Goal: Task Accomplishment & Management: Manage account settings

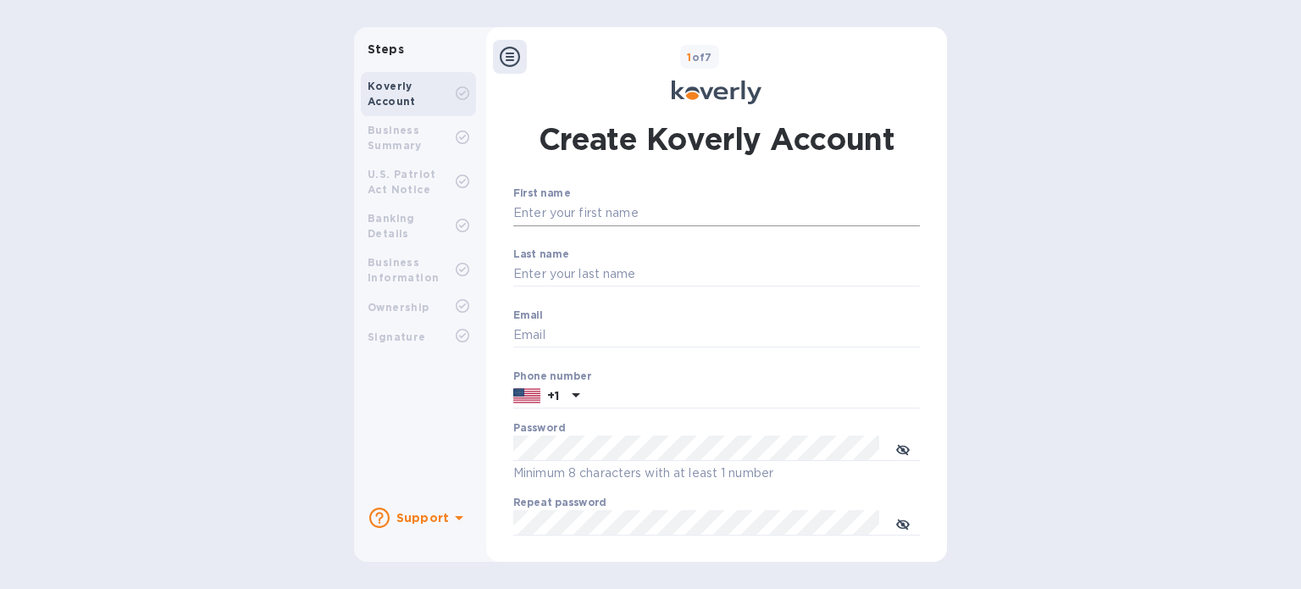
click at [629, 213] on input "First name" at bounding box center [716, 213] width 407 height 25
type input "[PERSON_NAME]"
type input "f"
type input "Fernandes"
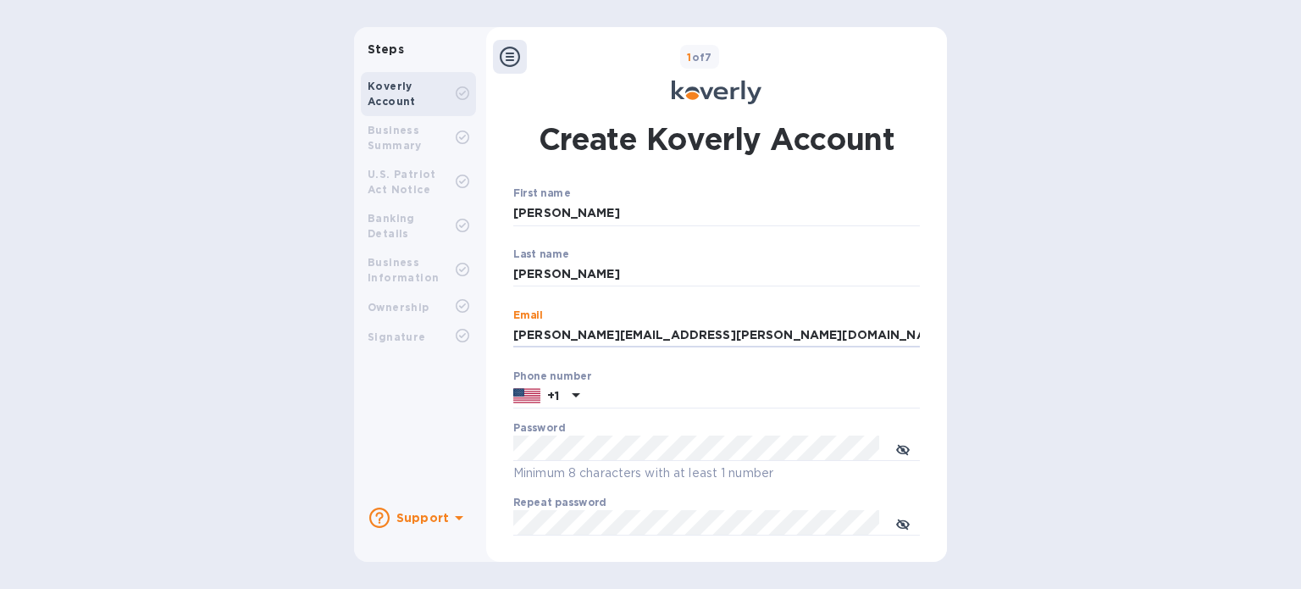
type input "leonardo.fernandes@to-group.com"
click at [644, 390] on input "text" at bounding box center [753, 396] width 334 height 25
type input "8476441430"
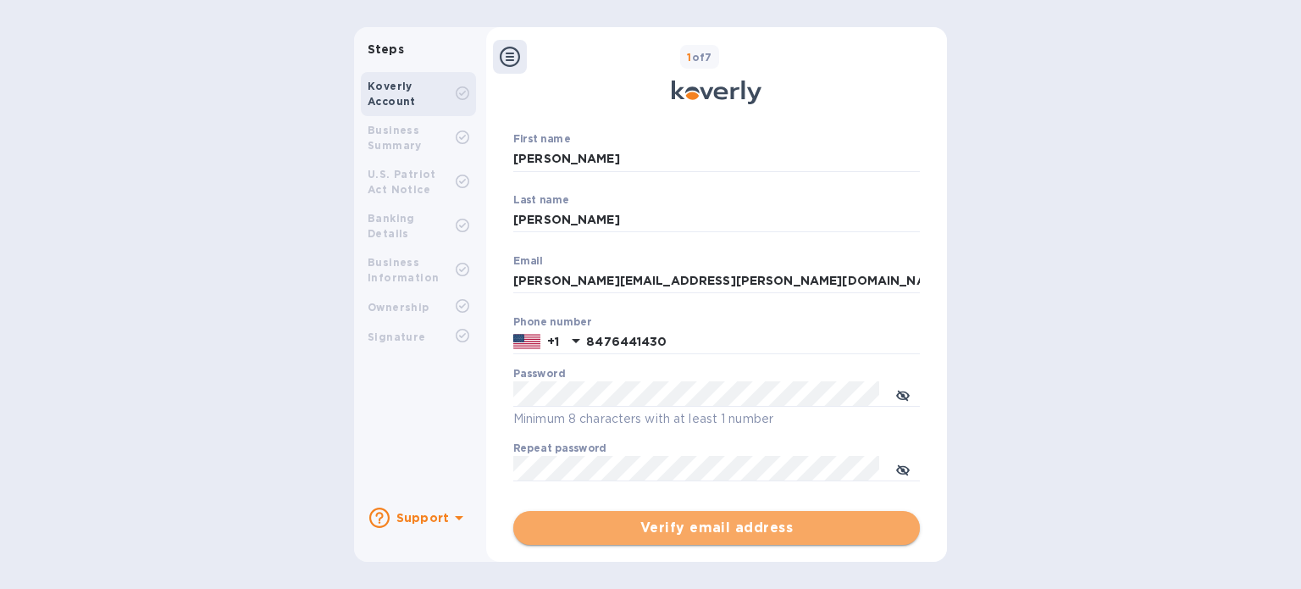
click at [717, 530] on span "Verify email address" at bounding box center [716, 528] width 379 height 20
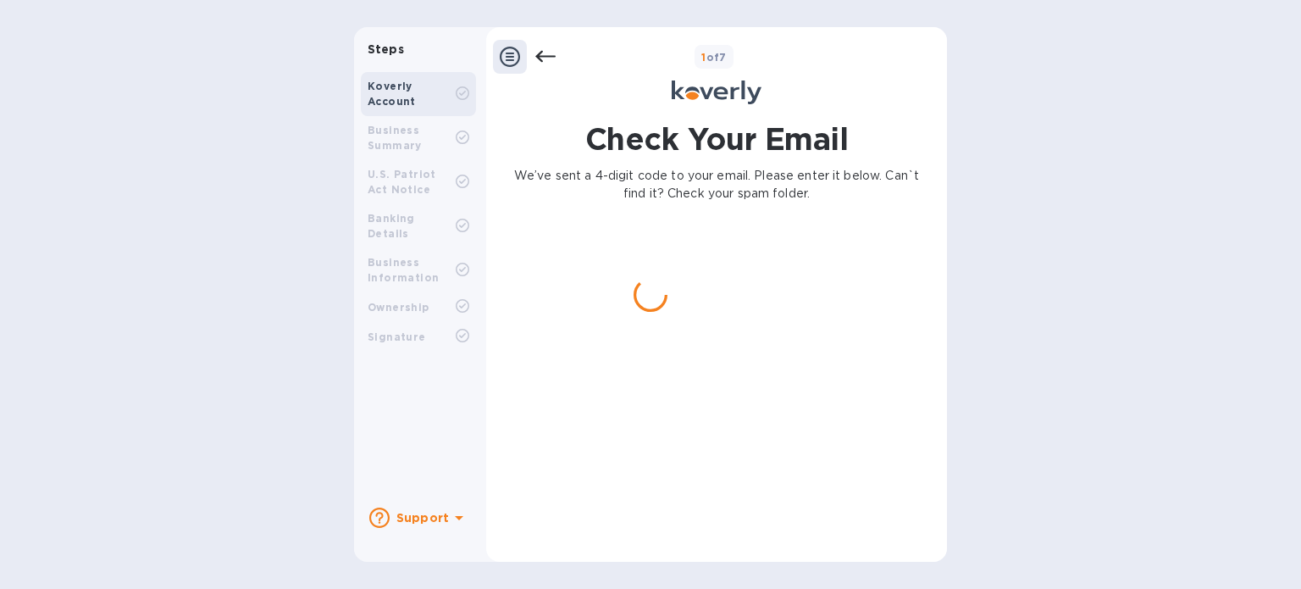
scroll to position [0, 0]
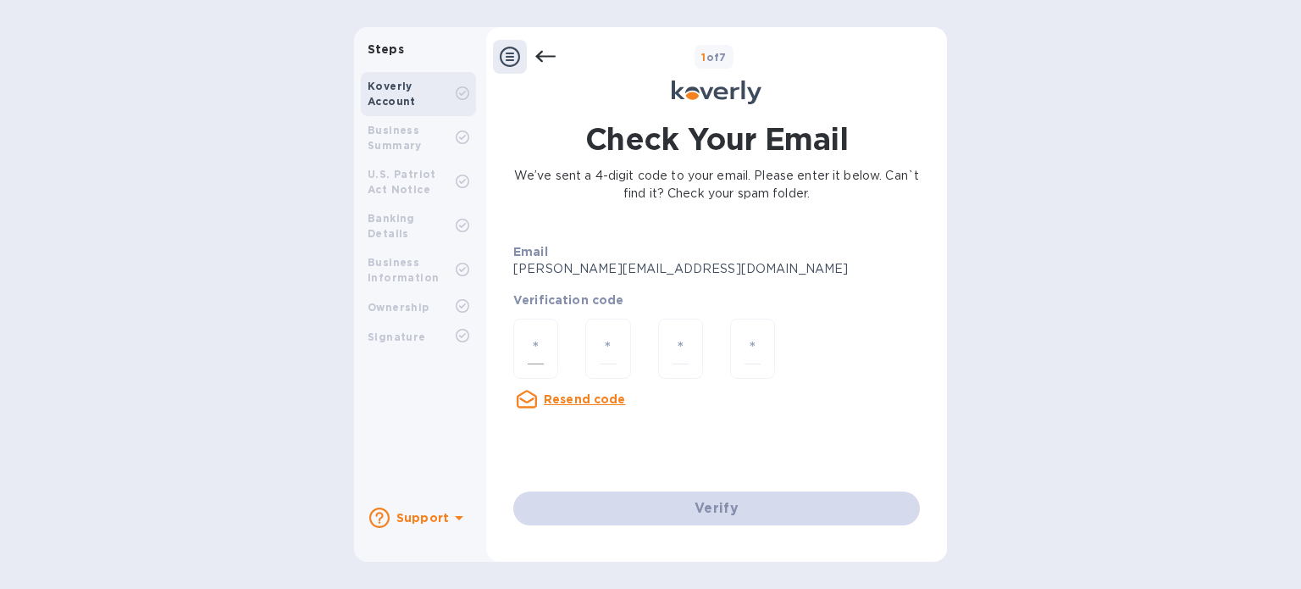
click at [536, 333] on input "number" at bounding box center [536, 348] width 16 height 31
paste input "4"
type input "4"
type input "5"
type input "7"
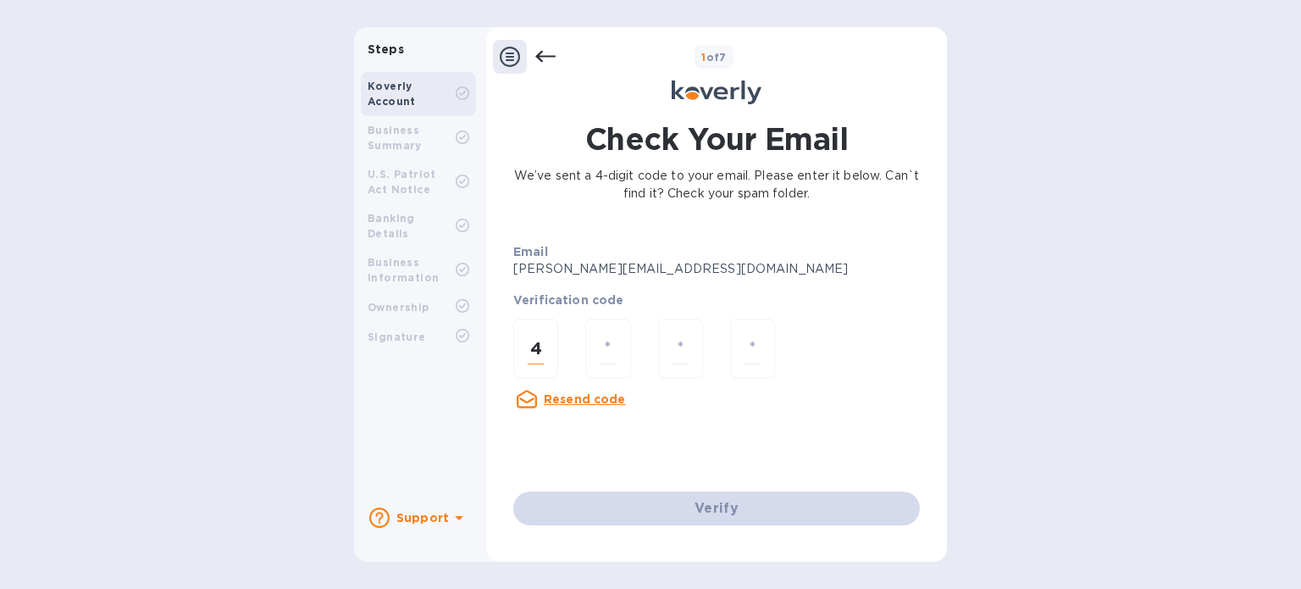
type input "9"
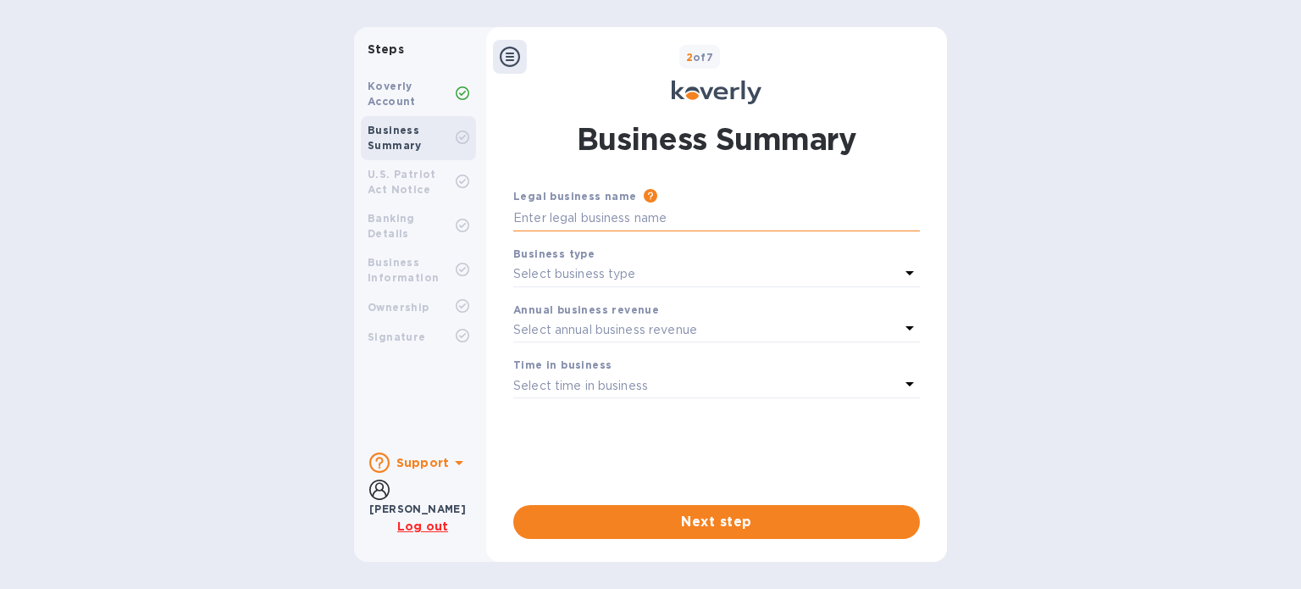
click at [653, 216] on input "text" at bounding box center [716, 218] width 407 height 25
paste input "Transport Overseas Shipping ([GEOGRAPHIC_DATA]), Inc."
type input "Transport Overseas Shipping ([GEOGRAPHIC_DATA]), Inc."
click at [600, 277] on p "Select business type" at bounding box center [574, 274] width 123 height 18
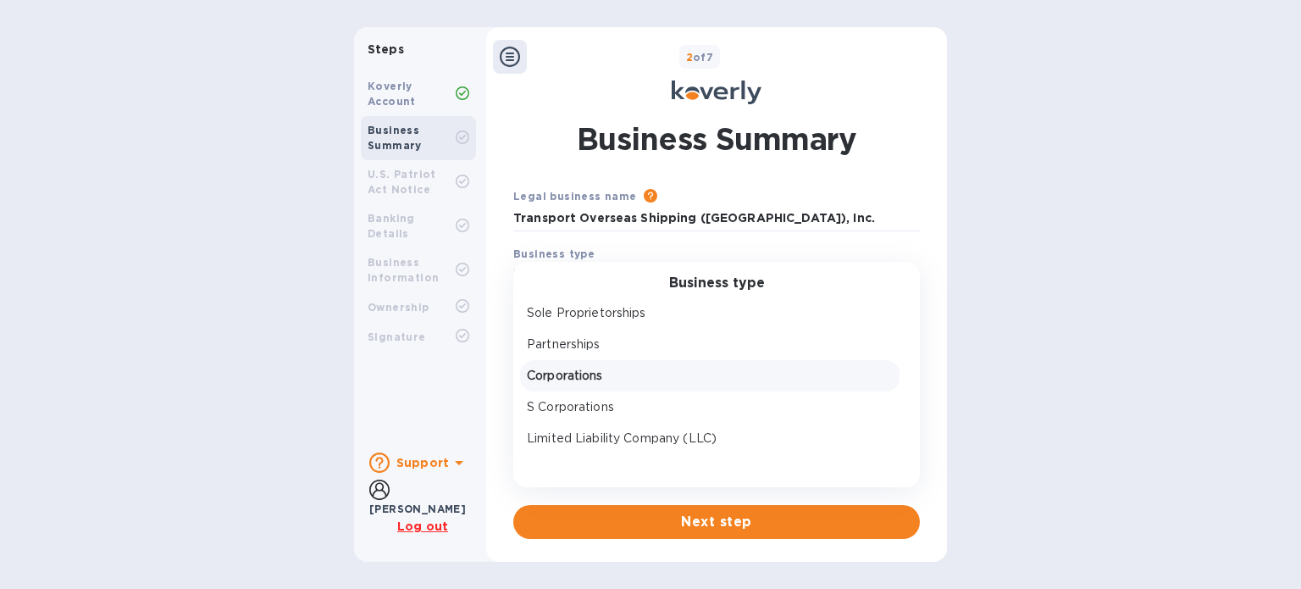
click at [617, 384] on p "Corporations" at bounding box center [710, 376] width 366 height 18
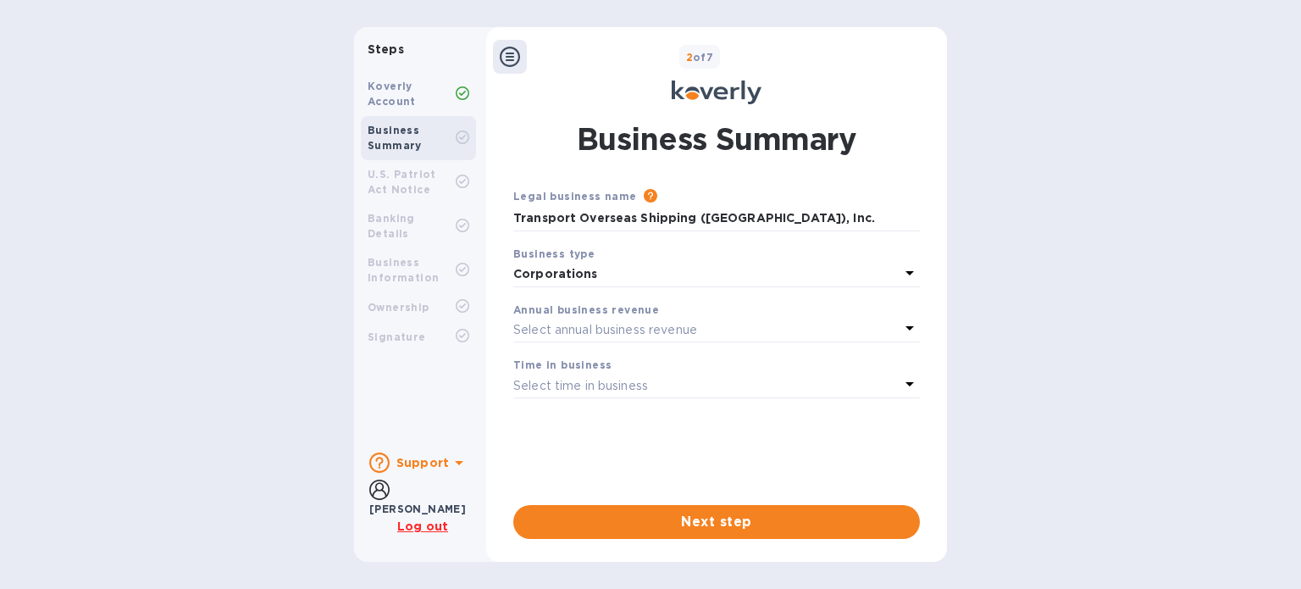
click at [671, 331] on p "Select annual business revenue" at bounding box center [605, 330] width 184 height 18
click at [715, 313] on div "Annual business revenue" at bounding box center [716, 310] width 407 height 18
click at [694, 384] on div "Select time in business" at bounding box center [706, 386] width 386 height 24
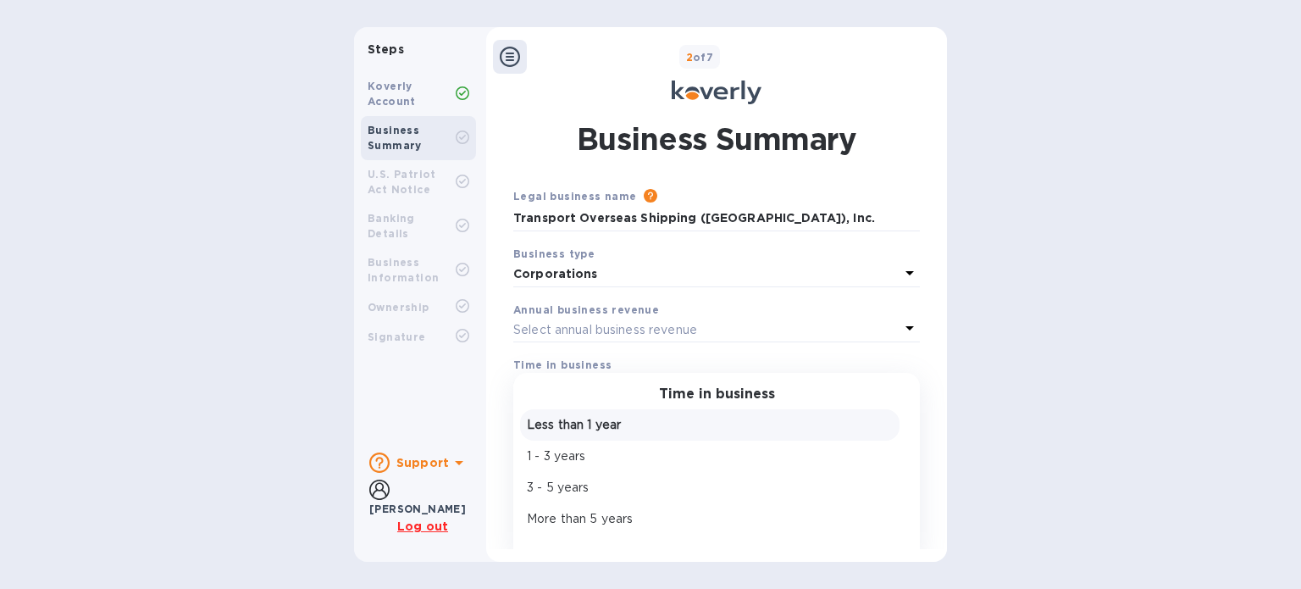
click at [634, 426] on p "Less than 1 year" at bounding box center [710, 425] width 366 height 18
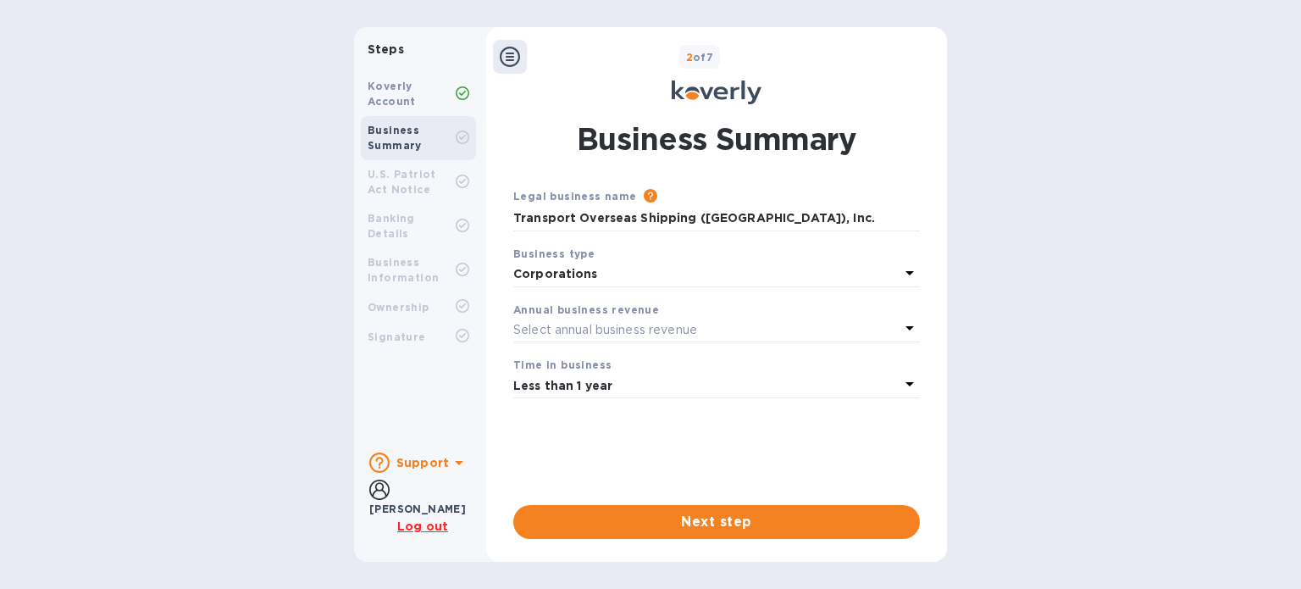
click at [728, 332] on div "Select annual business revenue" at bounding box center [706, 330] width 386 height 24
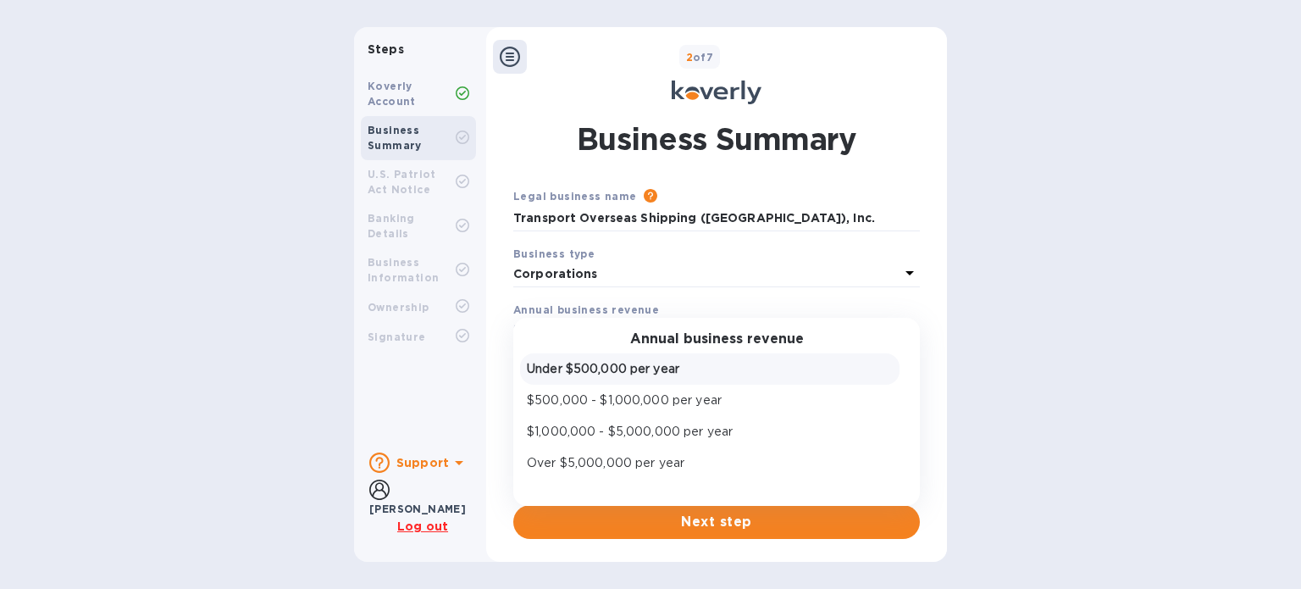
click at [711, 371] on p "Under $500,000 per year" at bounding box center [710, 369] width 366 height 18
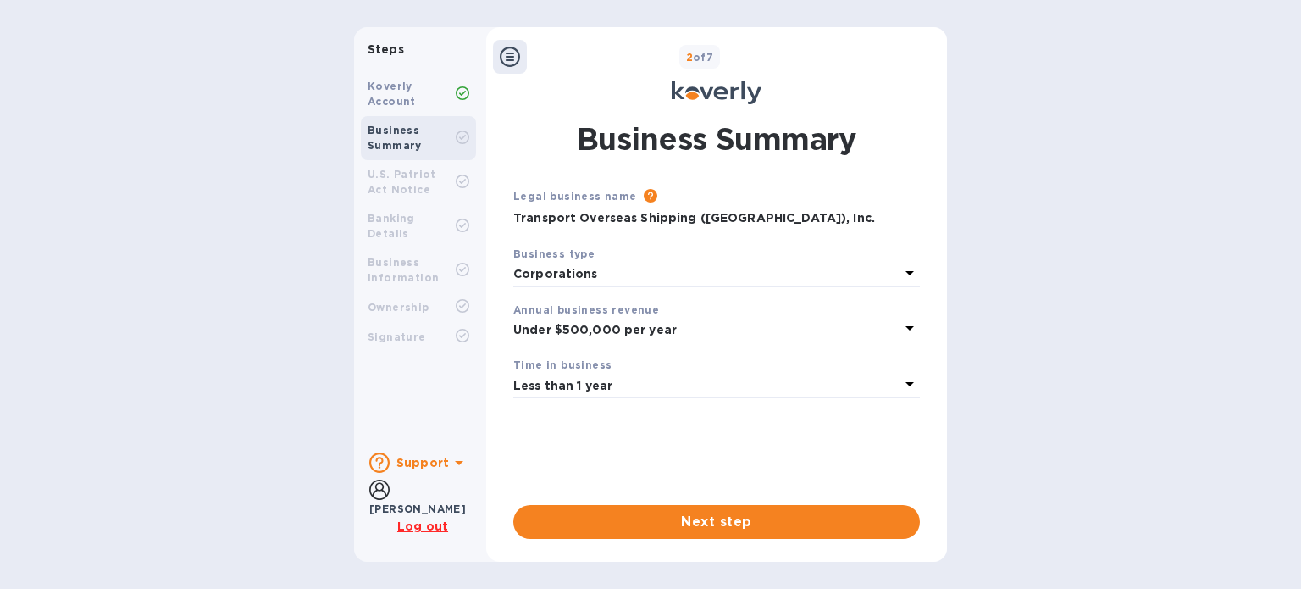
click at [729, 443] on div "Legal business name Please provide the legal name that appears on your SS-4 for…" at bounding box center [716, 332] width 407 height 291
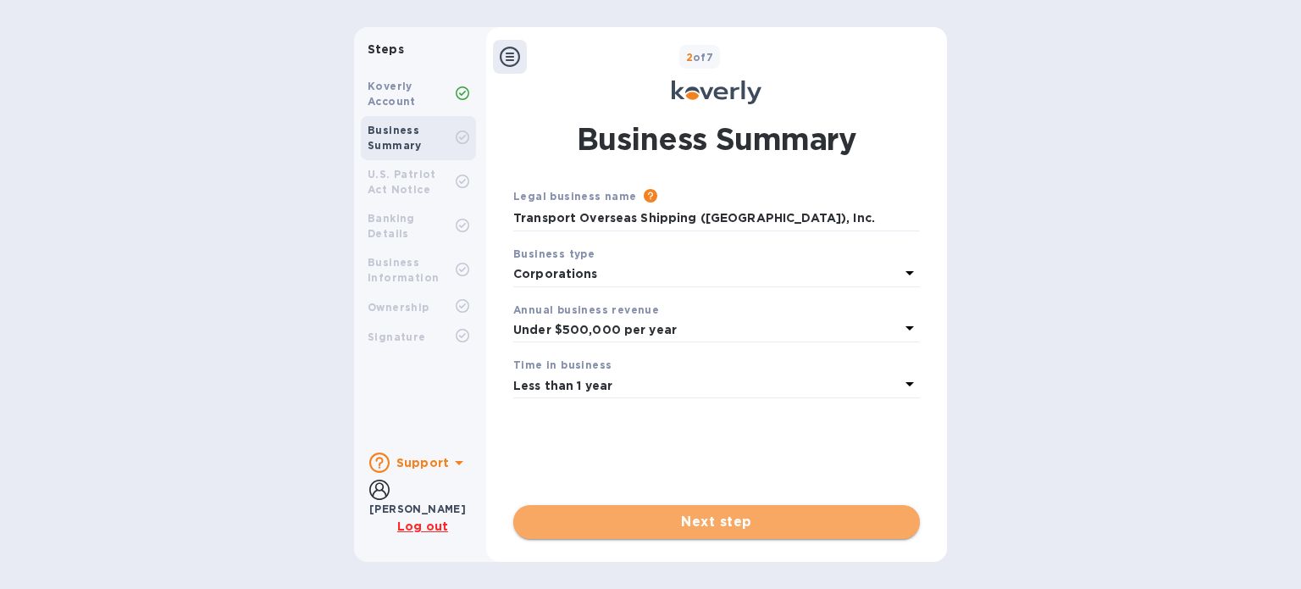
click at [718, 520] on span "Next step" at bounding box center [716, 522] width 379 height 20
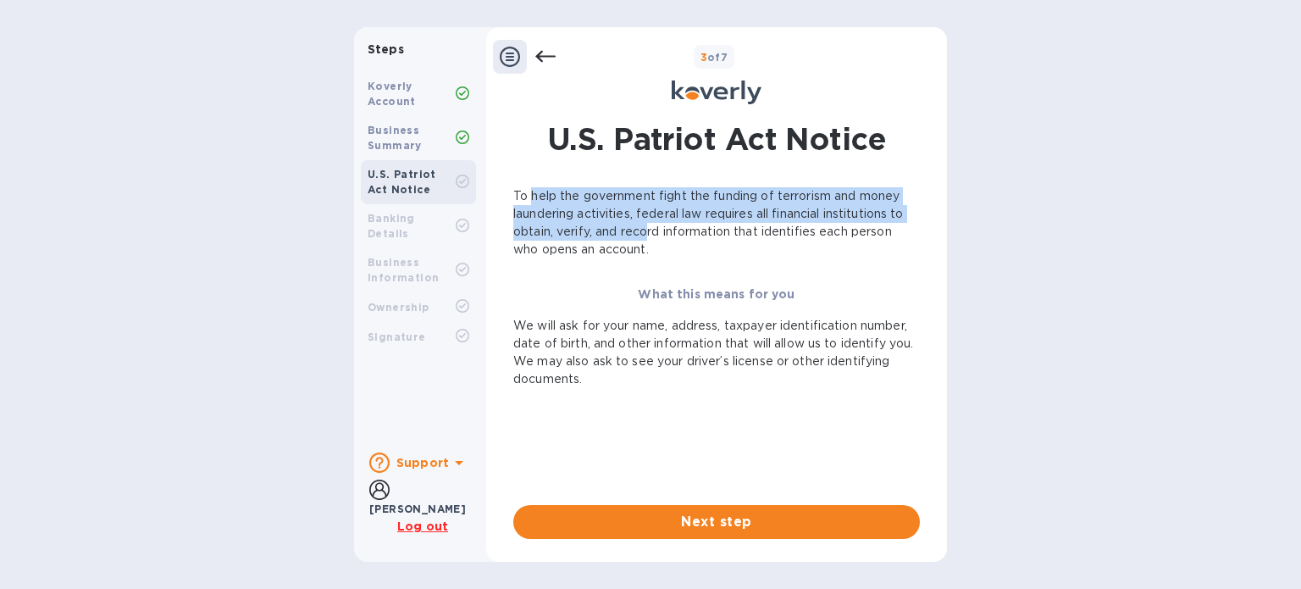
drag, startPoint x: 650, startPoint y: 236, endPoint x: 529, endPoint y: 185, distance: 132.1
click at [529, 185] on div "U.S. Patriot Act Notice To help the government fight the funding of terrorism a…" at bounding box center [716, 328] width 423 height 421
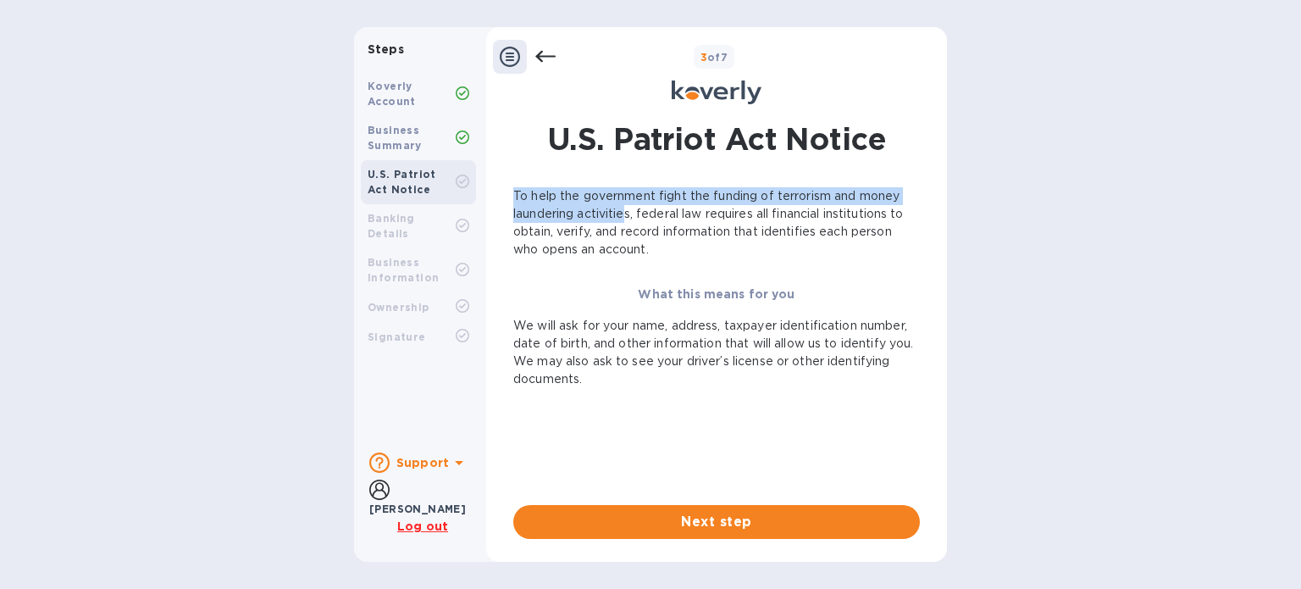
drag, startPoint x: 510, startPoint y: 202, endPoint x: 625, endPoint y: 219, distance: 116.3
click at [625, 219] on div "U.S. Patriot Act Notice To help the government fight the funding of terrorism a…" at bounding box center [716, 328] width 423 height 421
click at [625, 219] on p "To help the government fight the funding of terrorism and money laundering acti…" at bounding box center [716, 222] width 407 height 71
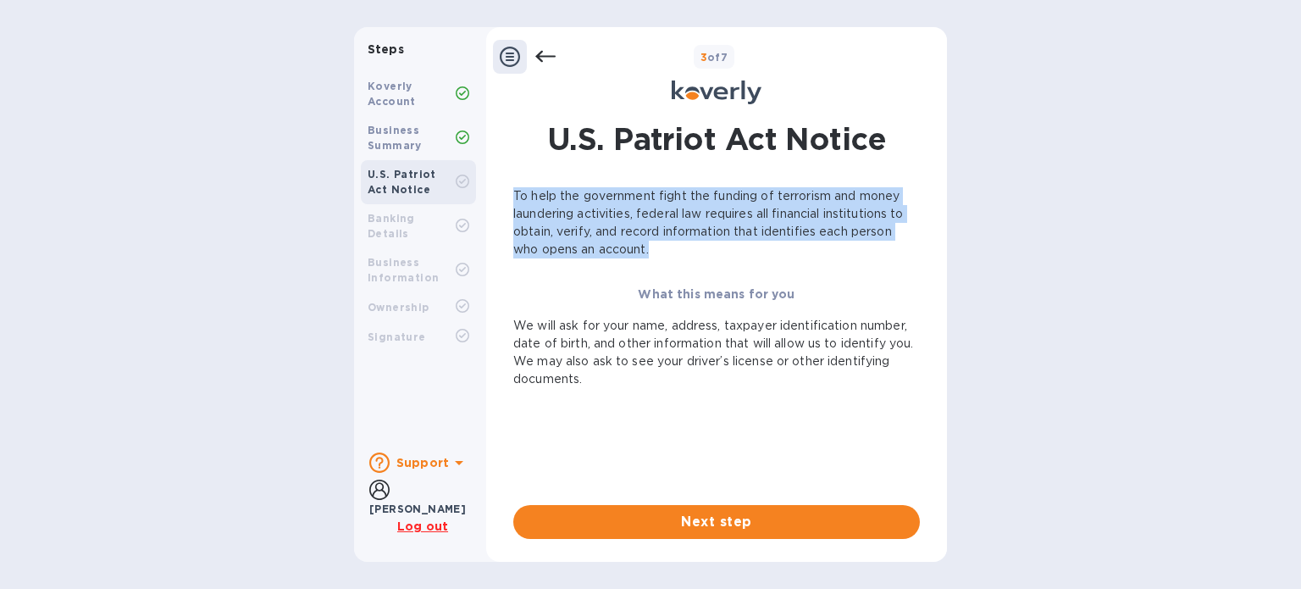
drag, startPoint x: 657, startPoint y: 246, endPoint x: 507, endPoint y: 190, distance: 160.3
click at [507, 190] on div "U.S. Patriot Act Notice To help the government fight the funding of terrorism a…" at bounding box center [716, 328] width 423 height 421
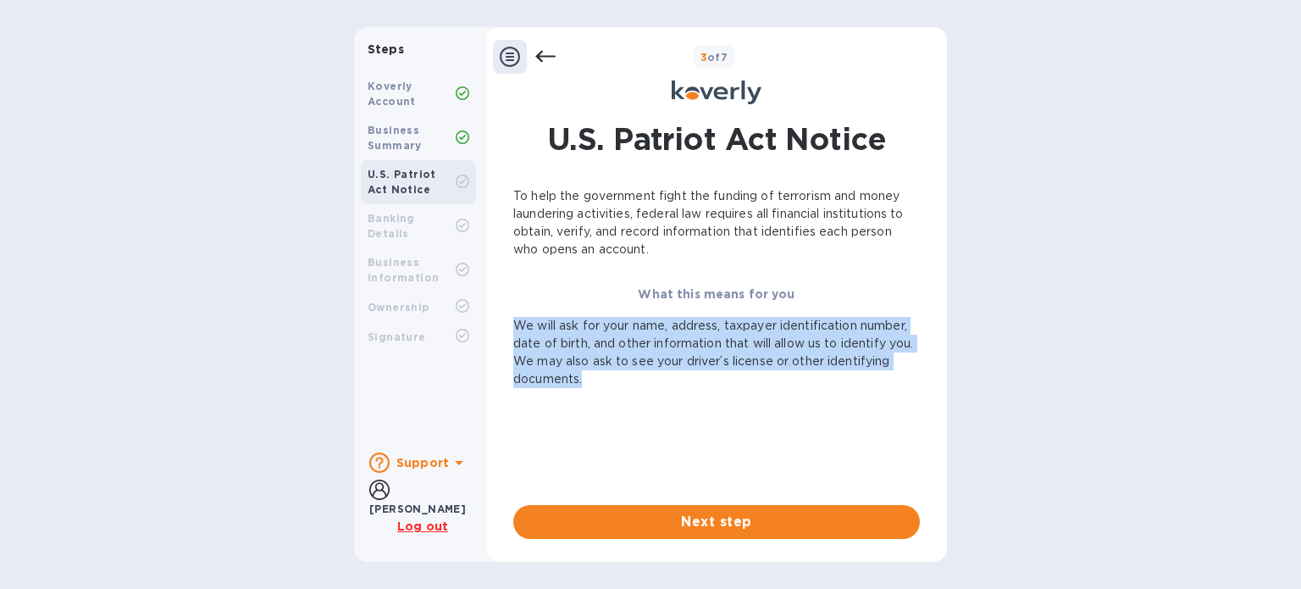
drag, startPoint x: 684, startPoint y: 372, endPoint x: 512, endPoint y: 324, distance: 179.4
click at [512, 324] on div "U.S. Patriot Act Notice To help the government fight the funding of terrorism a…" at bounding box center [716, 328] width 423 height 421
drag, startPoint x: 512, startPoint y: 324, endPoint x: 678, endPoint y: 394, distance: 181.1
click at [678, 394] on div "U.S. Patriot Act Notice To help the government fight the funding of terrorism a…" at bounding box center [716, 328] width 423 height 421
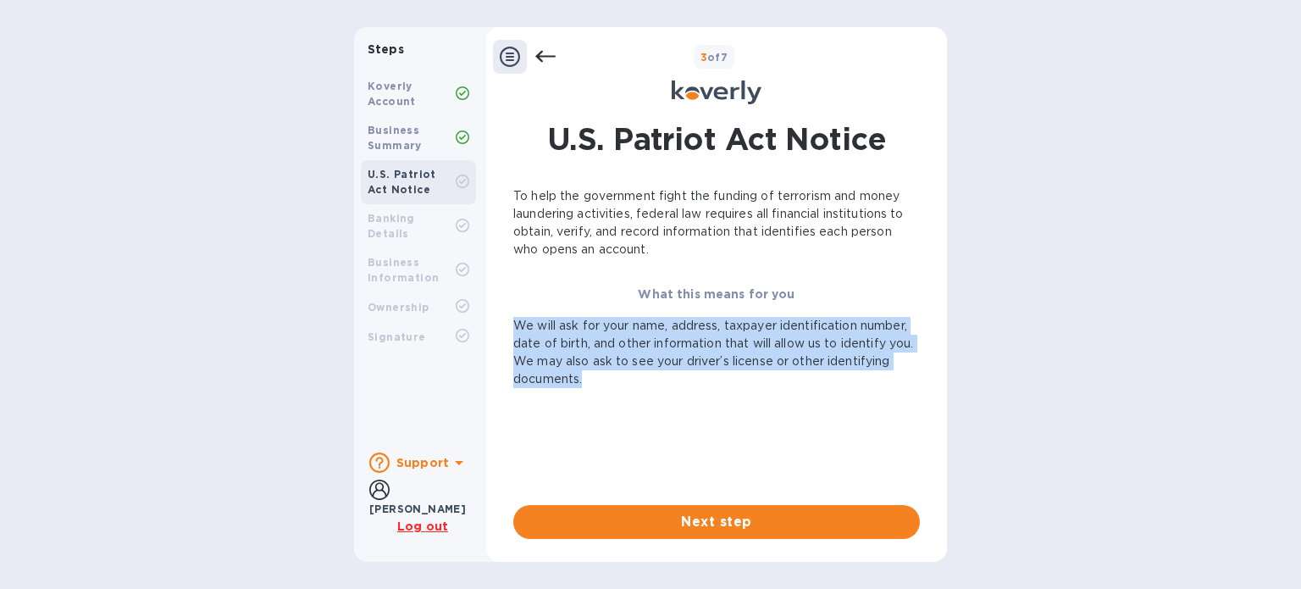
click at [678, 394] on div "To help the government fight the funding of terrorism and money laundering acti…" at bounding box center [716, 332] width 407 height 291
drag, startPoint x: 669, startPoint y: 373, endPoint x: 507, endPoint y: 326, distance: 169.2
click at [507, 326] on div "U.S. Patriot Act Notice To help the government fight the funding of terrorism a…" at bounding box center [716, 328] width 423 height 421
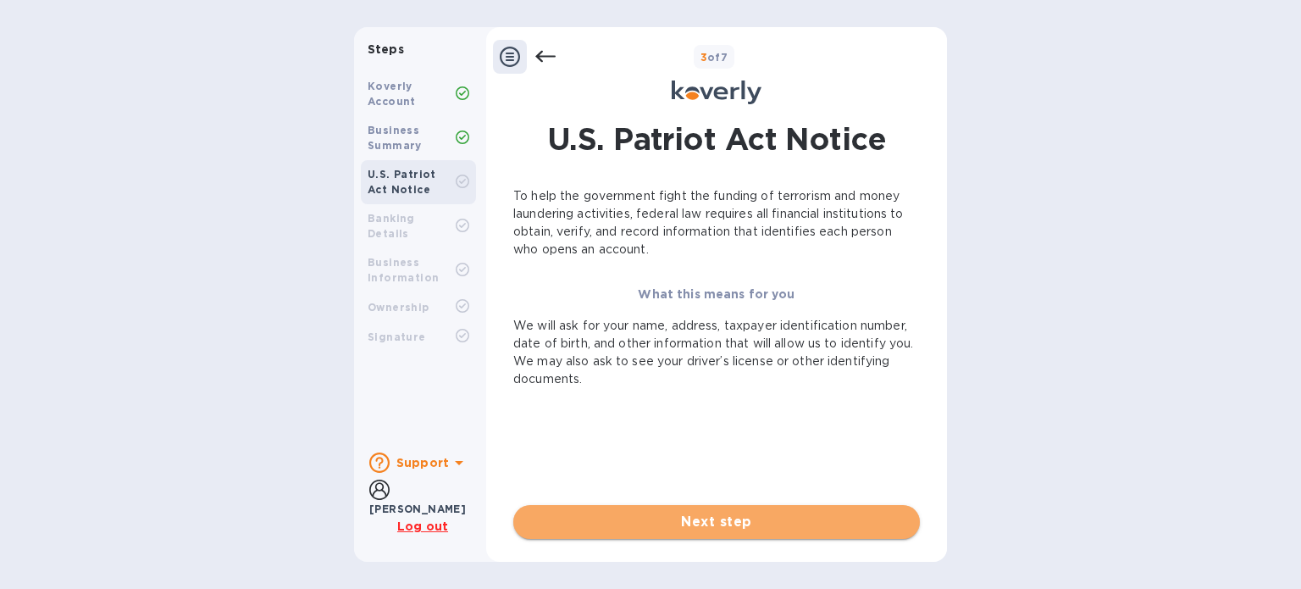
click at [695, 514] on span "Next step" at bounding box center [716, 522] width 379 height 20
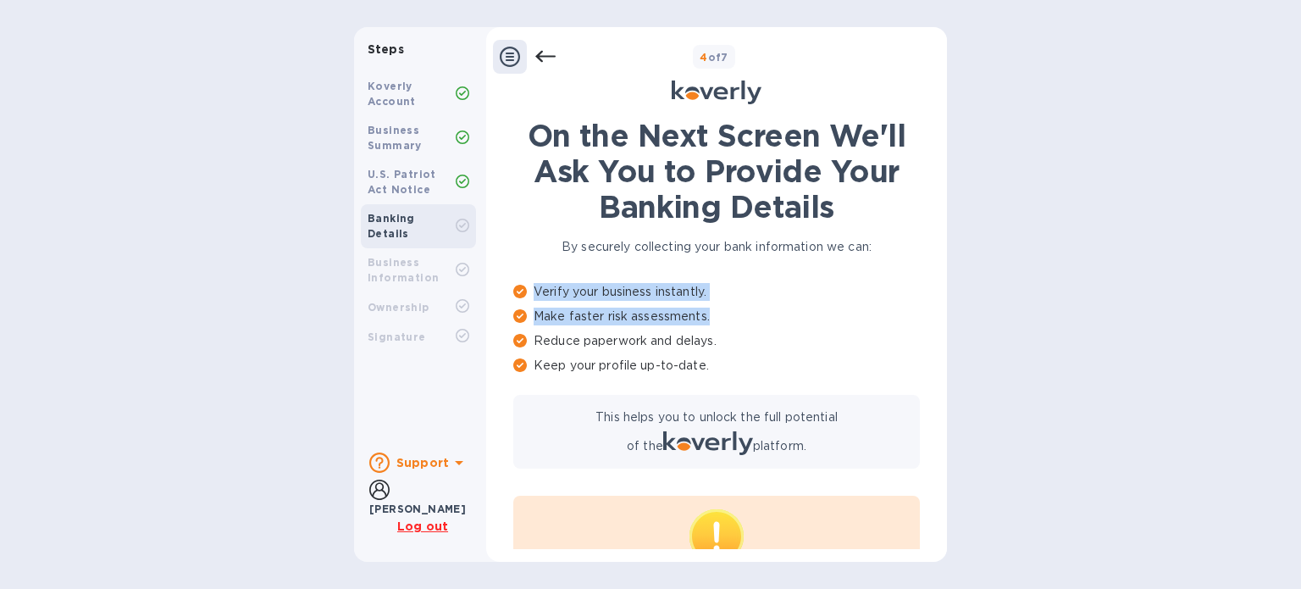
drag, startPoint x: 532, startPoint y: 294, endPoint x: 729, endPoint y: 309, distance: 197.9
click at [729, 309] on div "Verify your business instantly. Make faster risk assessments. Reduce paperwork …" at bounding box center [716, 332] width 407 height 98
click at [729, 309] on p "Make faster risk assessments." at bounding box center [716, 316] width 407 height 18
drag, startPoint x: 722, startPoint y: 335, endPoint x: 691, endPoint y: 287, distance: 56.8
click at [691, 287] on div "Verify your business instantly. Make faster risk assessments. Reduce paperwork …" at bounding box center [716, 332] width 407 height 98
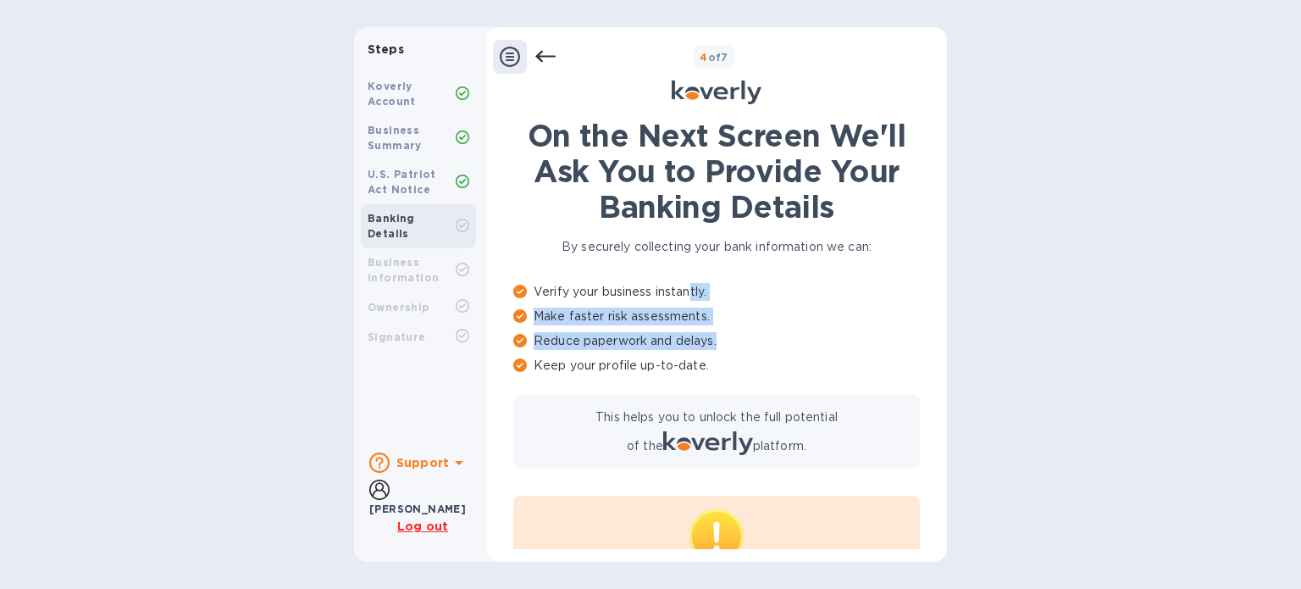
click at [691, 287] on p "Verify your business instantly." at bounding box center [716, 292] width 407 height 18
drag, startPoint x: 709, startPoint y: 304, endPoint x: 710, endPoint y: 315, distance: 11.0
click at [710, 315] on div "Verify your business instantly. Make faster risk assessments. Reduce paperwork …" at bounding box center [716, 332] width 407 height 98
drag, startPoint x: 710, startPoint y: 315, endPoint x: 541, endPoint y: 297, distance: 169.5
click at [541, 297] on div "Verify your business instantly. Make faster risk assessments. Reduce paperwork …" at bounding box center [716, 332] width 407 height 98
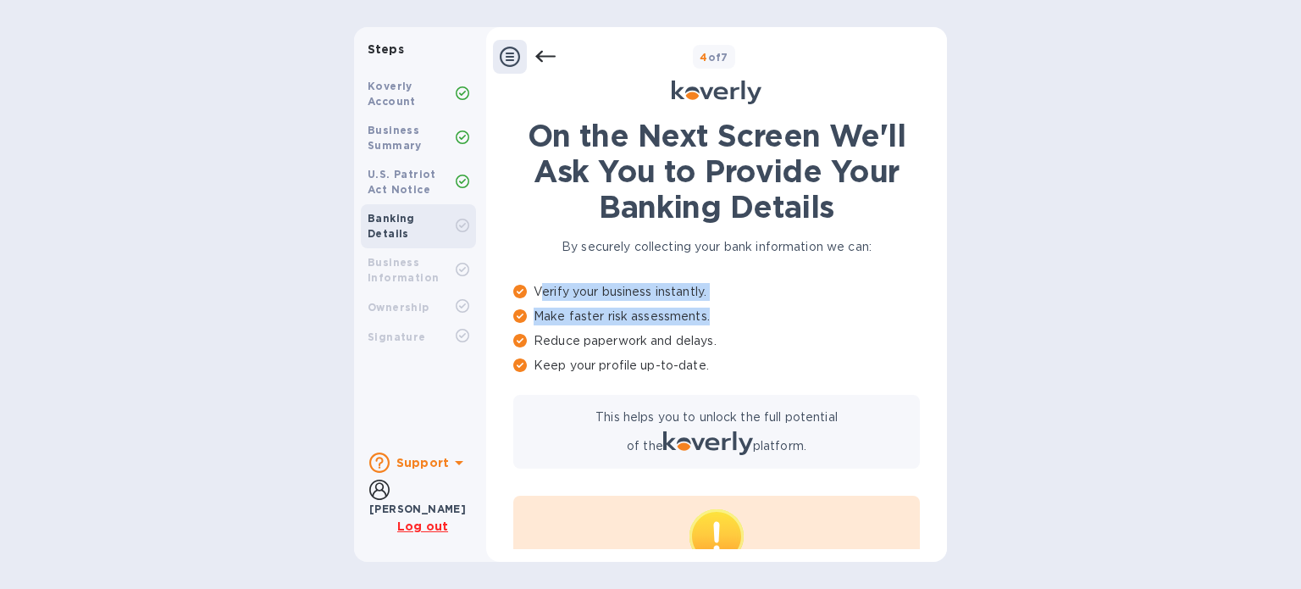
click at [541, 297] on p "Verify your business instantly." at bounding box center [716, 292] width 407 height 18
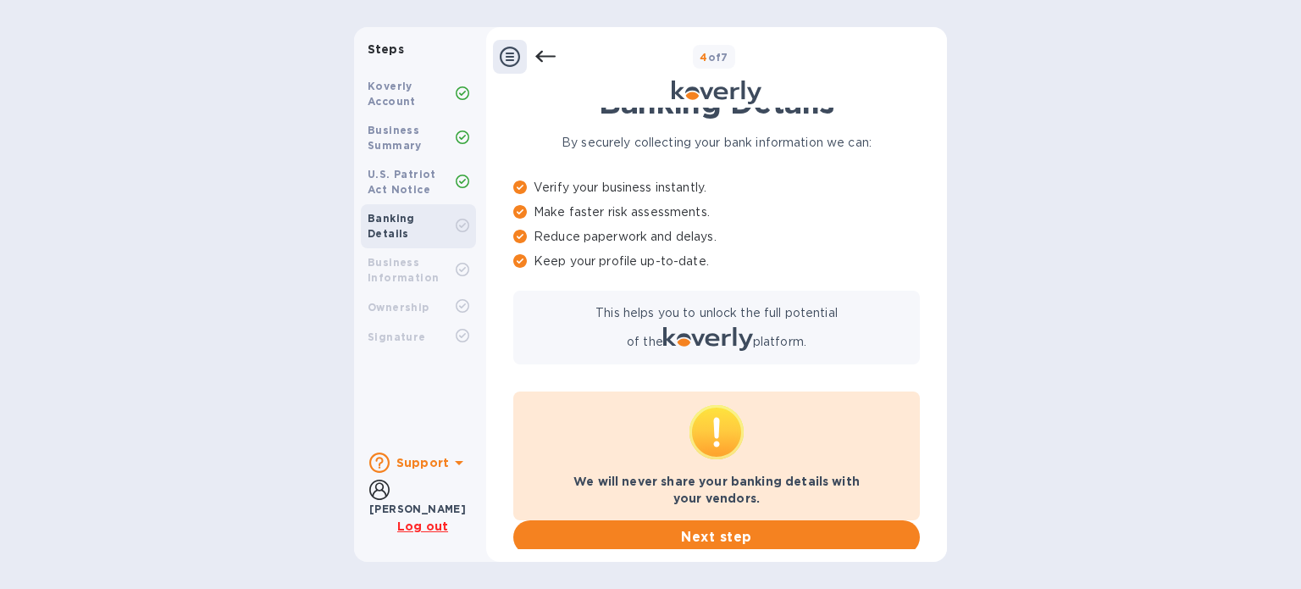
scroll to position [119, 0]
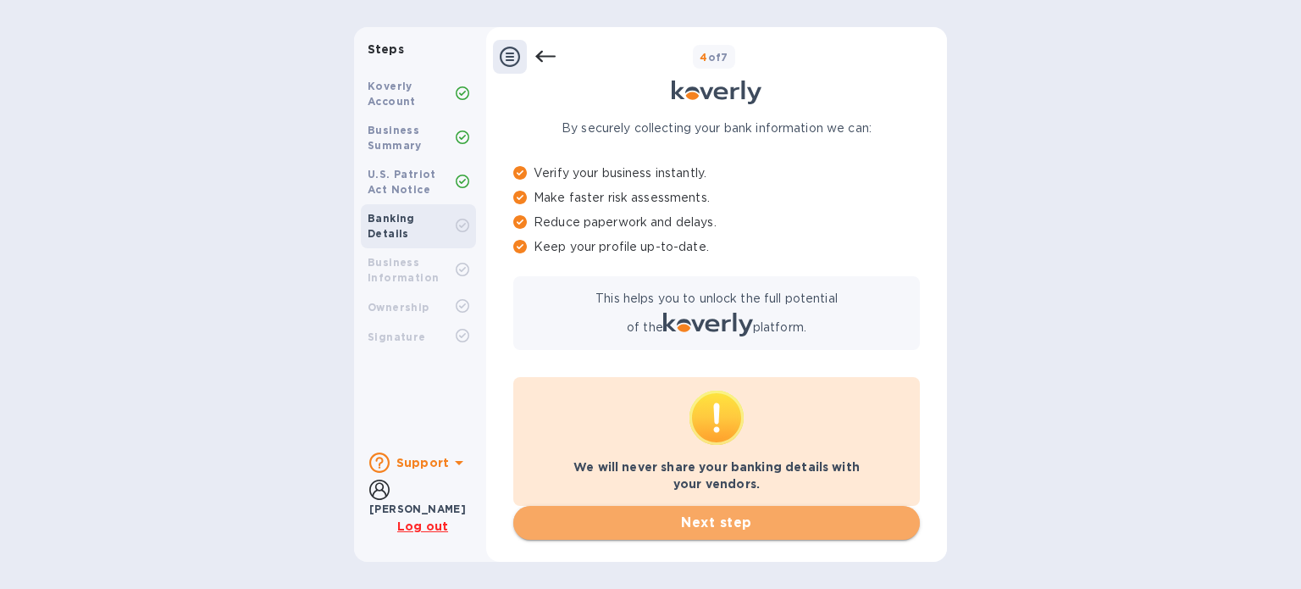
click at [696, 530] on span "Next step" at bounding box center [716, 522] width 379 height 20
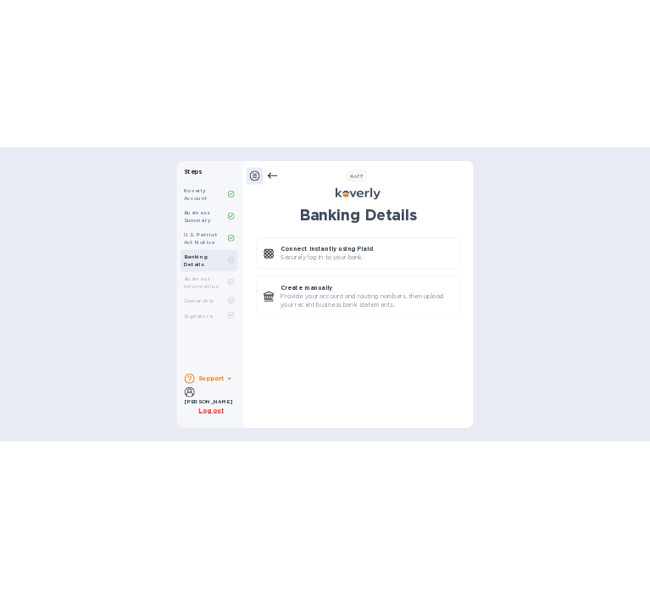
scroll to position [0, 0]
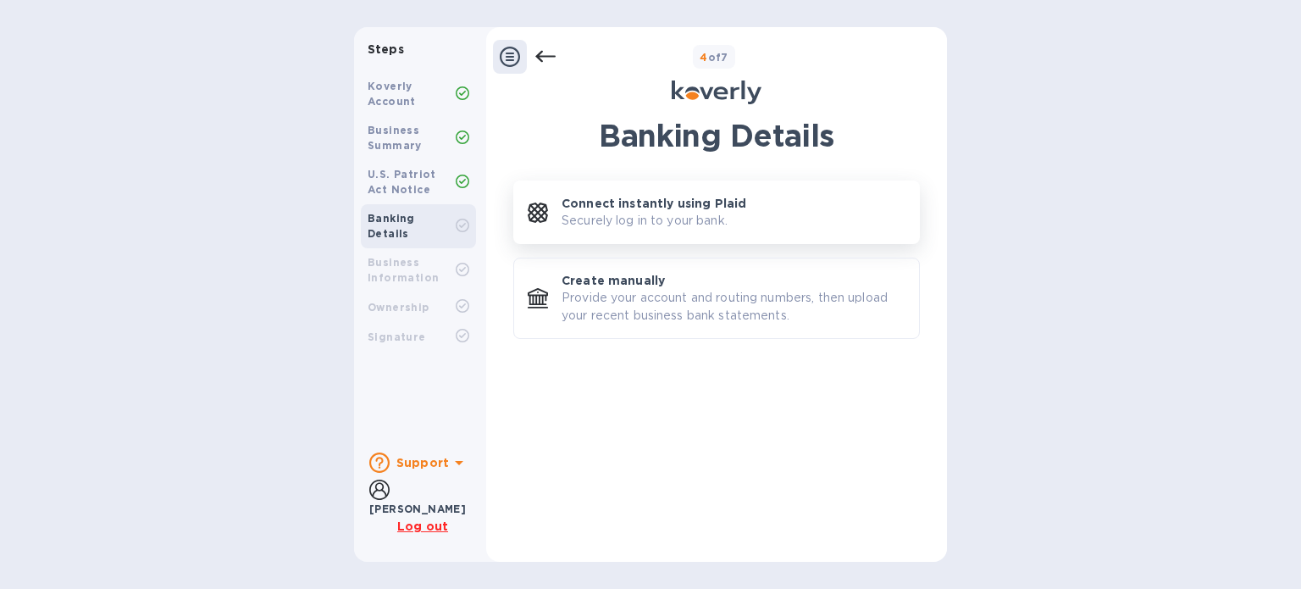
click at [617, 216] on p "Securely log in to your bank." at bounding box center [645, 221] width 166 height 18
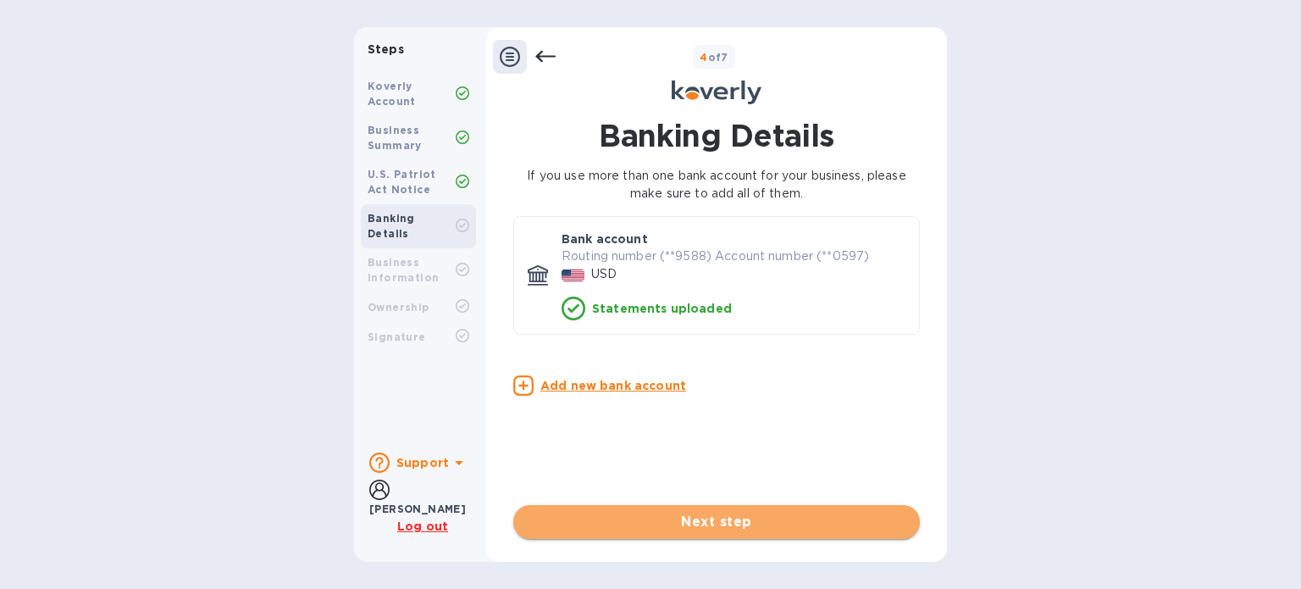
click at [684, 528] on span "Next step" at bounding box center [716, 522] width 379 height 20
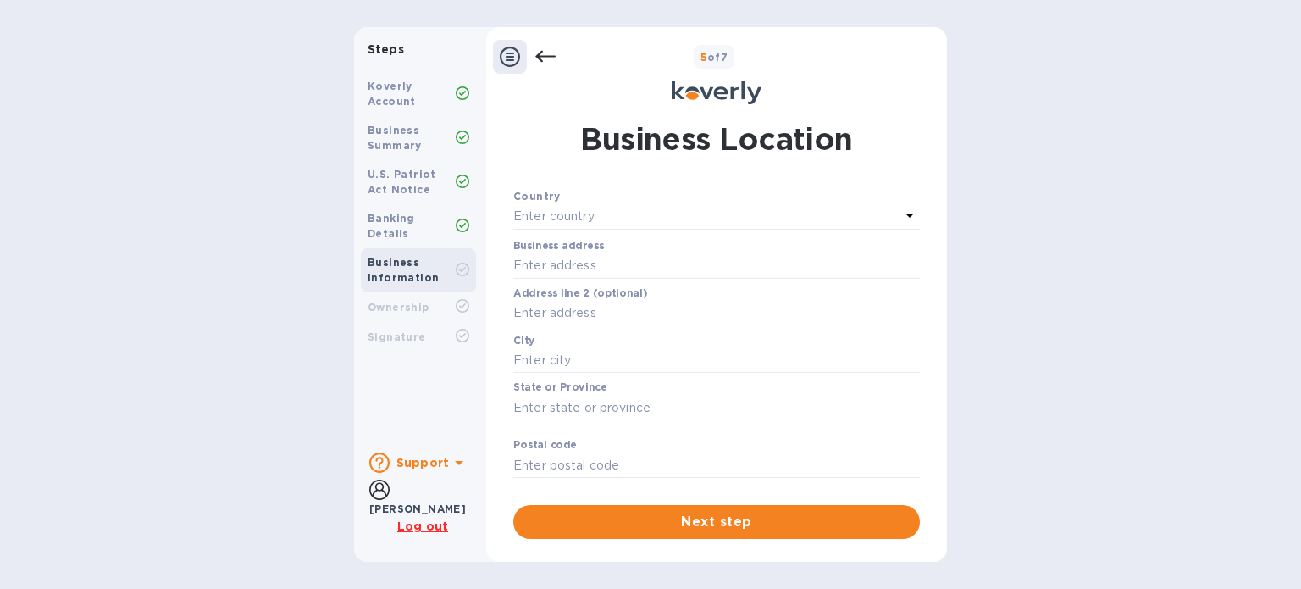
click at [619, 211] on div "Enter country" at bounding box center [706, 217] width 386 height 24
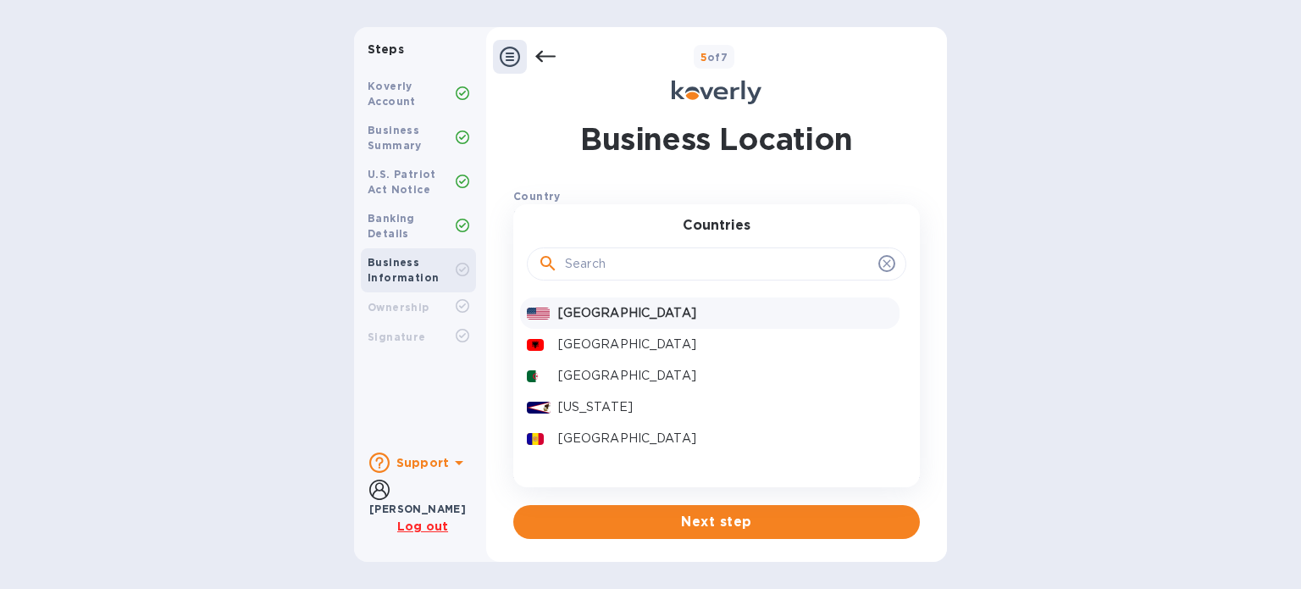
click at [603, 309] on p "United States" at bounding box center [725, 313] width 335 height 18
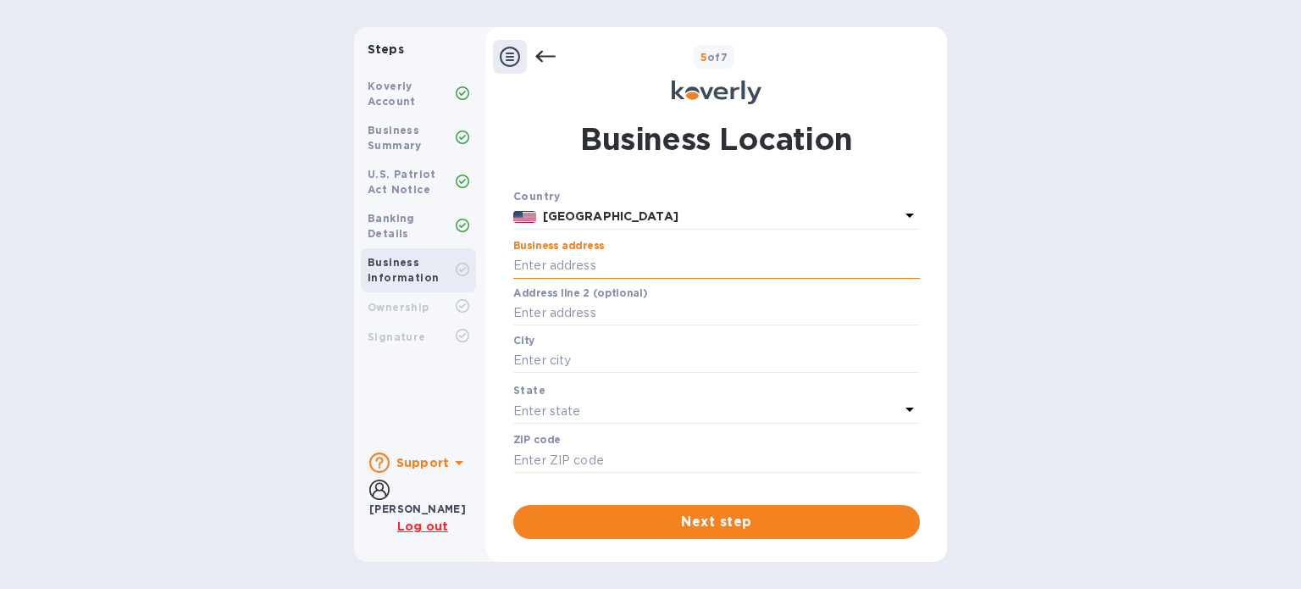
click at [612, 268] on input "text" at bounding box center [716, 265] width 407 height 25
paste input "6571 Engle Road suite B, Cleveland OH 44130"
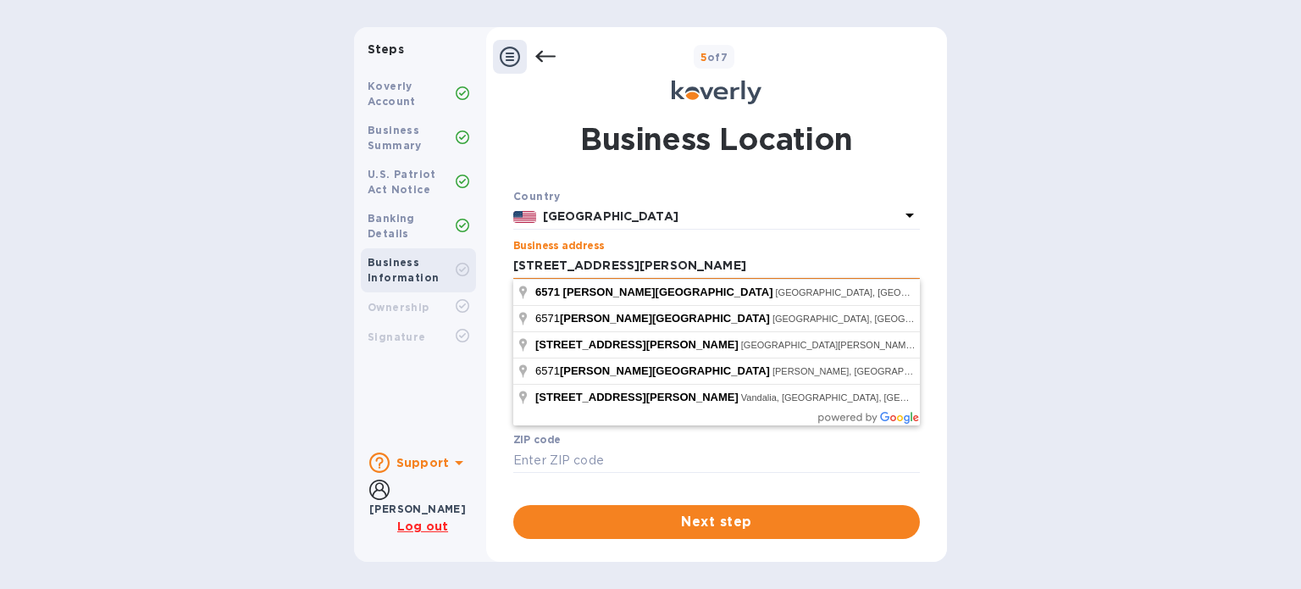
type input "6571 Engle Road"
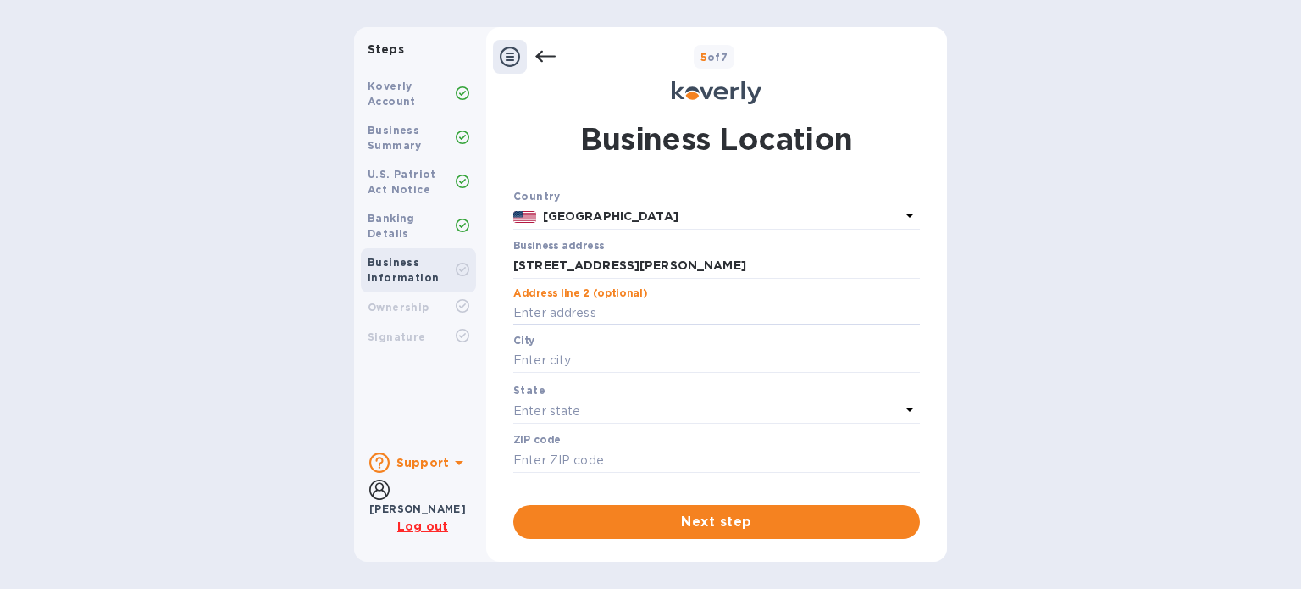
paste input "suite B, Cleveland OH 44130"
click at [567, 310] on input "suite B, Cleveland OH 44130" at bounding box center [716, 313] width 407 height 25
type input "suite B"
paste input "Cleveland OH 44130"
type input "Cleveland"
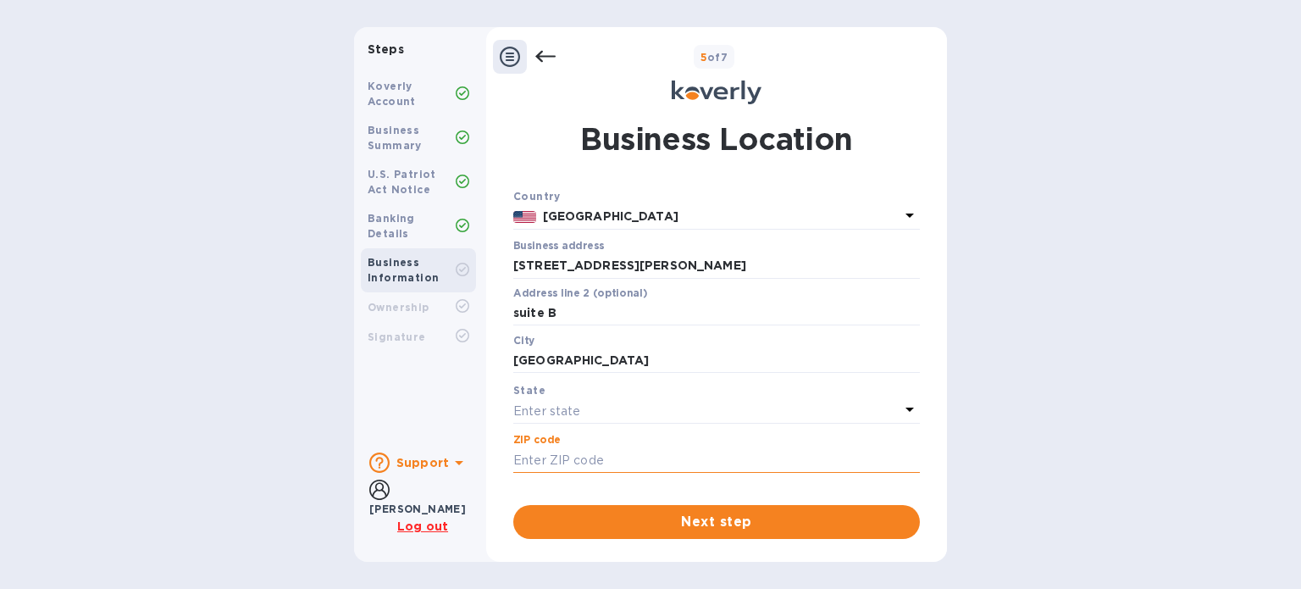
paste input "OH 44130"
type input "44130"
click at [639, 418] on div "Enter state" at bounding box center [706, 411] width 386 height 24
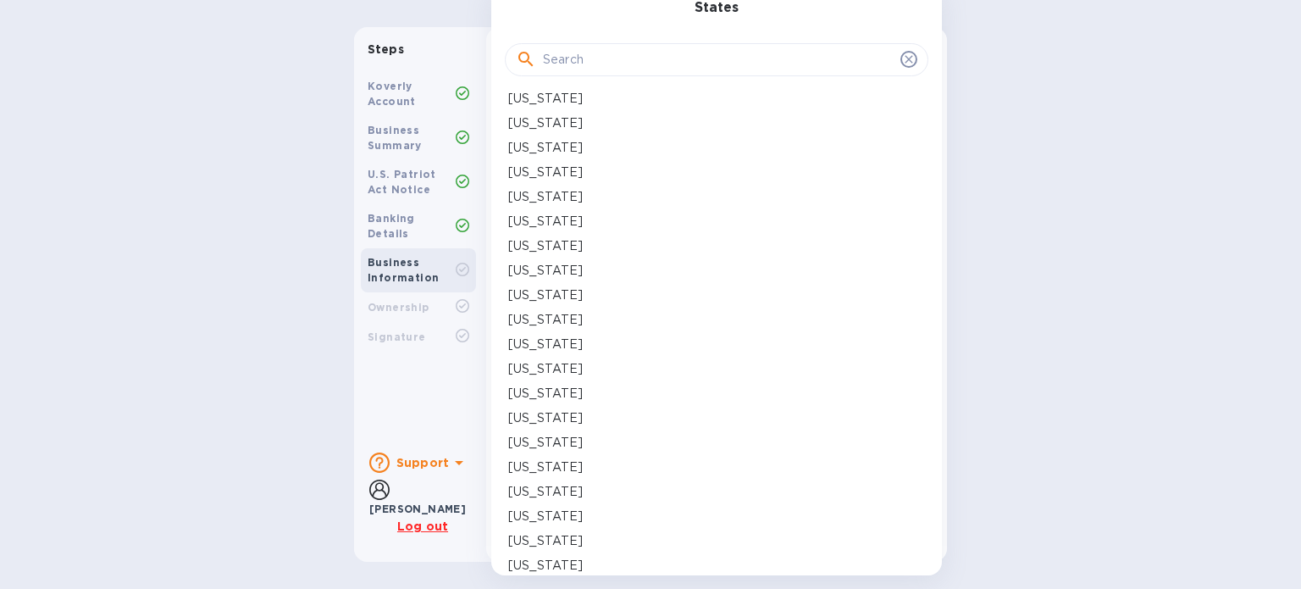
click at [611, 62] on input "text" at bounding box center [718, 59] width 351 height 25
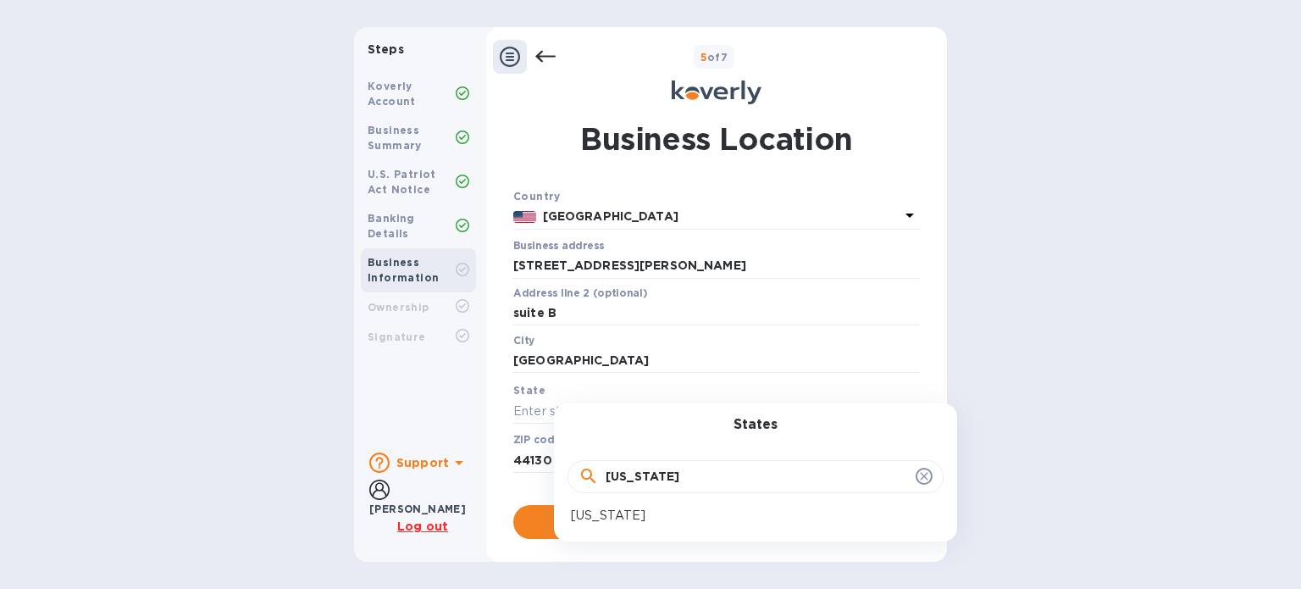
type input "ohio"
click at [597, 520] on p "Ohio" at bounding box center [608, 516] width 75 height 18
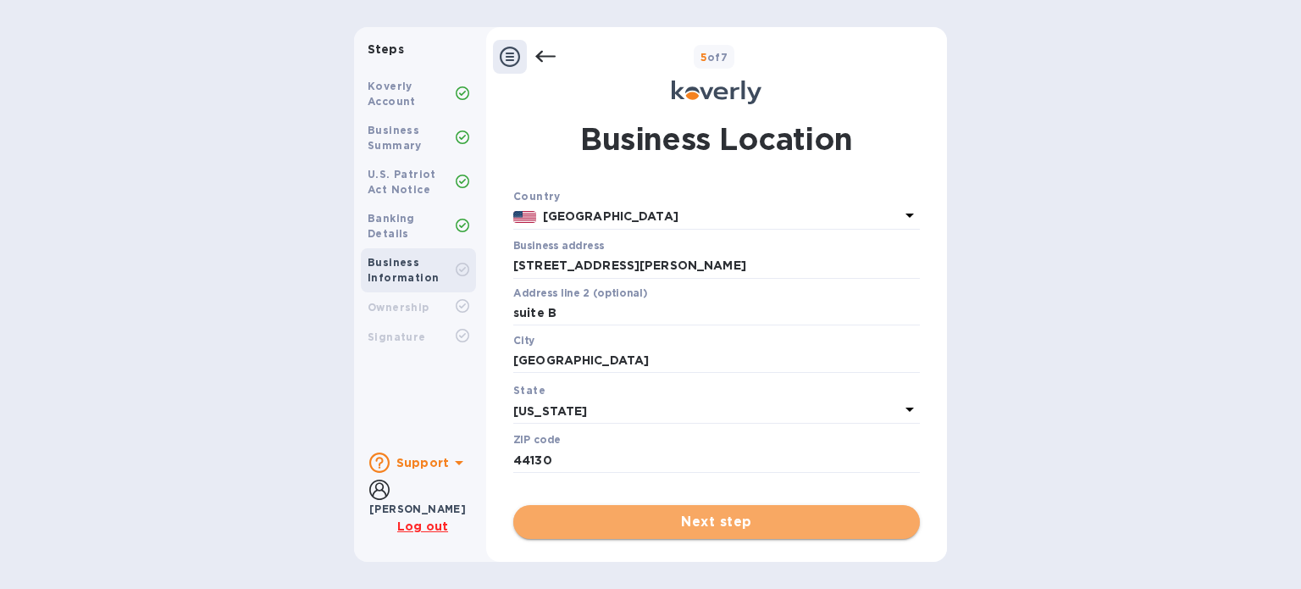
click at [705, 520] on span "Next step" at bounding box center [716, 522] width 379 height 20
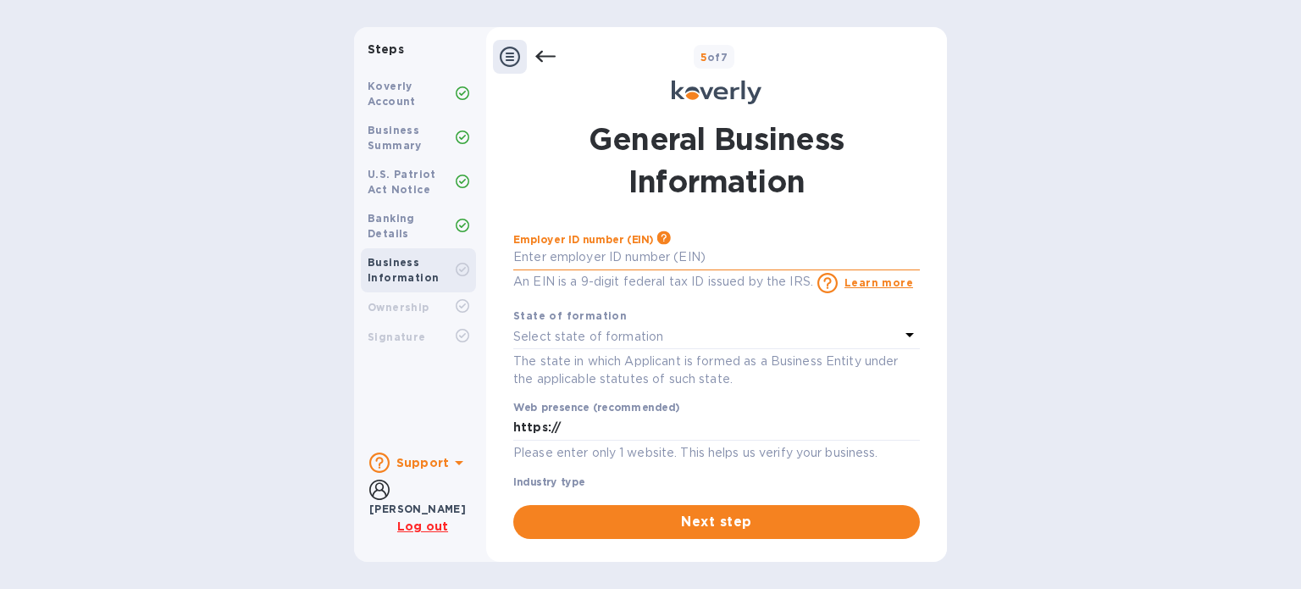
click at [623, 256] on input "text" at bounding box center [716, 257] width 407 height 25
click at [603, 246] on input "text" at bounding box center [716, 257] width 407 height 25
paste input "3"
type input "***39"
type input "***57"
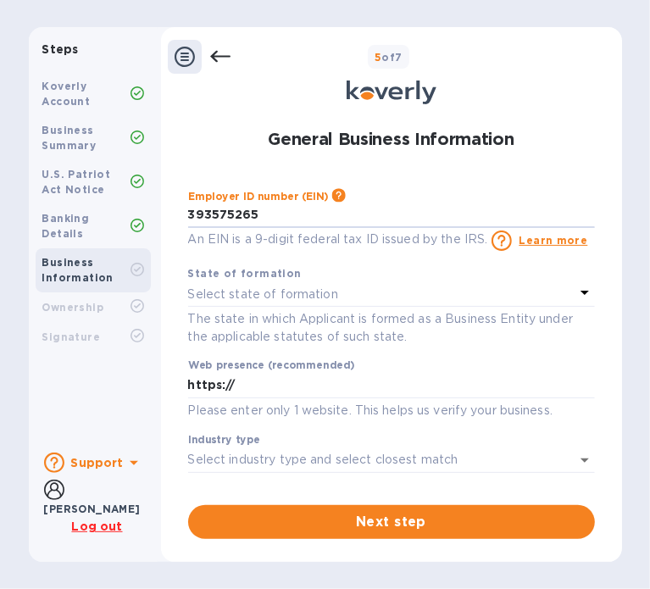
type input "***65"
click at [317, 243] on p "An EIN is a 9-digit federal tax ID issued by the IRS." at bounding box center [338, 239] width 300 height 18
click at [268, 298] on p "Select state of formation" at bounding box center [263, 294] width 150 height 18
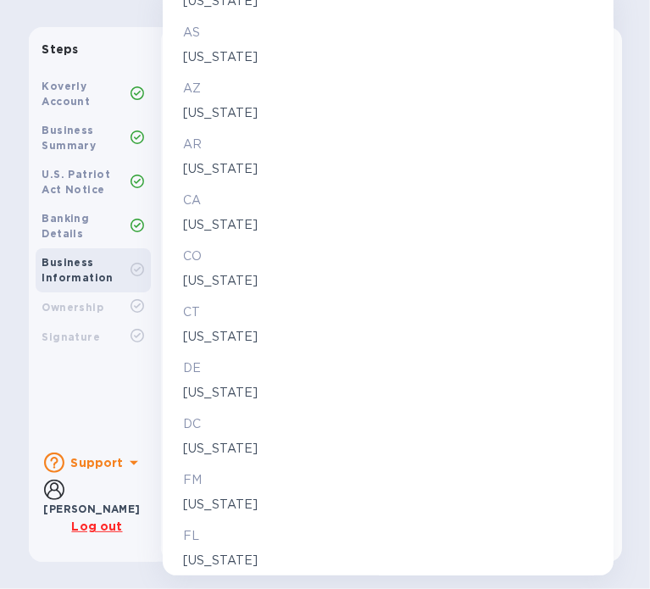
scroll to position [182, 0]
click at [233, 396] on p "Delaware" at bounding box center [388, 392] width 410 height 18
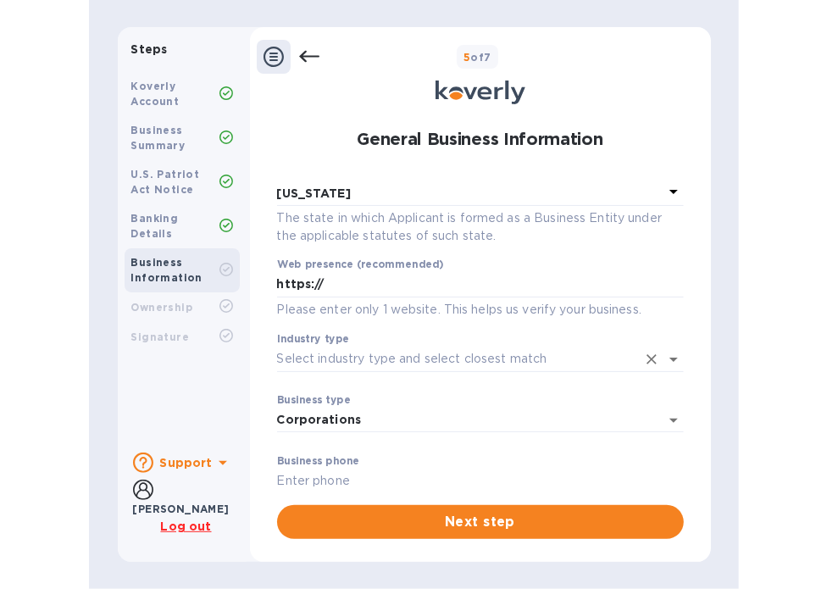
scroll to position [102, 0]
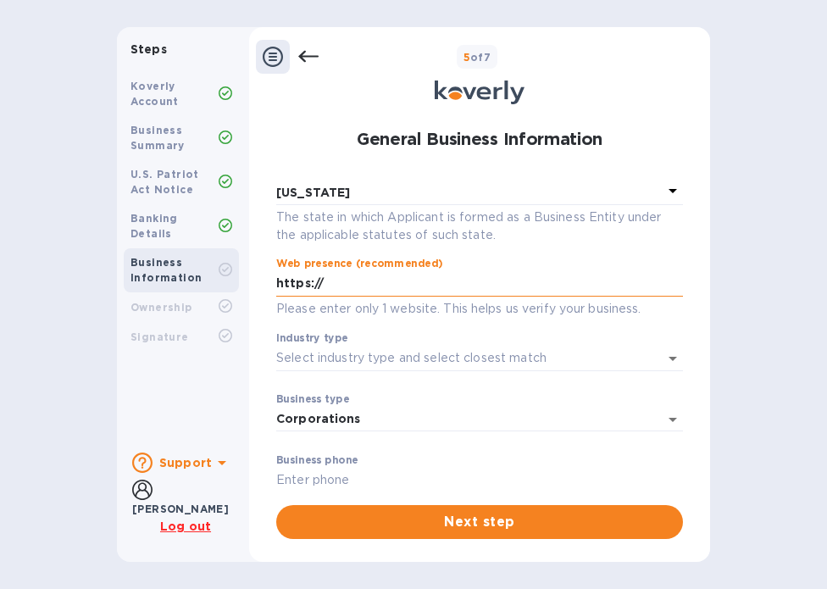
click at [377, 287] on input "https://" at bounding box center [479, 283] width 407 height 25
paste input "https://to-group.com/"
click at [332, 291] on input "https://https://to-group.com/" at bounding box center [479, 283] width 407 height 25
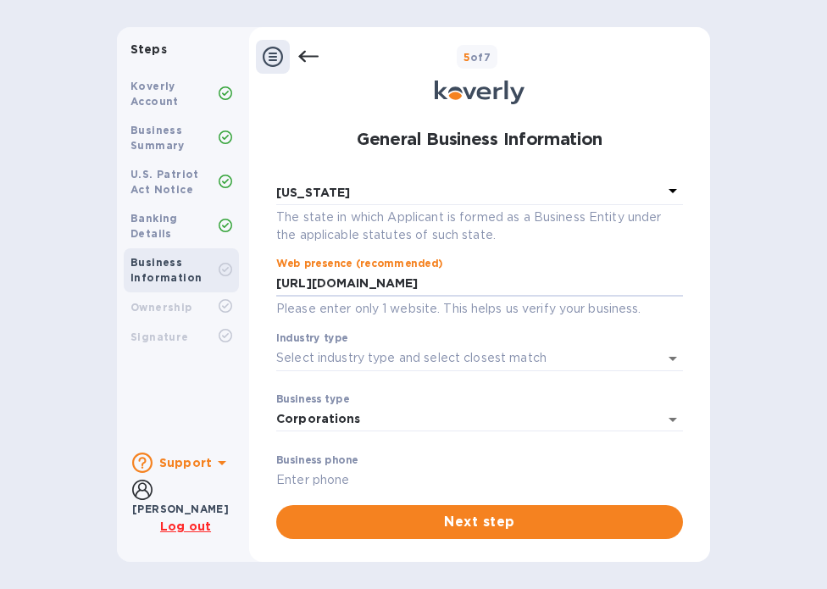
type input "https://to-group.com/"
click at [454, 331] on div "Employer ID number (EIN) Please make sure it matches the information on your SS…" at bounding box center [479, 339] width 407 height 304
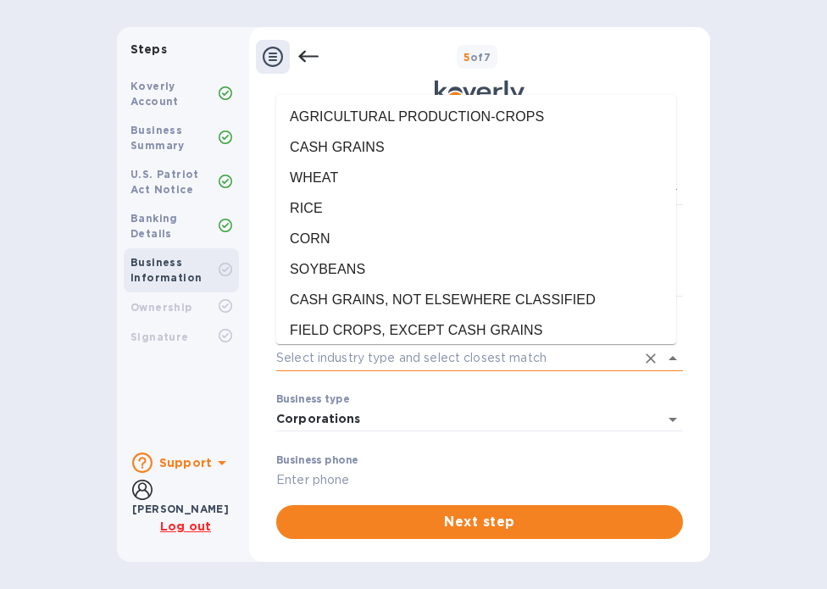
click at [454, 348] on input "Industry type" at bounding box center [455, 358] width 359 height 25
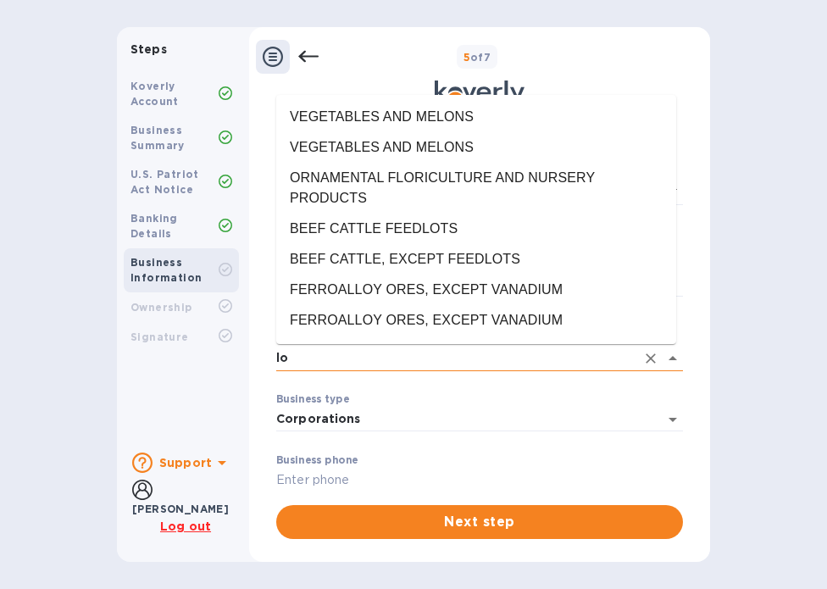
type input "l"
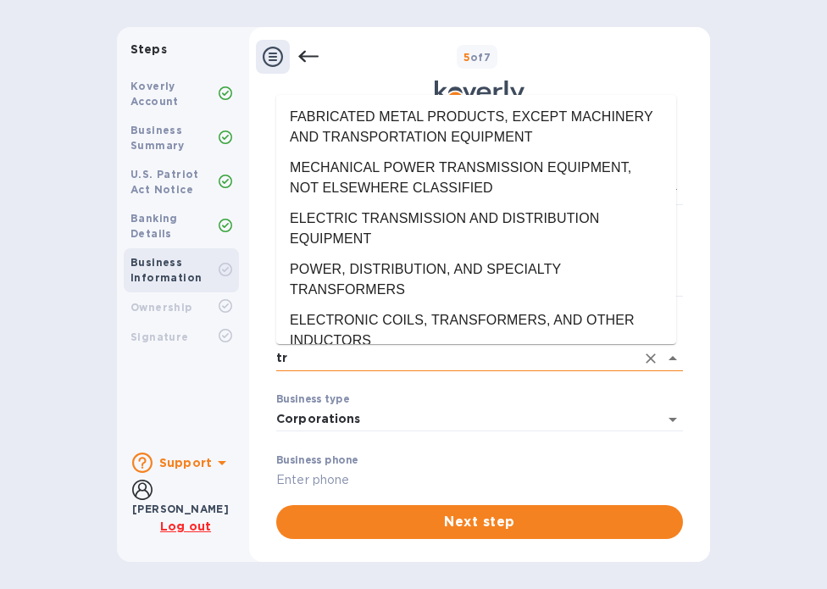
type input "t"
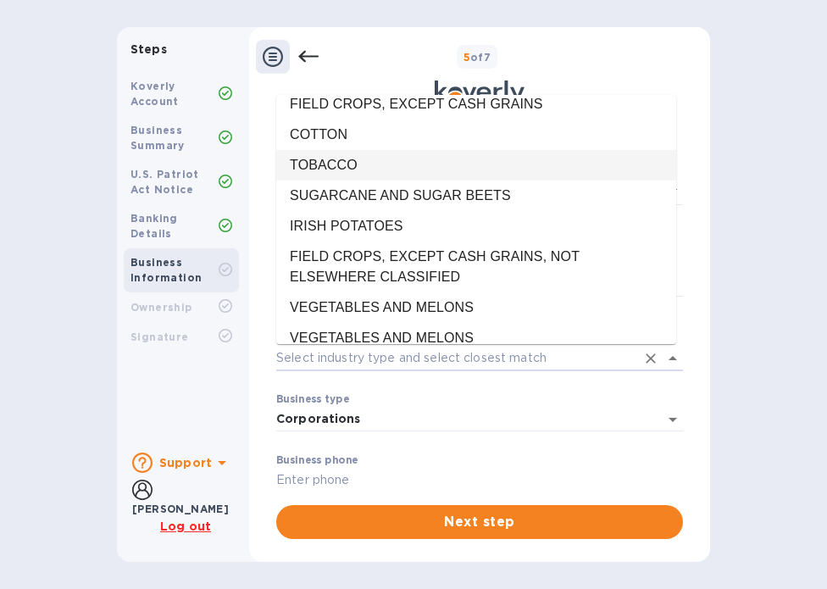
scroll to position [232, 0]
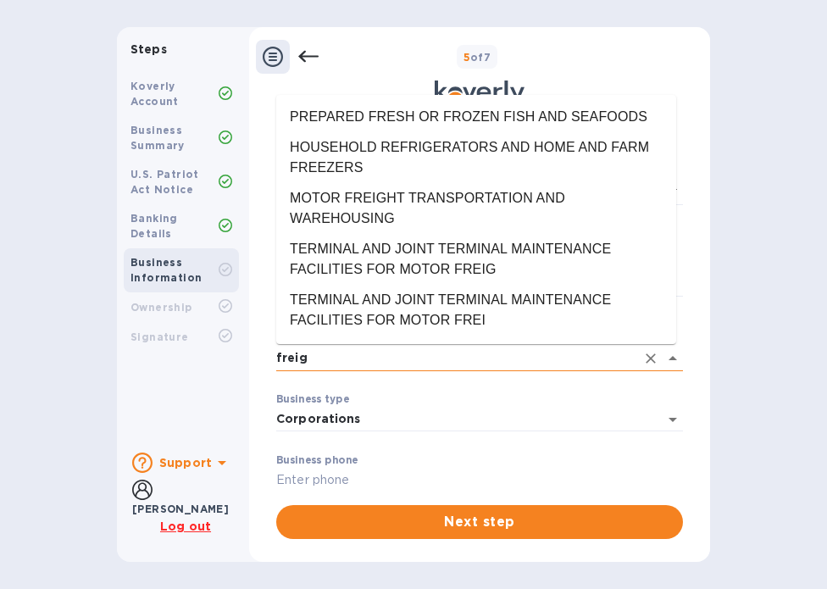
type input "freigh"
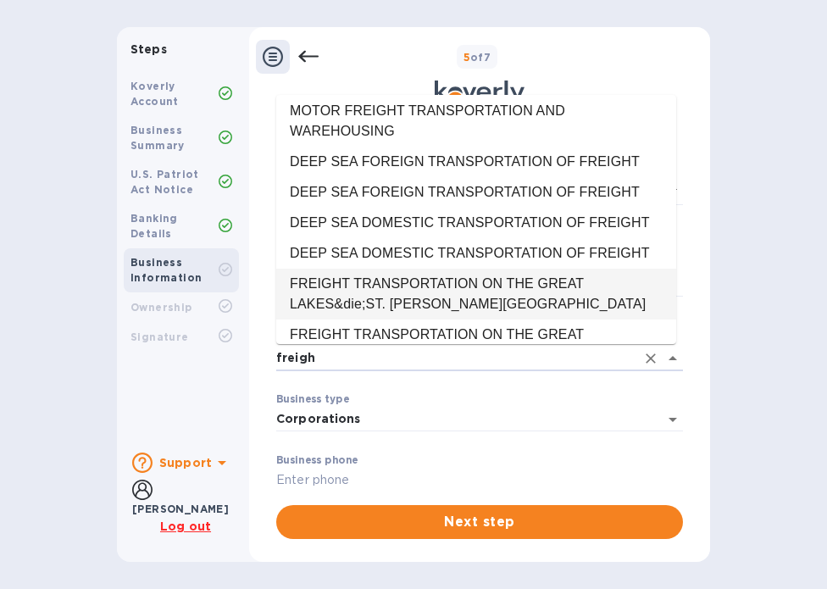
scroll to position [0, 0]
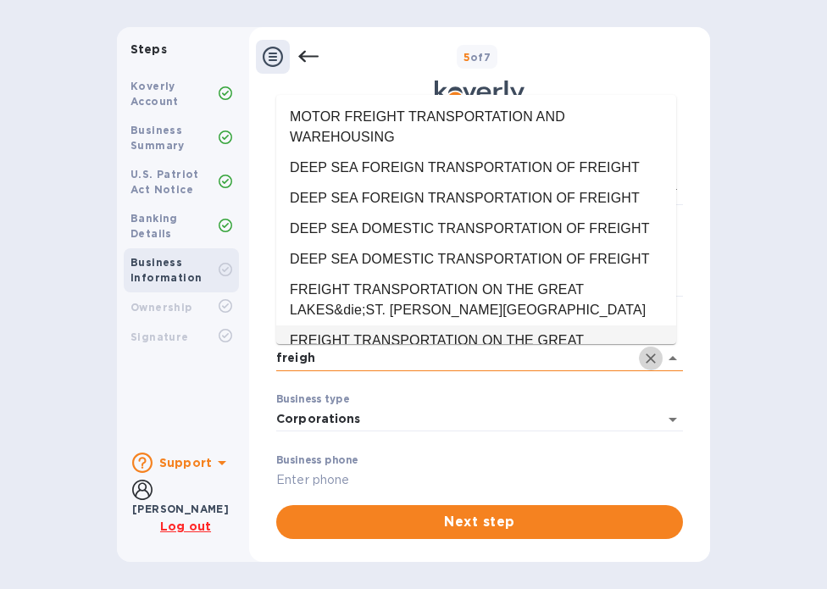
click at [644, 356] on icon "Clear" at bounding box center [650, 358] width 17 height 17
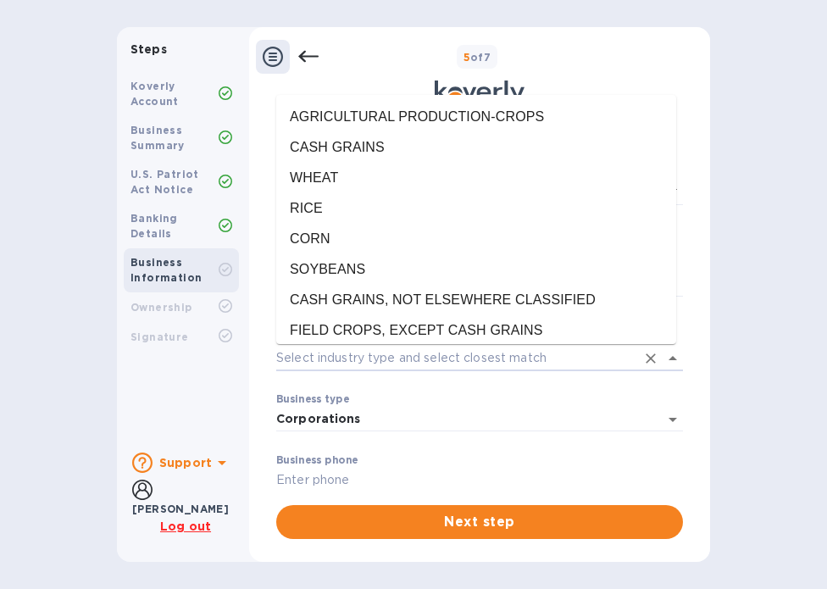
click at [638, 389] on p "​" at bounding box center [479, 383] width 407 height 19
click at [671, 363] on icon "Close" at bounding box center [672, 358] width 20 height 20
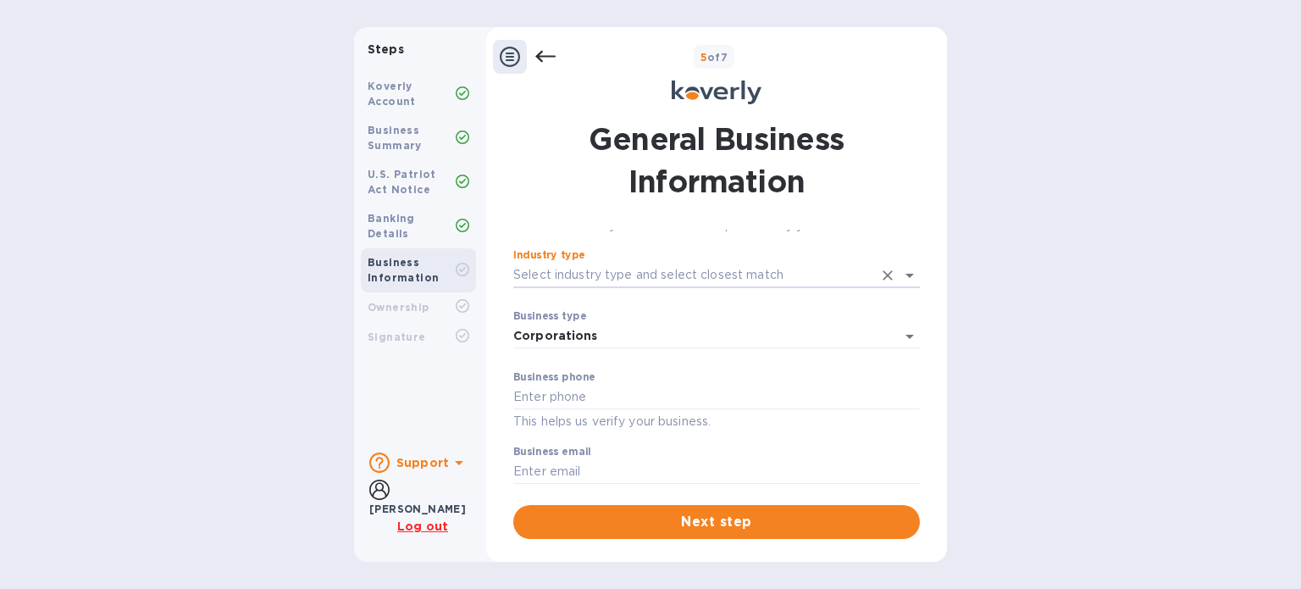
scroll to position [226, 0]
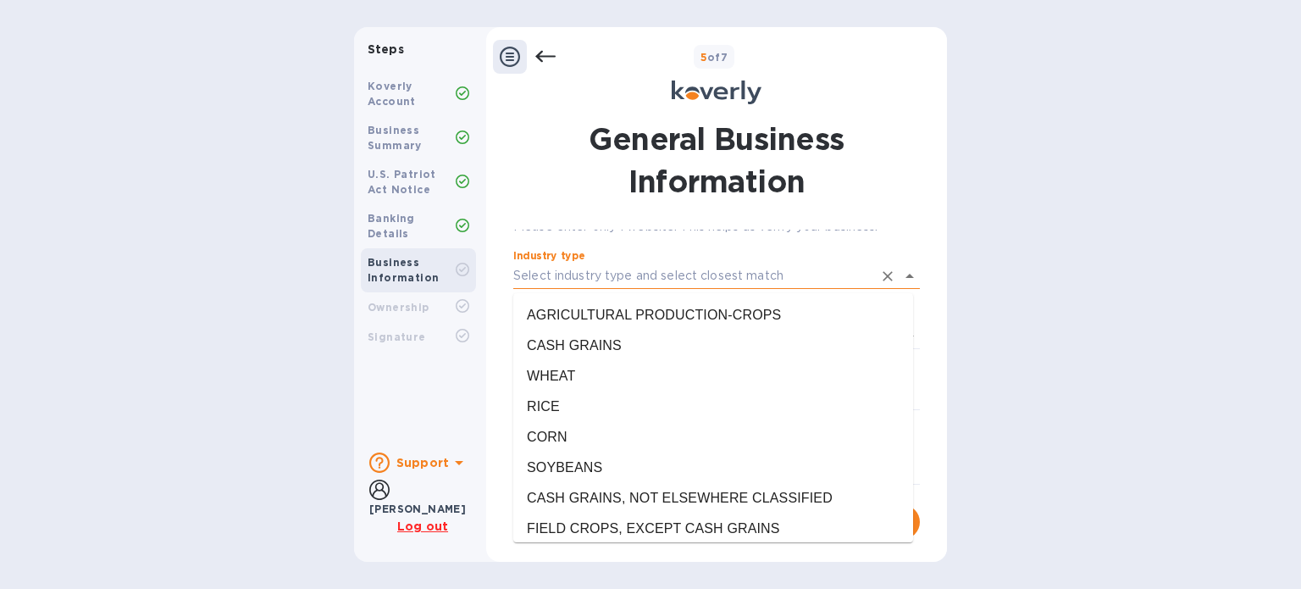
click at [728, 284] on input "Industry type" at bounding box center [692, 275] width 359 height 25
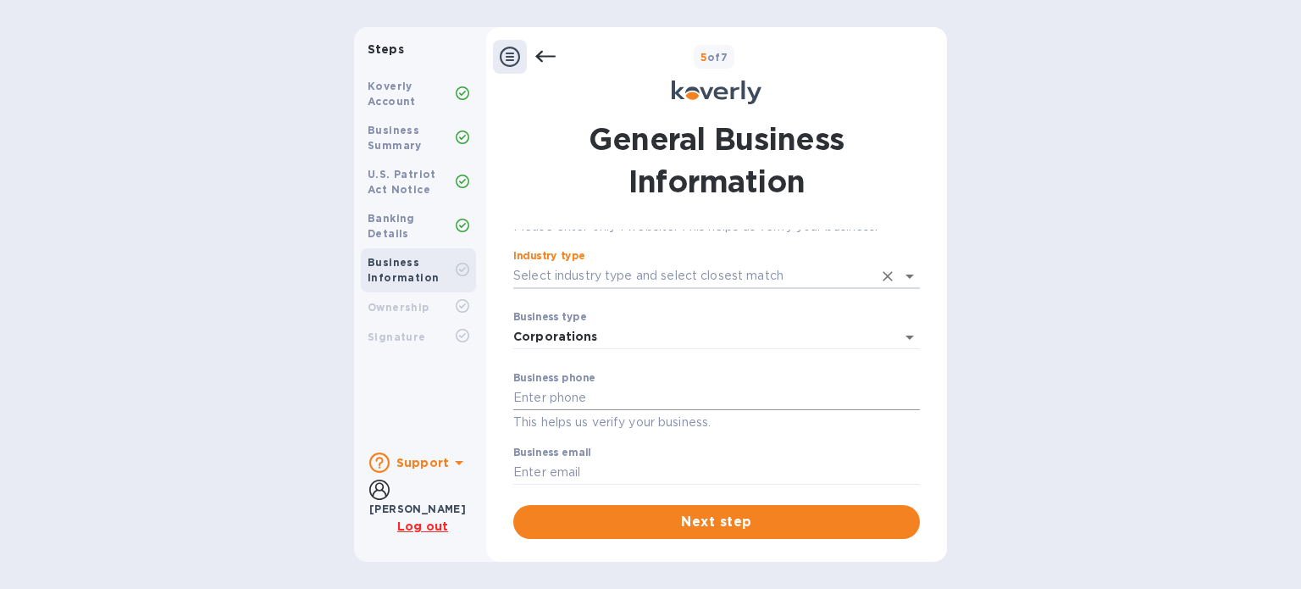
scroll to position [242, 0]
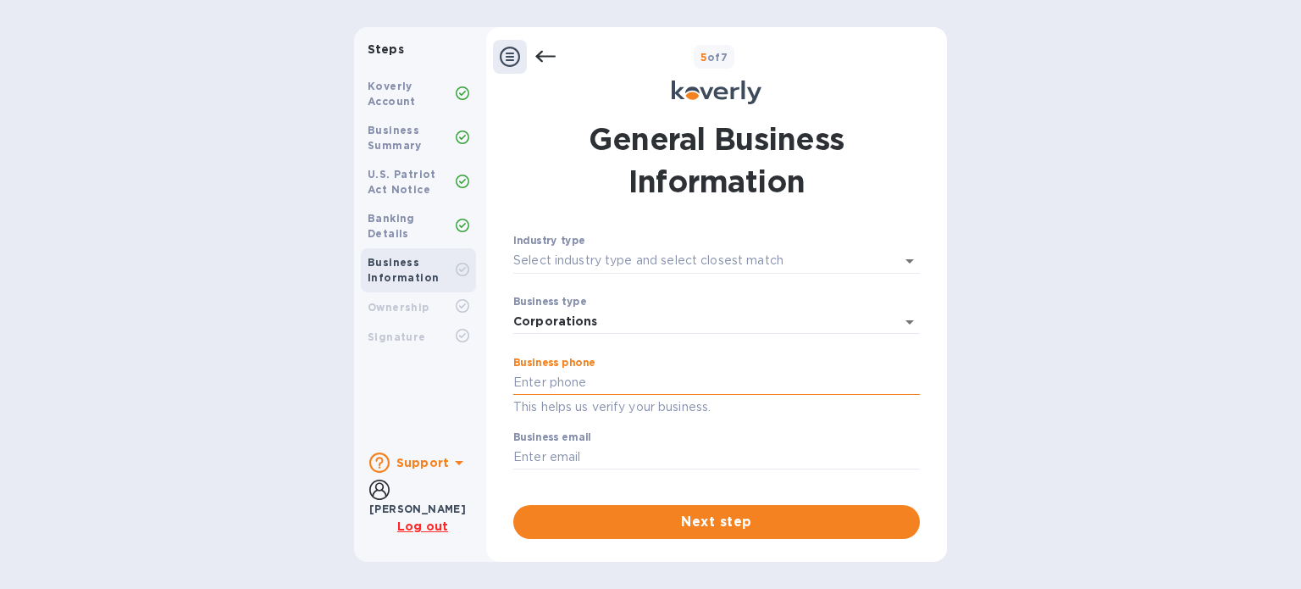
click at [609, 386] on input "text" at bounding box center [716, 382] width 407 height 25
paste input "(440) 403-9607"
type input "(440) 403-9607"
click at [700, 419] on div "Employer ID number (EIN) Please make sure it matches the information on your SS…" at bounding box center [716, 361] width 407 height 262
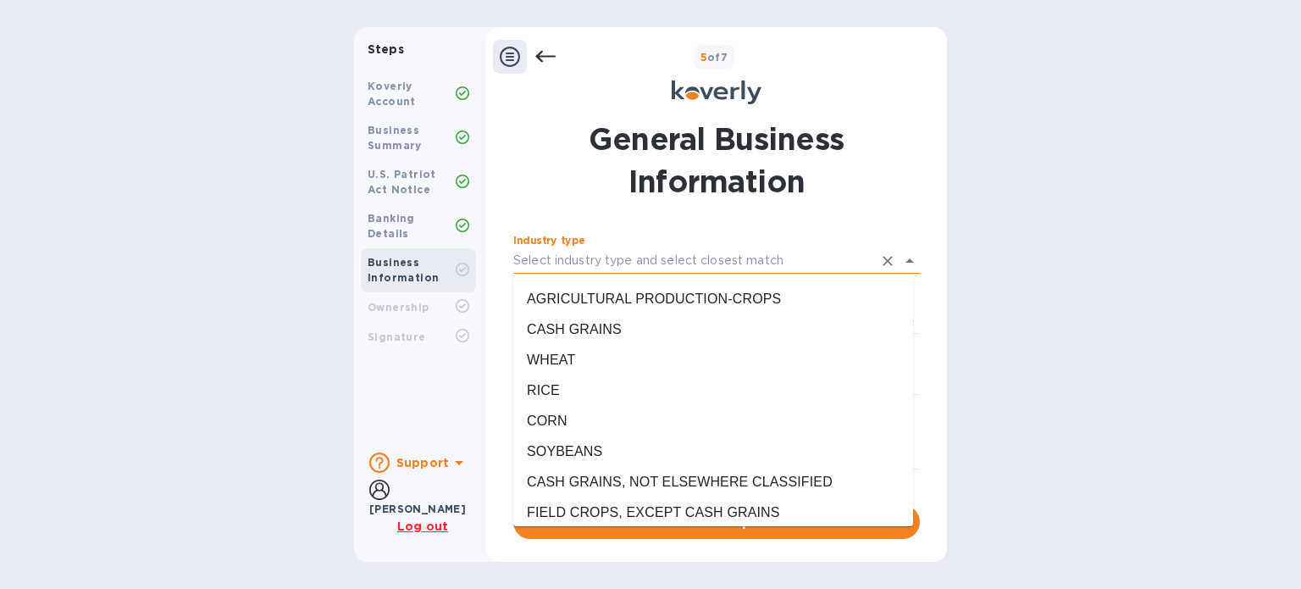
click at [742, 266] on input "Industry type" at bounding box center [692, 260] width 359 height 25
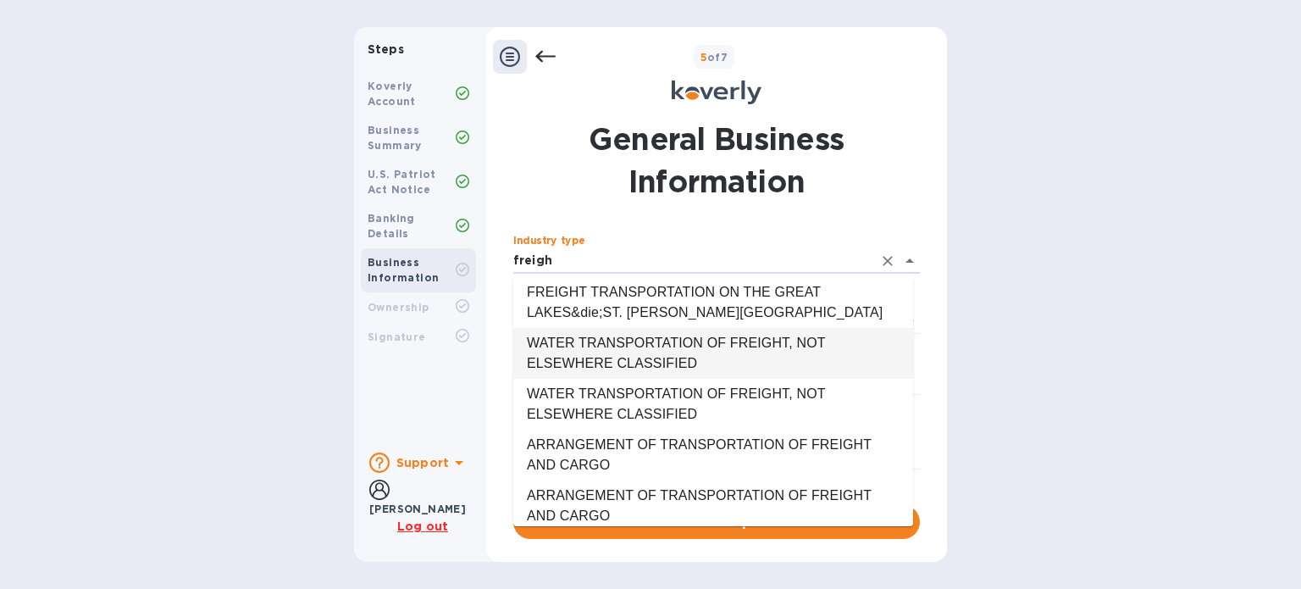
scroll to position [241, 0]
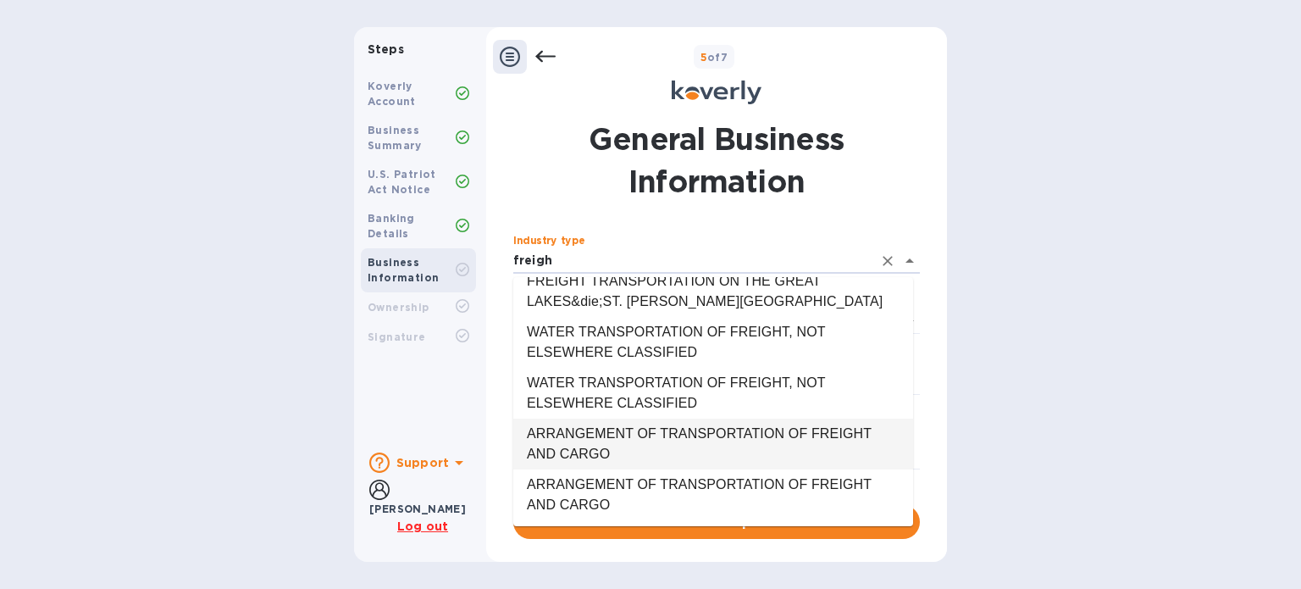
click at [611, 441] on li "ARRANGEMENT OF TRANSPORTATION OF FREIGHT AND CARGO" at bounding box center [713, 443] width 400 height 51
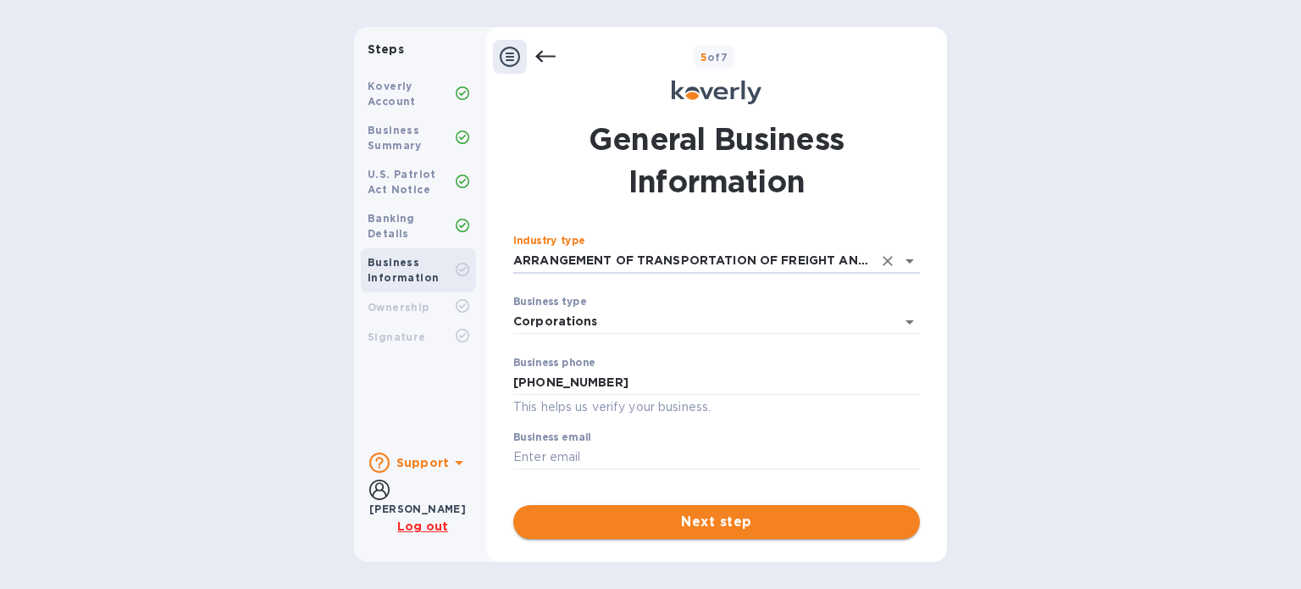
type input "ARRANGEMENT OF TRANSPORTATION OF FREIGHT AND CARGO"
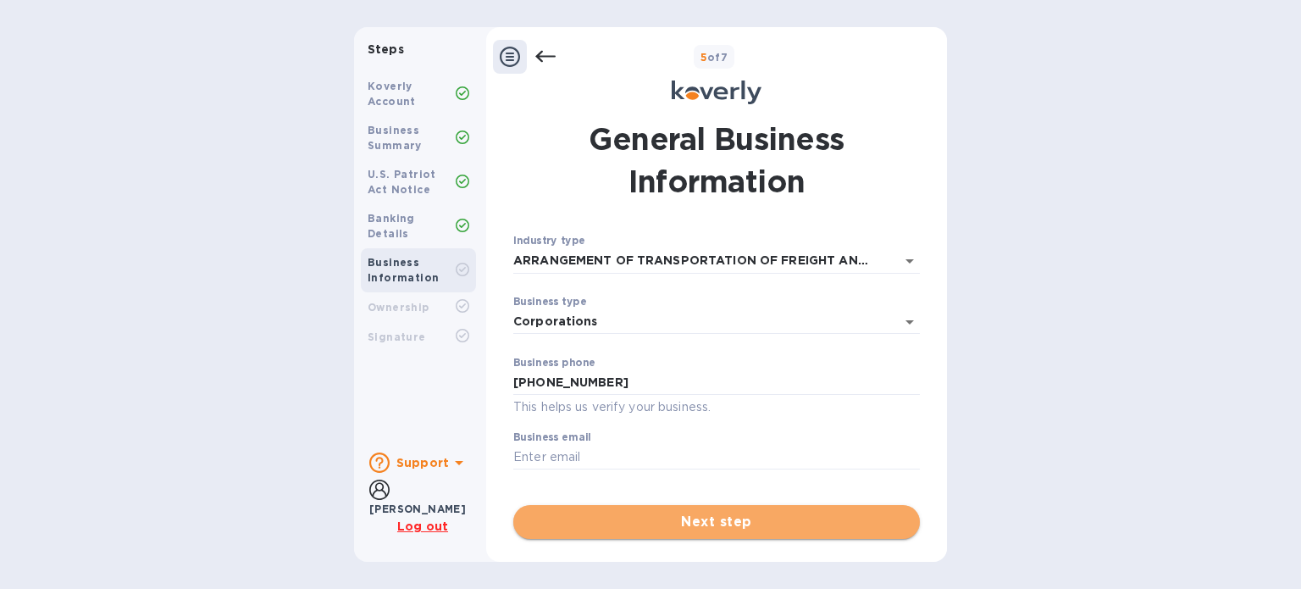
click at [705, 523] on span "Next step" at bounding box center [716, 522] width 379 height 20
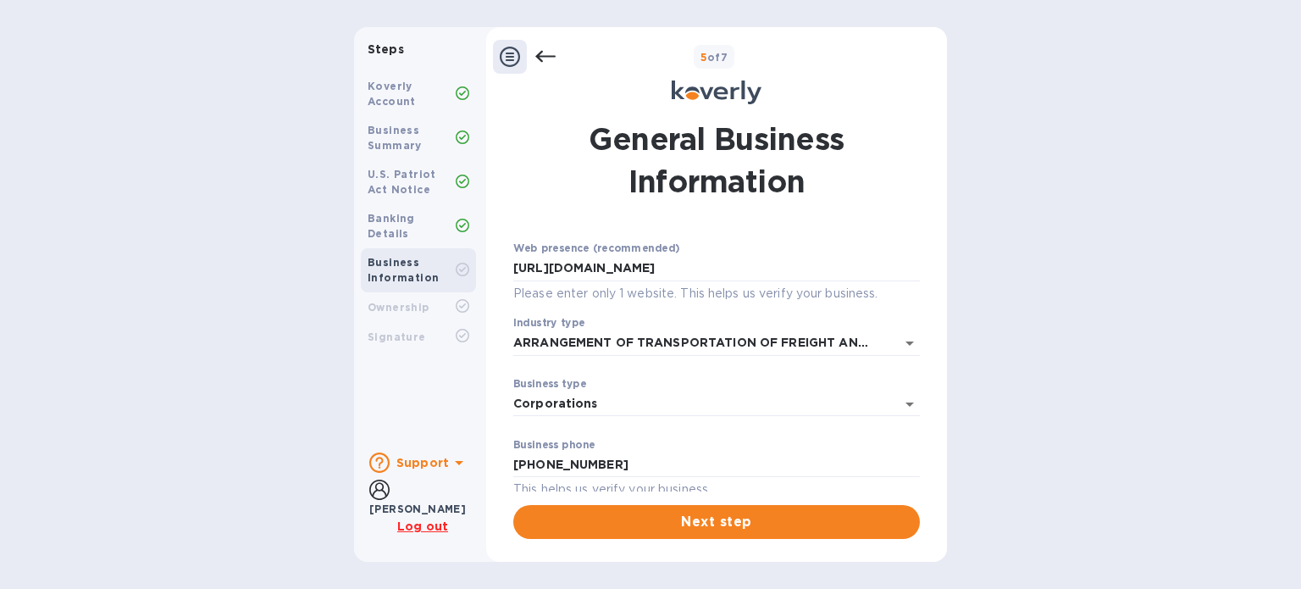
scroll to position [242, 0]
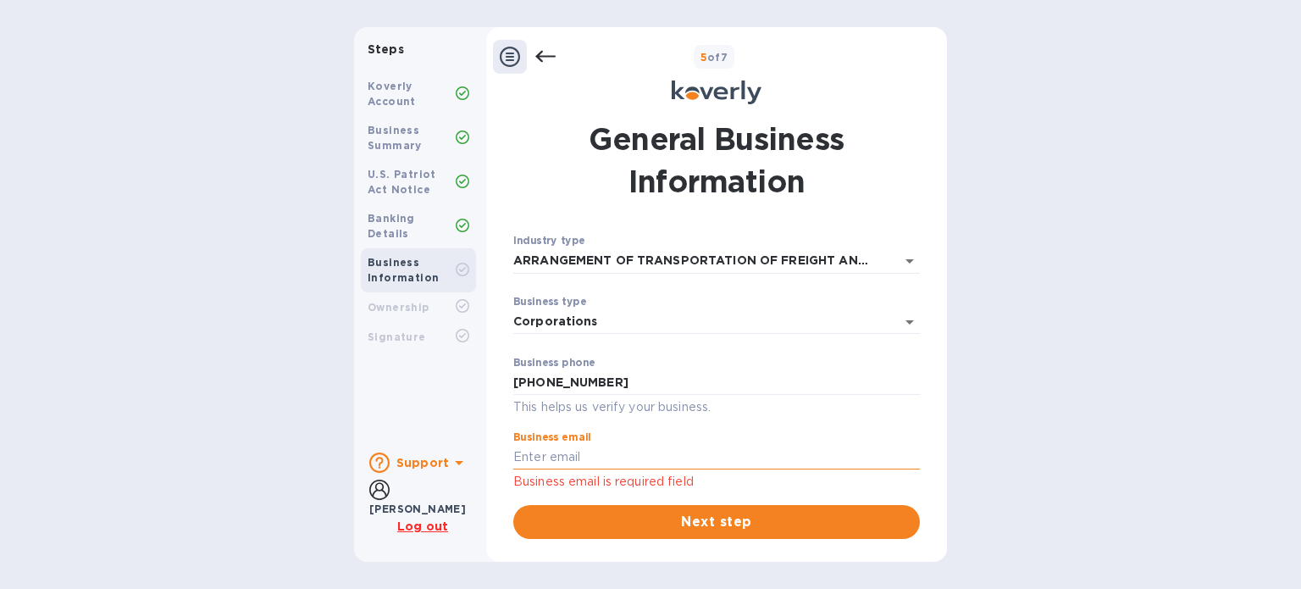
click at [549, 461] on input "text" at bounding box center [716, 457] width 407 height 25
paste input "info@to-group.com"
type input "info@to-group.com"
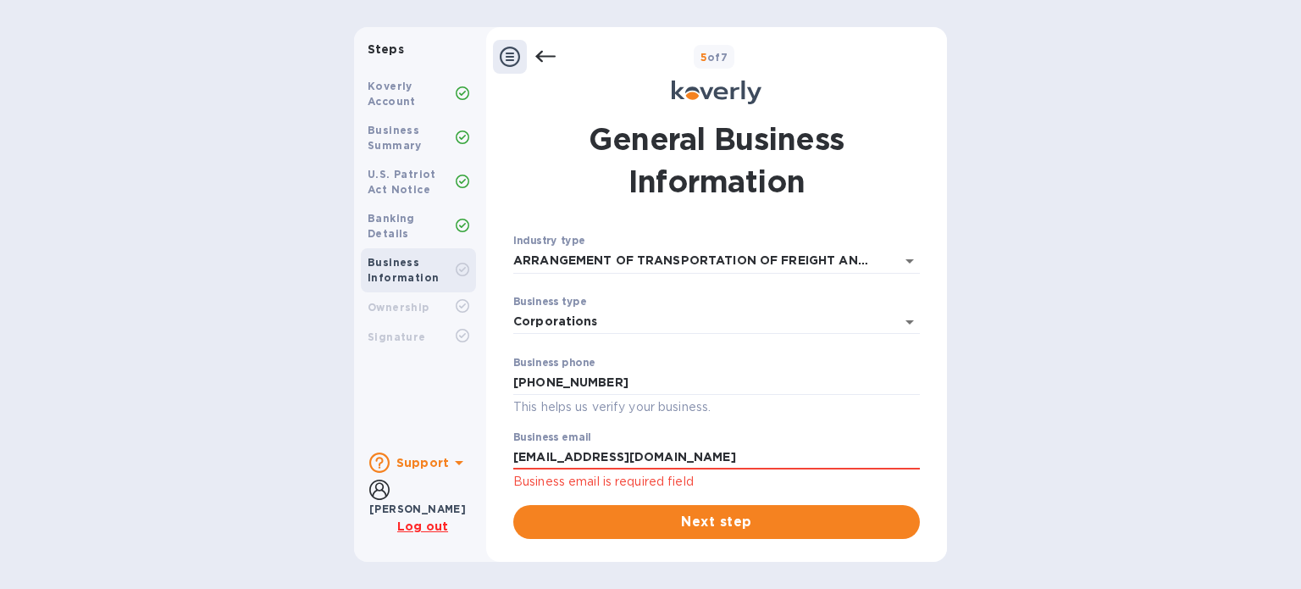
click at [742, 432] on div "Business email info@to-group.com Business email is required field" at bounding box center [716, 461] width 407 height 61
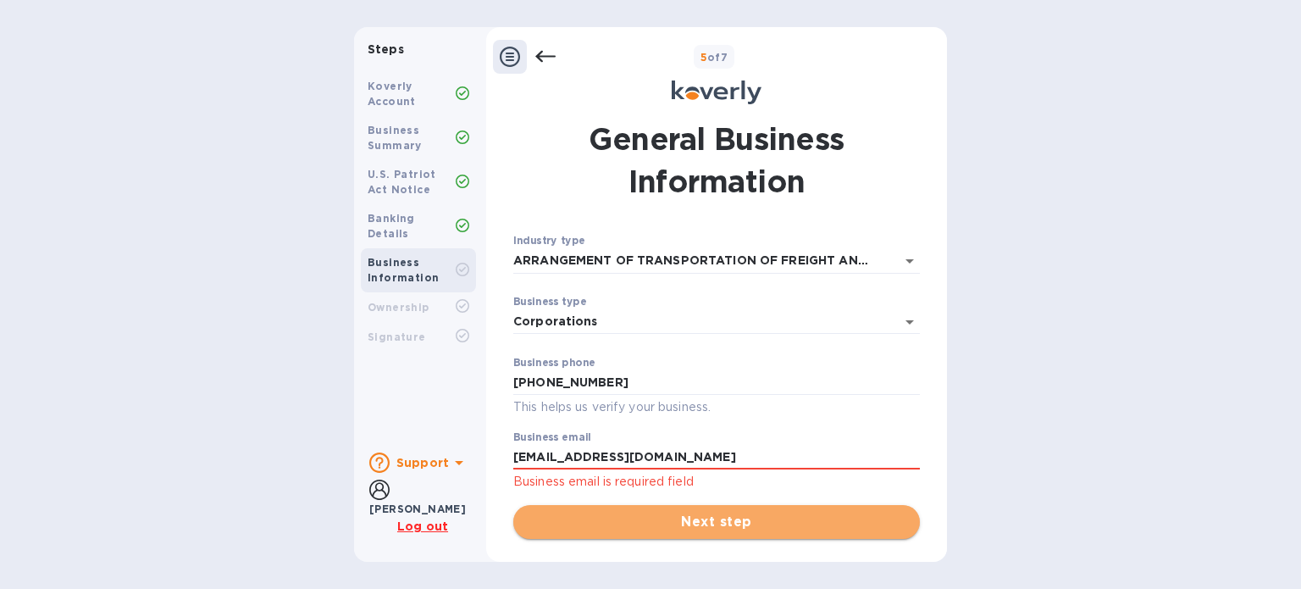
click at [760, 534] on button "Next step" at bounding box center [716, 522] width 407 height 34
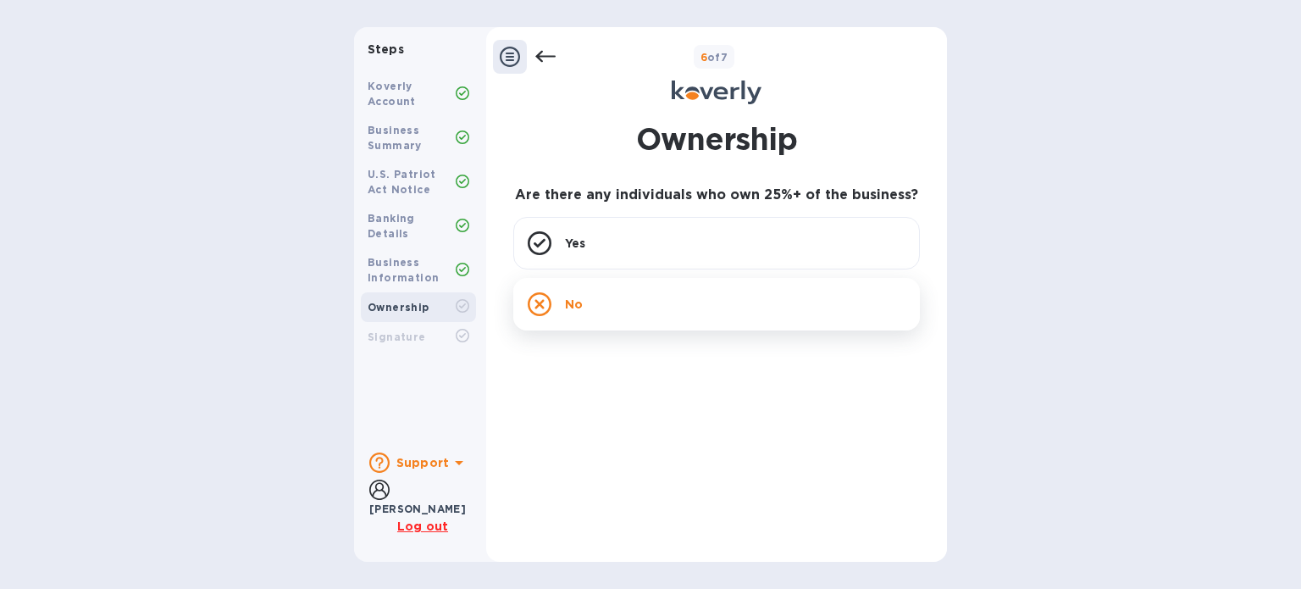
click at [557, 301] on div "No" at bounding box center [716, 304] width 407 height 53
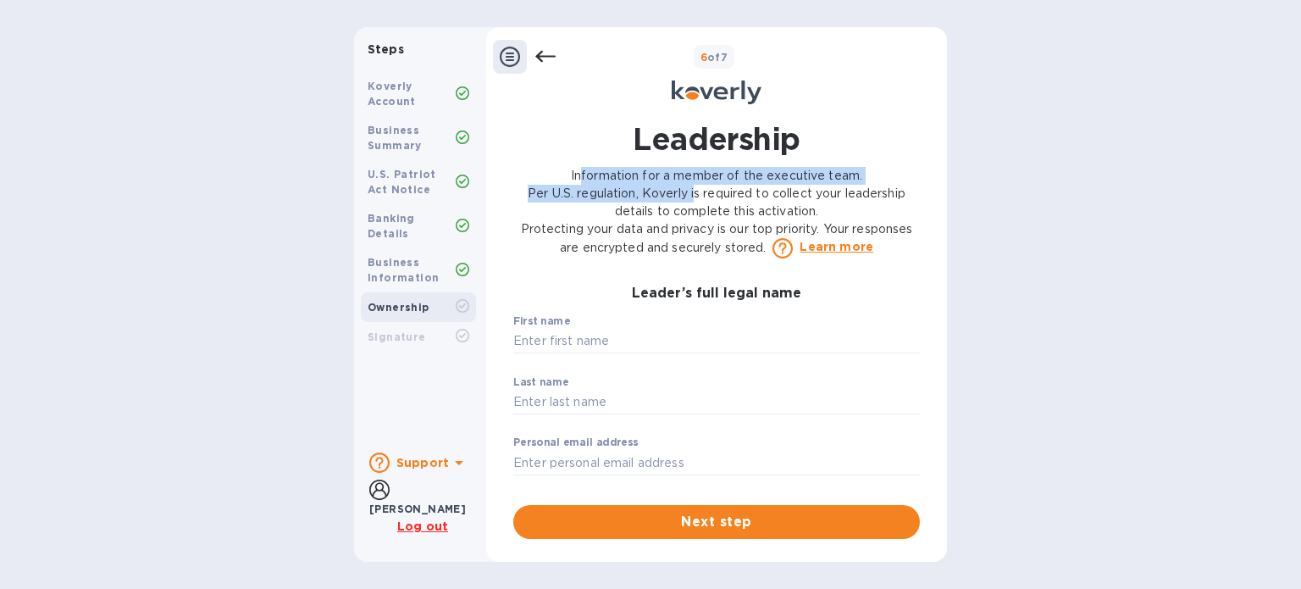
drag, startPoint x: 578, startPoint y: 172, endPoint x: 692, endPoint y: 199, distance: 116.7
click at [692, 199] on p "Information for a member of the executive team. Per U.S. regulation, Koverly is…" at bounding box center [716, 212] width 407 height 91
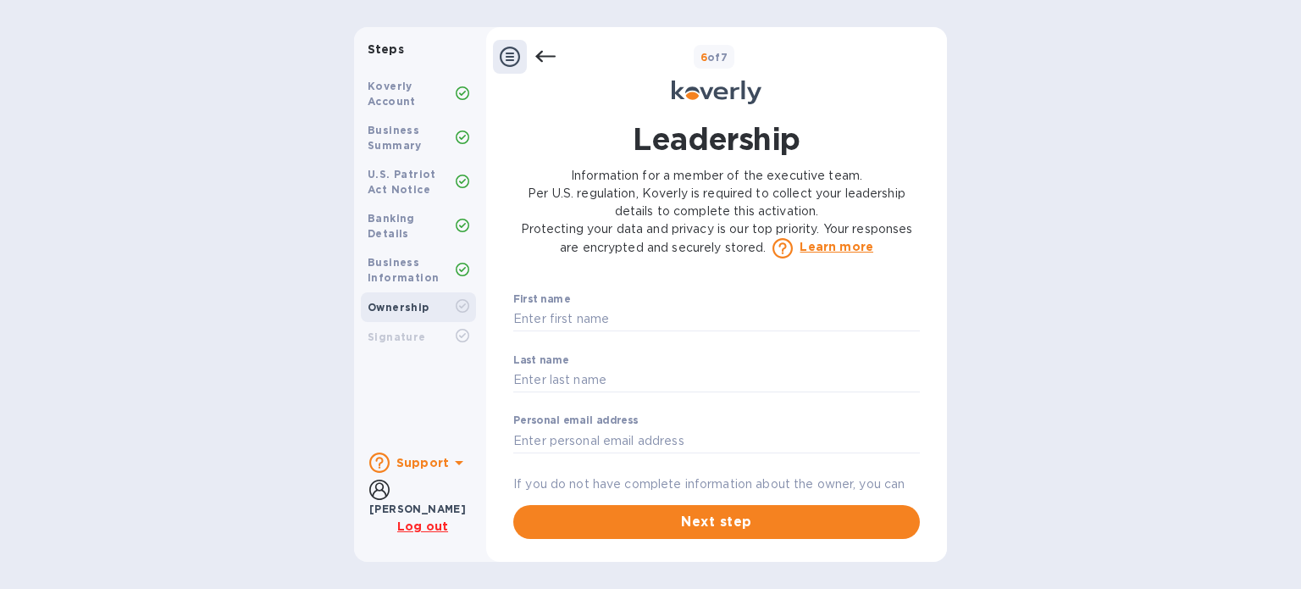
scroll to position [0, 0]
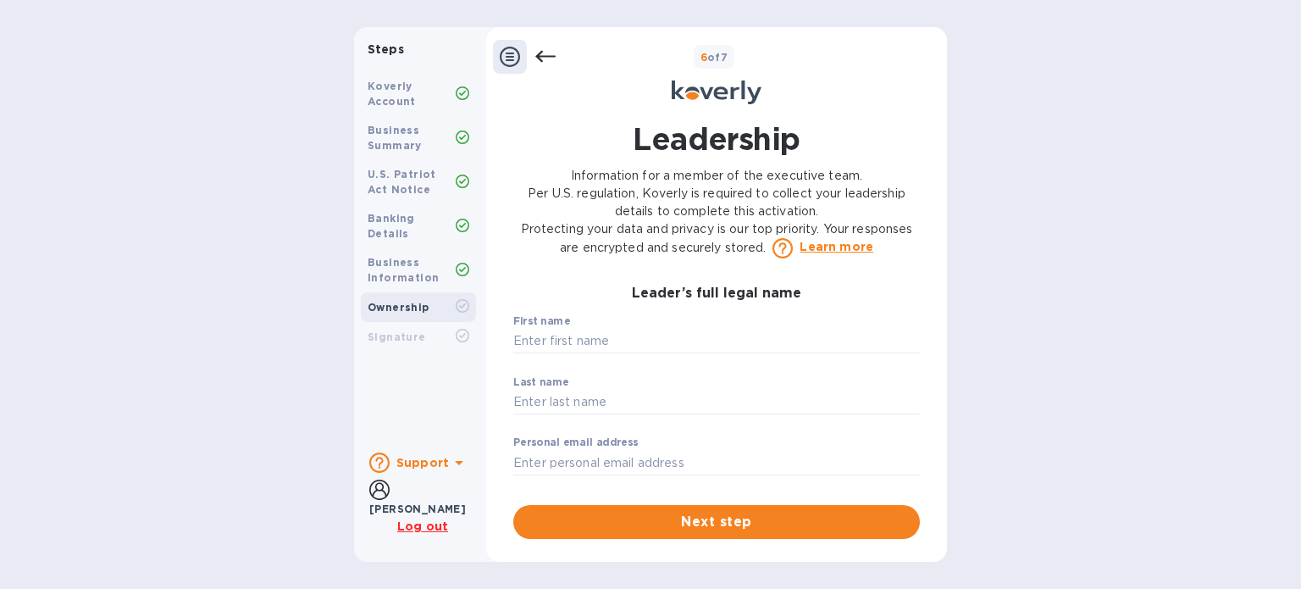
click at [788, 252] on icon at bounding box center [782, 248] width 20 height 20
click at [820, 251] on p "Learn more" at bounding box center [837, 246] width 74 height 17
click at [578, 347] on input "text" at bounding box center [716, 341] width 407 height 25
type input "Leonardo"
type input "Fernandes"
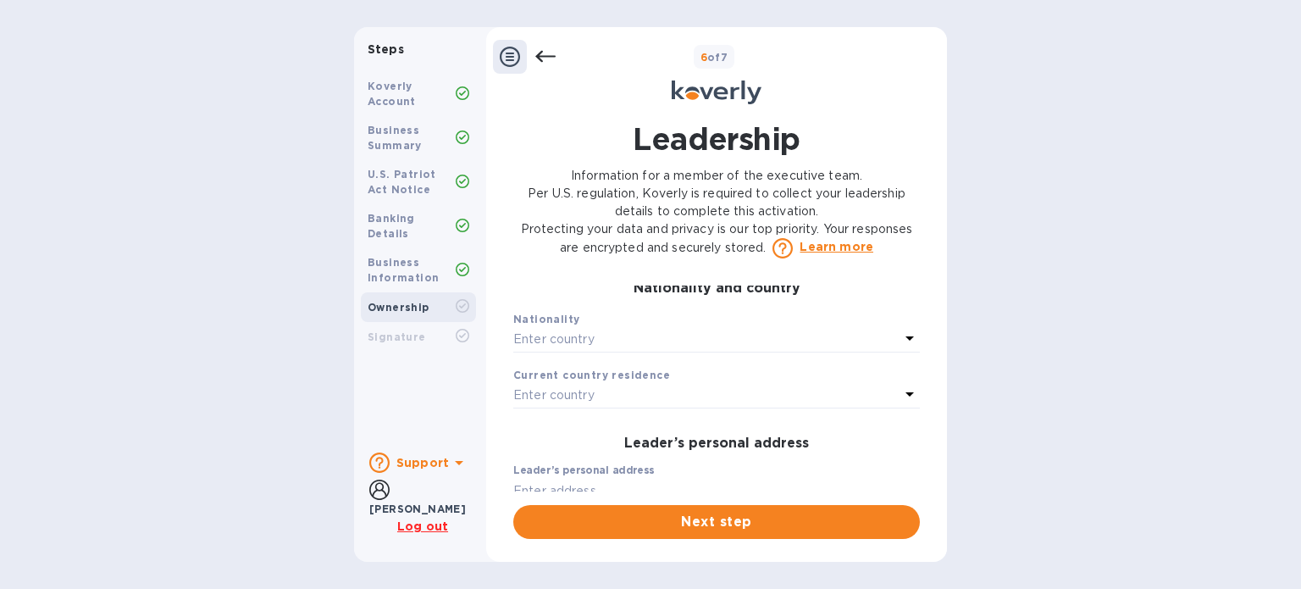
scroll to position [330, 0]
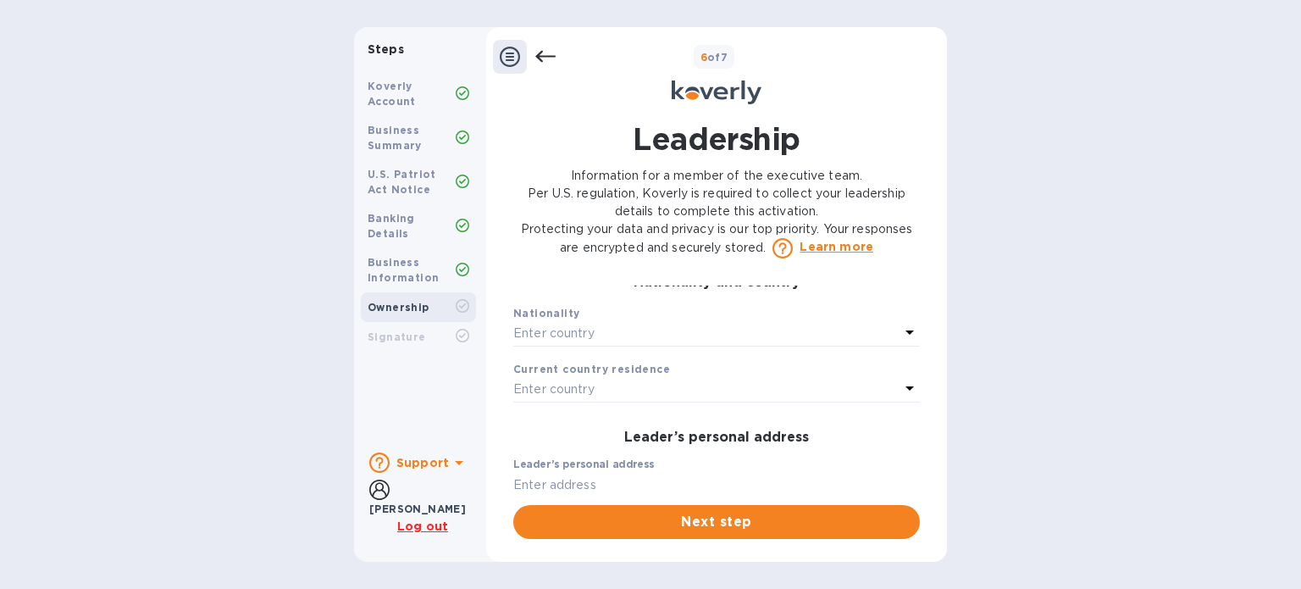
click at [673, 346] on div "Enter country" at bounding box center [706, 334] width 386 height 24
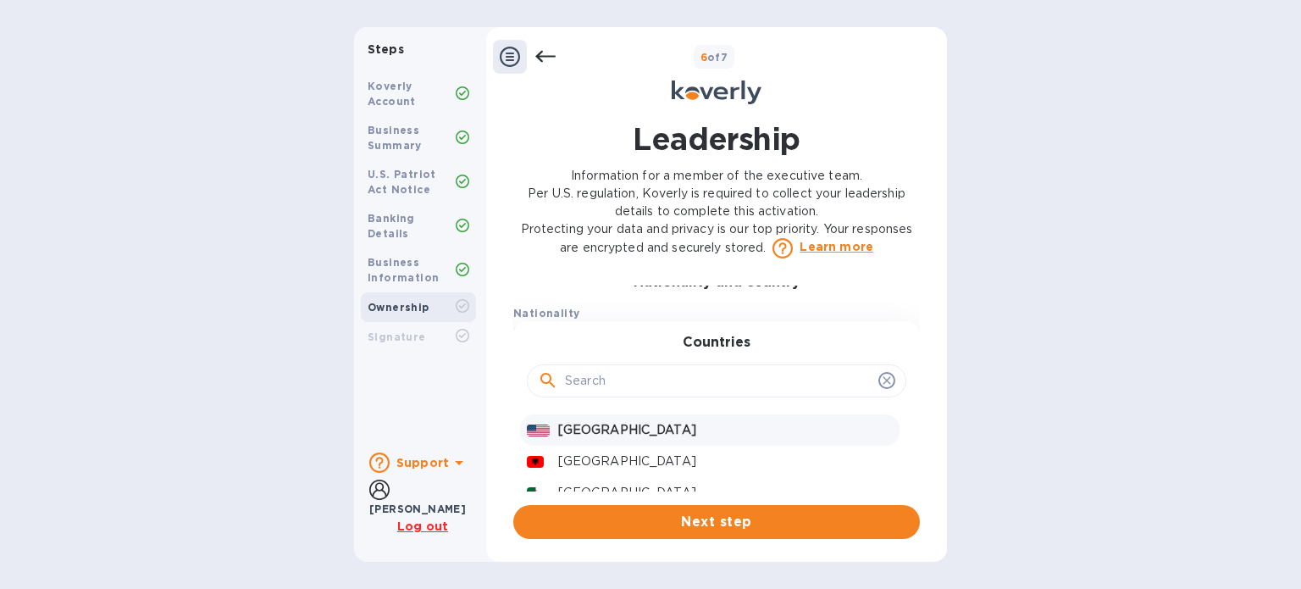
click at [631, 439] on p "United States" at bounding box center [725, 430] width 335 height 18
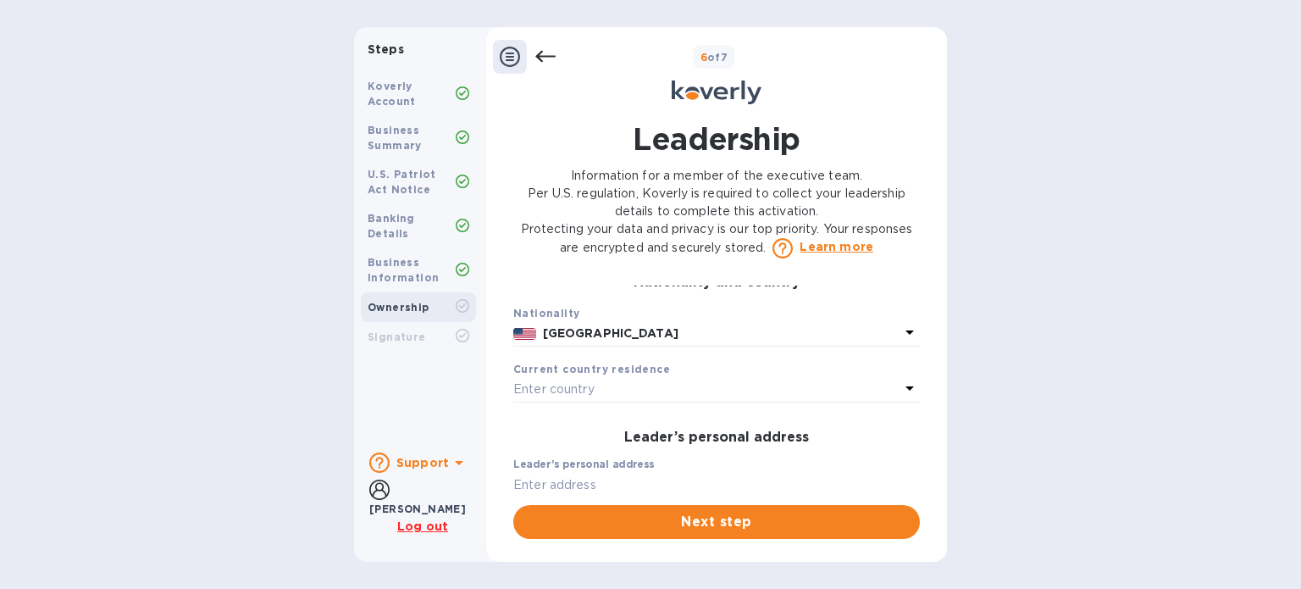
click at [647, 401] on div "Enter country" at bounding box center [706, 390] width 386 height 24
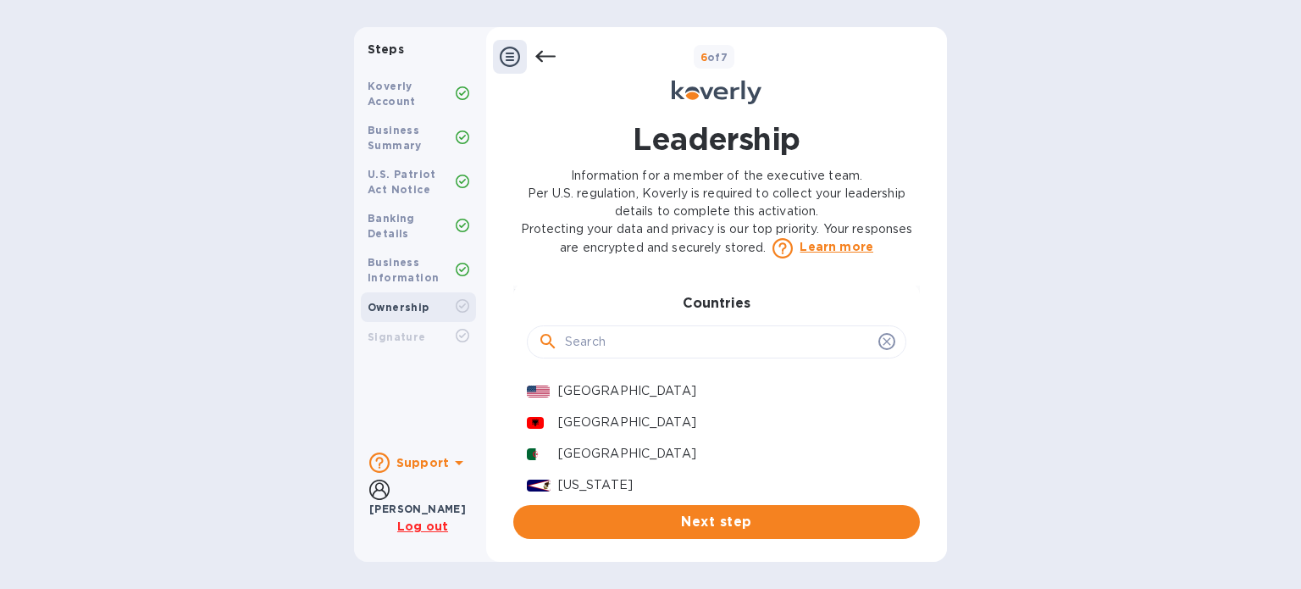
scroll to position [429, 0]
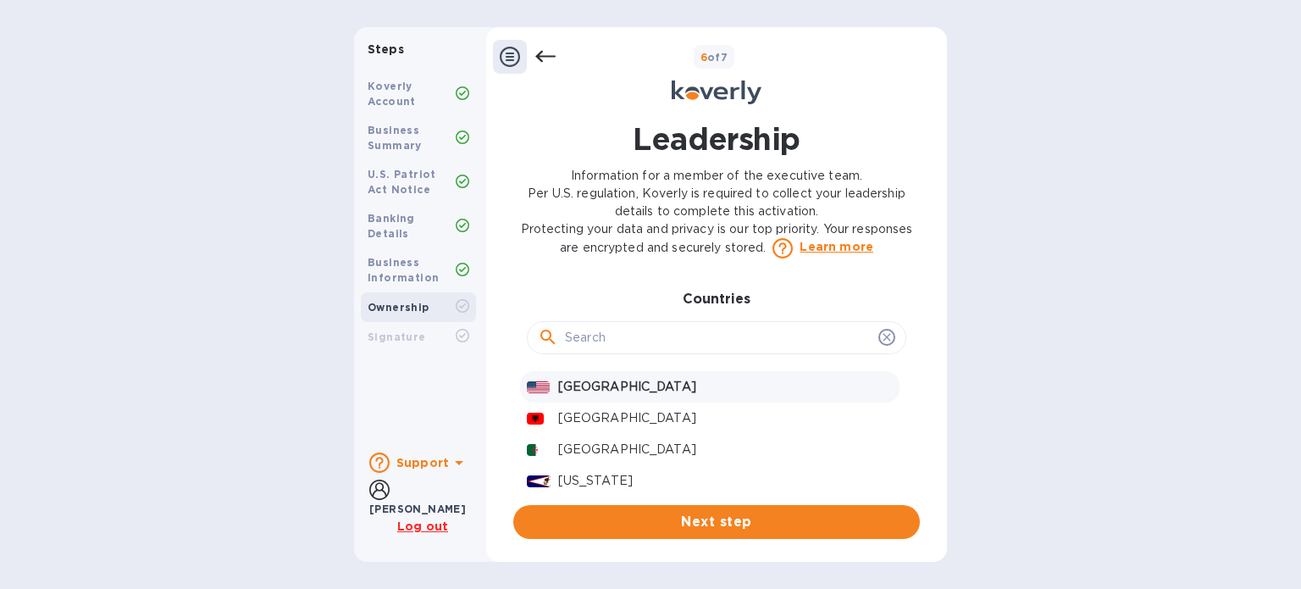
click at [605, 396] on p "United States" at bounding box center [725, 387] width 335 height 18
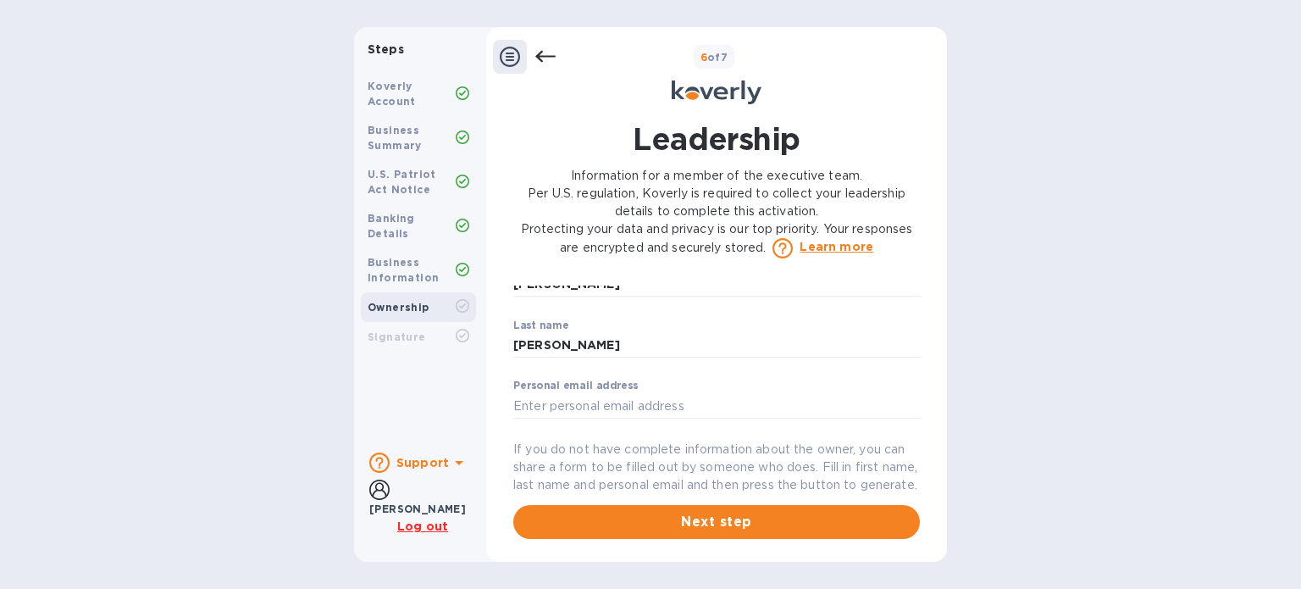
scroll to position [56, 0]
click at [642, 412] on input "text" at bounding box center [716, 406] width 407 height 25
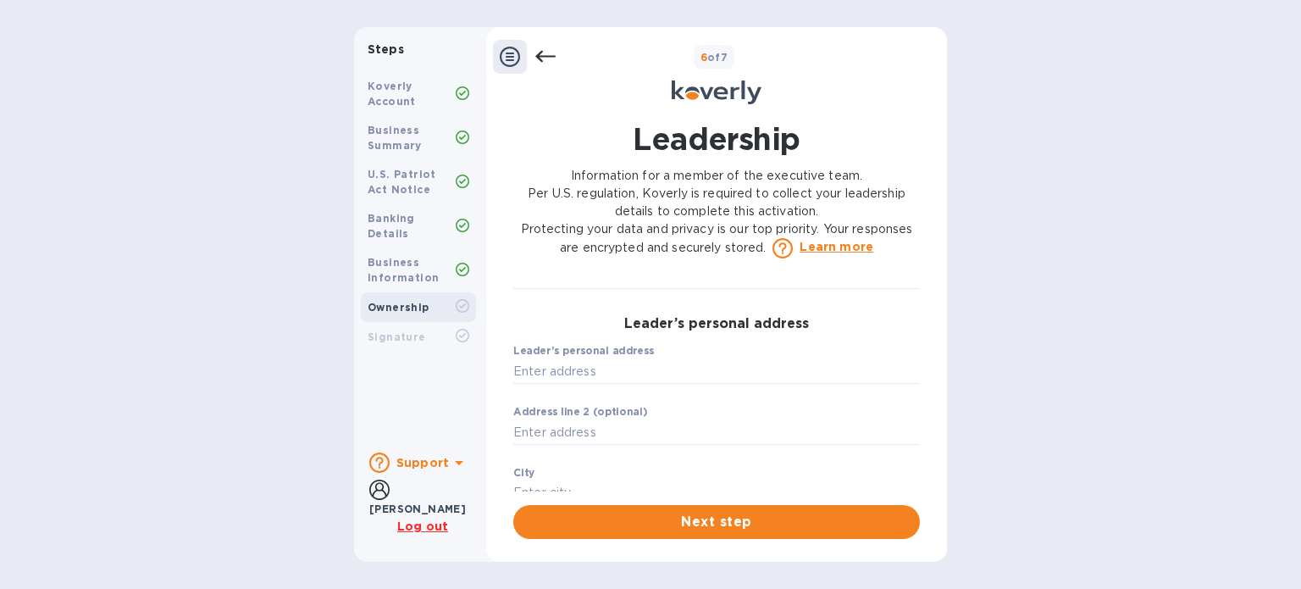
scroll to position [453, 0]
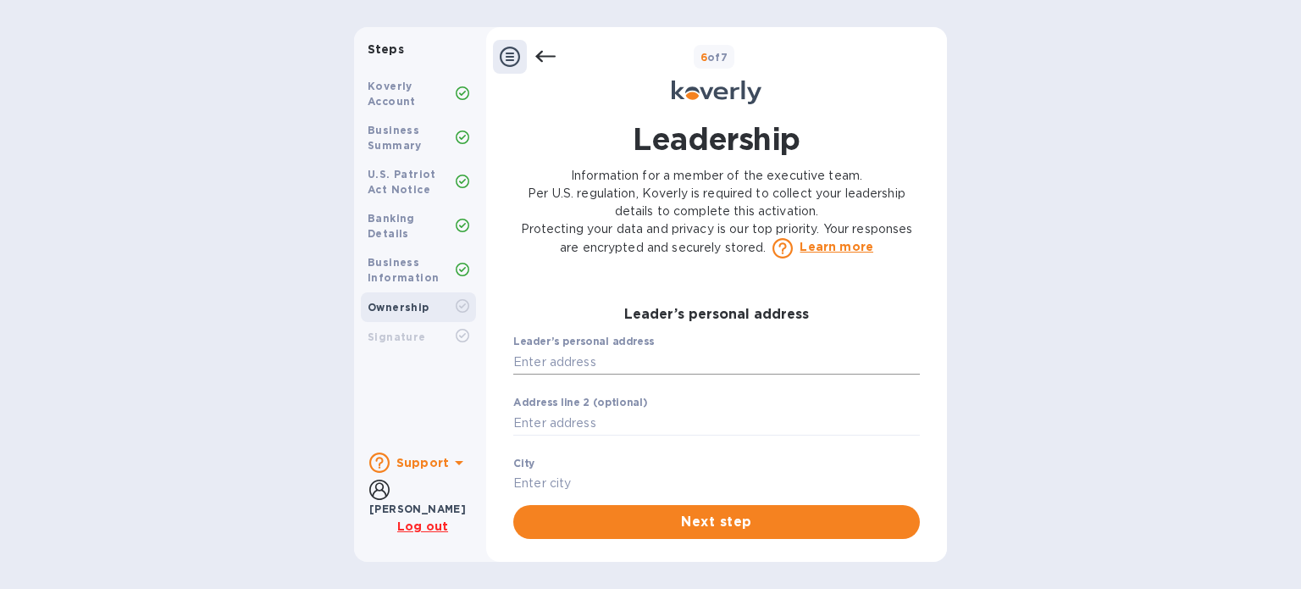
type input "leonardogfernan7@gmail.com"
click at [579, 374] on input "text" at bounding box center [716, 361] width 407 height 25
type input "328 West 11th Street"
type input "New York"
type input "10014"
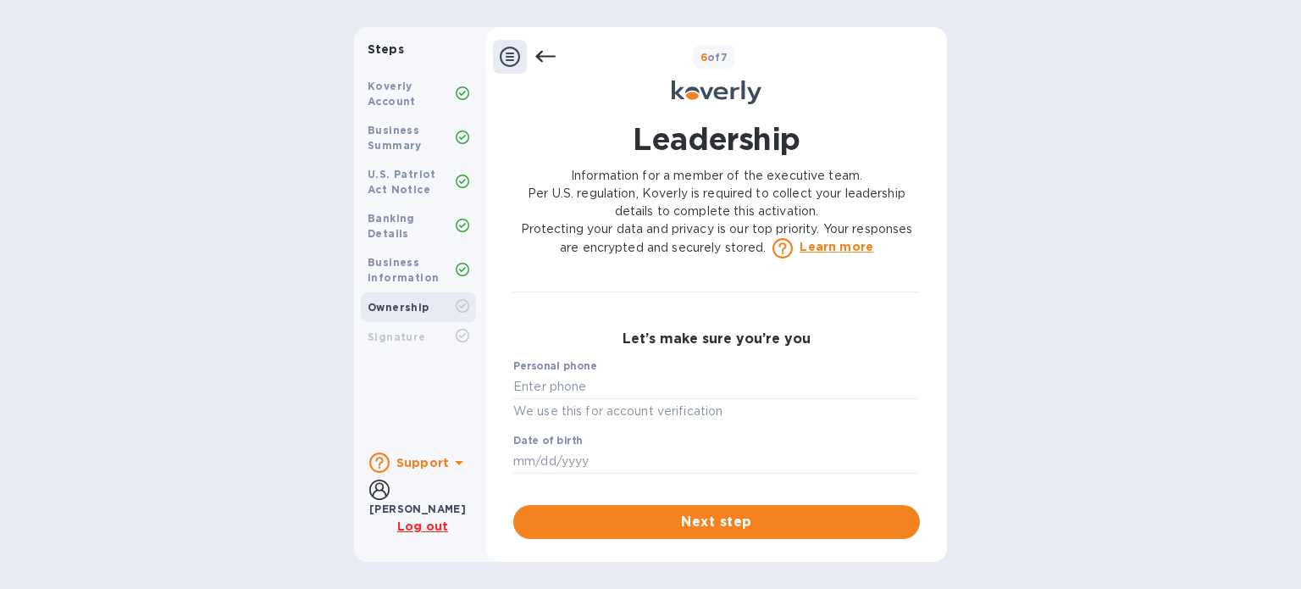
scroll to position [788, 0]
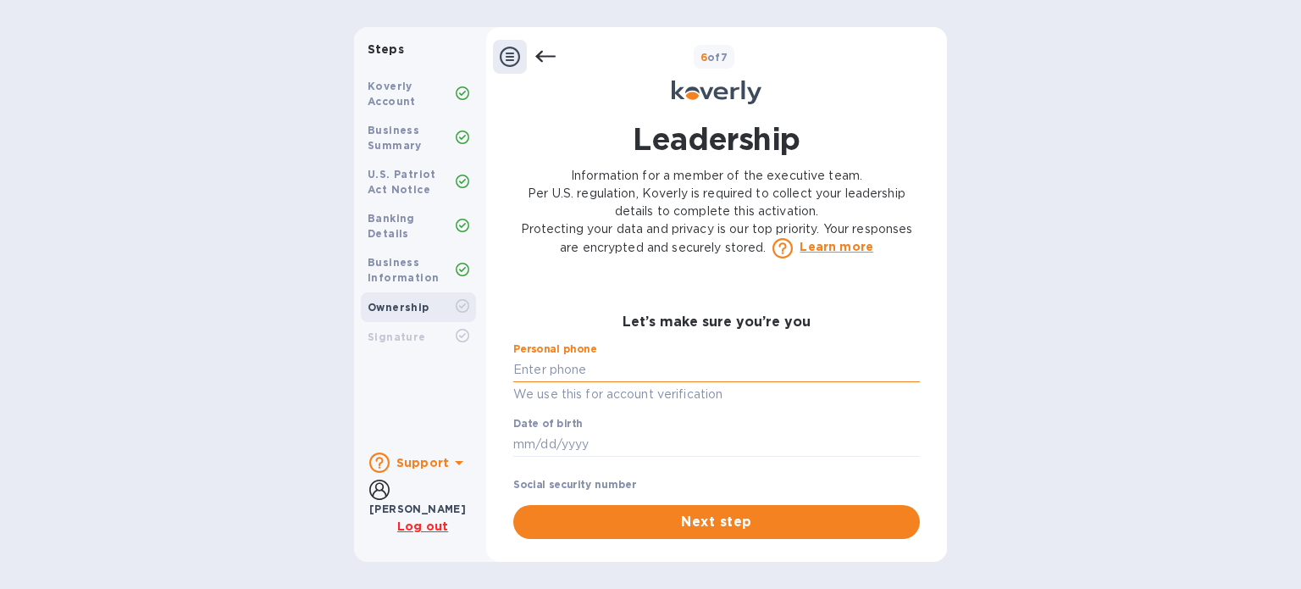
click at [569, 382] on input "text" at bounding box center [716, 369] width 407 height 25
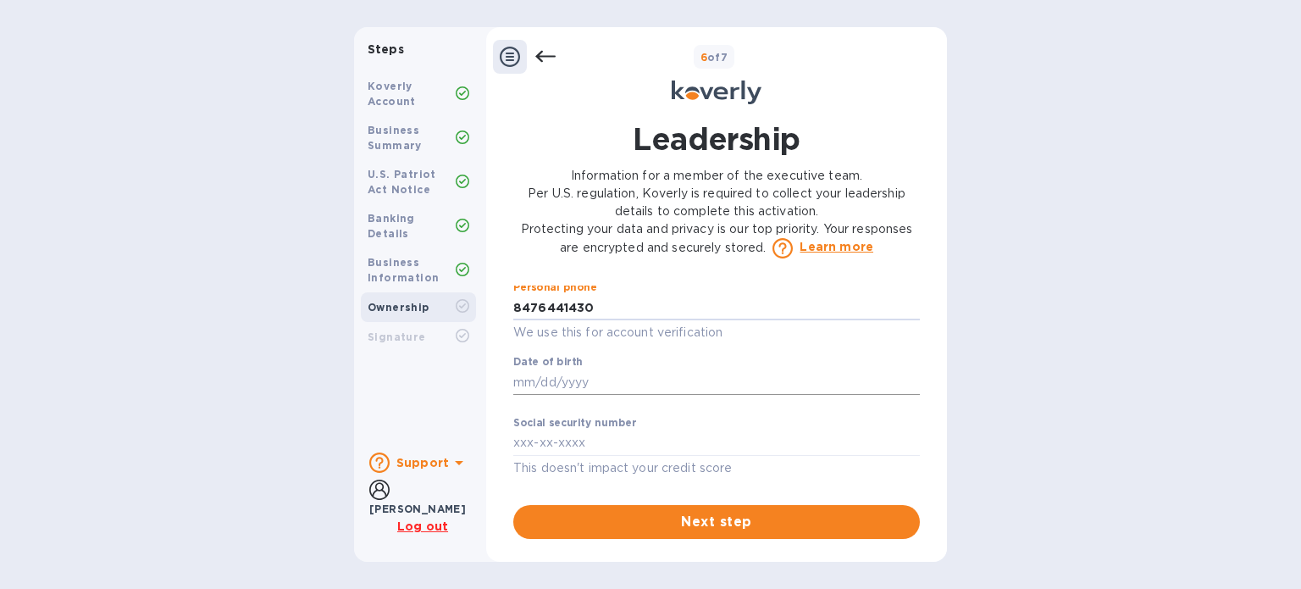
type input "***30"
click at [522, 395] on input "text" at bounding box center [716, 381] width 407 height 25
type input "***85"
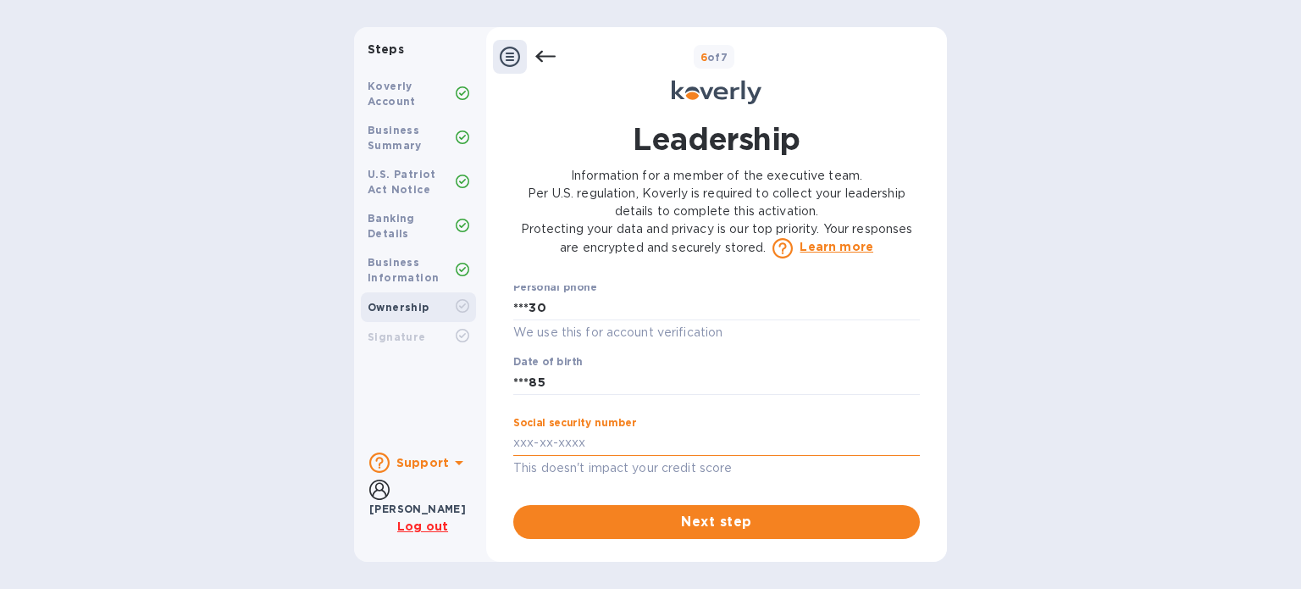
click at [528, 440] on input "text" at bounding box center [716, 442] width 407 height 25
type input "***03"
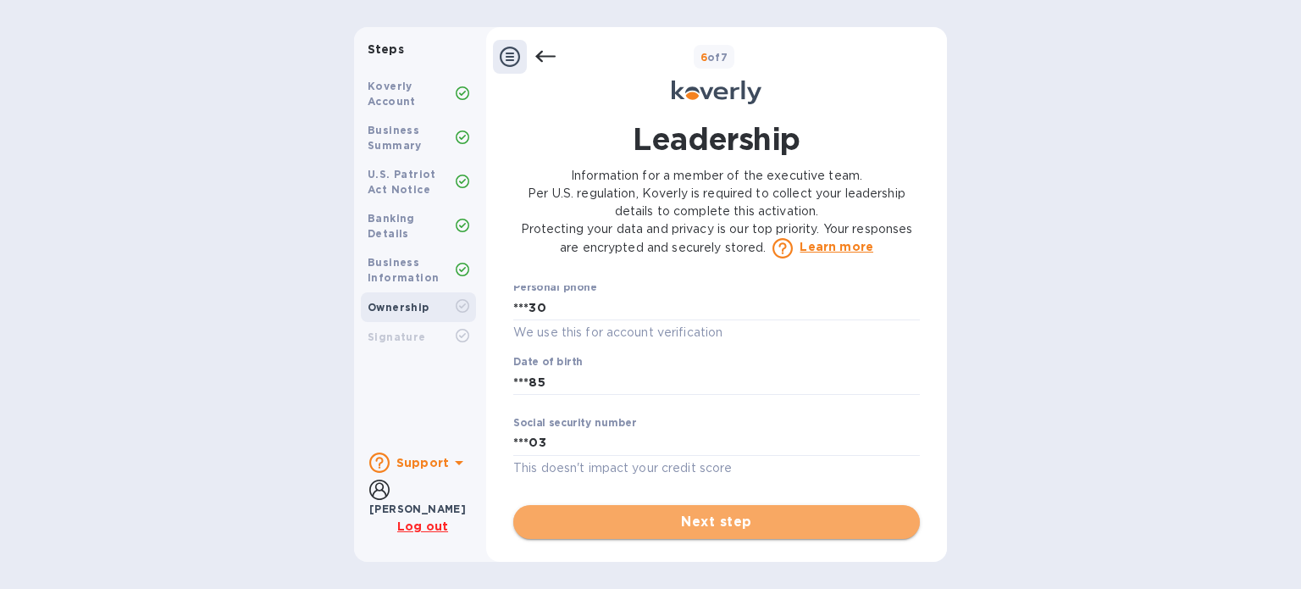
click at [715, 525] on span "Next step" at bounding box center [716, 522] width 379 height 20
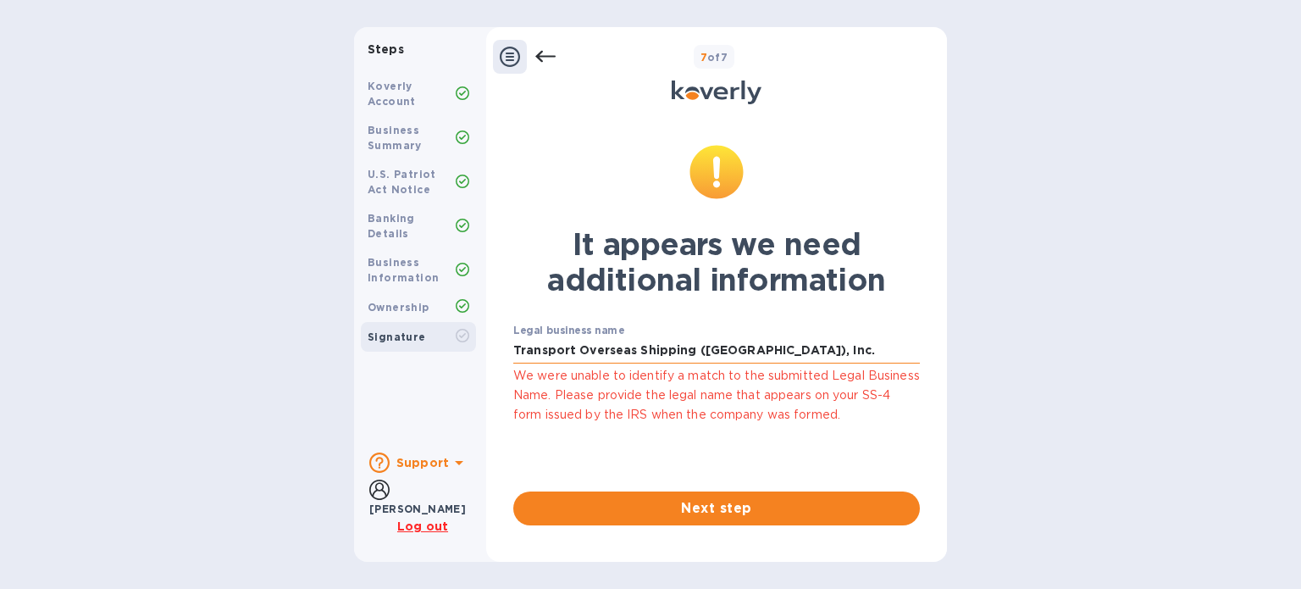
click at [790, 352] on input "Transport Overseas Shipping ([GEOGRAPHIC_DATA]), Inc." at bounding box center [716, 350] width 407 height 25
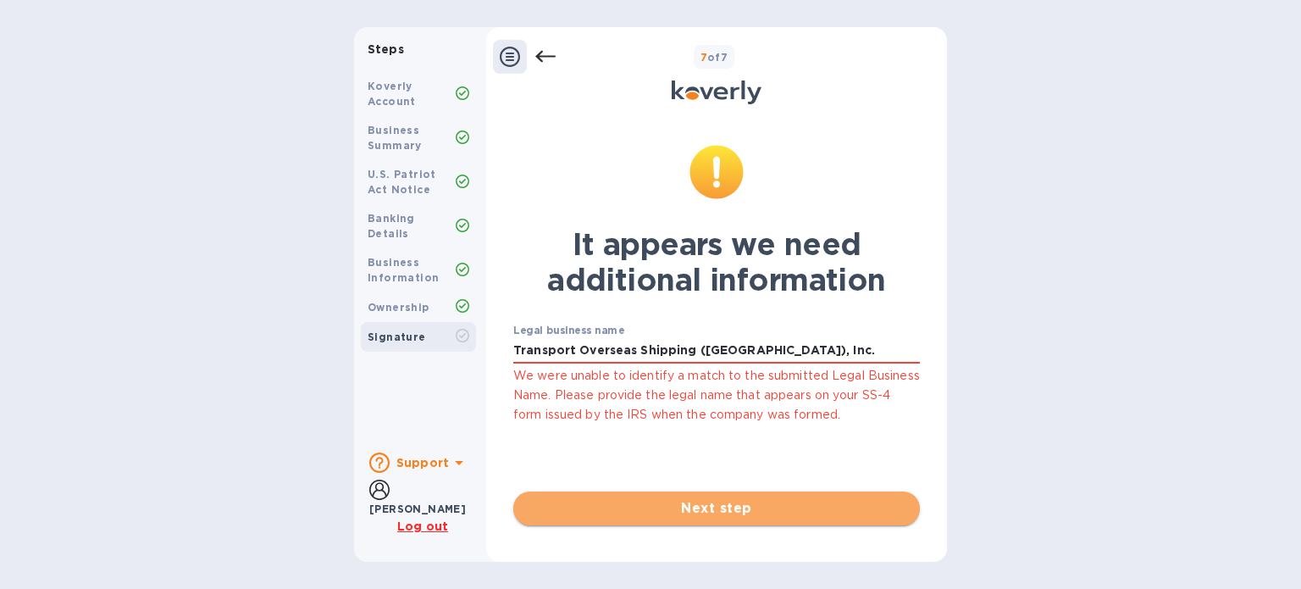
click at [698, 513] on span "Next step" at bounding box center [716, 508] width 379 height 20
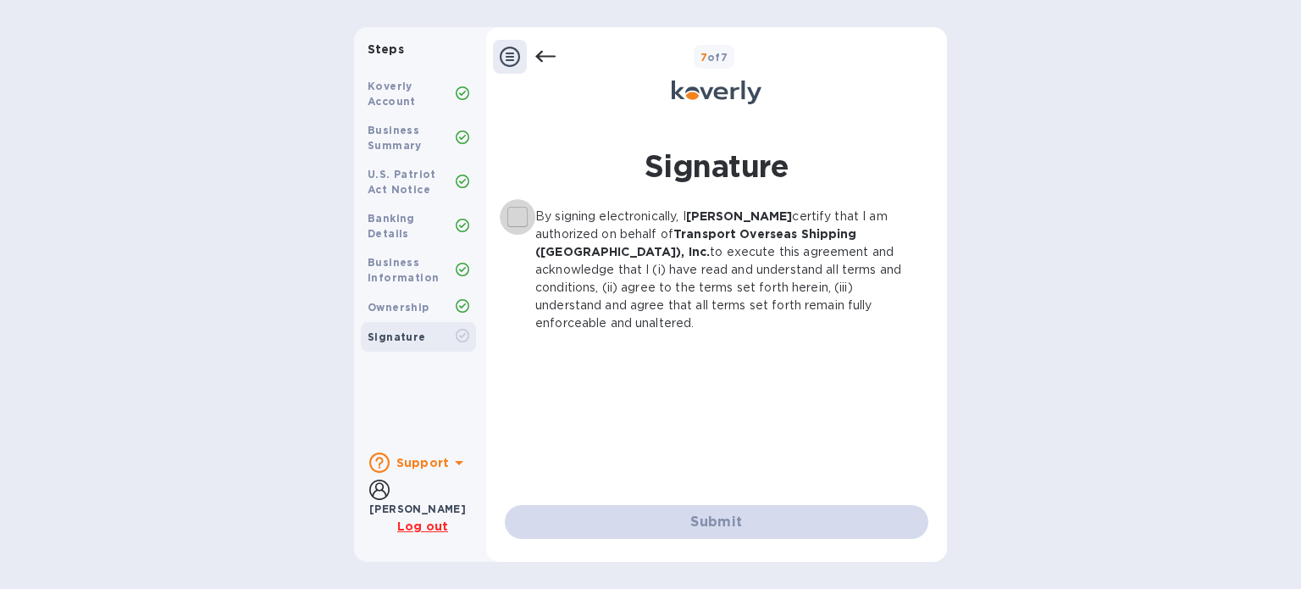
click at [517, 216] on input "By signing electronically, I Leonardo Fernandes certify that I am authorized on…" at bounding box center [518, 217] width 36 height 36
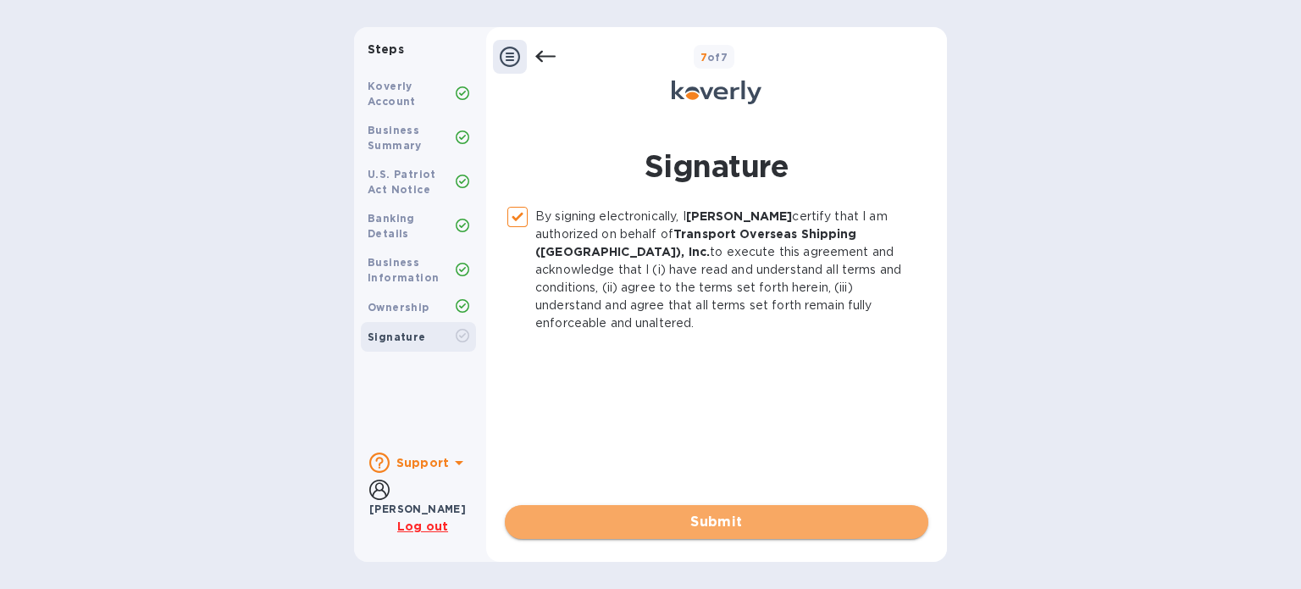
click at [698, 521] on span "Submit" at bounding box center [716, 522] width 396 height 20
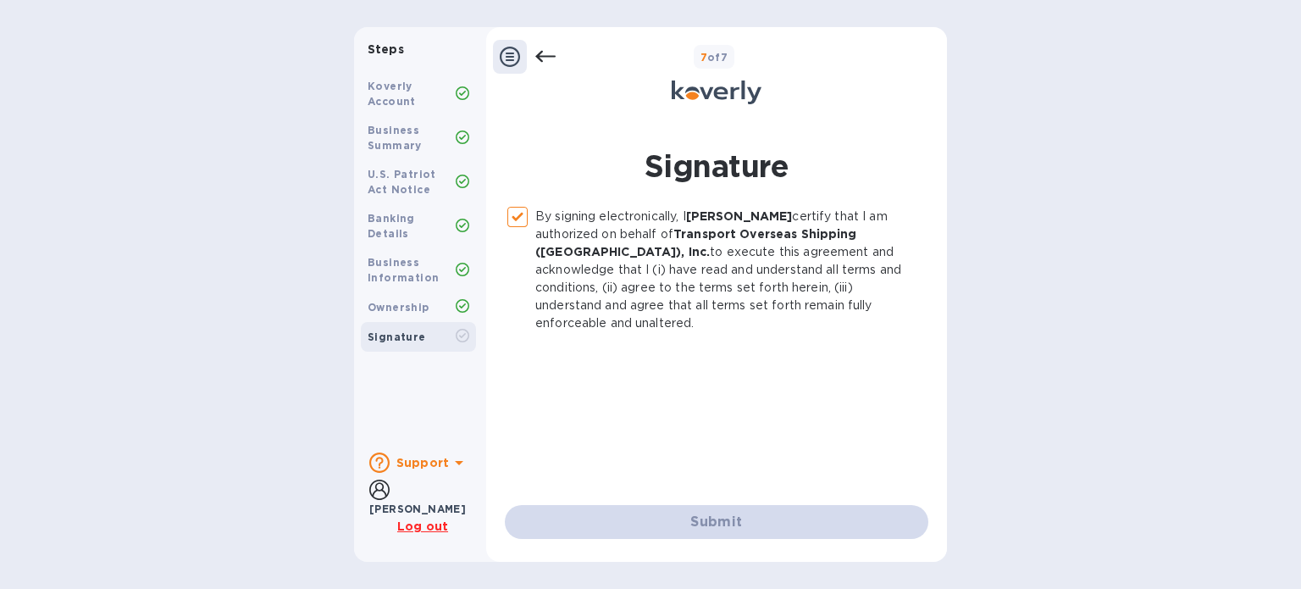
checkbox input "false"
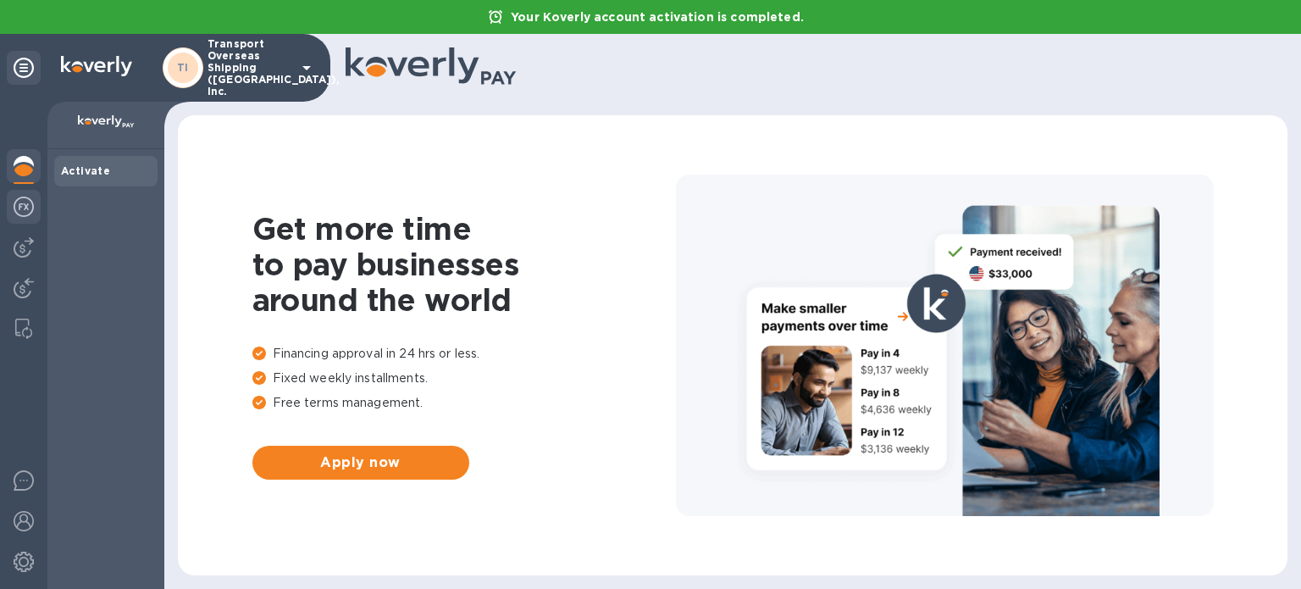
click at [15, 217] on div at bounding box center [24, 208] width 34 height 37
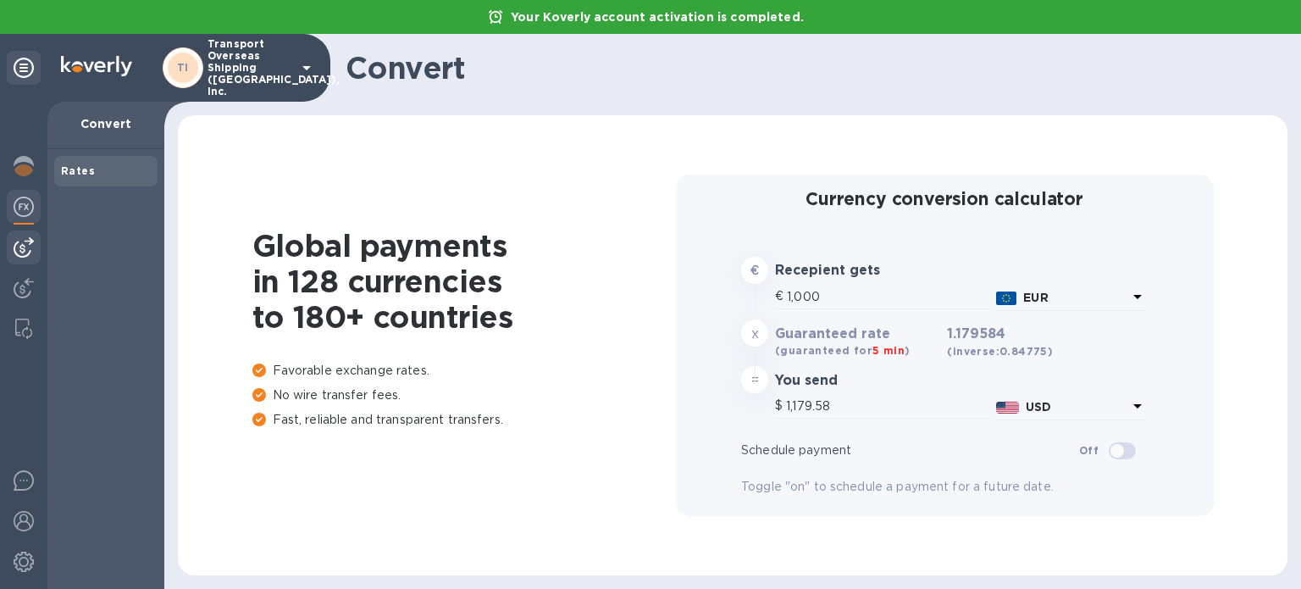
click at [34, 240] on div at bounding box center [24, 247] width 34 height 34
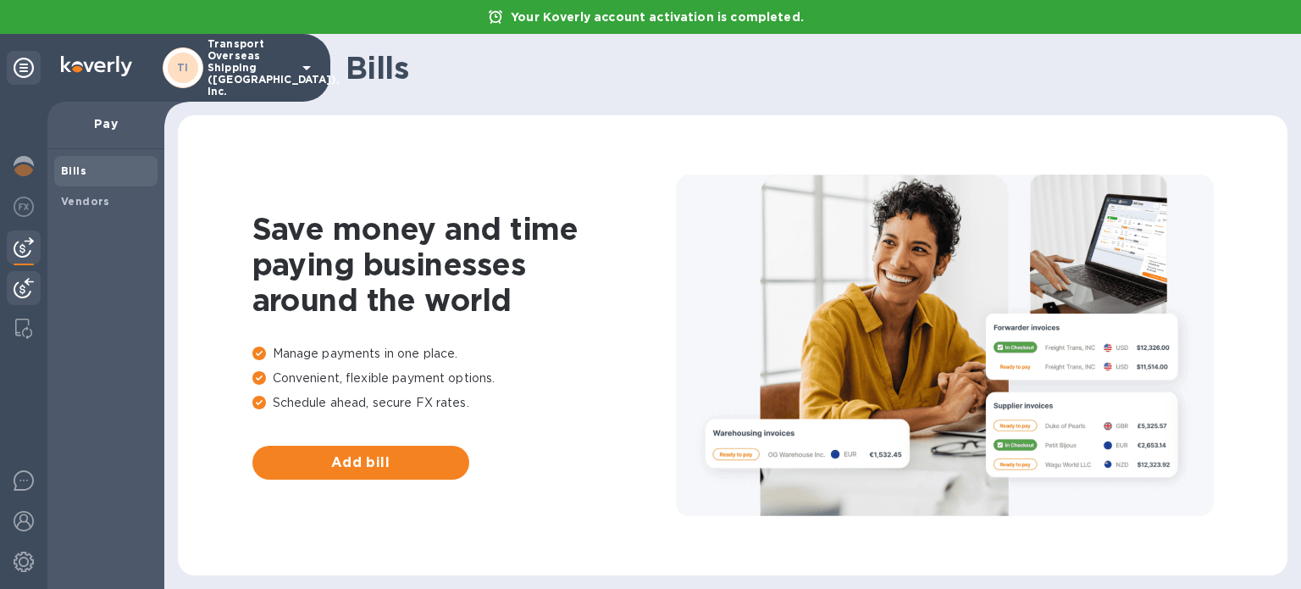
click at [27, 278] on img at bounding box center [24, 288] width 20 height 20
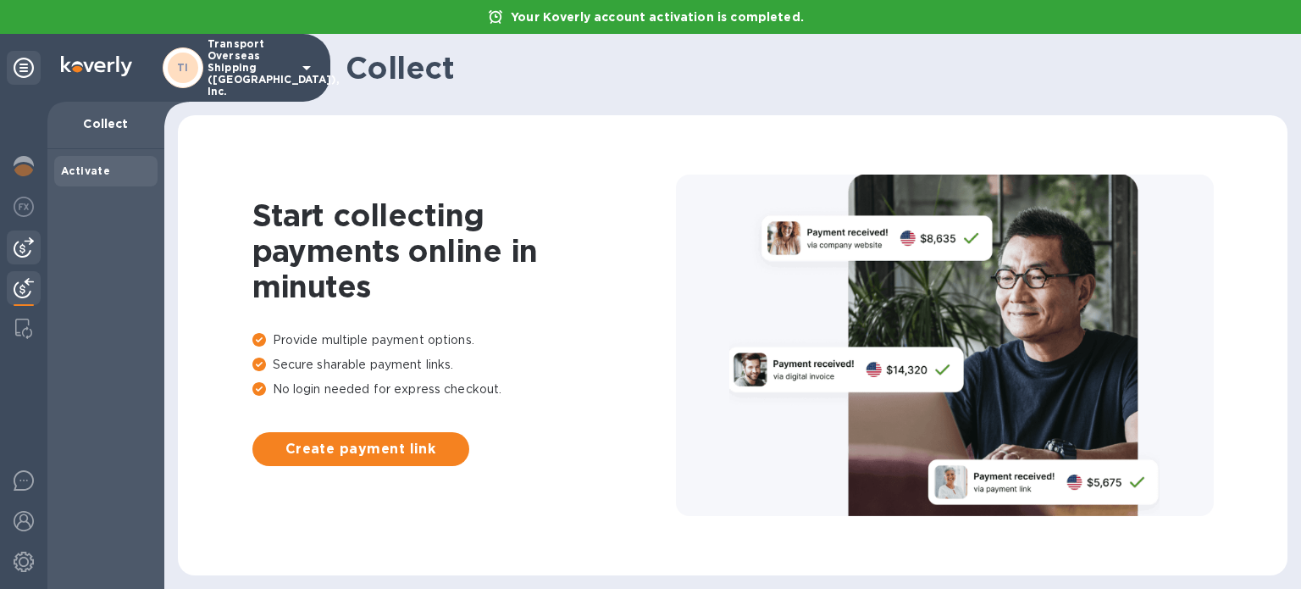
click at [24, 240] on img at bounding box center [24, 247] width 20 height 20
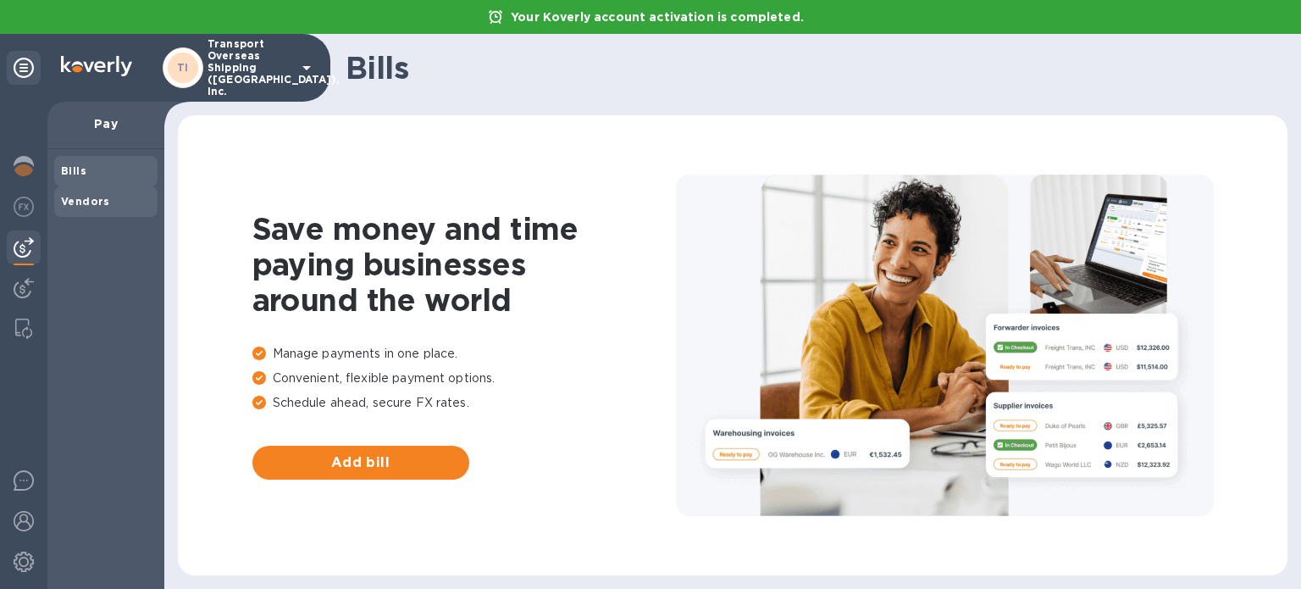
click at [108, 202] on span "Vendors" at bounding box center [106, 201] width 90 height 17
click at [25, 333] on img at bounding box center [23, 328] width 17 height 20
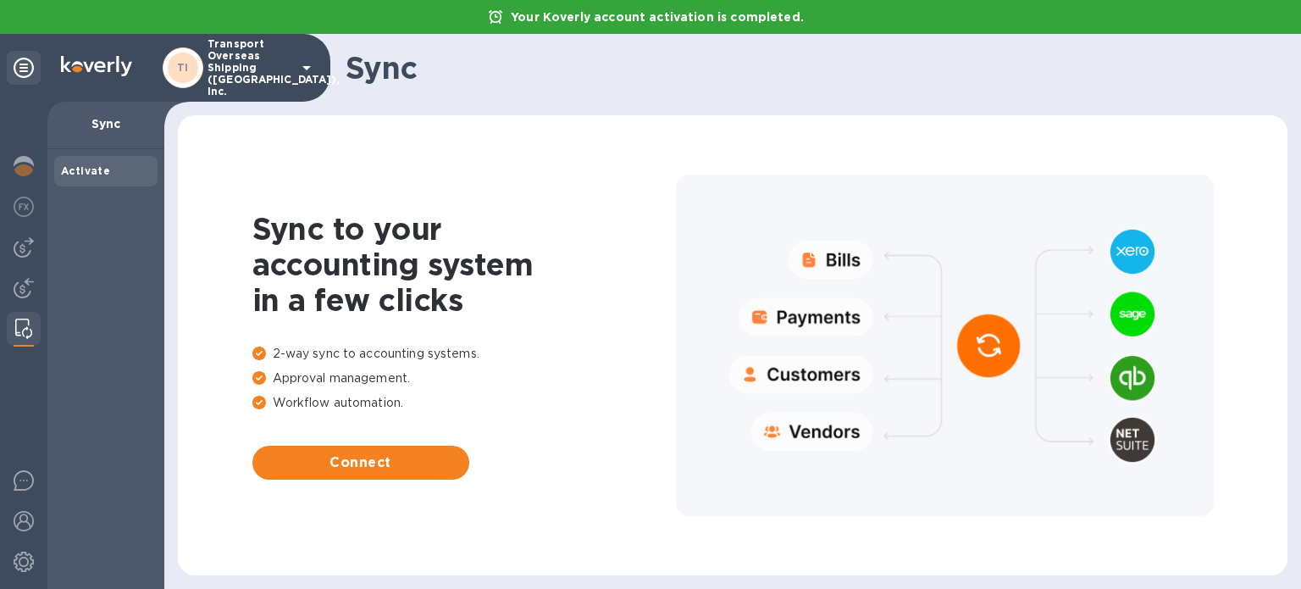
drag, startPoint x: 432, startPoint y: 396, endPoint x: 422, endPoint y: 396, distance: 10.2
click at [422, 396] on p "Workflow automation." at bounding box center [463, 403] width 423 height 18
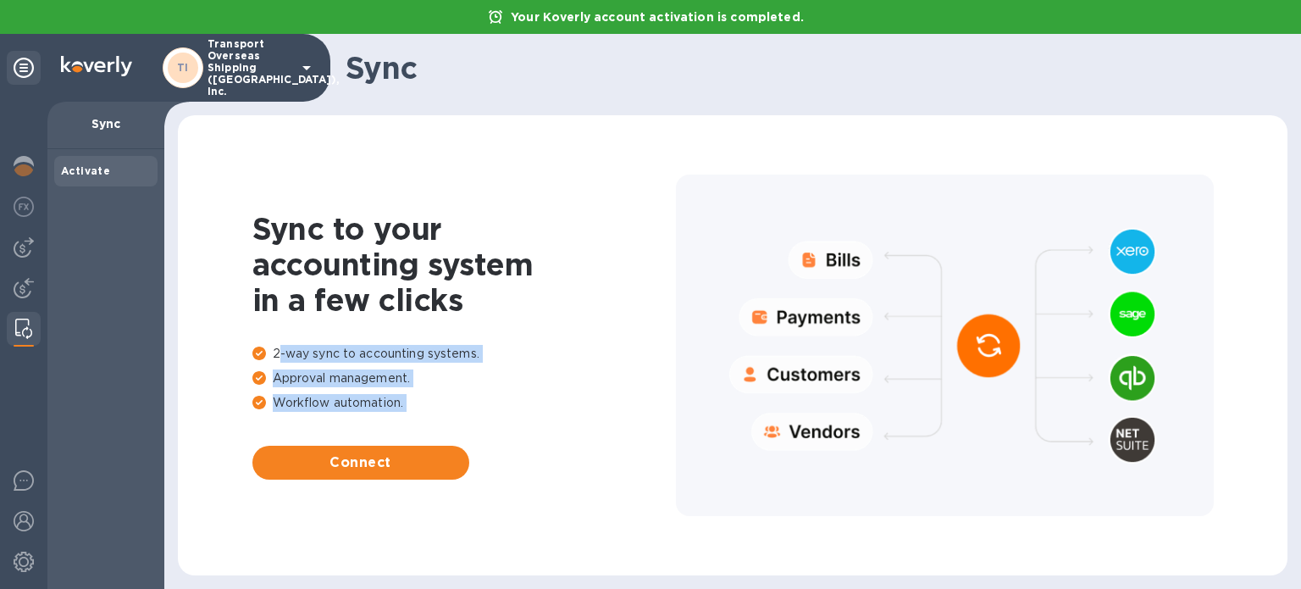
drag, startPoint x: 422, startPoint y: 396, endPoint x: 275, endPoint y: 355, distance: 152.3
click at [275, 355] on div "2-way sync to accounting systems. Approval management. Workflow automation." at bounding box center [463, 382] width 423 height 74
click at [275, 355] on p "2-way sync to accounting systems." at bounding box center [463, 354] width 423 height 18
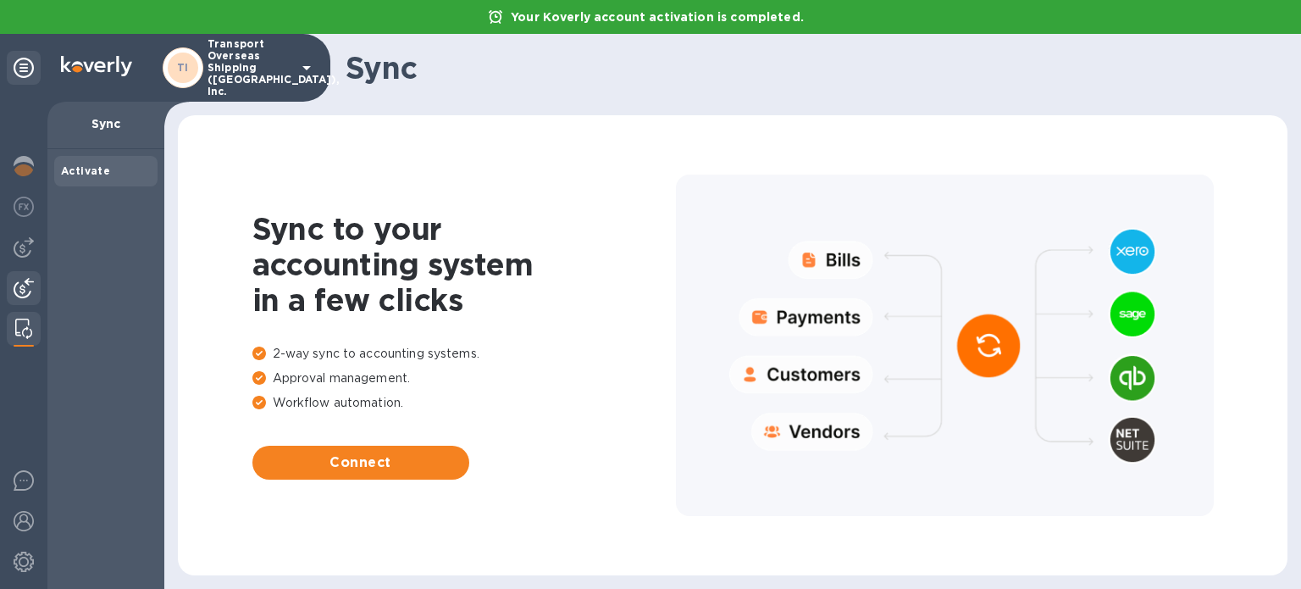
click at [25, 280] on img at bounding box center [24, 288] width 20 height 20
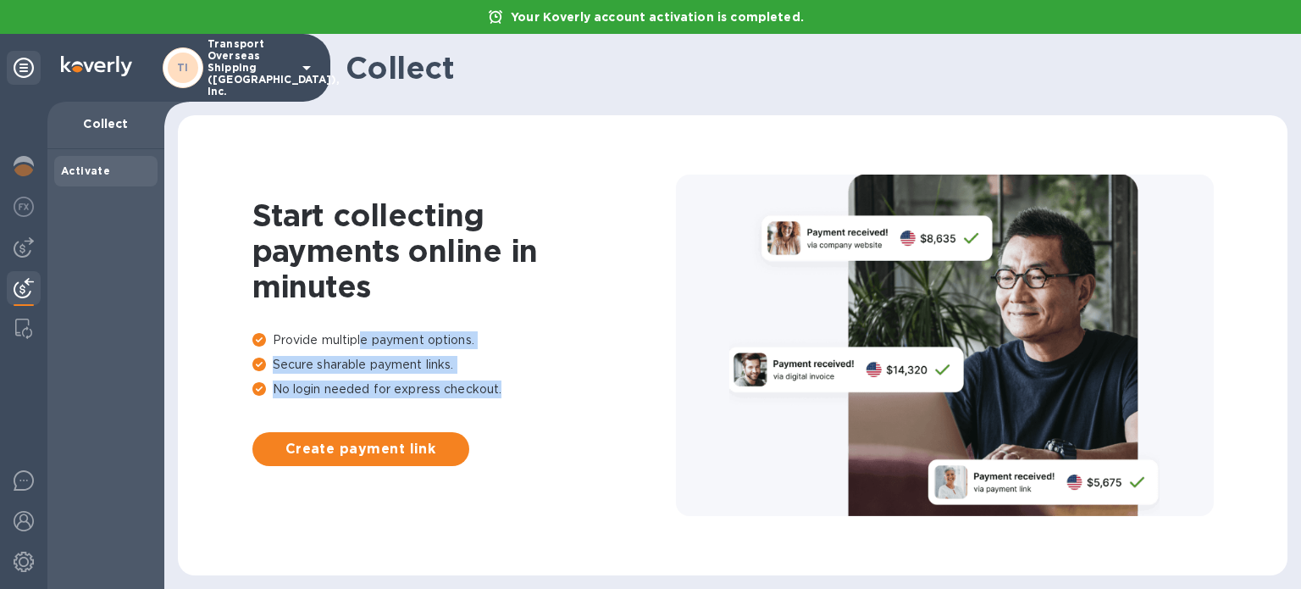
drag, startPoint x: 505, startPoint y: 388, endPoint x: 358, endPoint y: 312, distance: 165.2
click at [358, 312] on div "Start collecting payments online in minutes Provide multiple payment options. S…" at bounding box center [463, 345] width 423 height 296
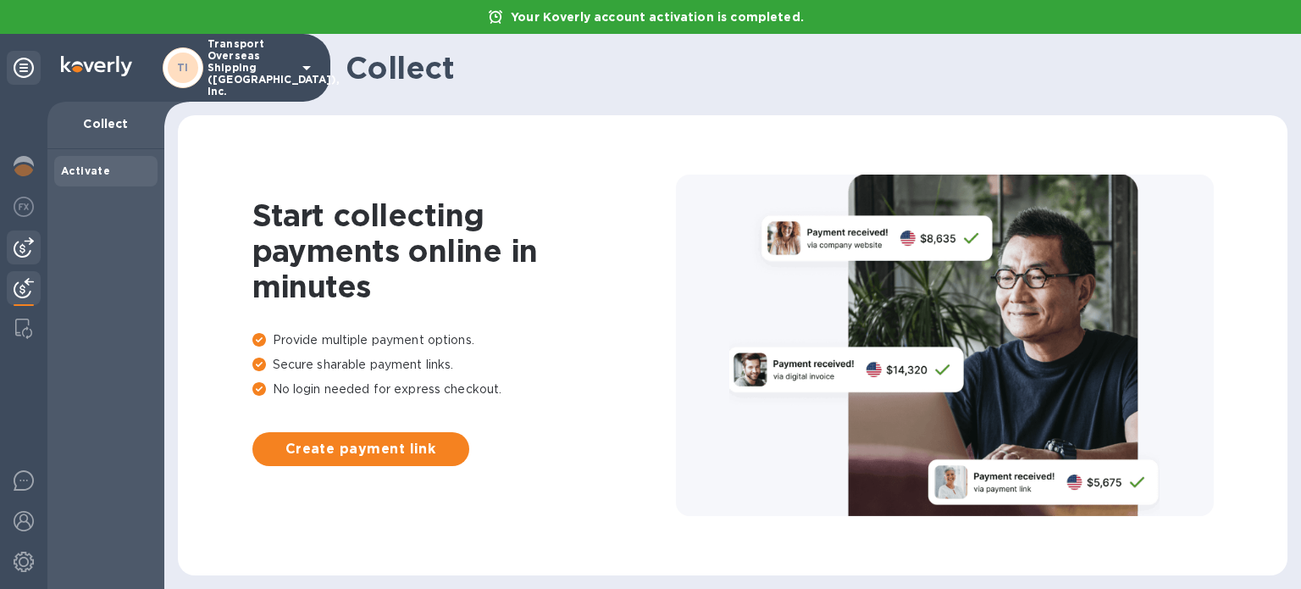
click at [25, 258] on div at bounding box center [24, 247] width 34 height 34
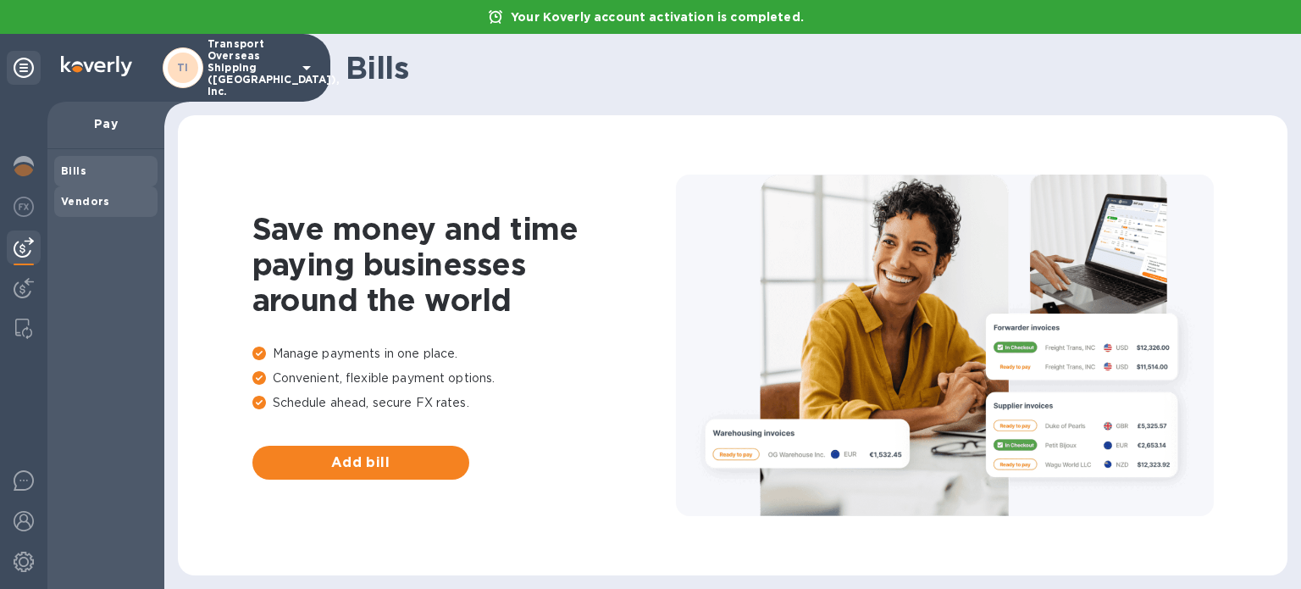
click at [112, 207] on span "Vendors" at bounding box center [106, 201] width 90 height 17
click at [112, 162] on div "Bills" at bounding box center [105, 171] width 103 height 30
click at [25, 203] on img at bounding box center [24, 207] width 20 height 20
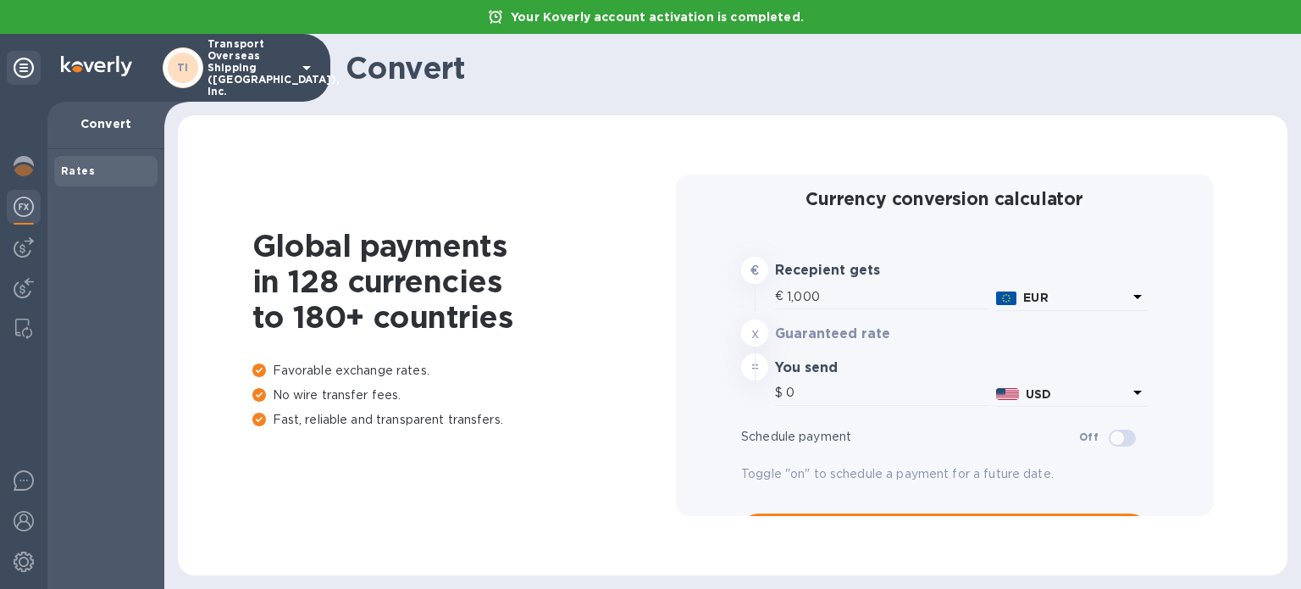
type input "1,179.28"
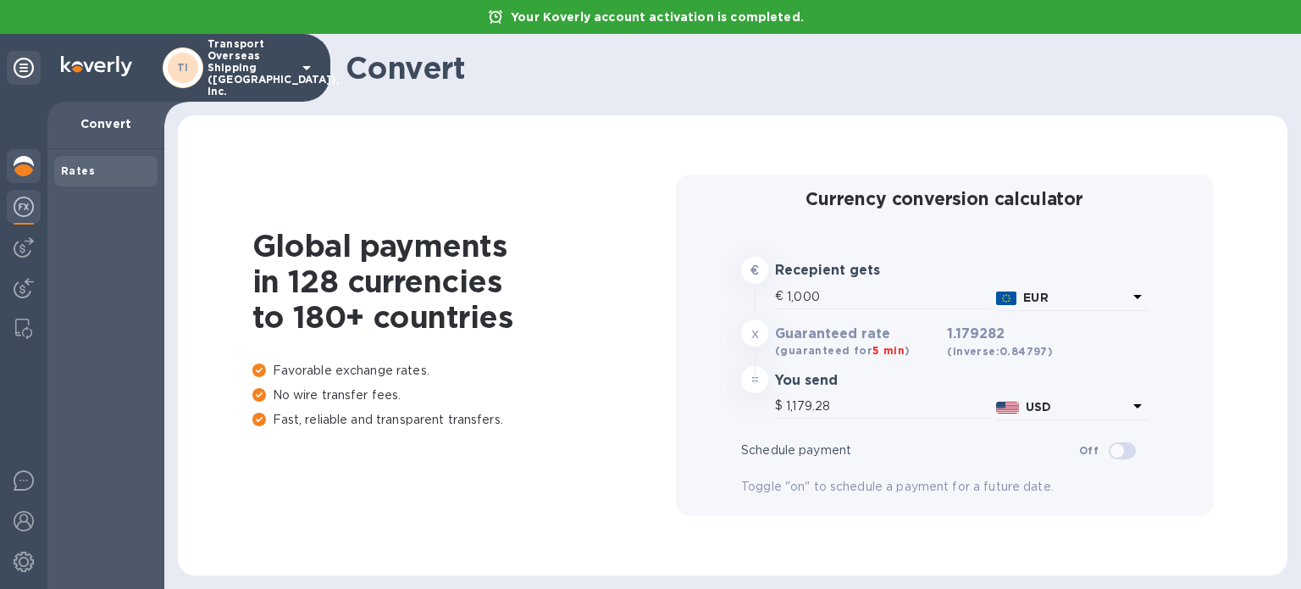
click at [29, 167] on img at bounding box center [24, 166] width 20 height 20
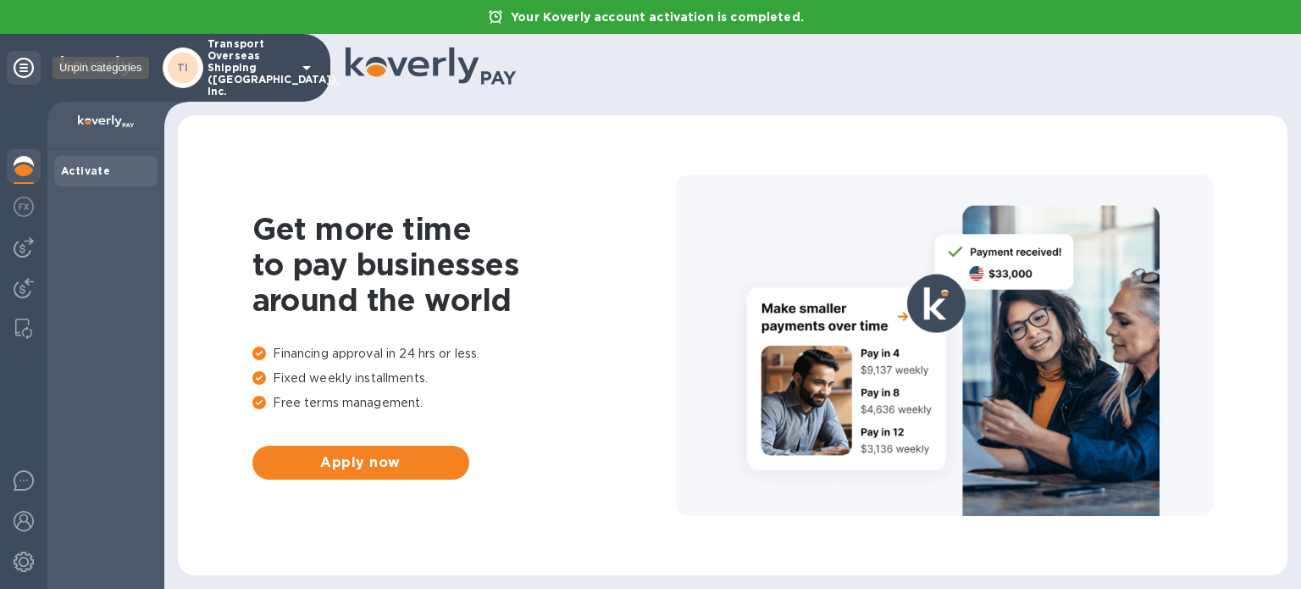
click at [11, 80] on div at bounding box center [24, 68] width 34 height 34
click at [24, 70] on icon at bounding box center [24, 68] width 20 height 20
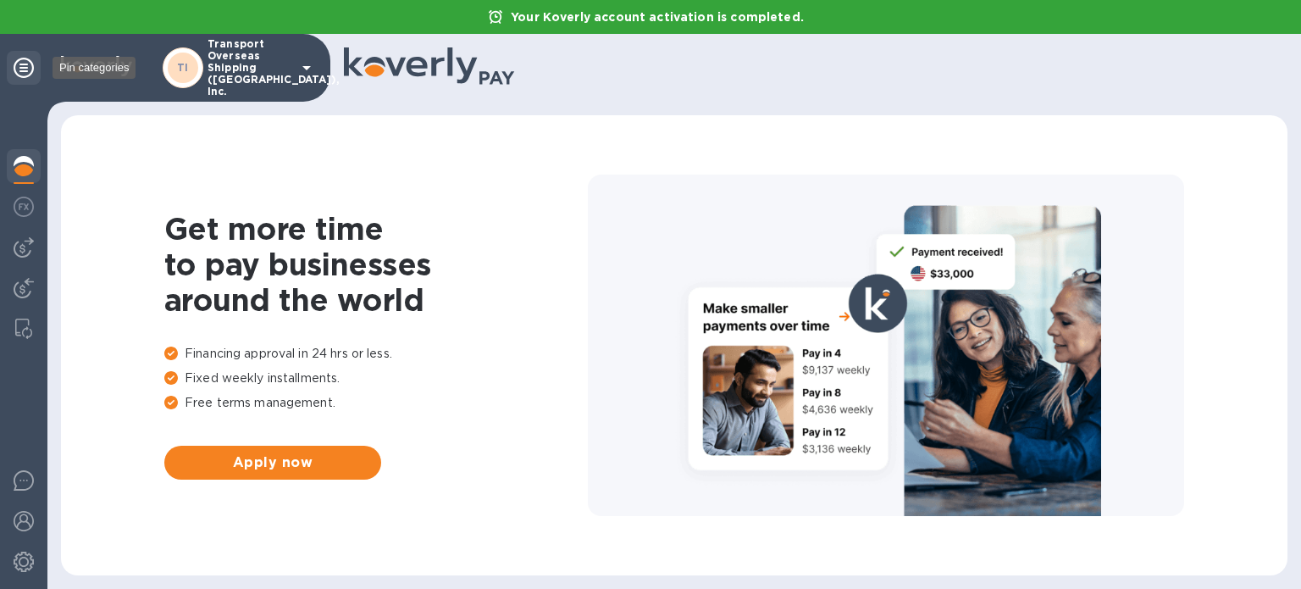
click at [24, 70] on icon at bounding box center [24, 68] width 20 height 20
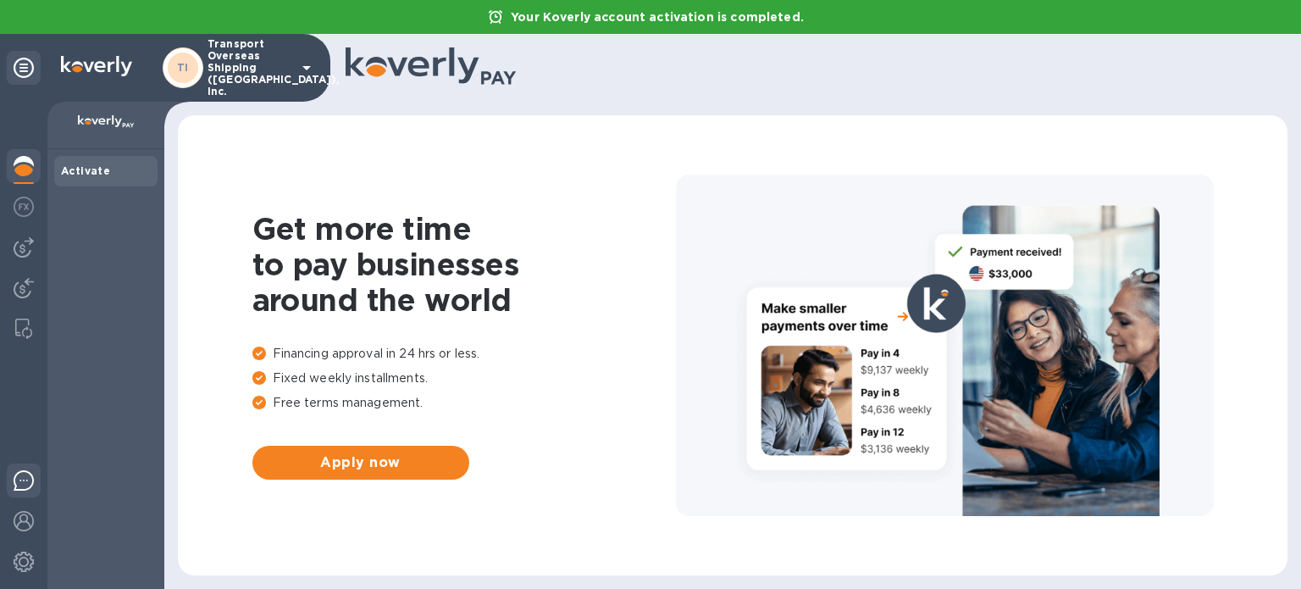
click at [20, 494] on div at bounding box center [24, 483] width 34 height 40
click at [19, 529] on img at bounding box center [24, 521] width 20 height 20
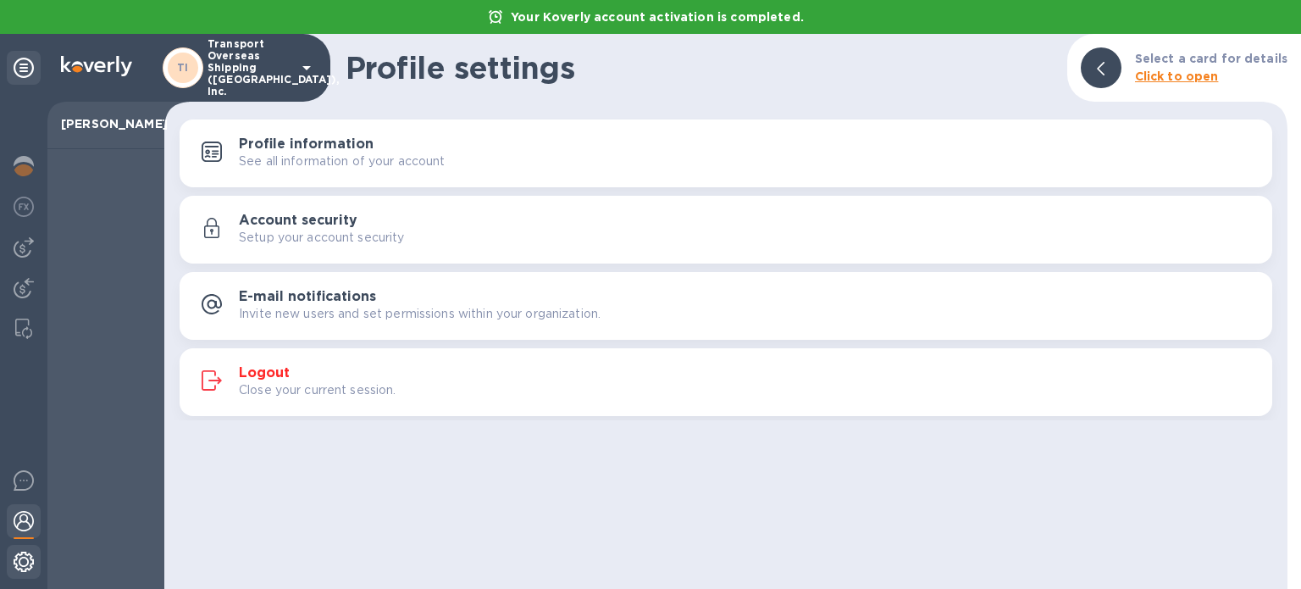
click at [19, 560] on img at bounding box center [24, 561] width 20 height 20
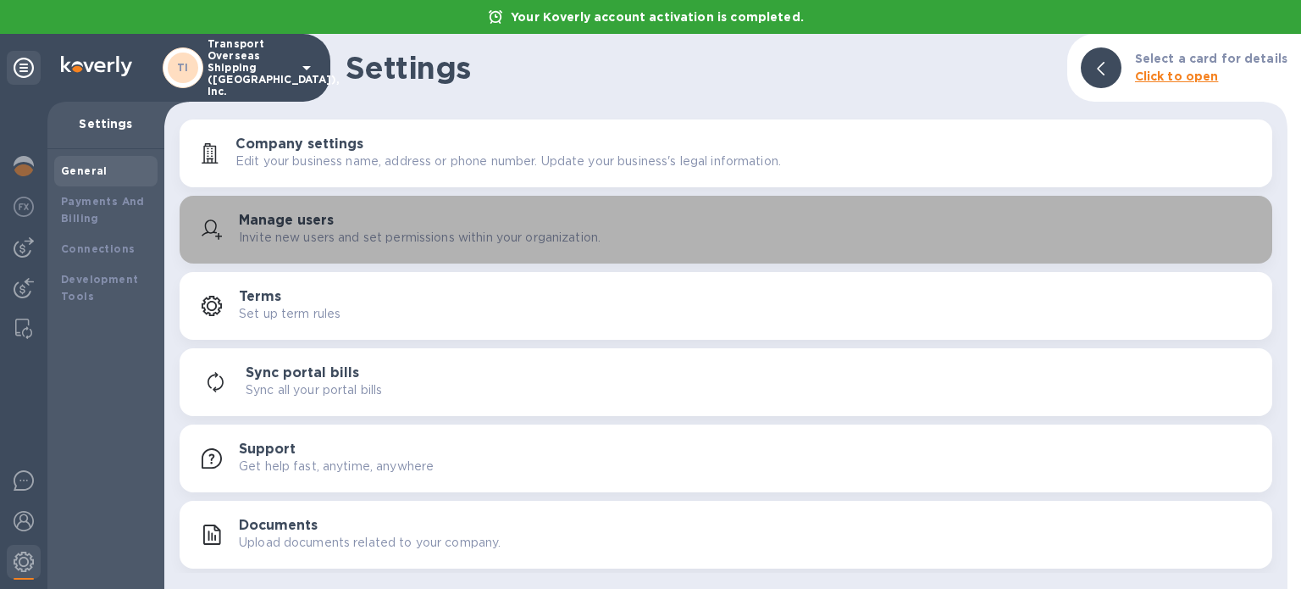
click at [366, 234] on p "Invite new users and set permissions within your organization." at bounding box center [420, 238] width 362 height 18
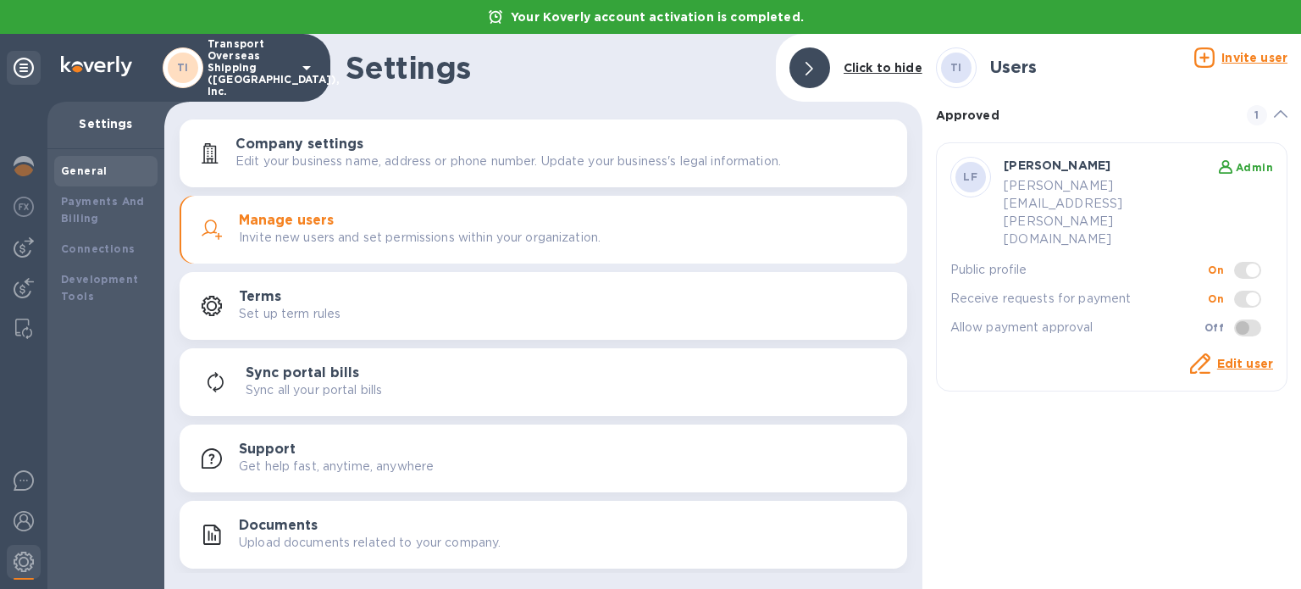
click at [1233, 58] on u "Invite user" at bounding box center [1254, 58] width 66 height 14
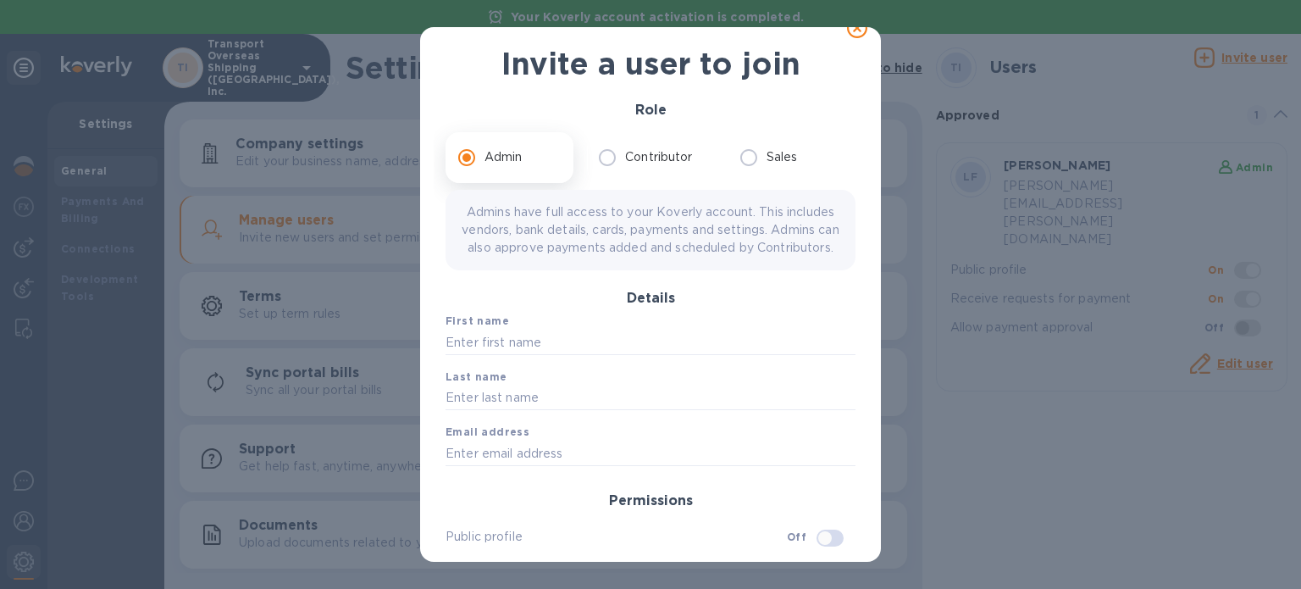
scroll to position [24, 0]
click at [629, 169] on label "Contributor" at bounding box center [646, 157] width 113 height 36
click at [625, 169] on input "Contributor" at bounding box center [608, 157] width 36 height 36
radio input "true"
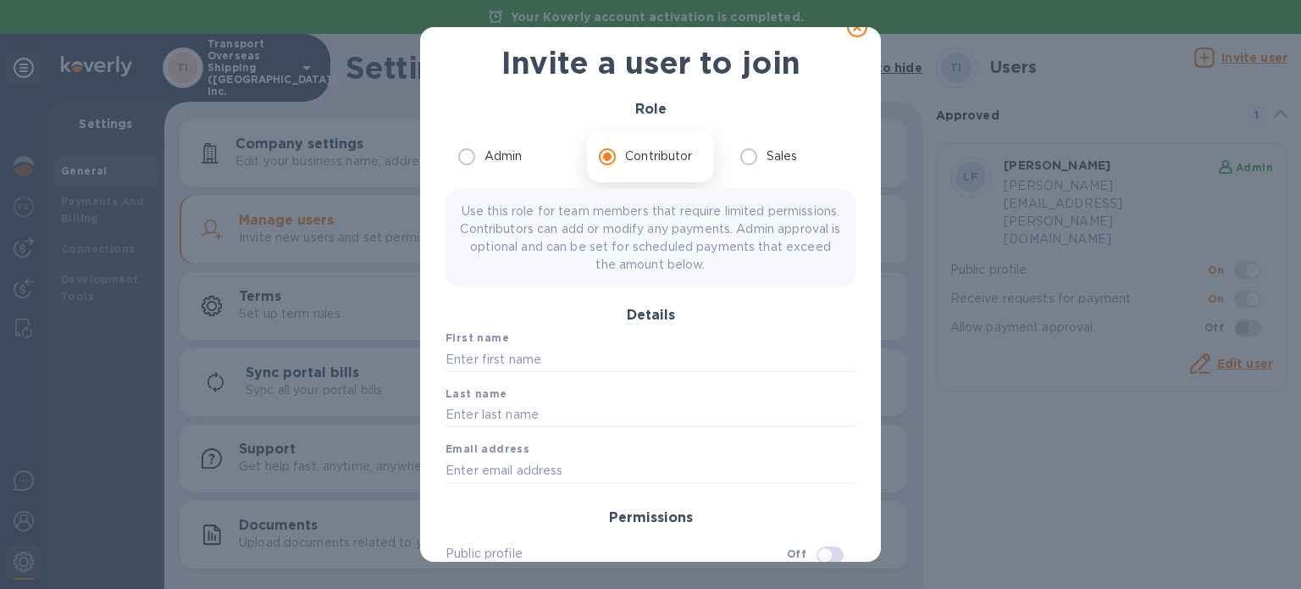
scroll to position [3, 0]
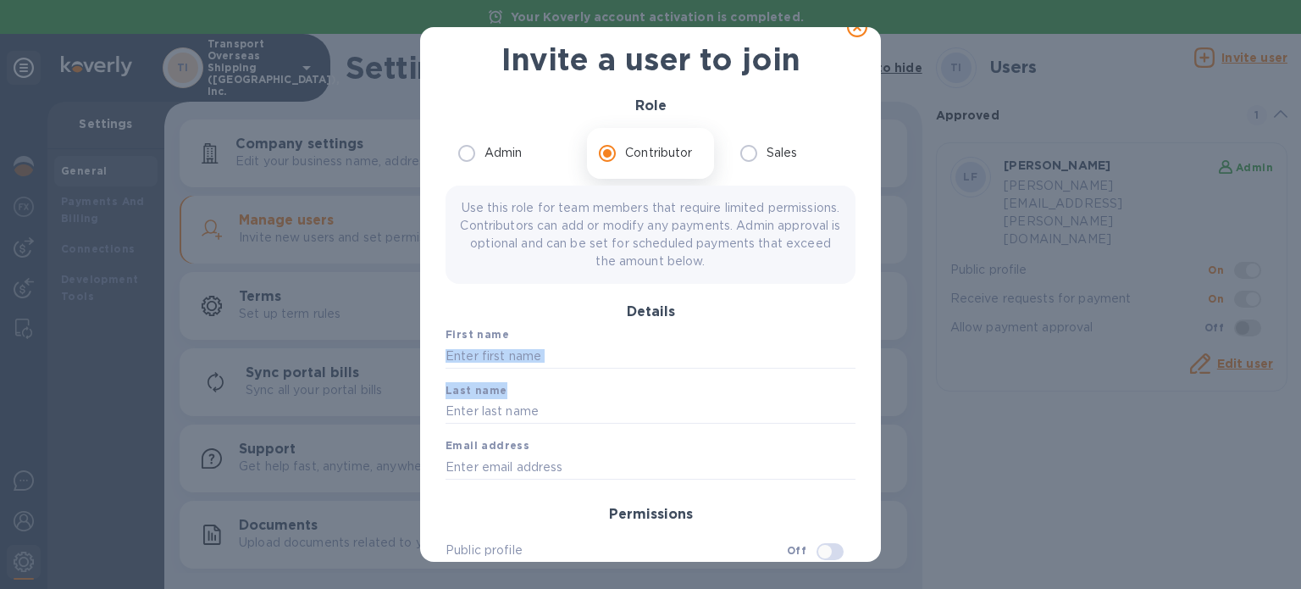
drag, startPoint x: 871, startPoint y: 329, endPoint x: 870, endPoint y: 399, distance: 69.5
click at [870, 399] on div "Invite a user to join Role Admin Contributor Sales Use this role for team membe…" at bounding box center [650, 367] width 461 height 653
click at [871, 374] on div "Invite a user to join Role Admin Contributor Sales Use this role for team membe…" at bounding box center [650, 367] width 461 height 653
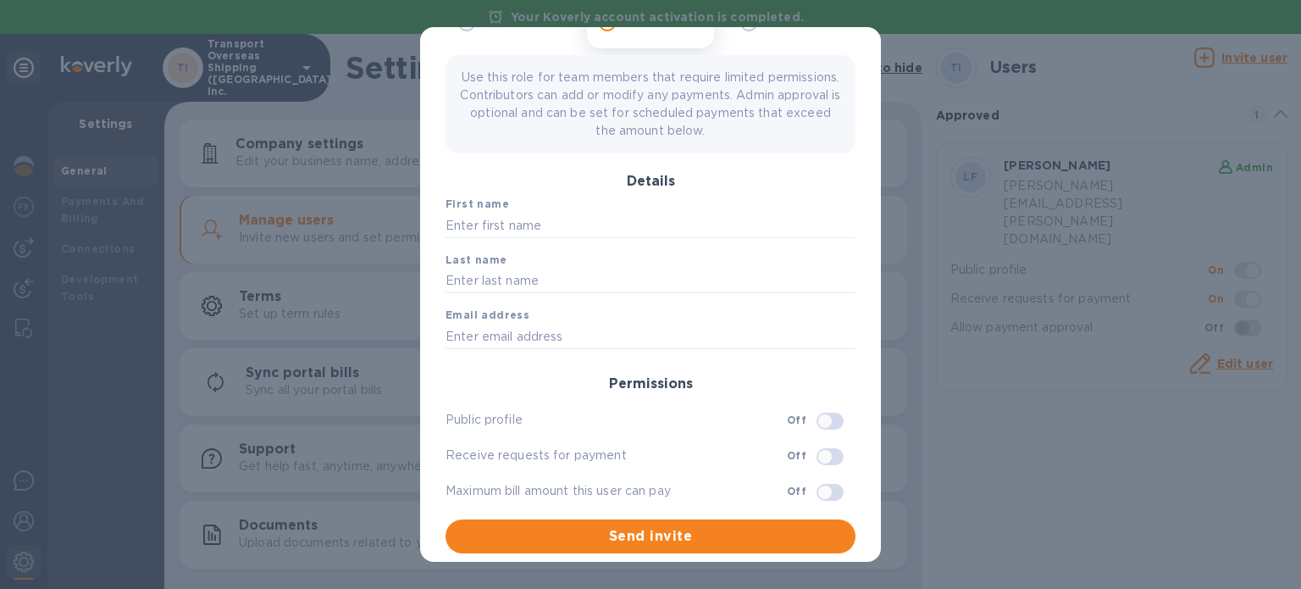
scroll to position [0, 0]
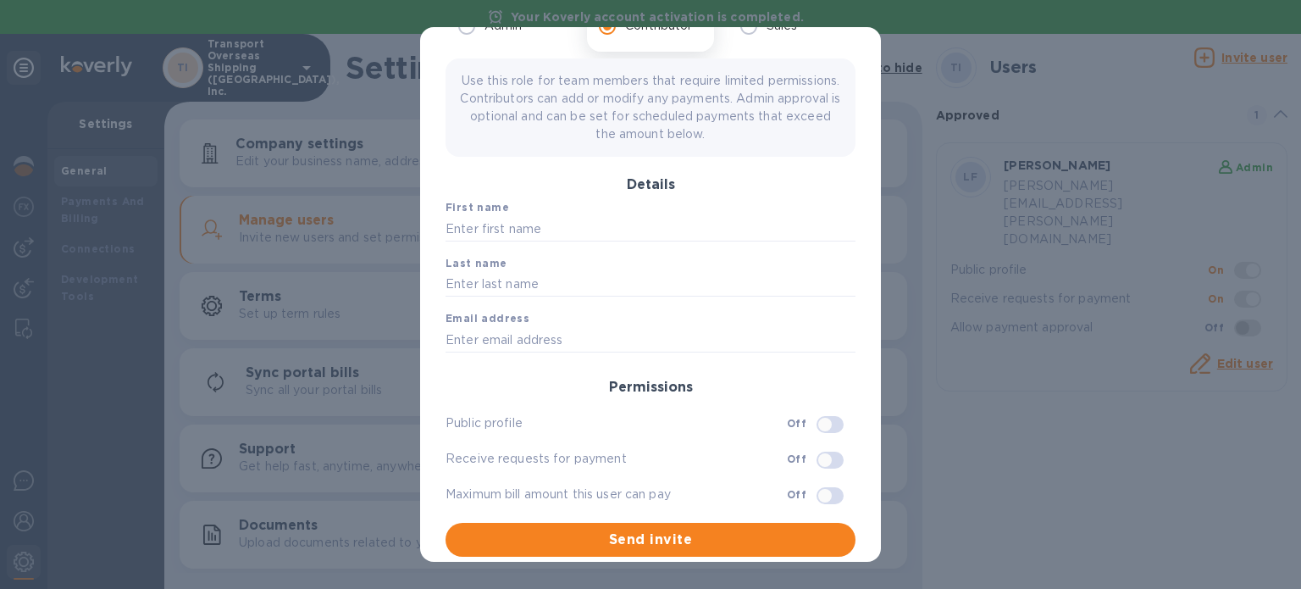
click at [881, 64] on div "Invite a user to join Role Admin Contributor Sales Use this role for team membe…" at bounding box center [650, 294] width 1301 height 589
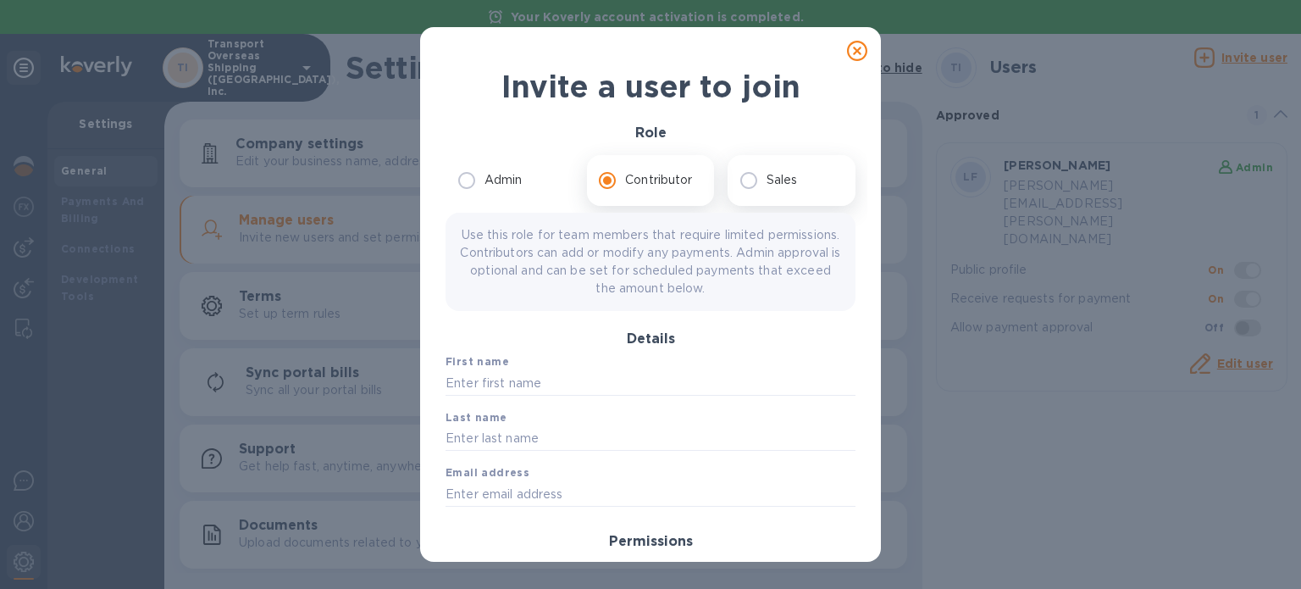
click at [769, 185] on p "Sales" at bounding box center [782, 180] width 31 height 18
click at [767, 185] on input "Sales" at bounding box center [749, 181] width 36 height 36
radio input "true"
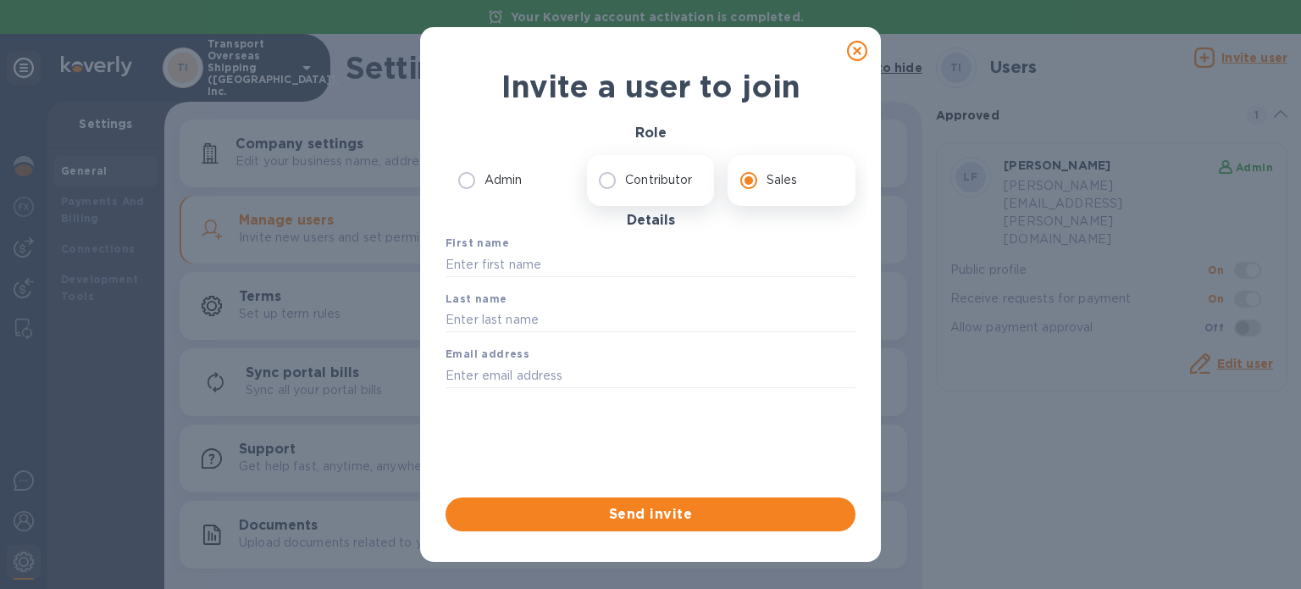
click at [641, 192] on label "Contributor" at bounding box center [646, 181] width 113 height 36
click at [625, 192] on input "Contributor" at bounding box center [608, 181] width 36 height 36
radio input "true"
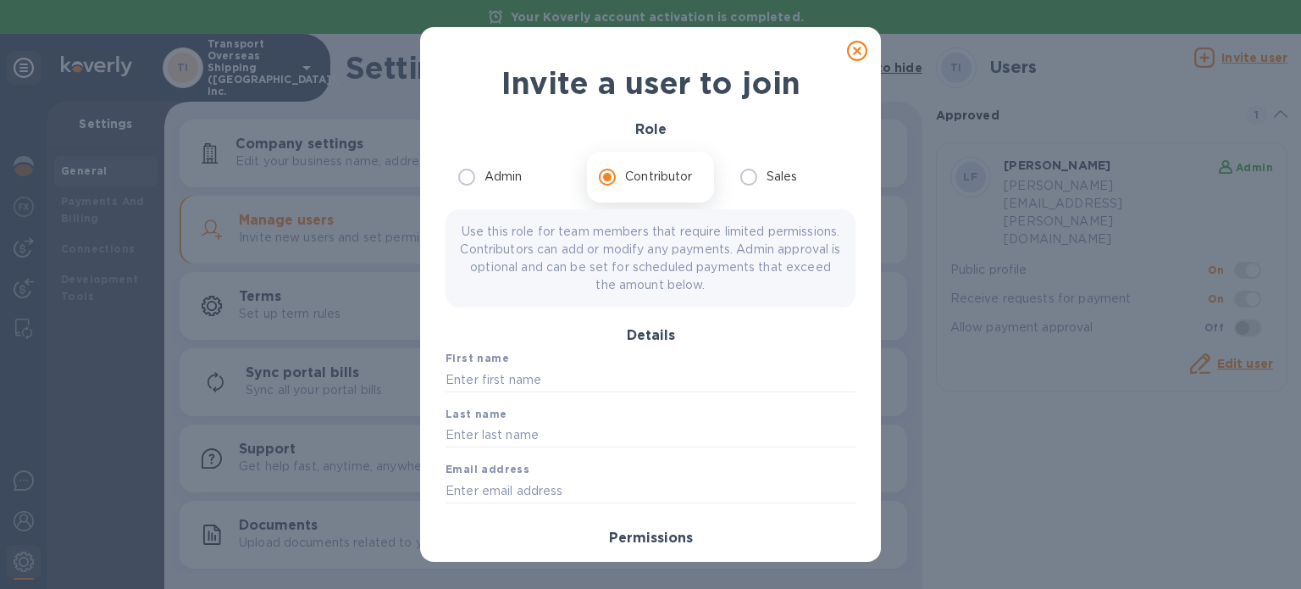
scroll to position [154, 0]
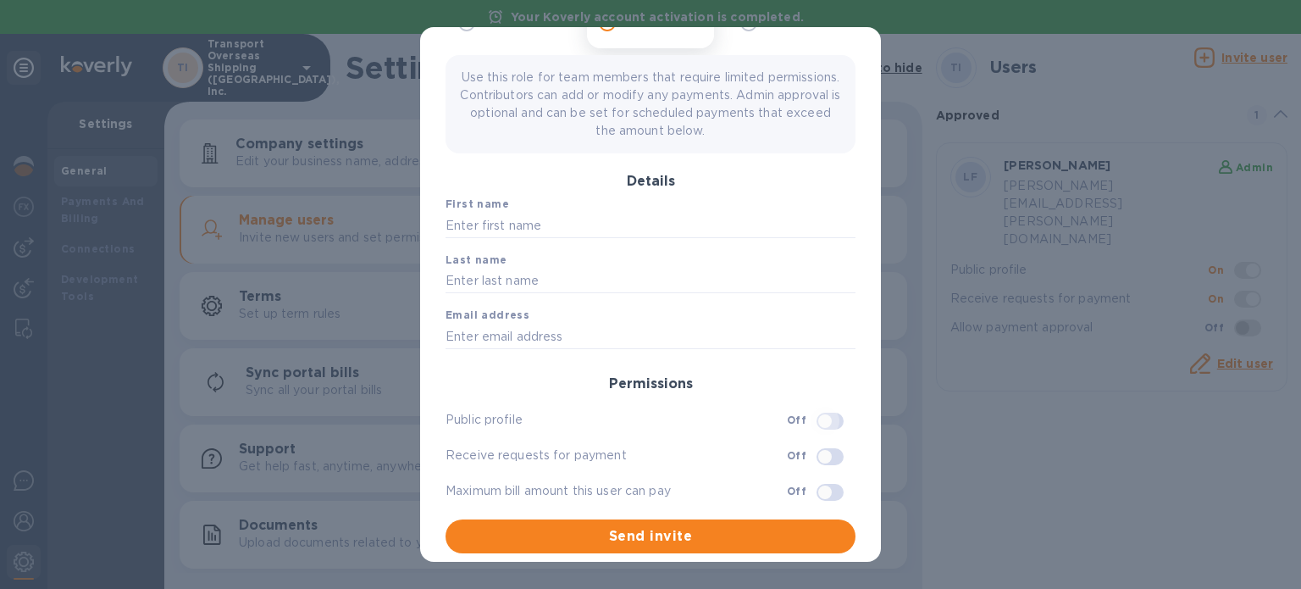
click at [807, 417] on input "checkbox" at bounding box center [825, 421] width 86 height 29
checkbox input "true"
click at [813, 421] on input "checkbox" at bounding box center [835, 421] width 86 height 29
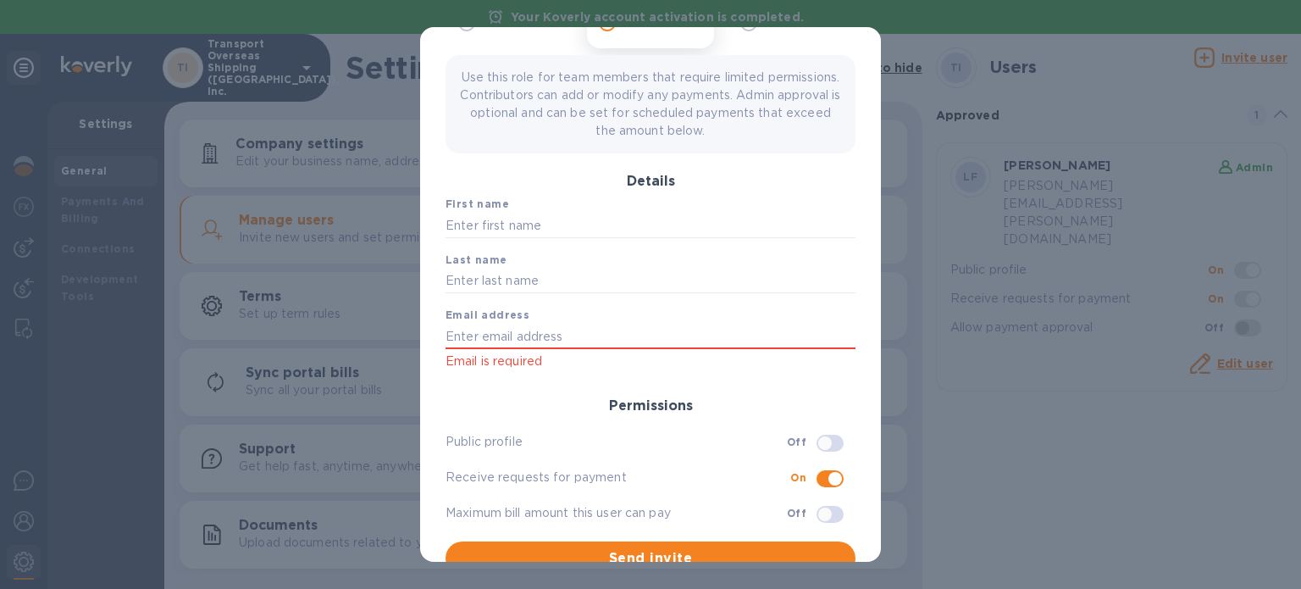
click at [806, 460] on span at bounding box center [830, 476] width 49 height 32
click at [814, 436] on input "checkbox" at bounding box center [825, 443] width 86 height 29
checkbox input "true"
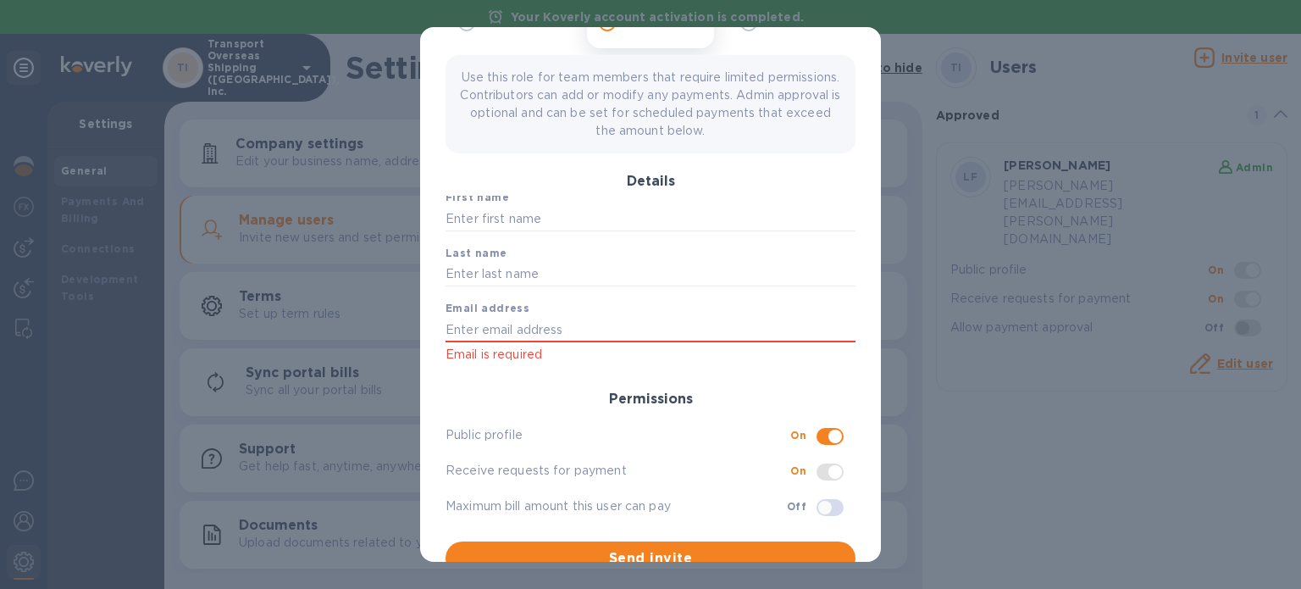
scroll to position [176, 0]
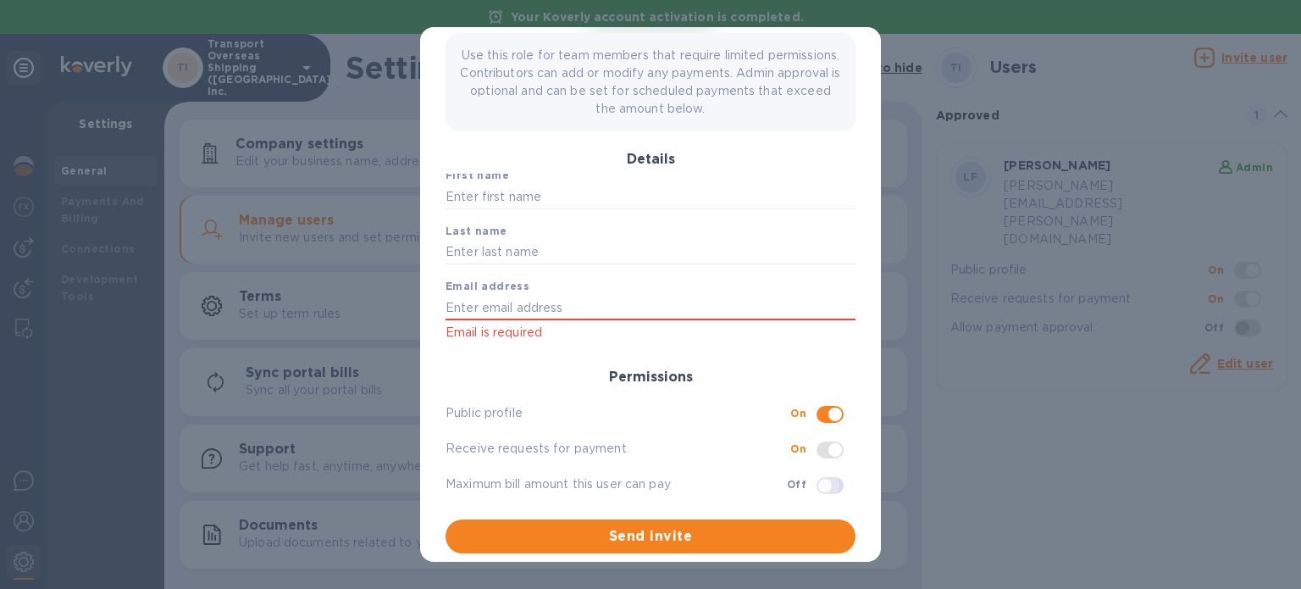
click at [813, 484] on input "checkbox" at bounding box center [825, 485] width 86 height 29
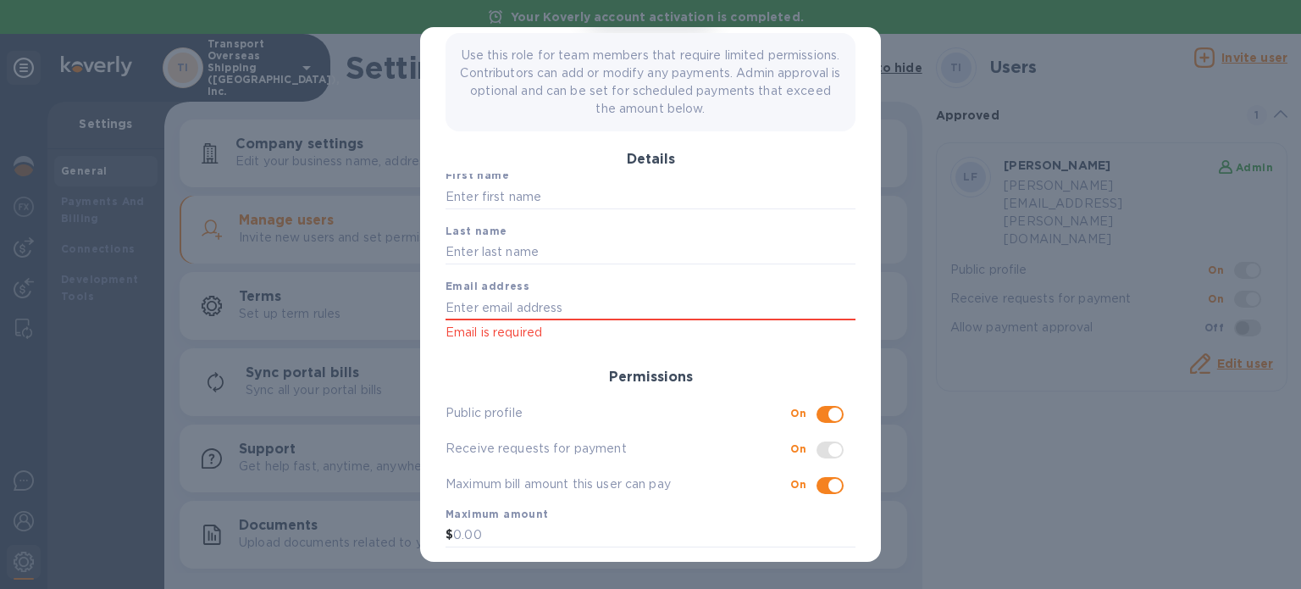
scroll to position [224, 0]
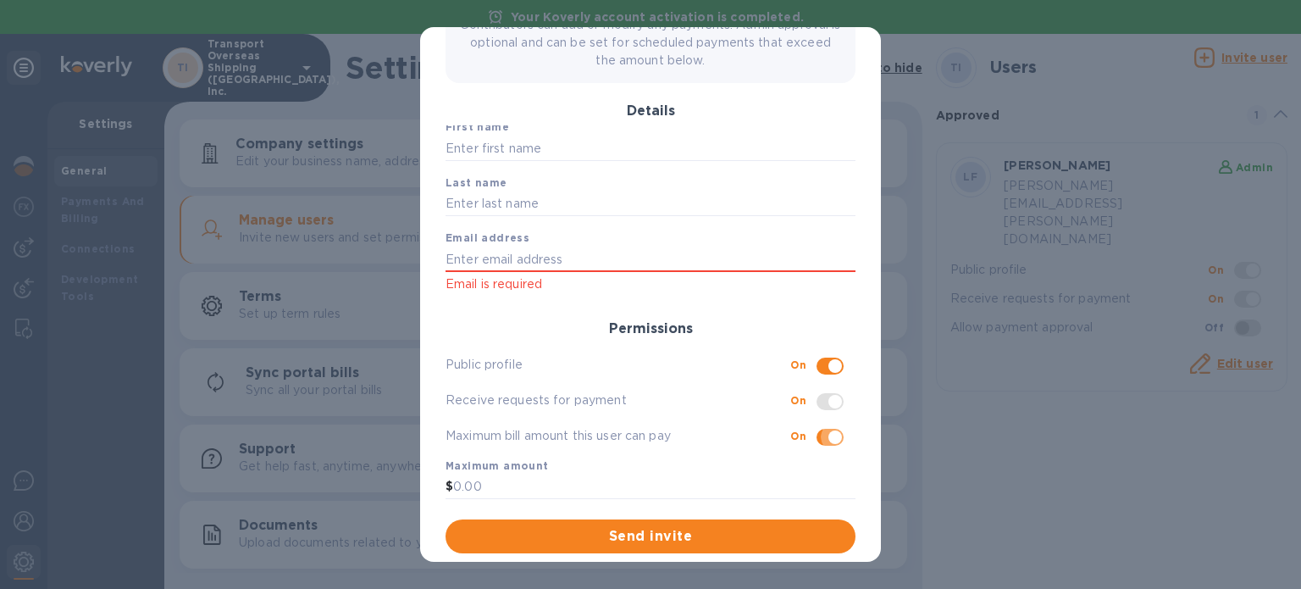
click at [810, 435] on input "checkbox" at bounding box center [835, 437] width 86 height 29
checkbox input "false"
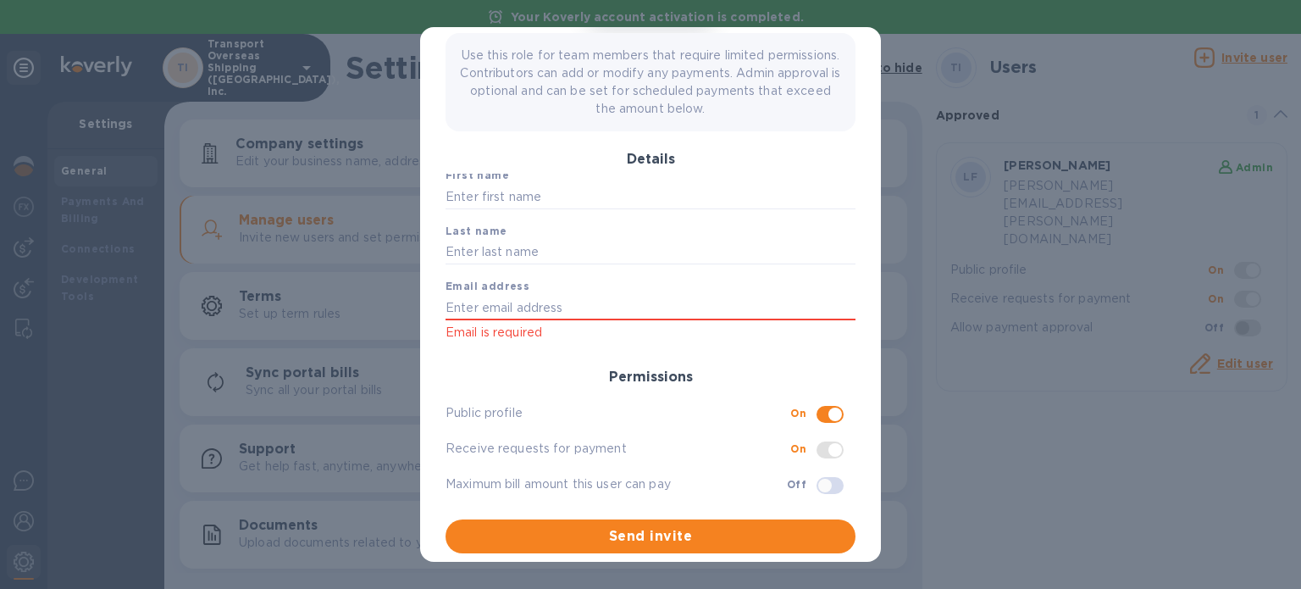
scroll to position [0, 0]
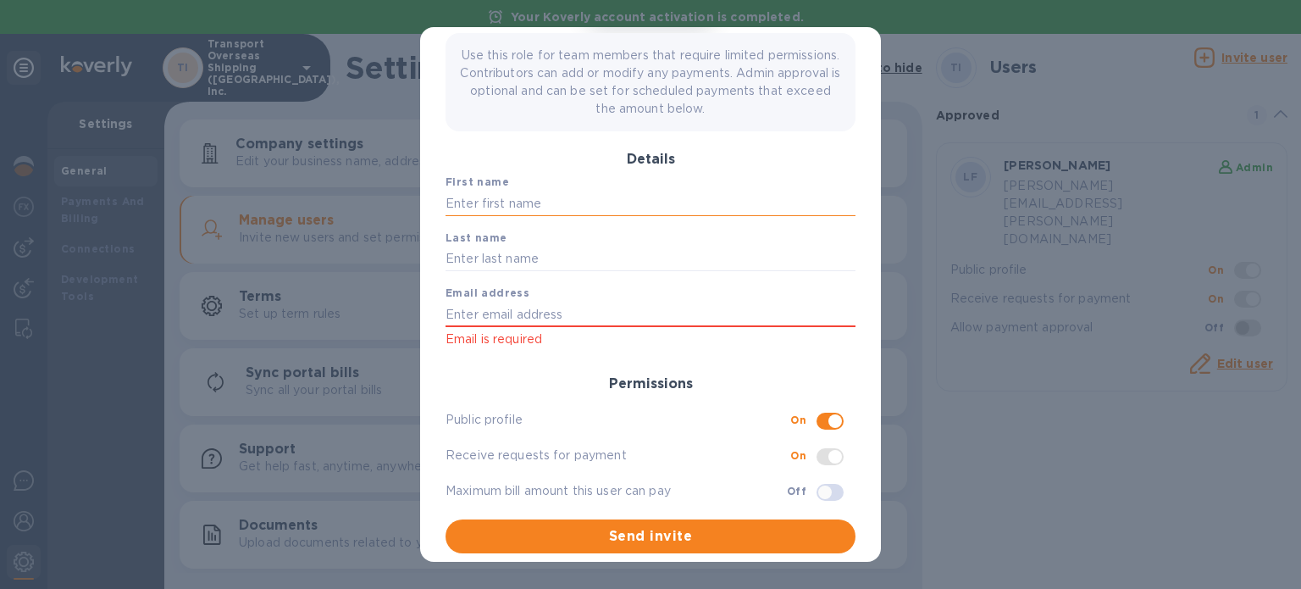
click at [548, 197] on input "text" at bounding box center [651, 203] width 410 height 25
type input "Sonja"
click at [513, 247] on input "text" at bounding box center [651, 258] width 410 height 25
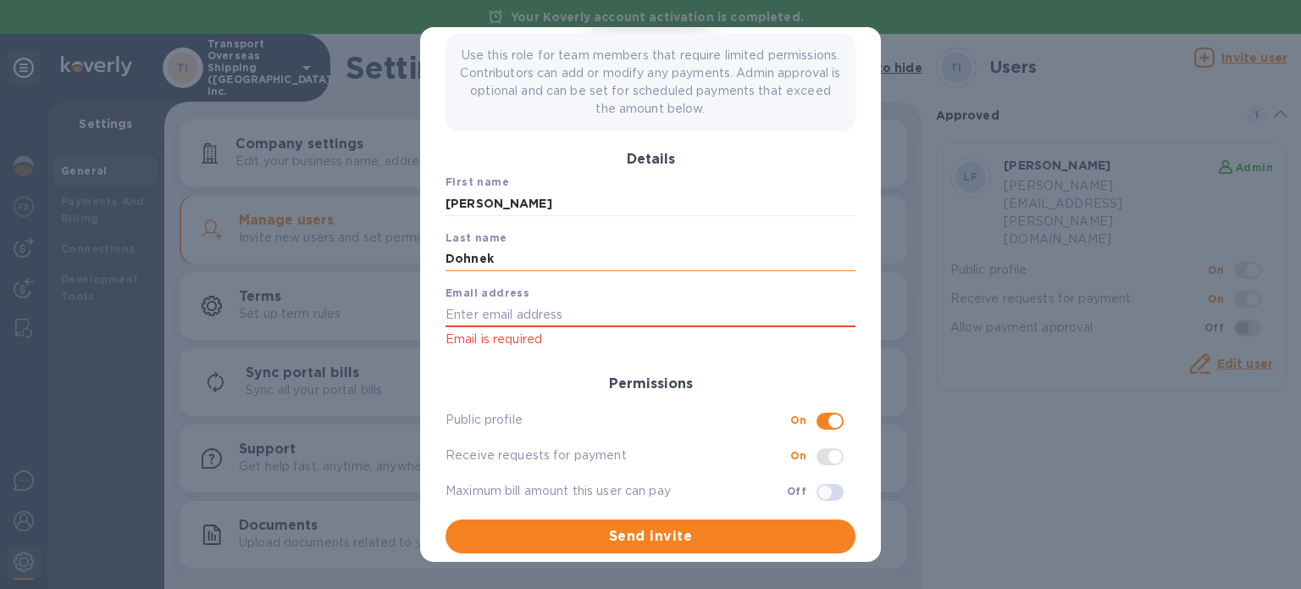
click at [516, 253] on input "Dohnek" at bounding box center [651, 258] width 410 height 25
type input "Dohnel"
paste input "s.doehnel@to-group.com"
type input "s.doehnel@to-group.com"
click at [462, 263] on input "Dohnel" at bounding box center [651, 258] width 410 height 25
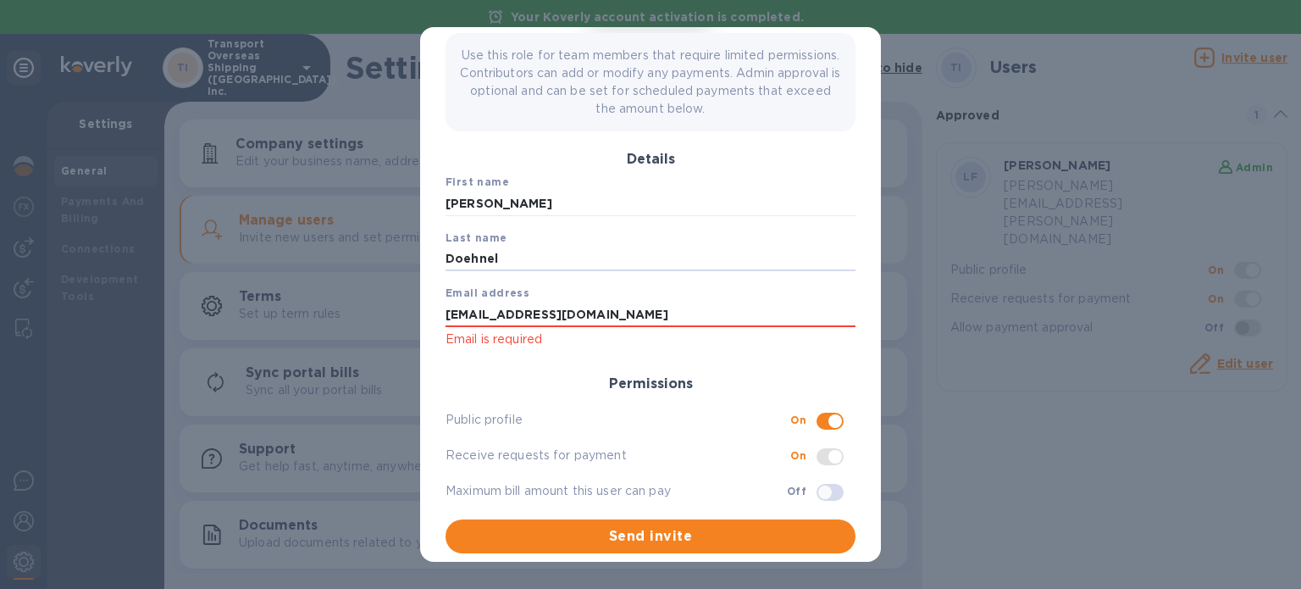
type input "Doehnel"
click at [617, 238] on span "Last name" at bounding box center [651, 238] width 410 height 17
click at [665, 358] on div "Permissions" at bounding box center [650, 377] width 423 height 43
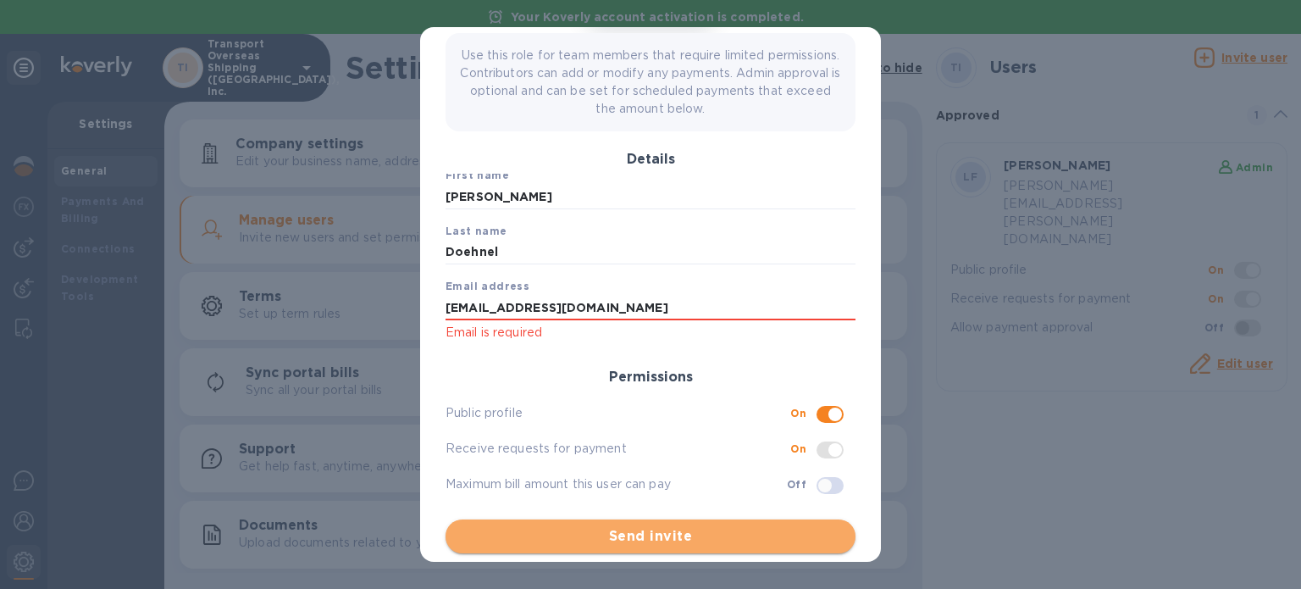
click at [684, 535] on span "Send invite" at bounding box center [650, 536] width 383 height 20
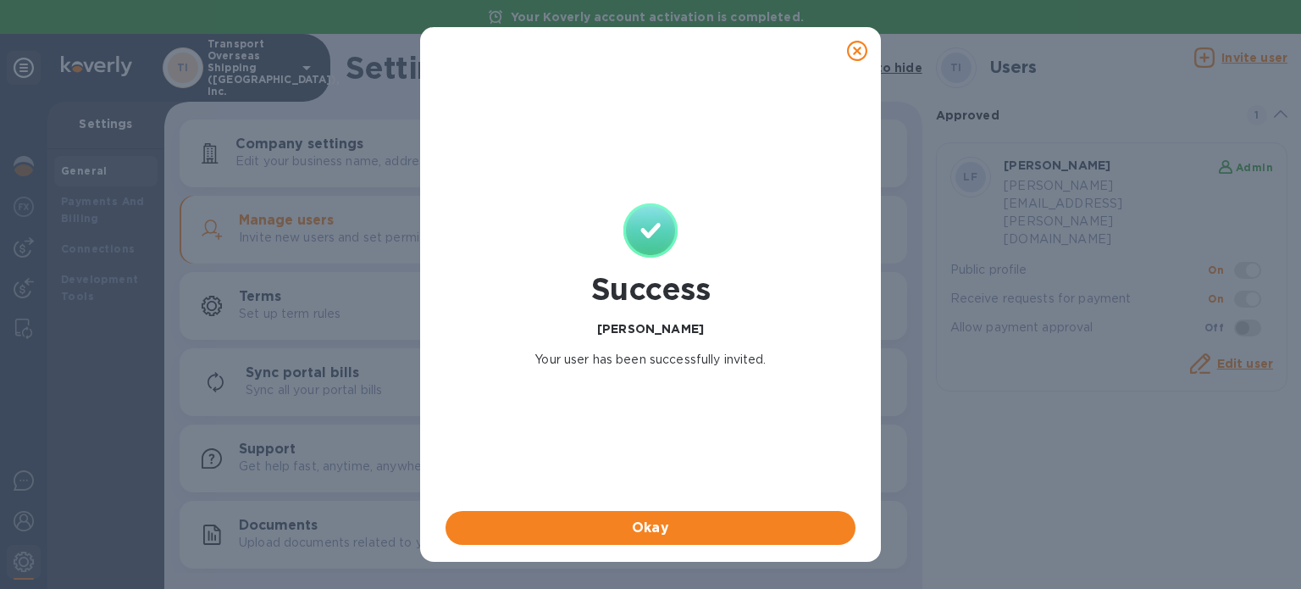
scroll to position [0, 0]
checkbox input "false"
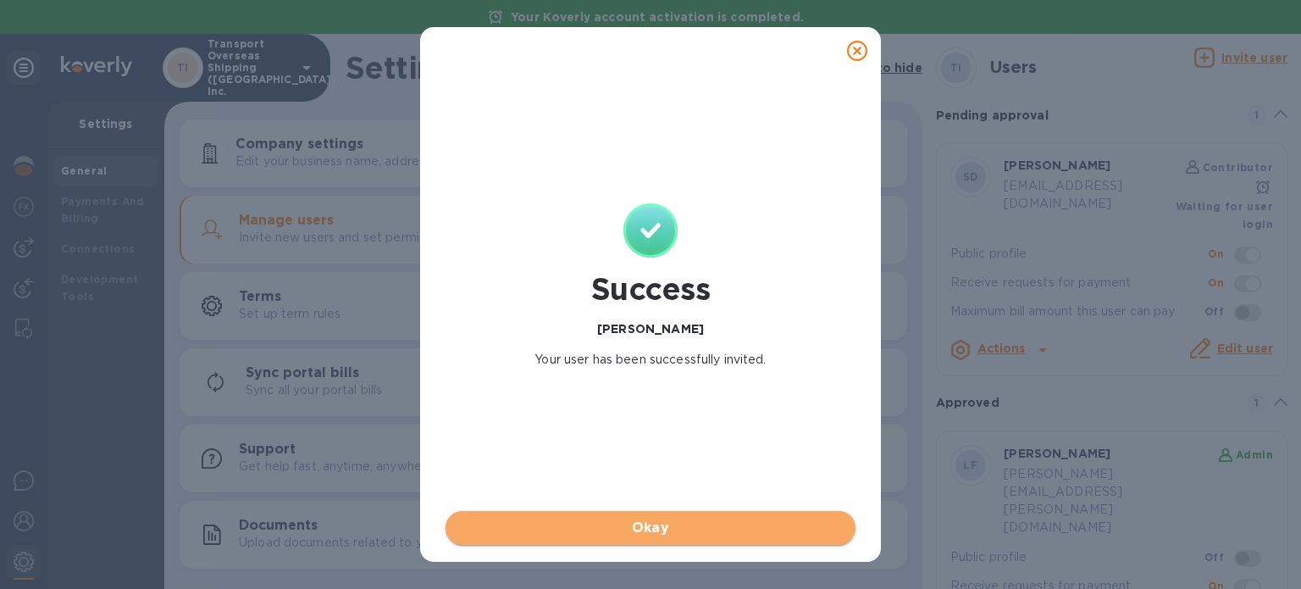
click at [688, 528] on span "Okay" at bounding box center [650, 528] width 383 height 20
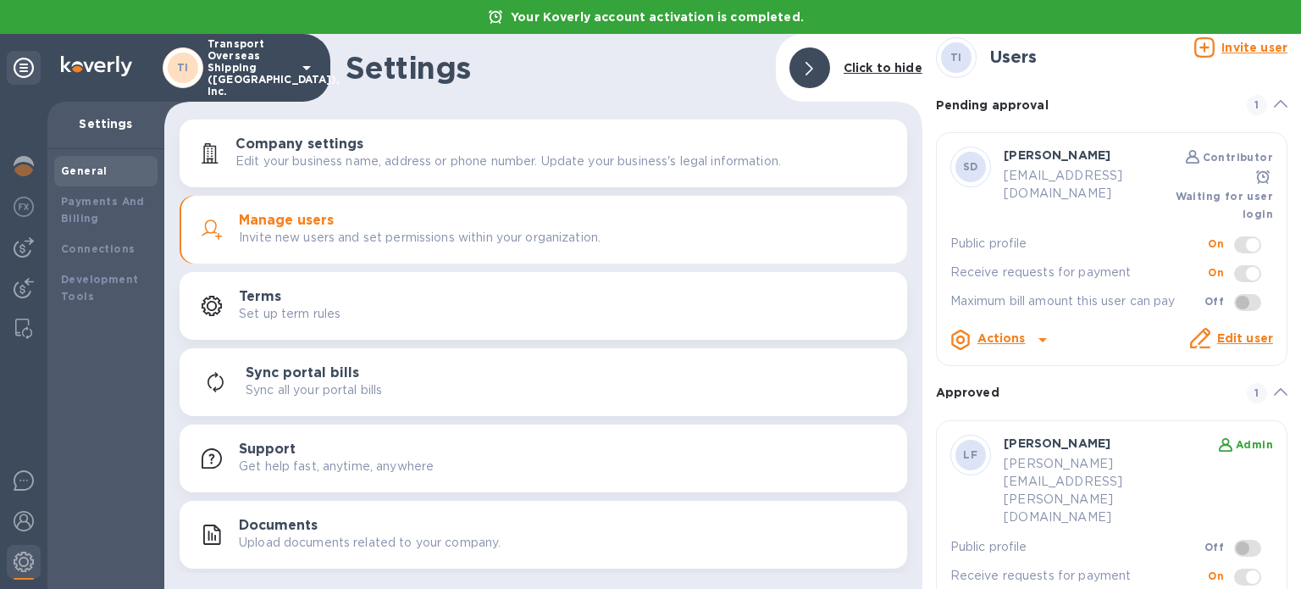
scroll to position [81, 0]
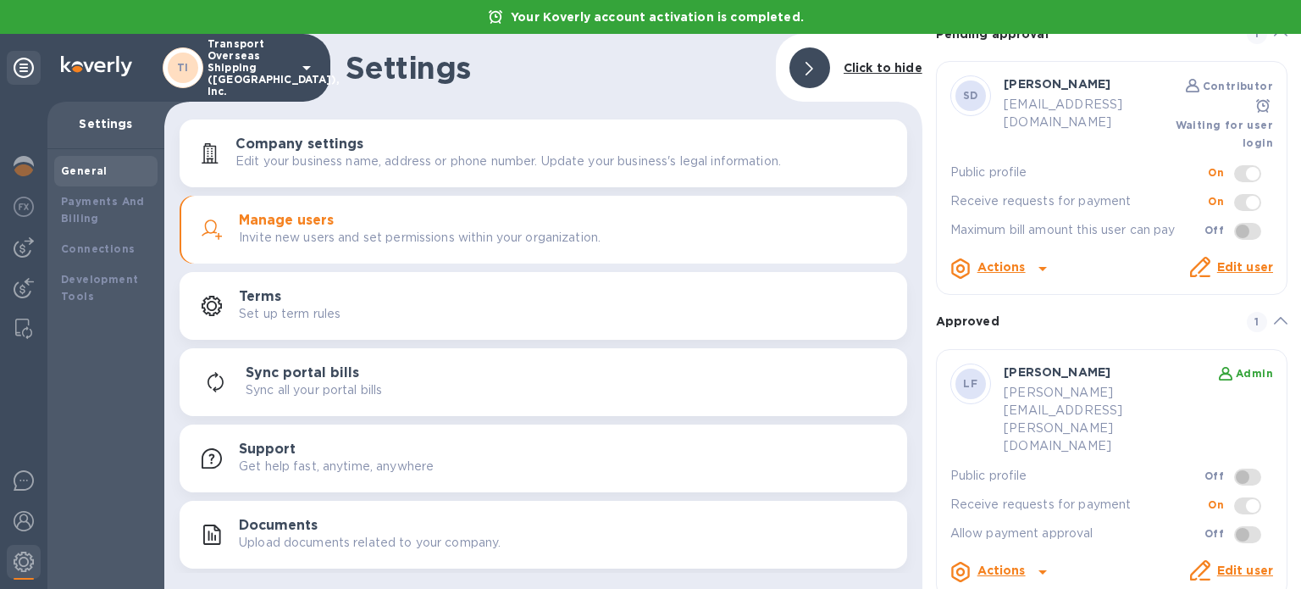
click at [1247, 526] on span at bounding box center [1247, 534] width 27 height 17
click at [1227, 563] on link "Edit user" at bounding box center [1245, 570] width 56 height 14
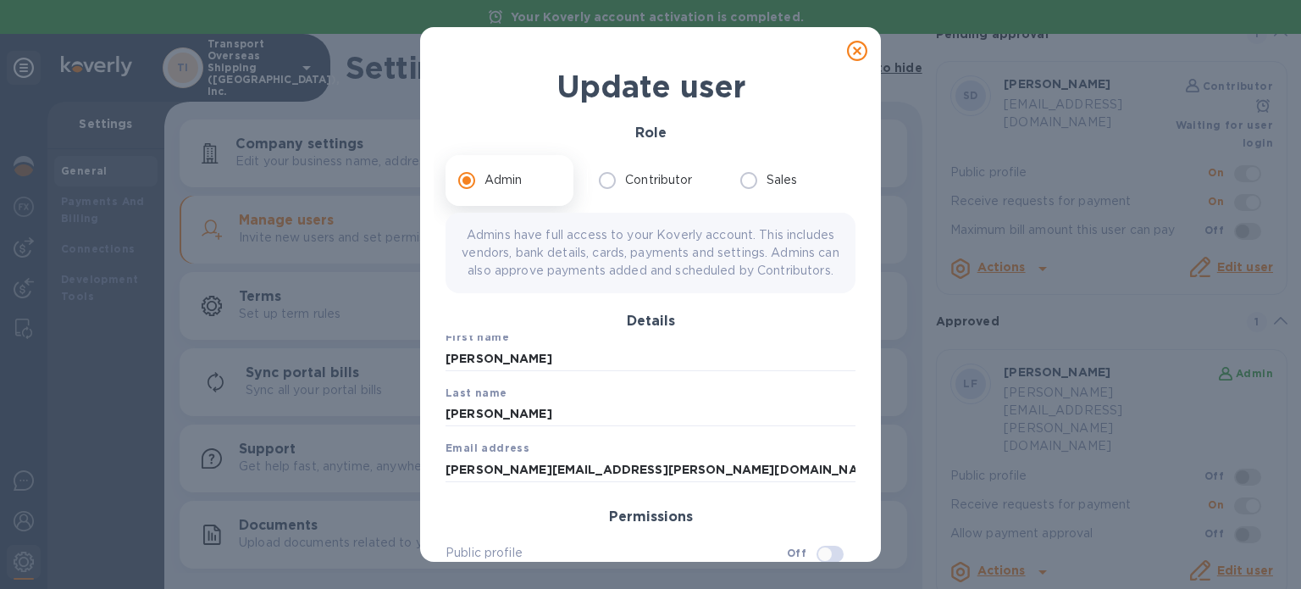
scroll to position [3, 0]
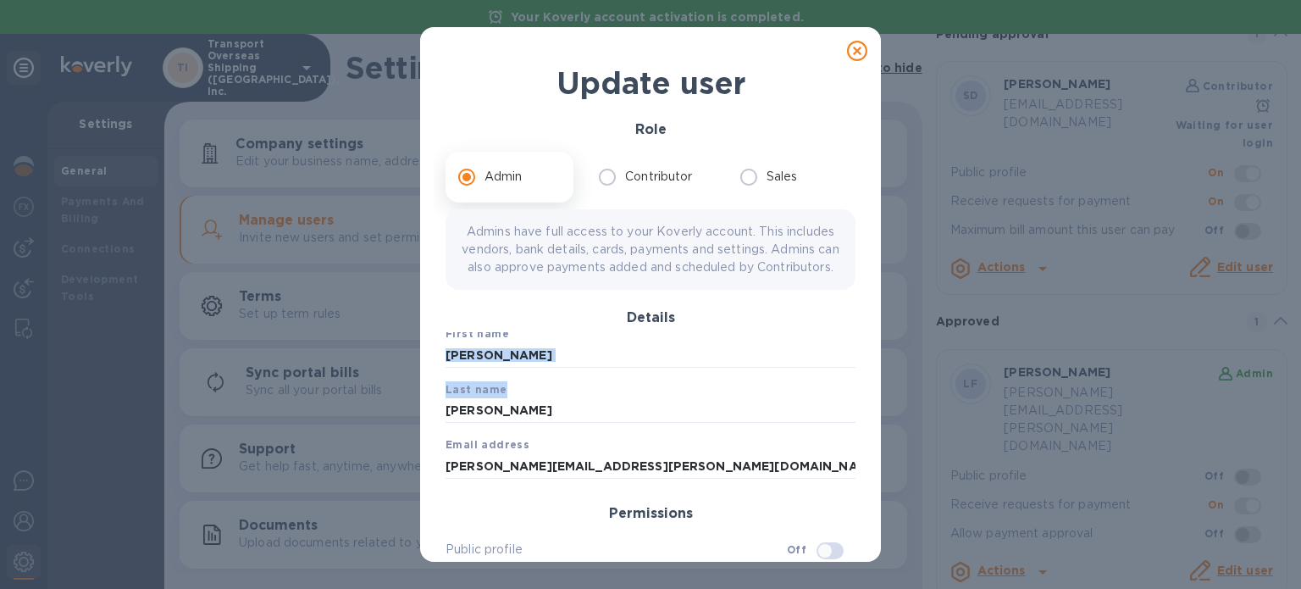
drag, startPoint x: 873, startPoint y: 389, endPoint x: 877, endPoint y: 409, distance: 20.8
click at [877, 409] on div "Update user Role Admin Contributor Sales Admins have full access to your Koverl…" at bounding box center [650, 294] width 461 height 534
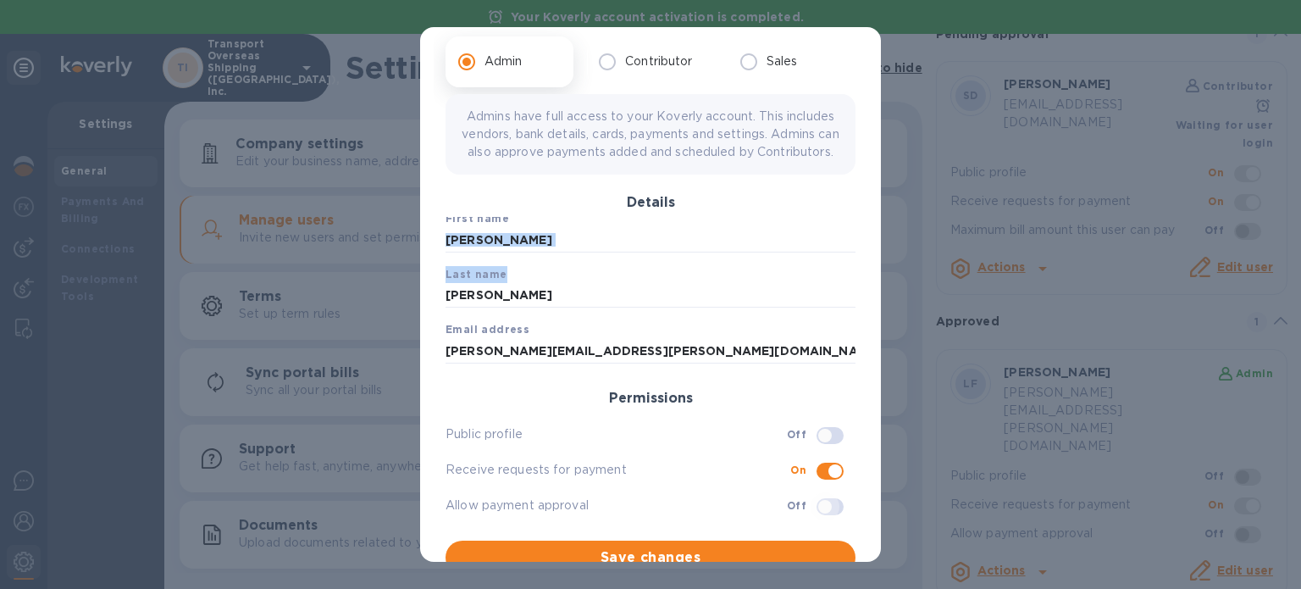
click at [808, 521] on input "checkbox" at bounding box center [825, 506] width 86 height 29
checkbox input "true"
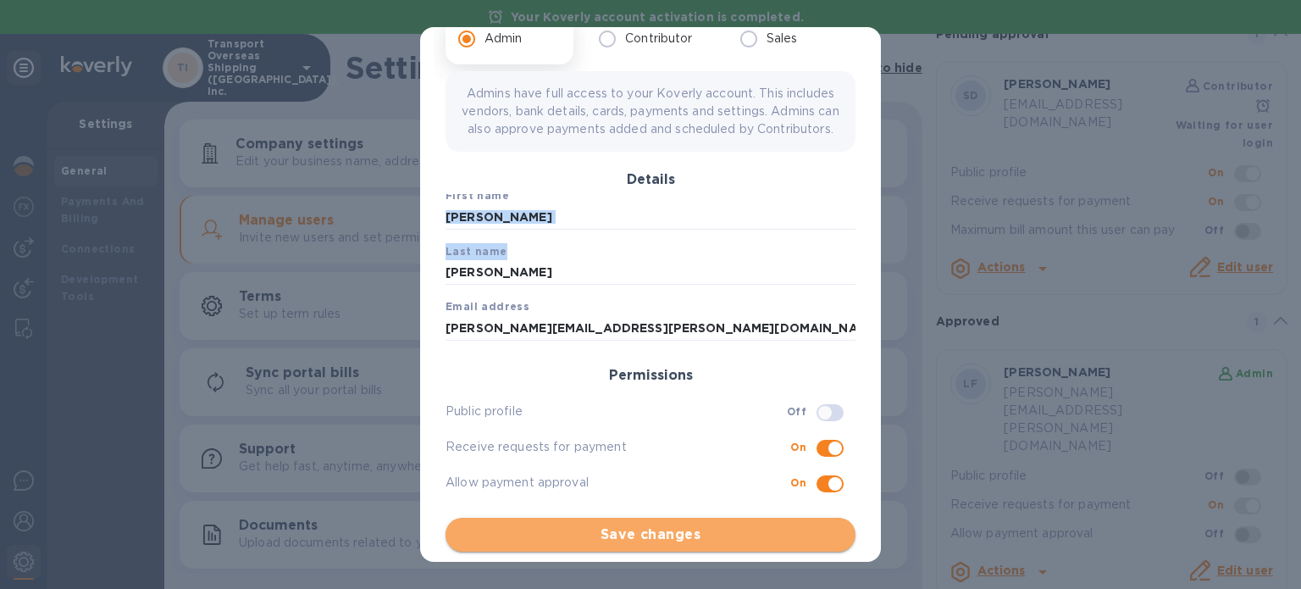
click at [674, 531] on span "Save changes" at bounding box center [650, 534] width 383 height 20
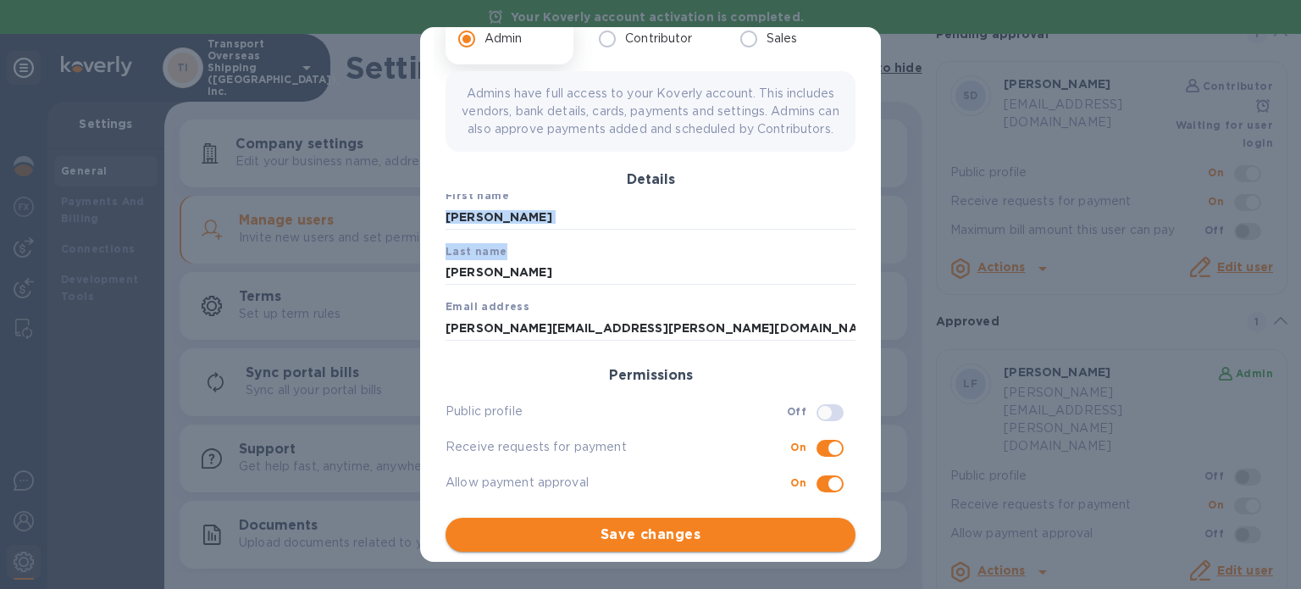
checkbox input "true"
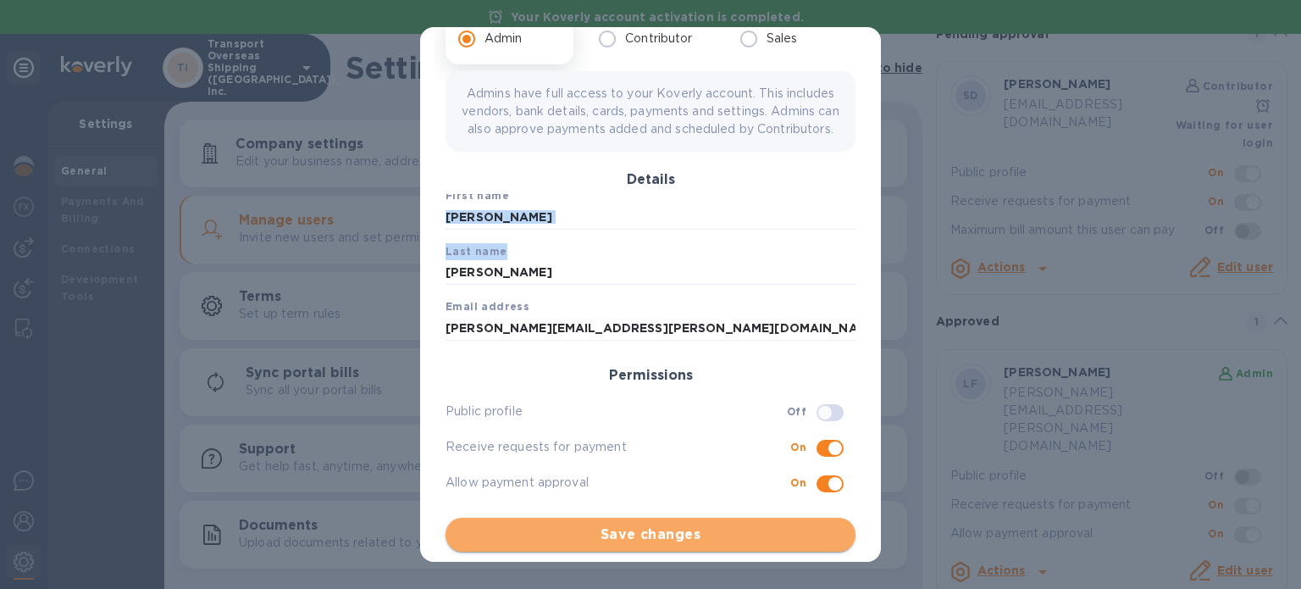
click at [659, 539] on span "Save changes" at bounding box center [650, 534] width 383 height 20
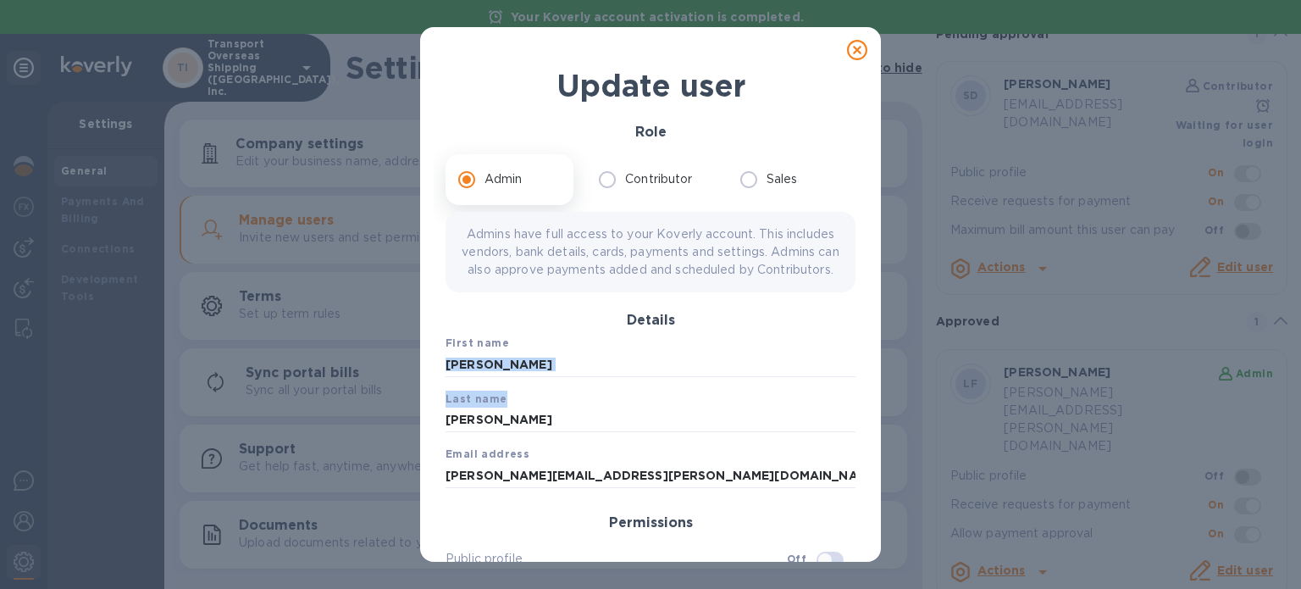
scroll to position [0, 0]
click at [857, 49] on icon at bounding box center [857, 51] width 20 height 20
checkbox input "false"
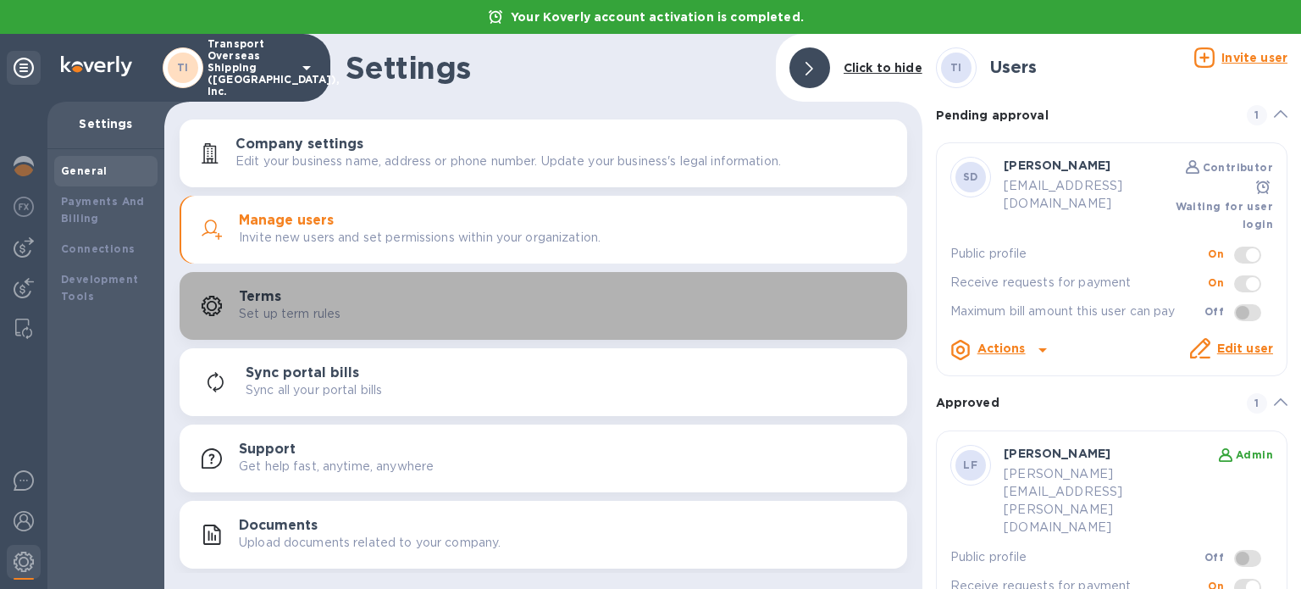
click at [359, 309] on div "Terms Set up term rules" at bounding box center [566, 306] width 655 height 34
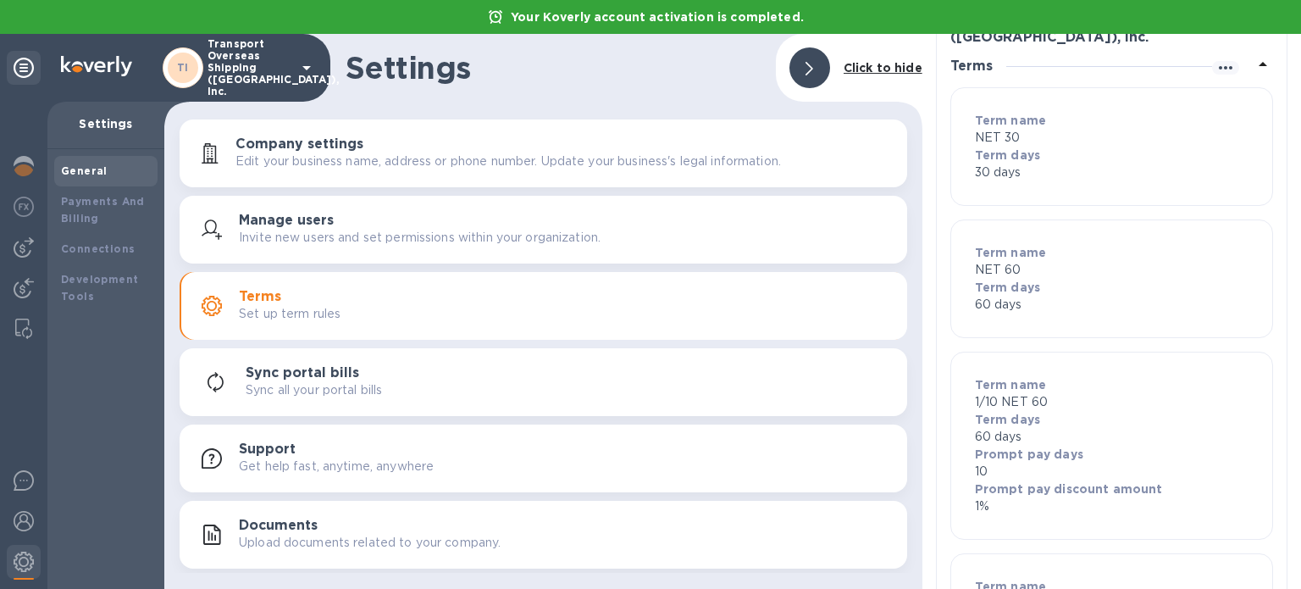
scroll to position [84, 0]
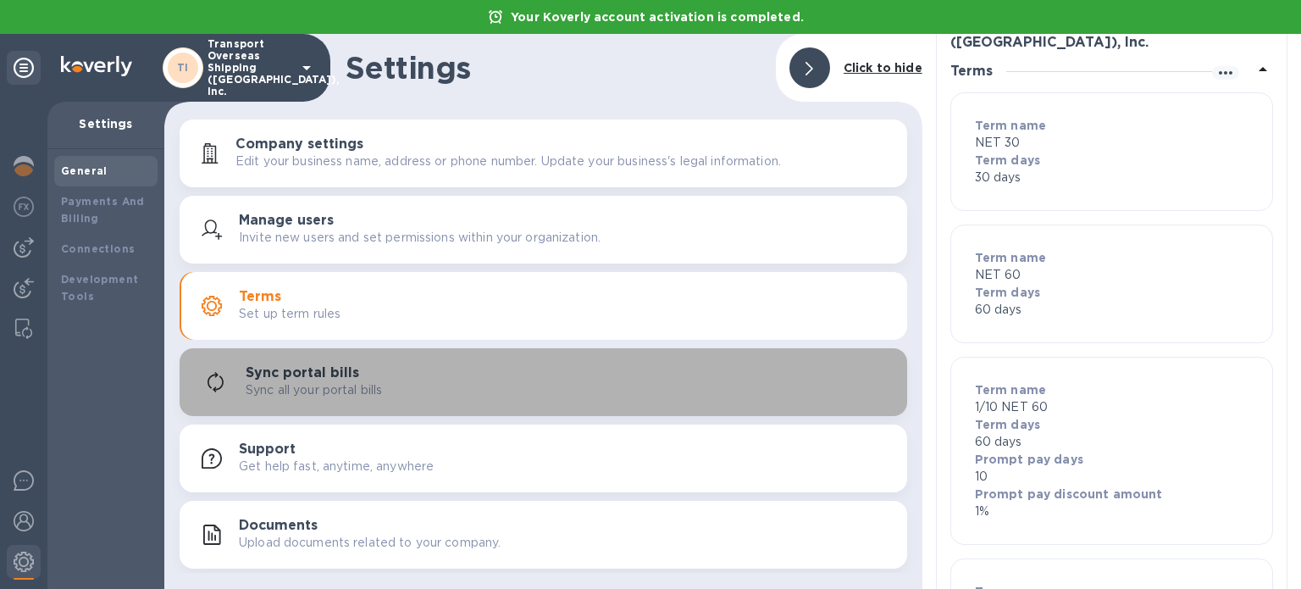
click at [357, 400] on div "Sync portal bills Sync all your portal bills" at bounding box center [543, 382] width 707 height 41
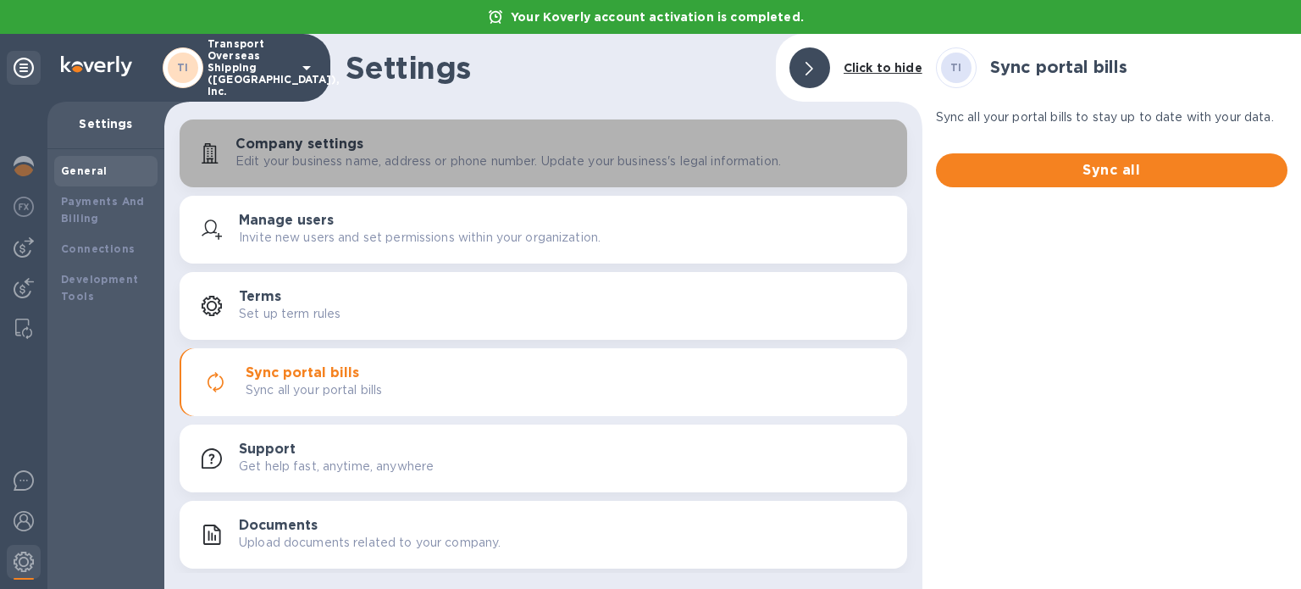
click at [412, 149] on div "Company settings Edit your business name, address or phone number. Update your …" at bounding box center [564, 153] width 658 height 34
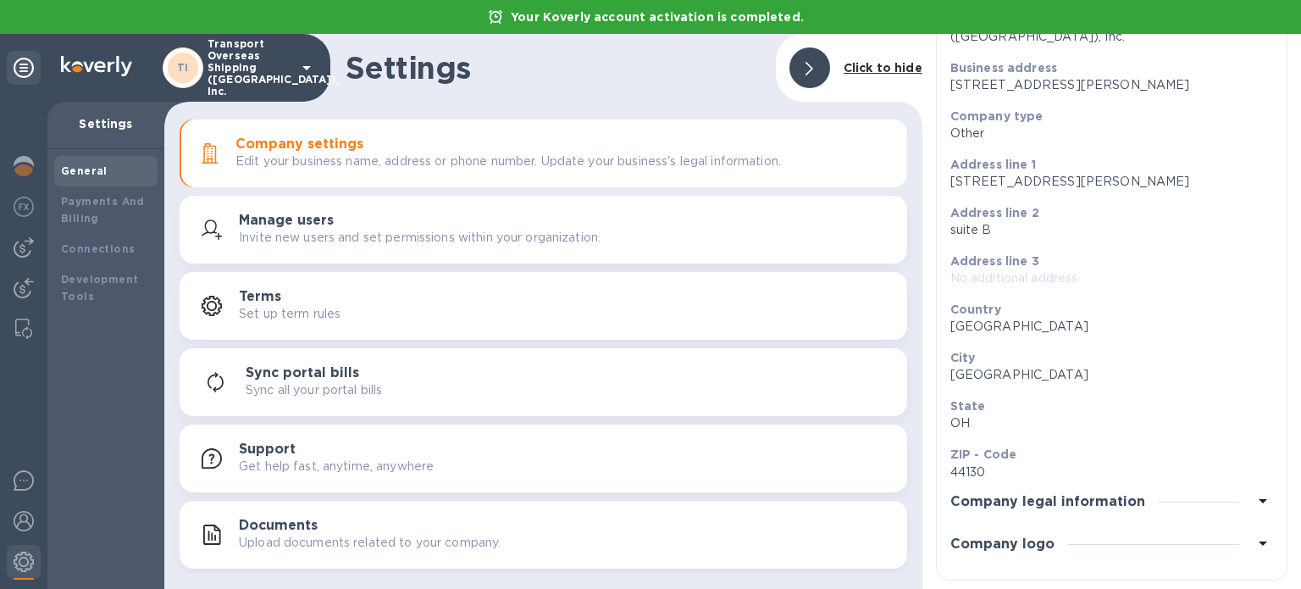
scroll to position [186, 0]
click at [1071, 534] on div "Company logo" at bounding box center [1111, 541] width 323 height 42
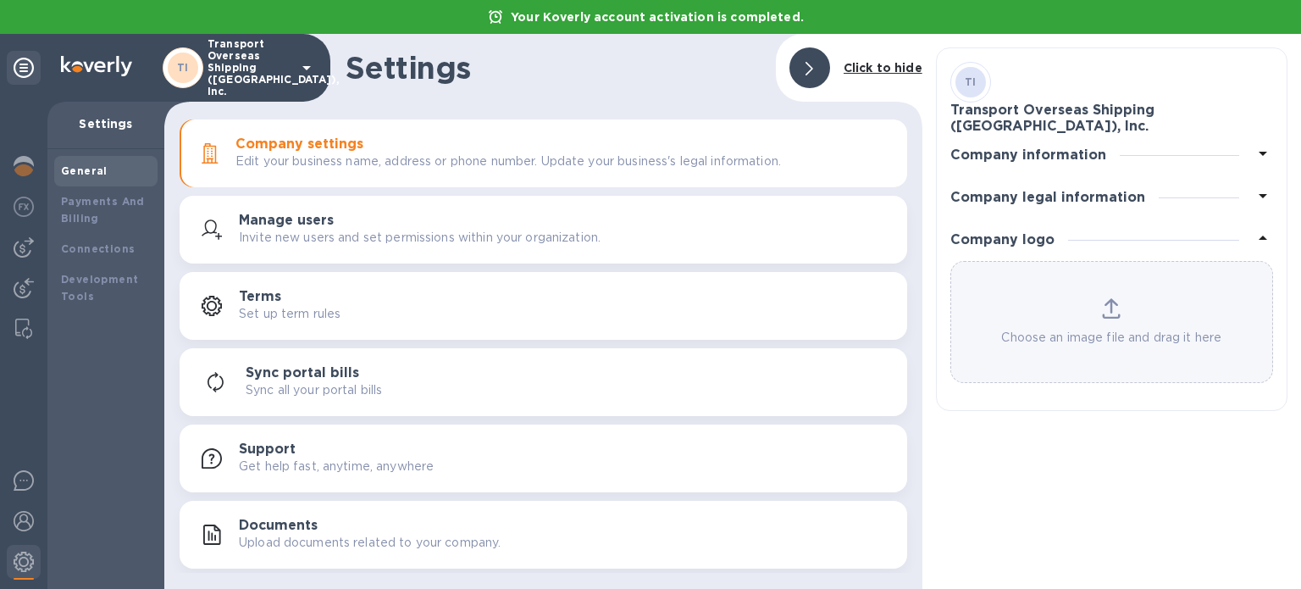
click at [1123, 311] on div "Choose an image file and drag it here" at bounding box center [1111, 322] width 321 height 48
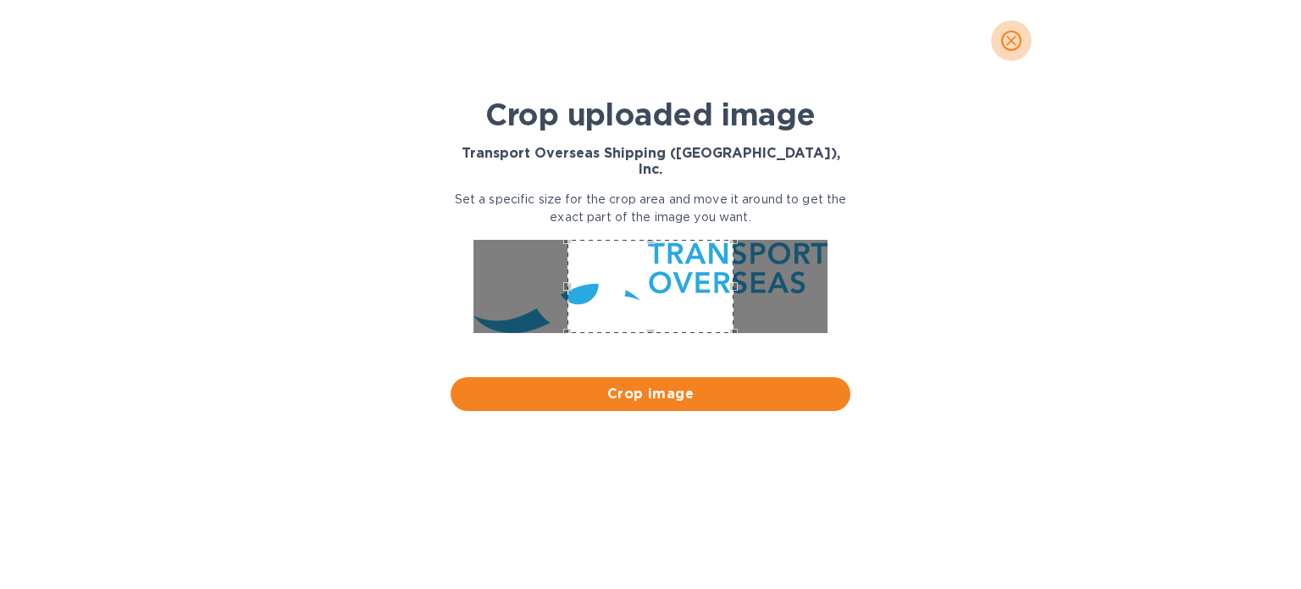
click at [1016, 40] on icon "close" at bounding box center [1011, 40] width 17 height 17
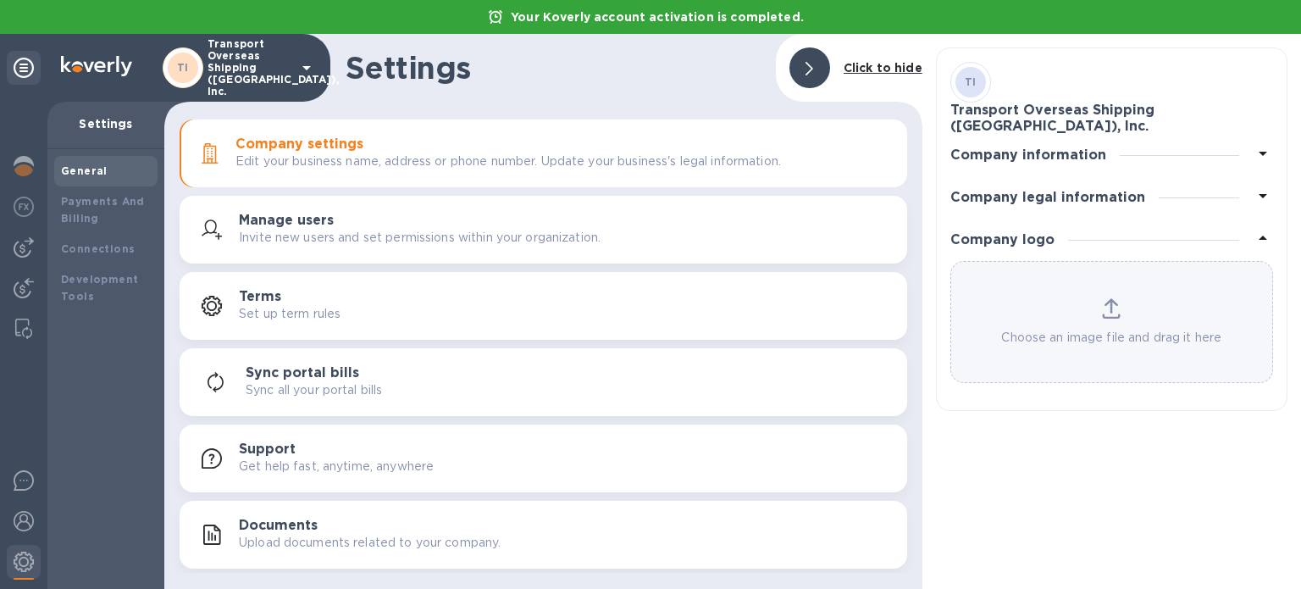
click at [1115, 298] on icon at bounding box center [1111, 308] width 19 height 20
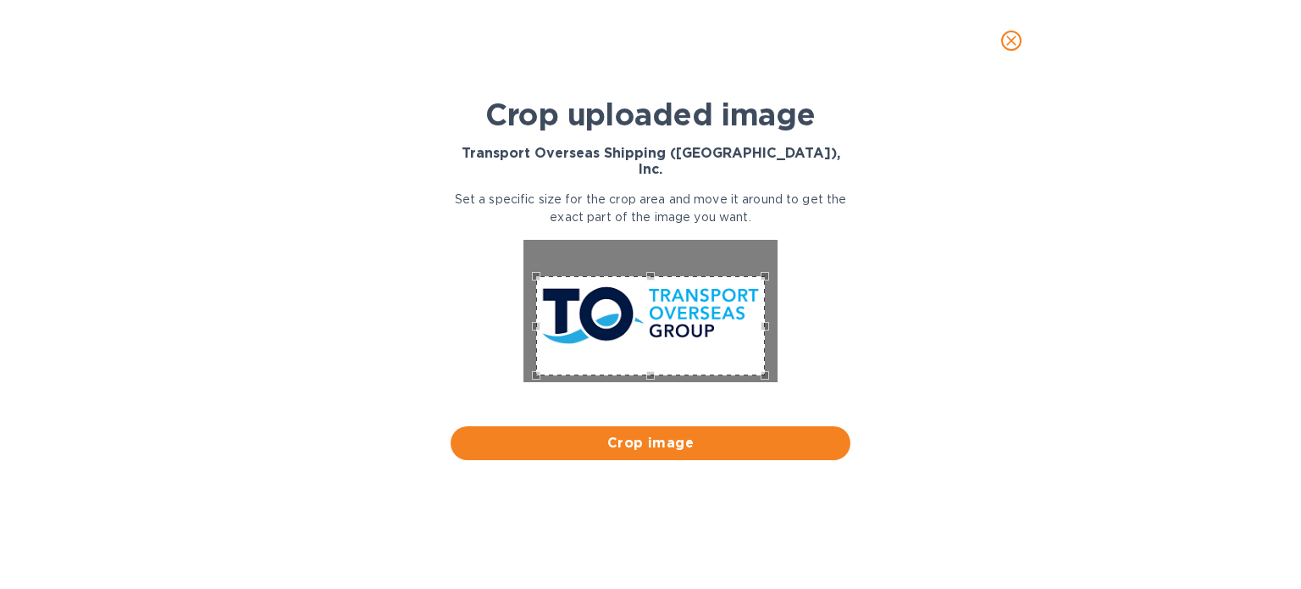
click at [646, 272] on div "Use the up and down arrow keys to move the north drag handle to change the crop…" at bounding box center [646, 272] width 0 height 0
click at [646, 356] on div "Use the up and down arrow keys to move the south drag handle to change the crop…" at bounding box center [646, 356] width 0 height 0
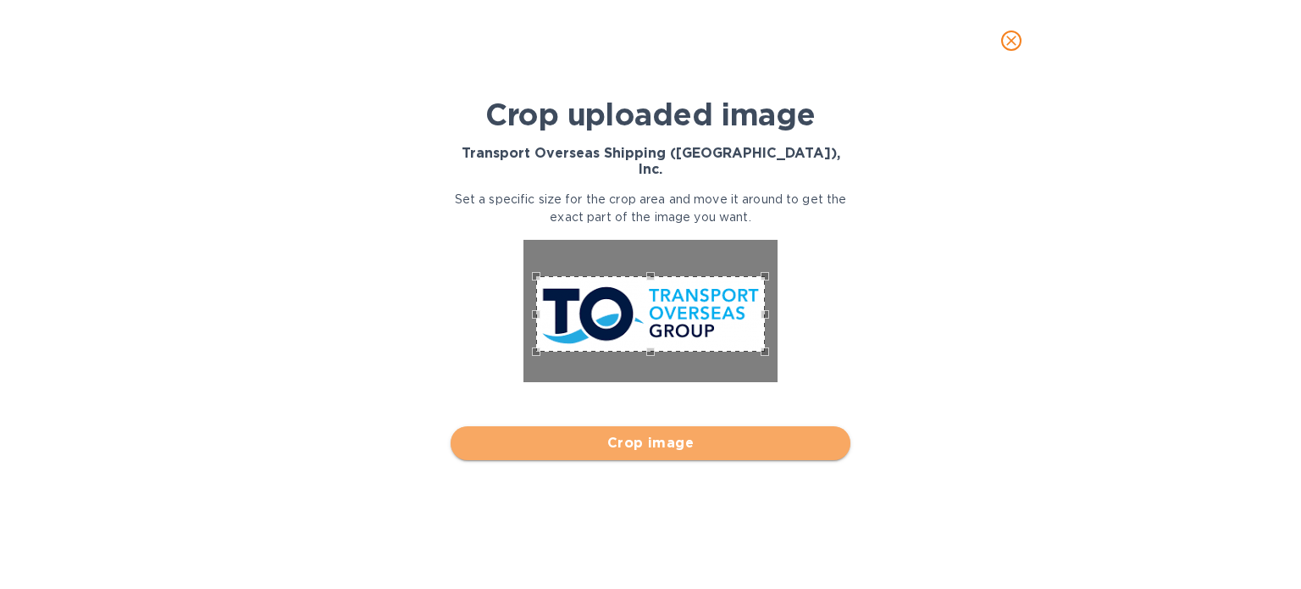
click at [661, 433] on span "Crop image" at bounding box center [650, 443] width 373 height 20
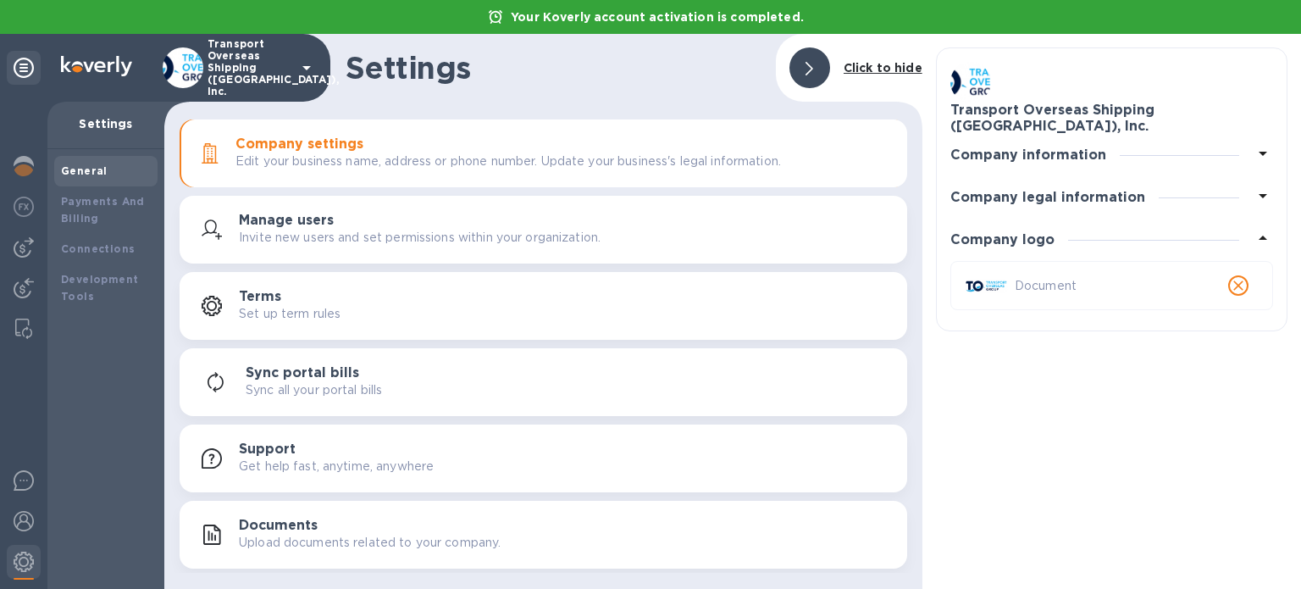
click at [1040, 190] on h3 "Company legal information" at bounding box center [1047, 198] width 195 height 16
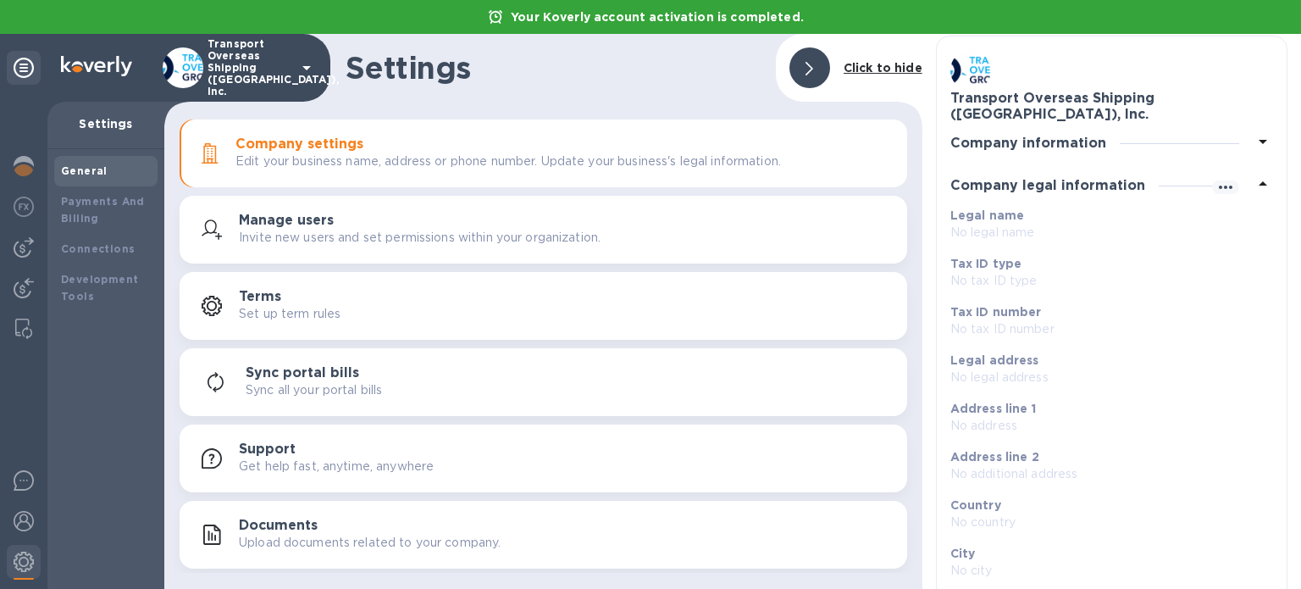
scroll to position [13, 0]
click at [1098, 146] on h3 "Company information" at bounding box center [1028, 143] width 156 height 16
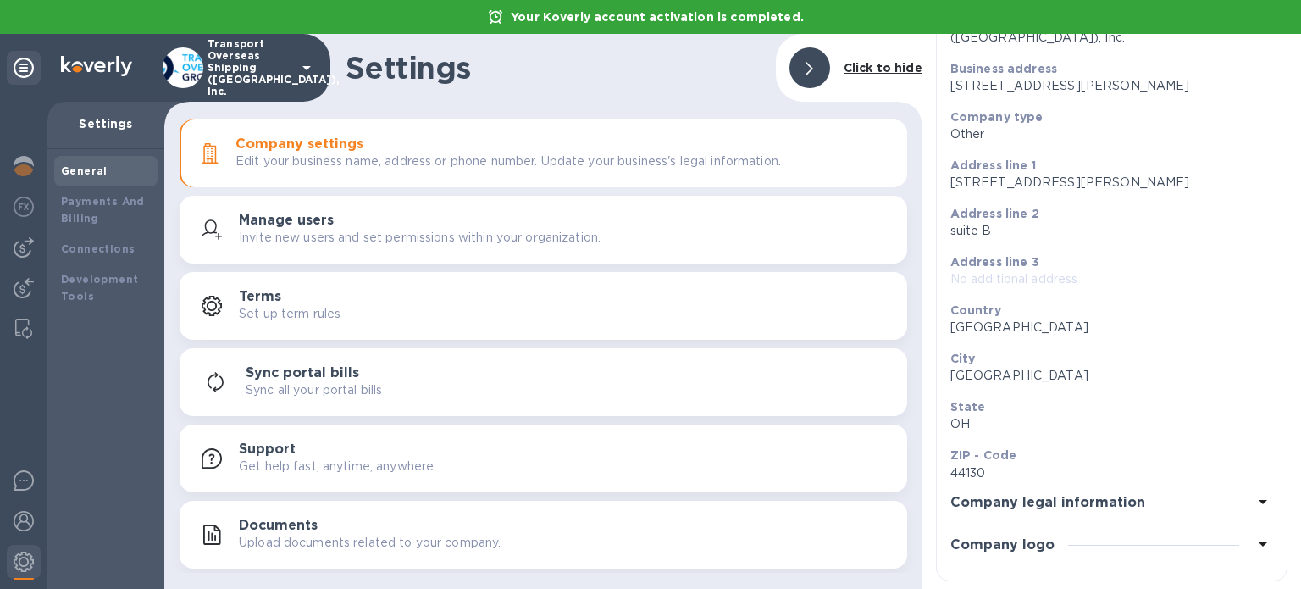
scroll to position [0, 0]
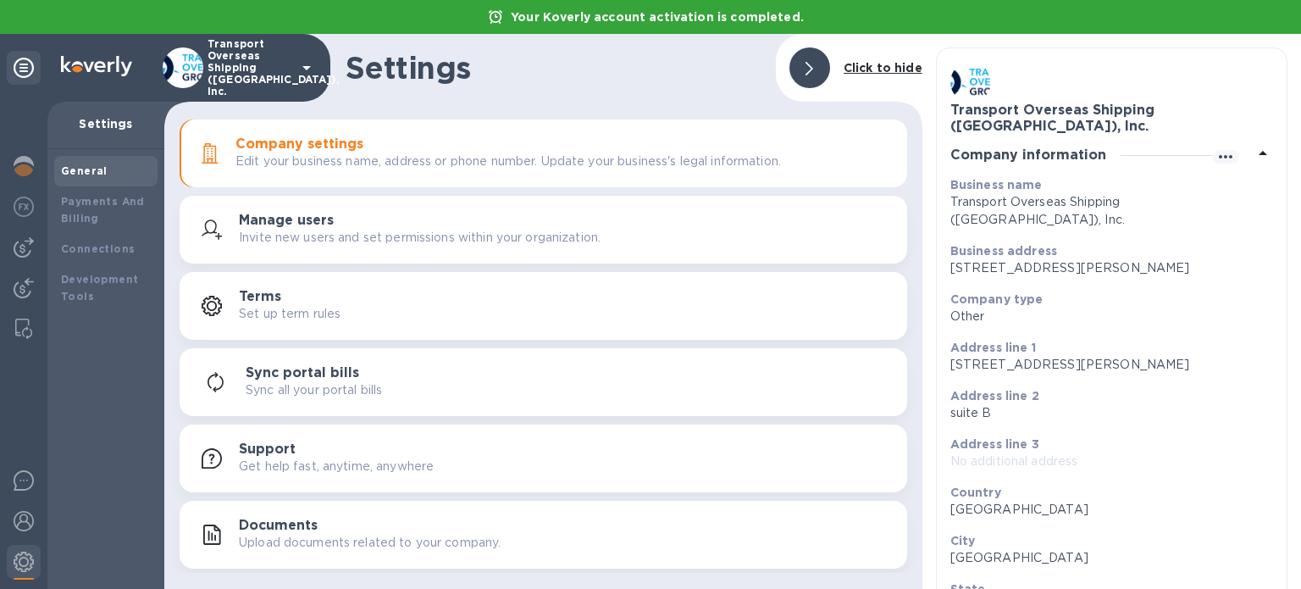
click at [1072, 152] on h3 "Company information" at bounding box center [1028, 155] width 156 height 16
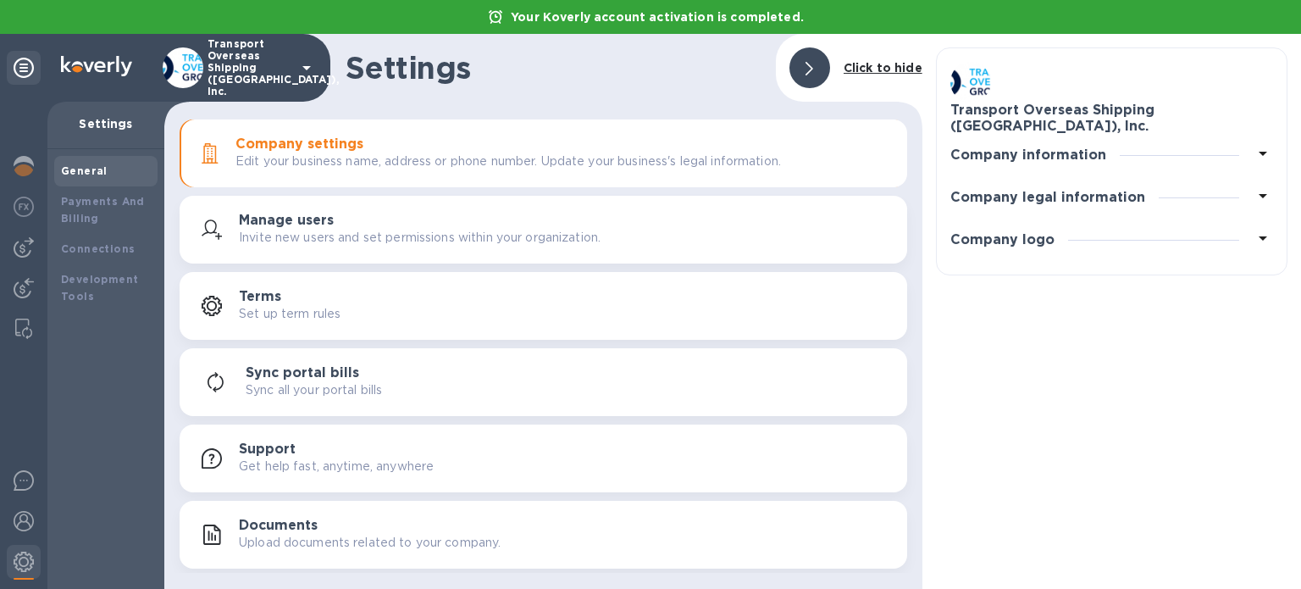
click at [1079, 190] on h3 "Company legal information" at bounding box center [1047, 198] width 195 height 16
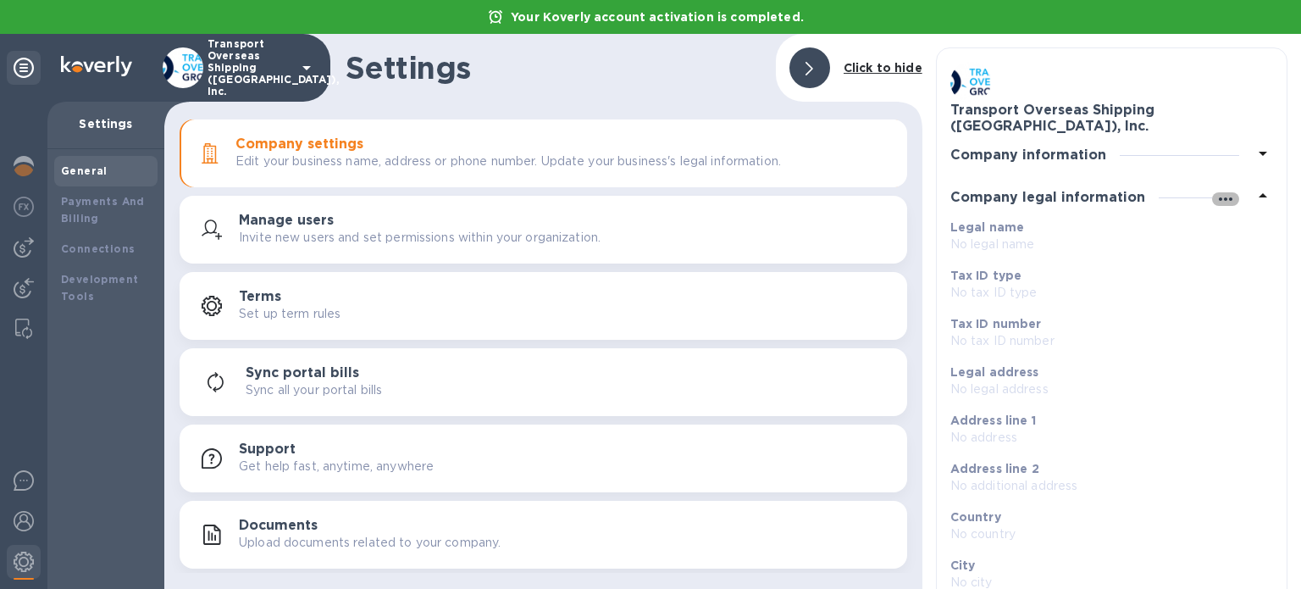
click at [1215, 202] on icon "button" at bounding box center [1225, 199] width 20 height 20
click at [1234, 225] on p "Edit" at bounding box center [1239, 232] width 26 height 17
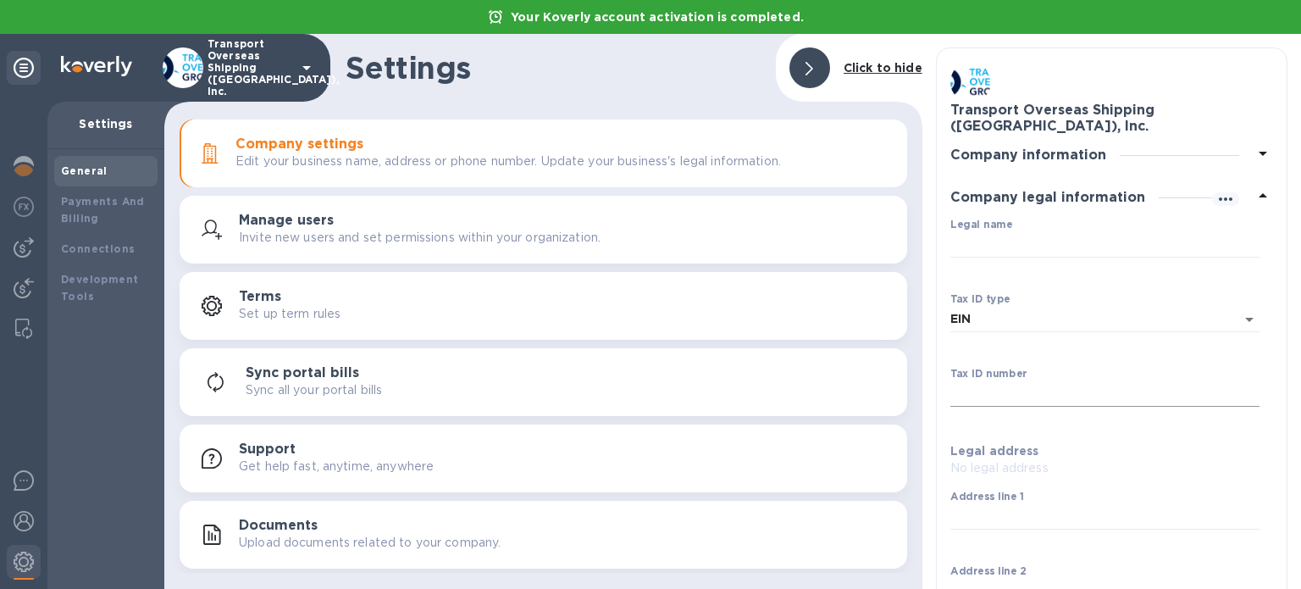
click at [1025, 399] on input "Tax ID number" at bounding box center [1104, 393] width 309 height 25
paste input "39-3575265"
type input "39-3575265"
click at [1034, 257] on input "Legal name" at bounding box center [1104, 244] width 309 height 25
paste input "Transport Overseas Shipping ([GEOGRAPHIC_DATA]), Inc."
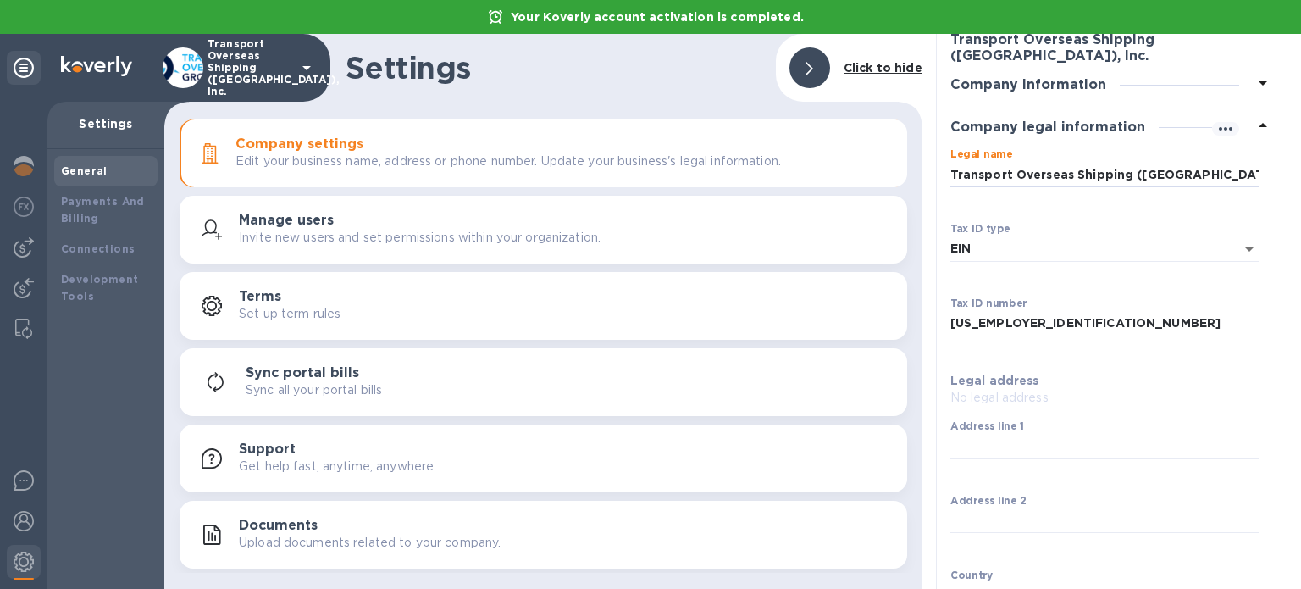
scroll to position [75, 0]
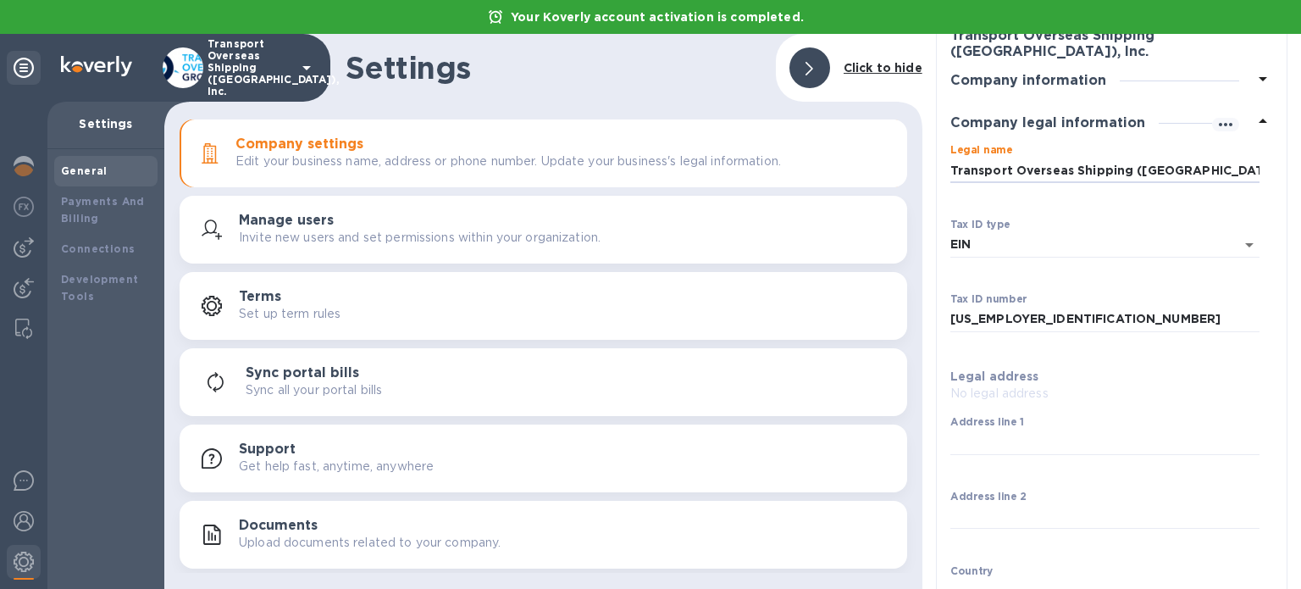
type input "Transport Overseas Shipping ([GEOGRAPHIC_DATA]), Inc."
click at [991, 391] on p "No legal address" at bounding box center [1104, 394] width 309 height 18
click at [990, 417] on label "Address line 1" at bounding box center [987, 422] width 75 height 10
click at [990, 429] on input "Address line 1" at bounding box center [1104, 441] width 309 height 25
click at [979, 458] on p "​" at bounding box center [1104, 466] width 309 height 19
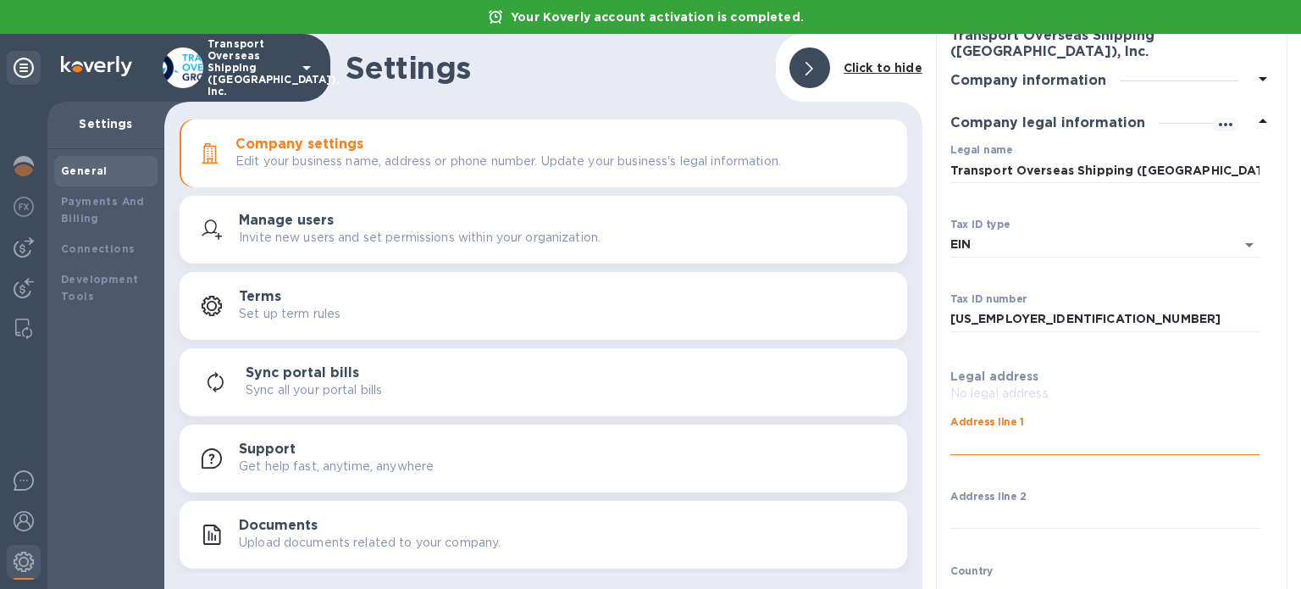
click at [1026, 446] on input "Address line 1" at bounding box center [1104, 441] width 309 height 25
paste input "6571 Engle Road suite B, Cleveland OH 44130"
click at [1079, 440] on input "6571 Engle Road suite B, Cleveland OH 44130" at bounding box center [1104, 441] width 309 height 25
type input "6571 Engle Road"
paste input "suite B, Cleveland OH 44130"
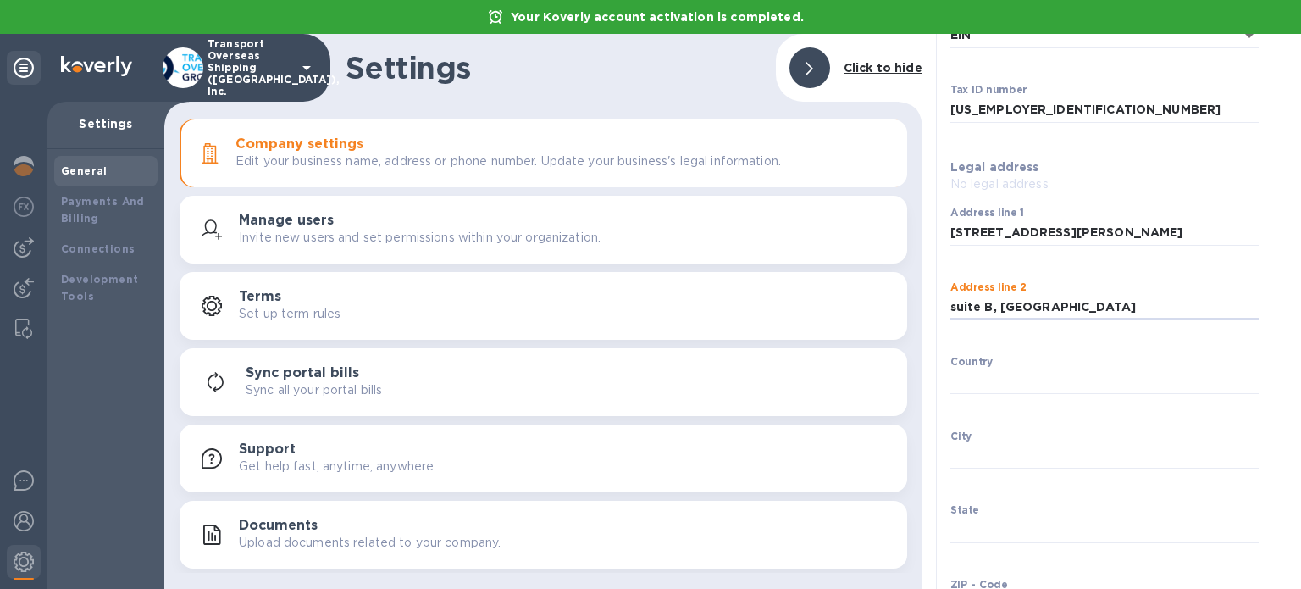
scroll to position [291, 0]
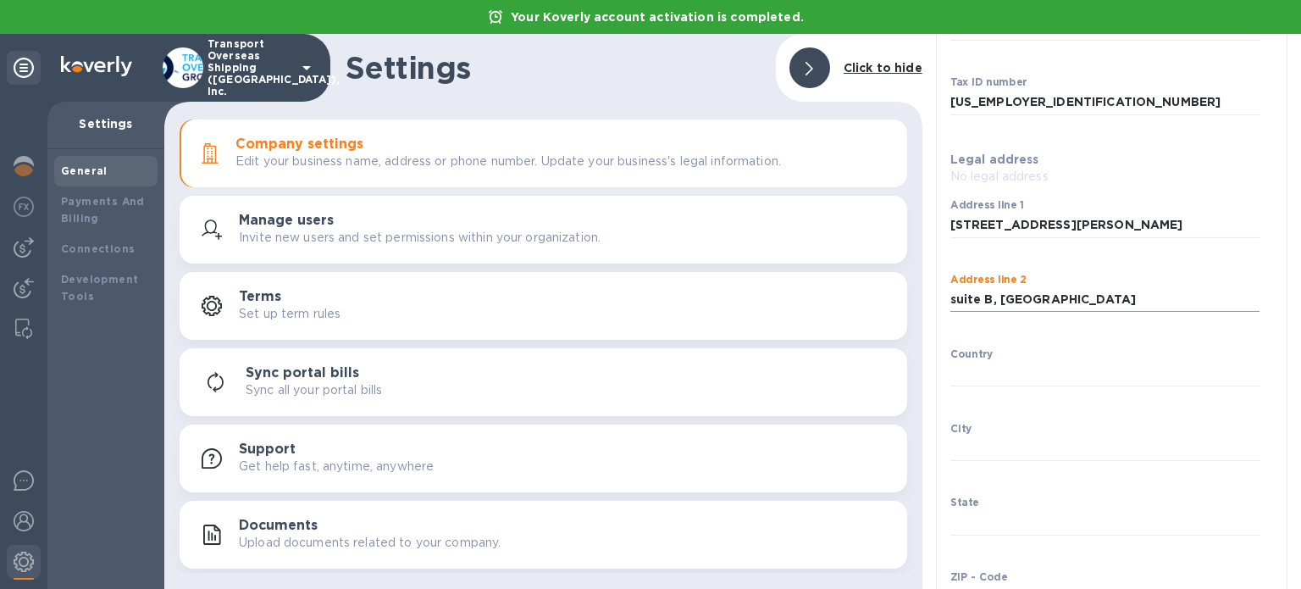
click at [1013, 298] on input "suite B, Cleveland OH 44130" at bounding box center [1104, 299] width 309 height 25
type input "suite B"
type input "USA"
paste input "Cleveland OH 44130"
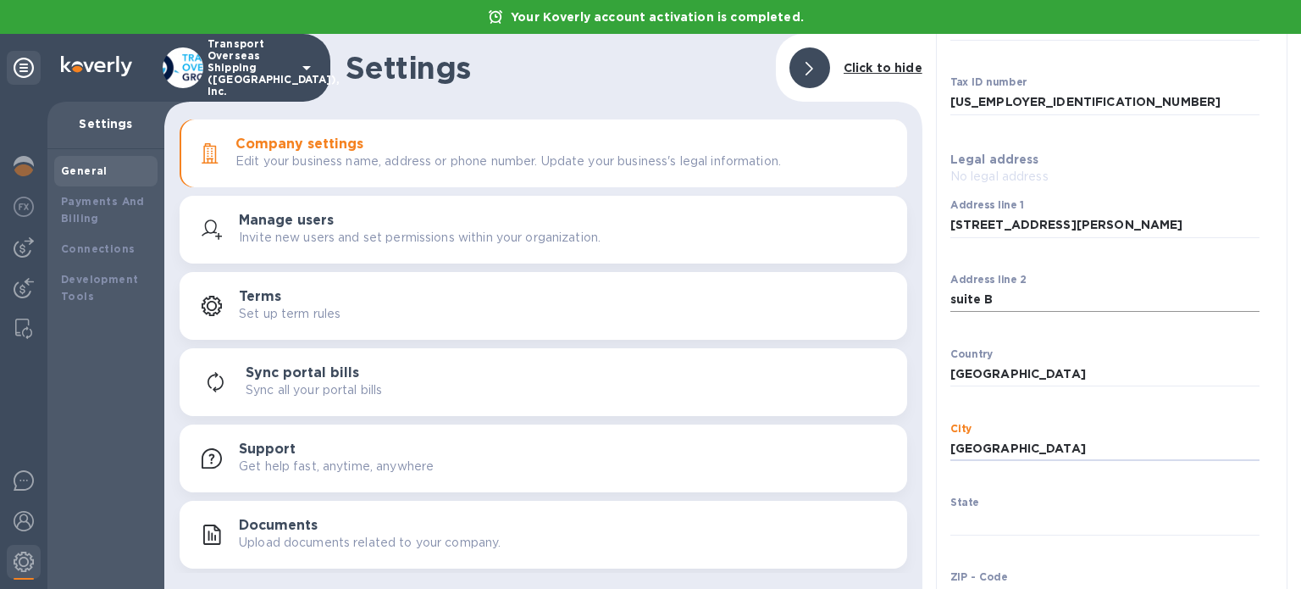
type input "Cleveland"
paste input "OH 44130"
type input "OH"
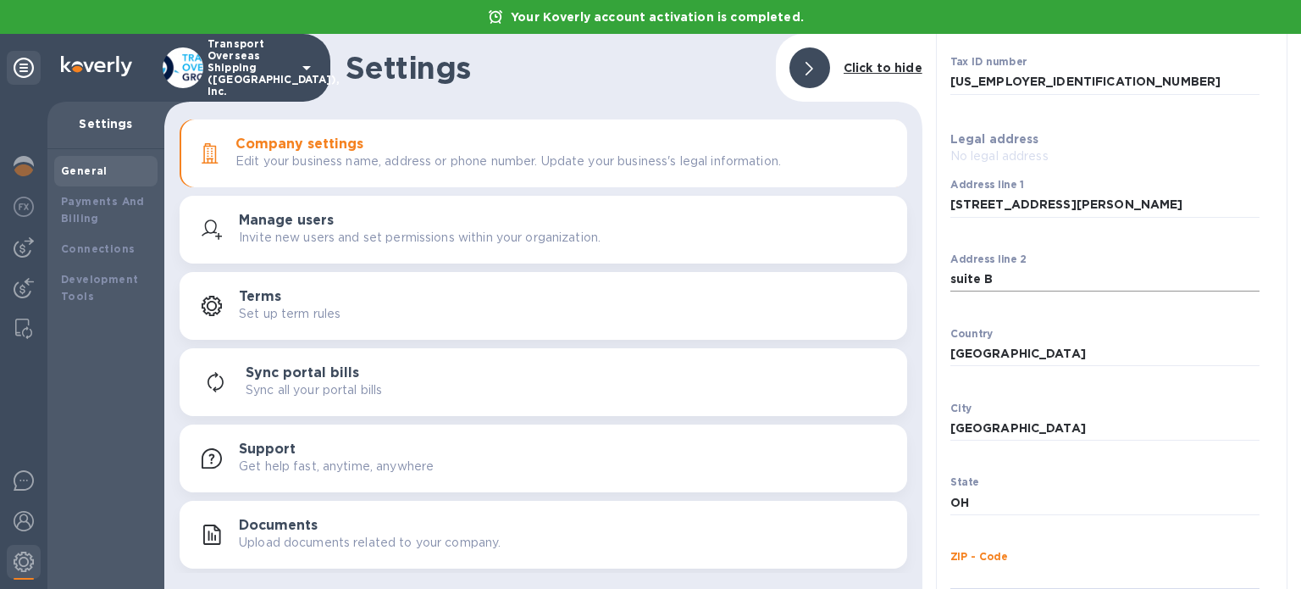
paste input "44130"
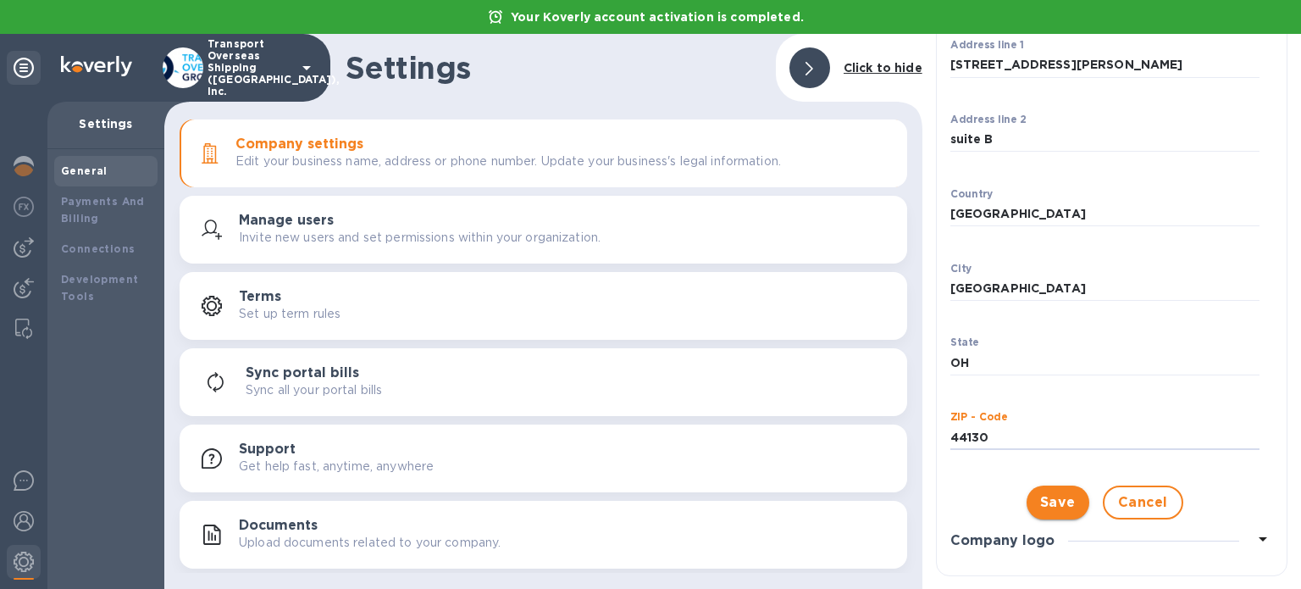
type input "44130"
click at [1064, 513] on button "Save" at bounding box center [1058, 502] width 63 height 34
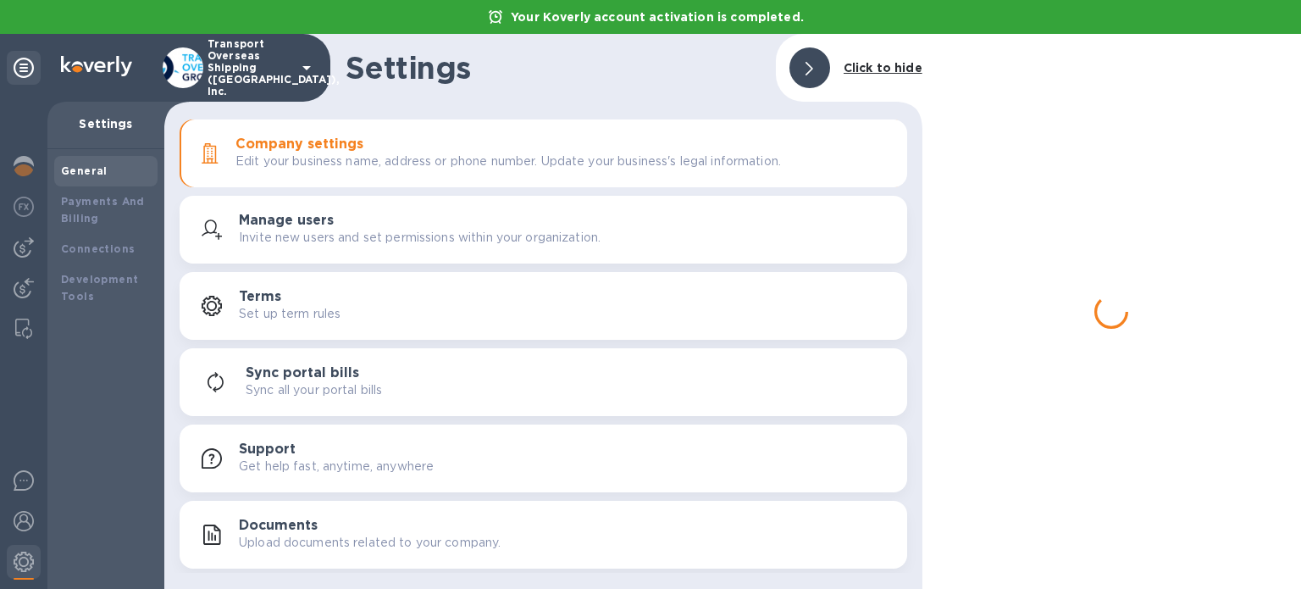
scroll to position [0, 0]
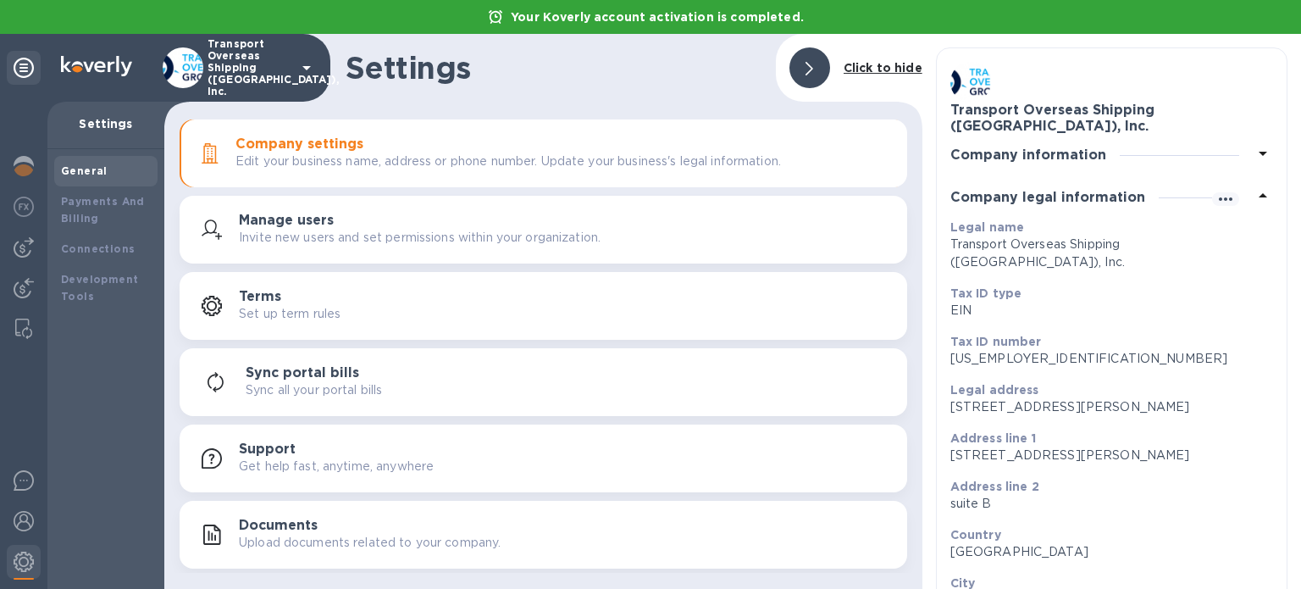
click at [1259, 196] on icon at bounding box center [1263, 195] width 8 height 4
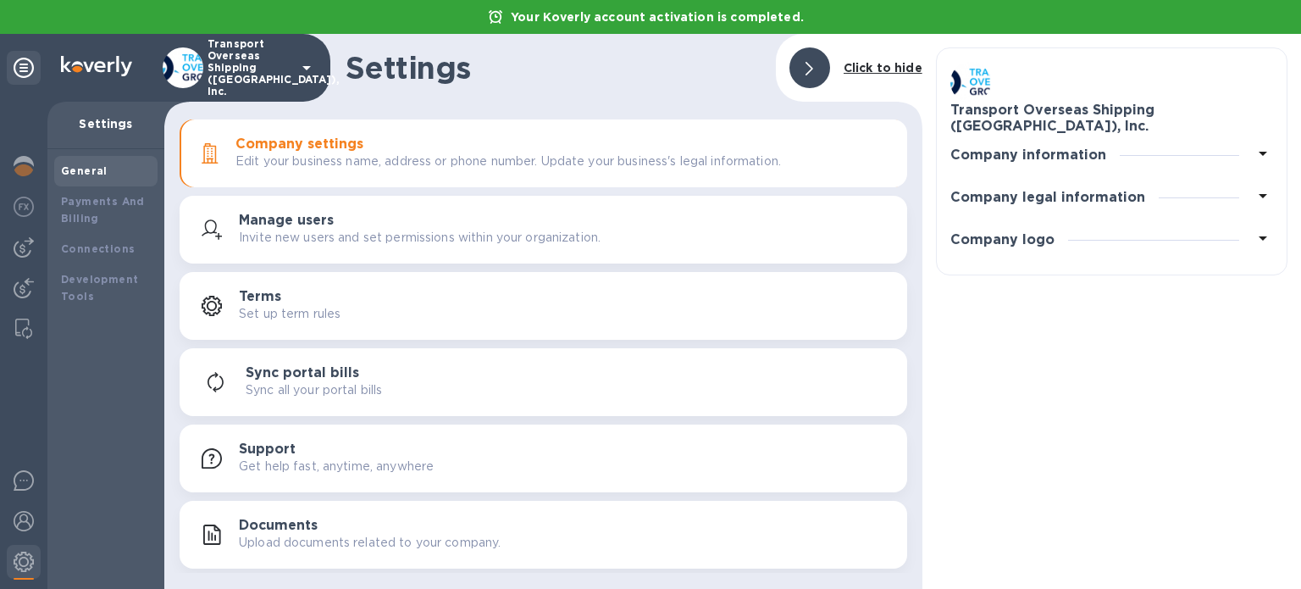
click at [1098, 147] on h3 "Company information" at bounding box center [1028, 155] width 156 height 16
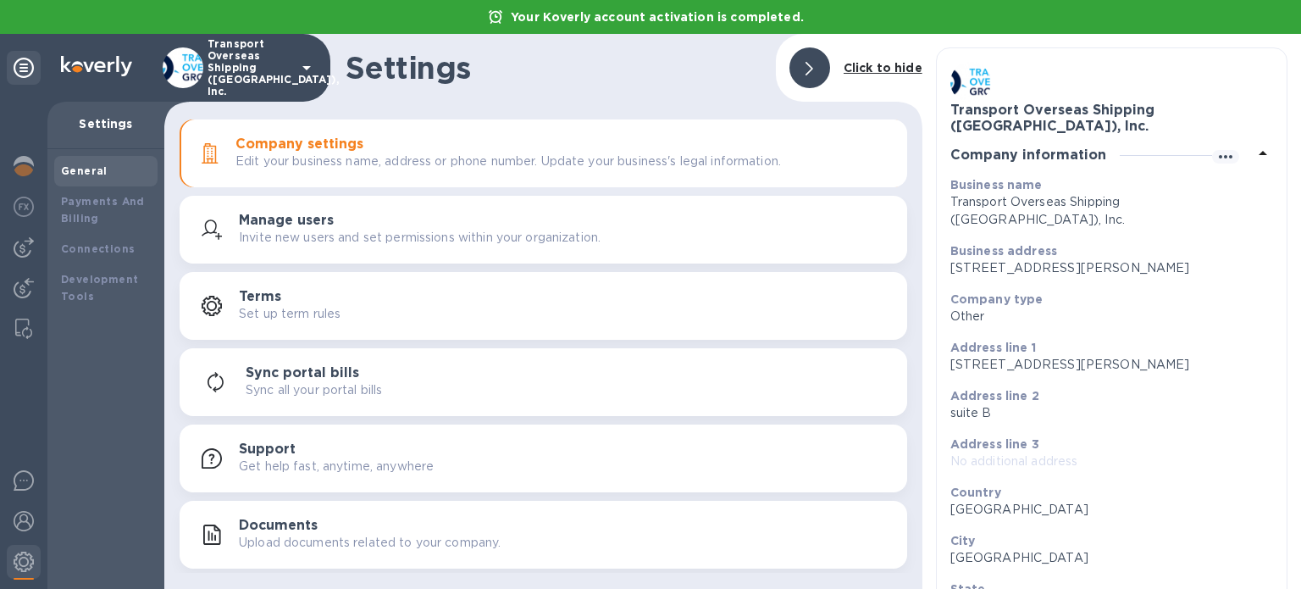
click at [1054, 159] on h3 "Company information" at bounding box center [1028, 155] width 156 height 16
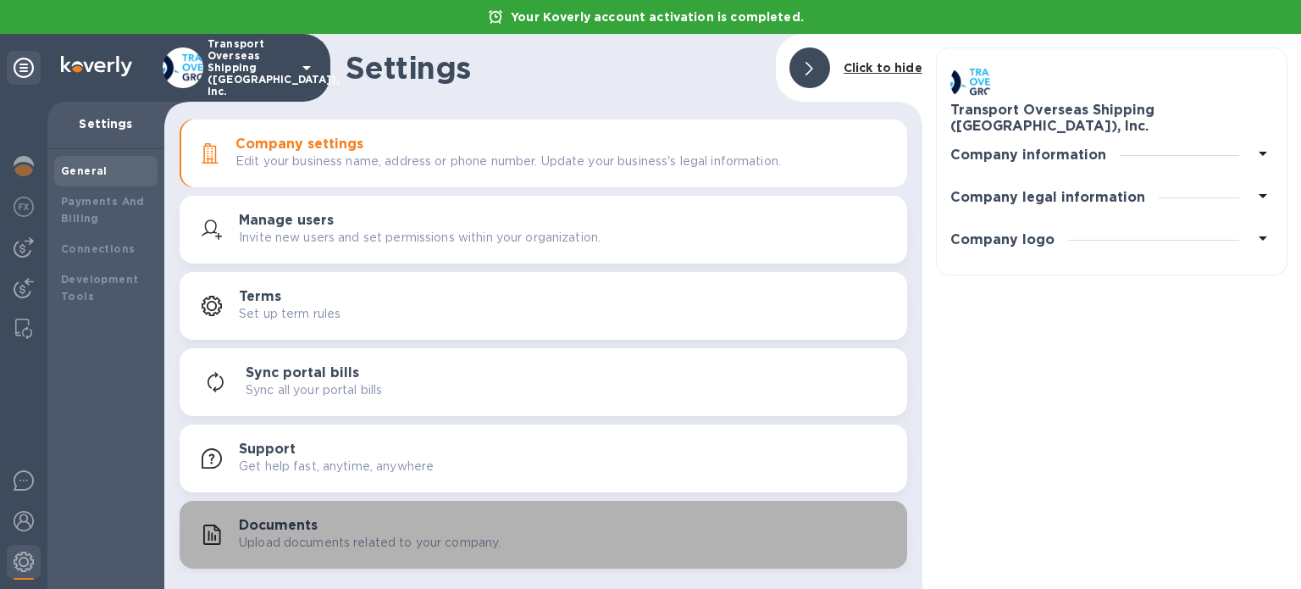
click at [305, 543] on p "Upload documents related to your company." at bounding box center [370, 543] width 262 height 18
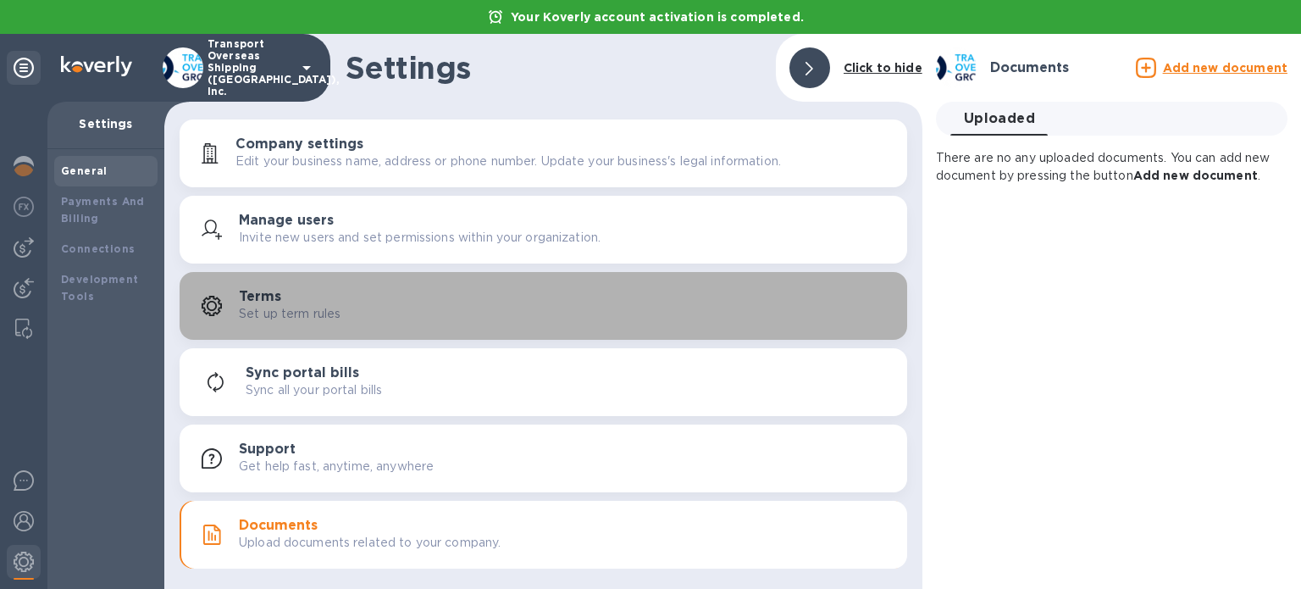
click at [306, 292] on div "Terms Set up term rules" at bounding box center [566, 306] width 655 height 34
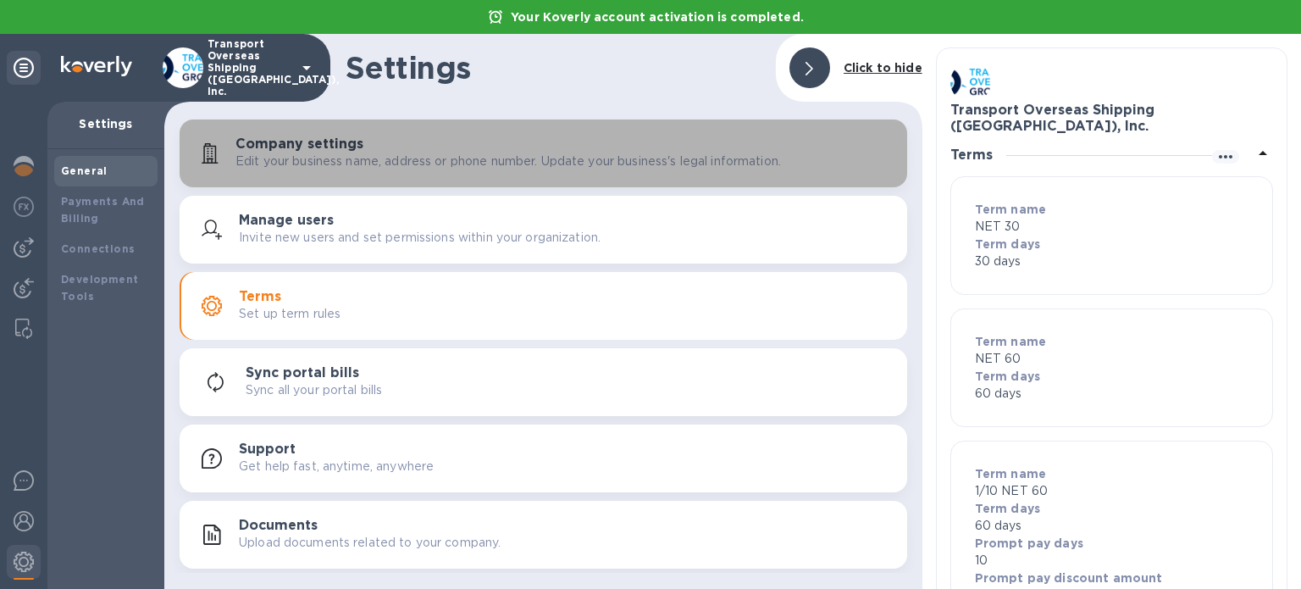
click at [337, 172] on div "Company settings Edit your business name, address or phone number. Update your …" at bounding box center [543, 153] width 707 height 41
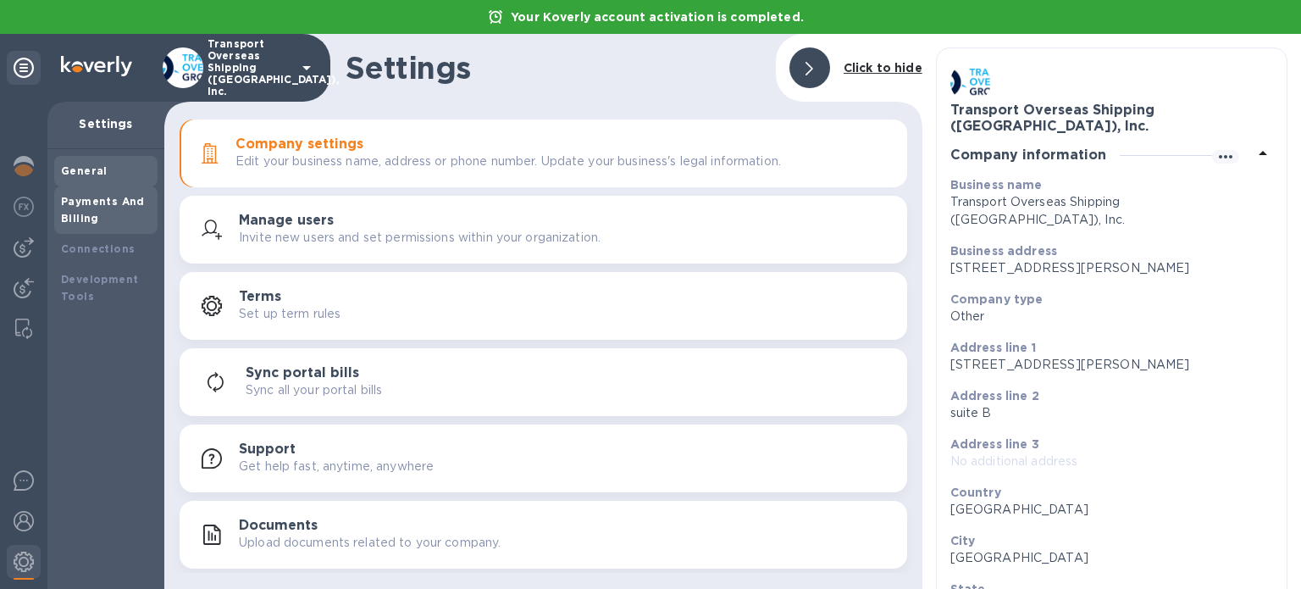
click at [64, 227] on div "Payments And Billing" at bounding box center [105, 209] width 103 height 47
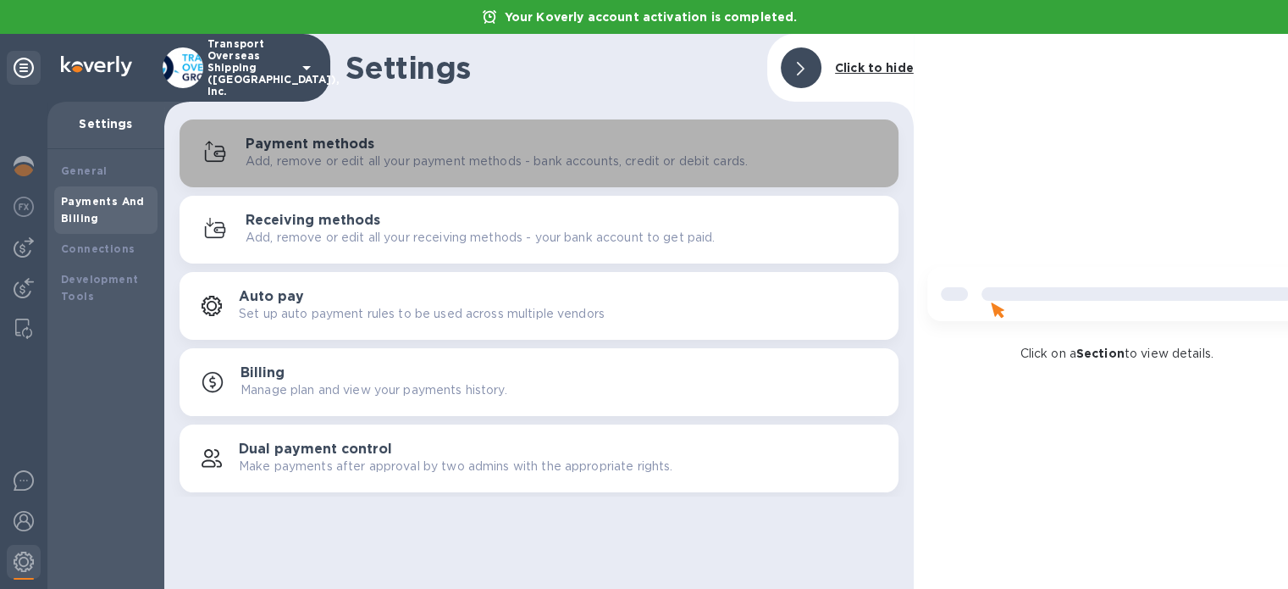
click at [496, 157] on p "Add, remove or edit all your payment methods - bank accounts, credit or debit c…" at bounding box center [497, 161] width 502 height 18
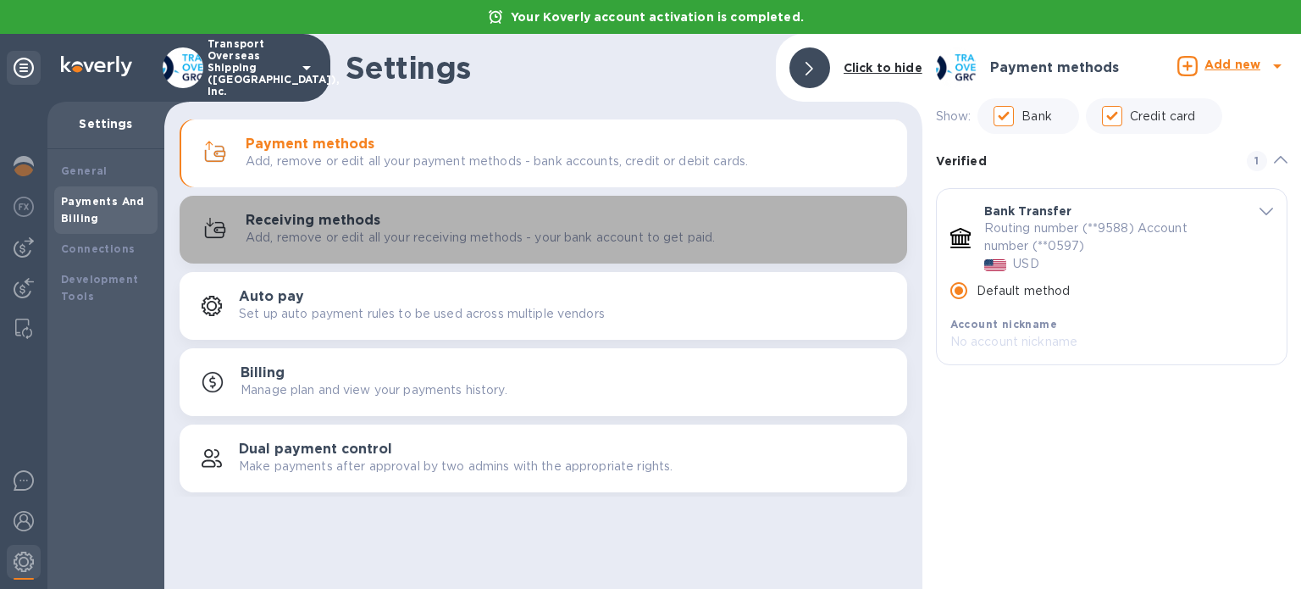
click at [407, 238] on p "Add, remove or edit all your receiving methods - your bank account to get paid." at bounding box center [480, 238] width 469 height 18
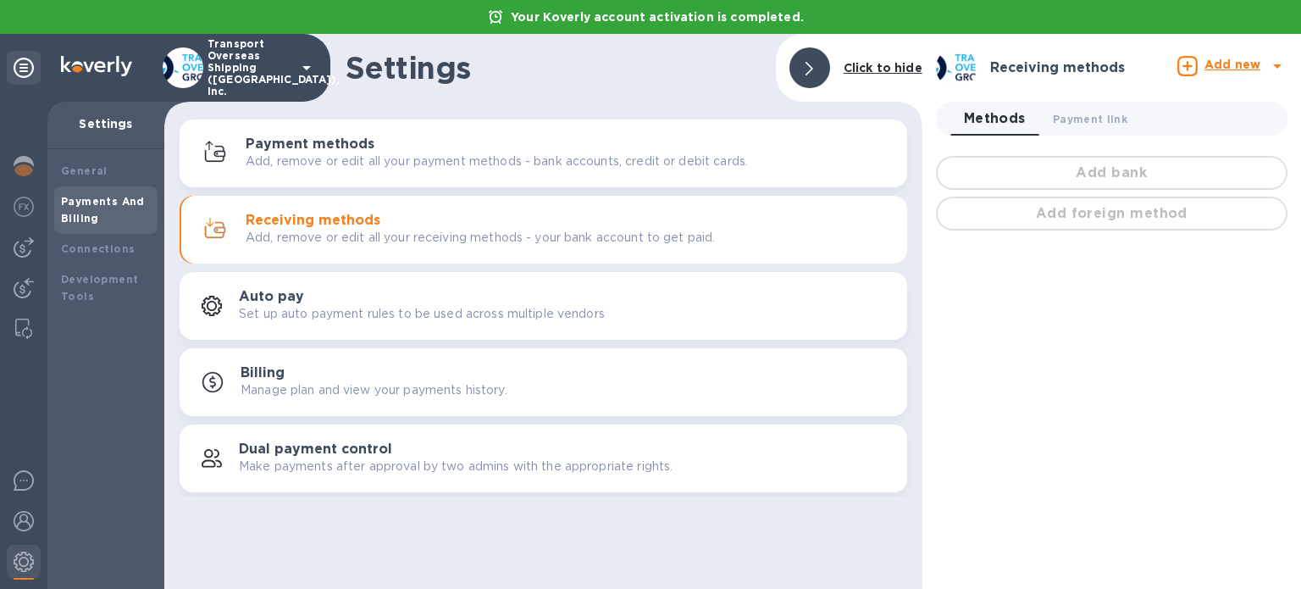
click at [1088, 169] on div "Add bank" at bounding box center [1112, 172] width 358 height 41
click at [994, 117] on span "Methods 0" at bounding box center [995, 119] width 62 height 24
click at [1120, 111] on span "Payment link 0" at bounding box center [1090, 119] width 75 height 18
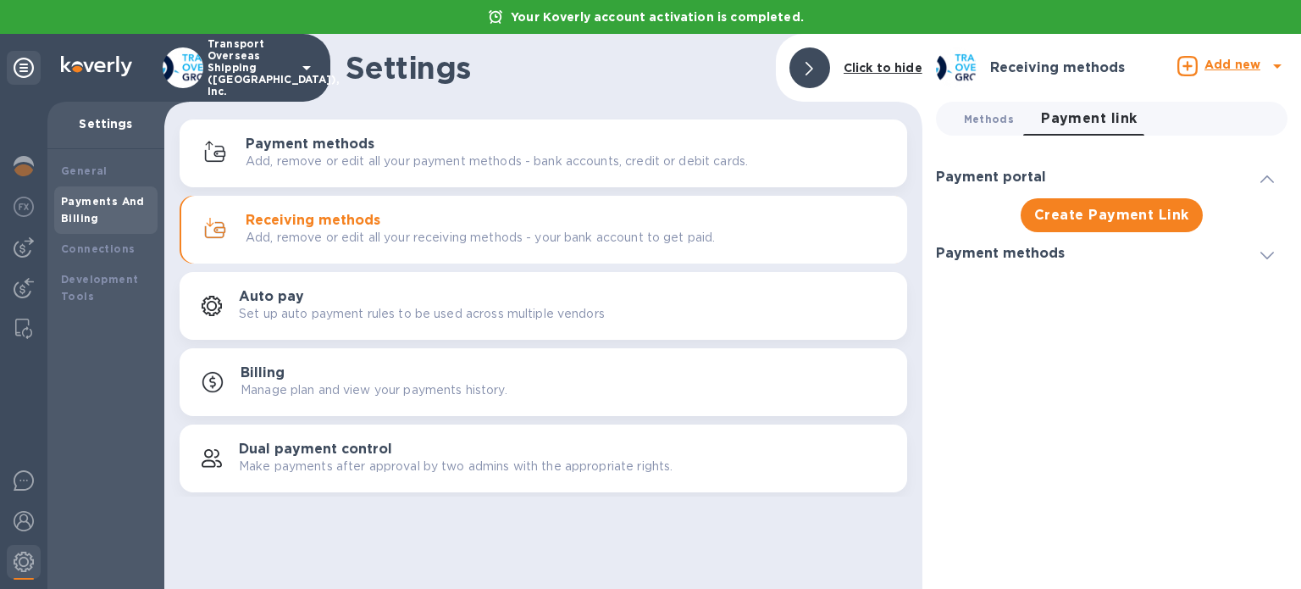
click at [996, 122] on span "Methods 0" at bounding box center [989, 119] width 50 height 18
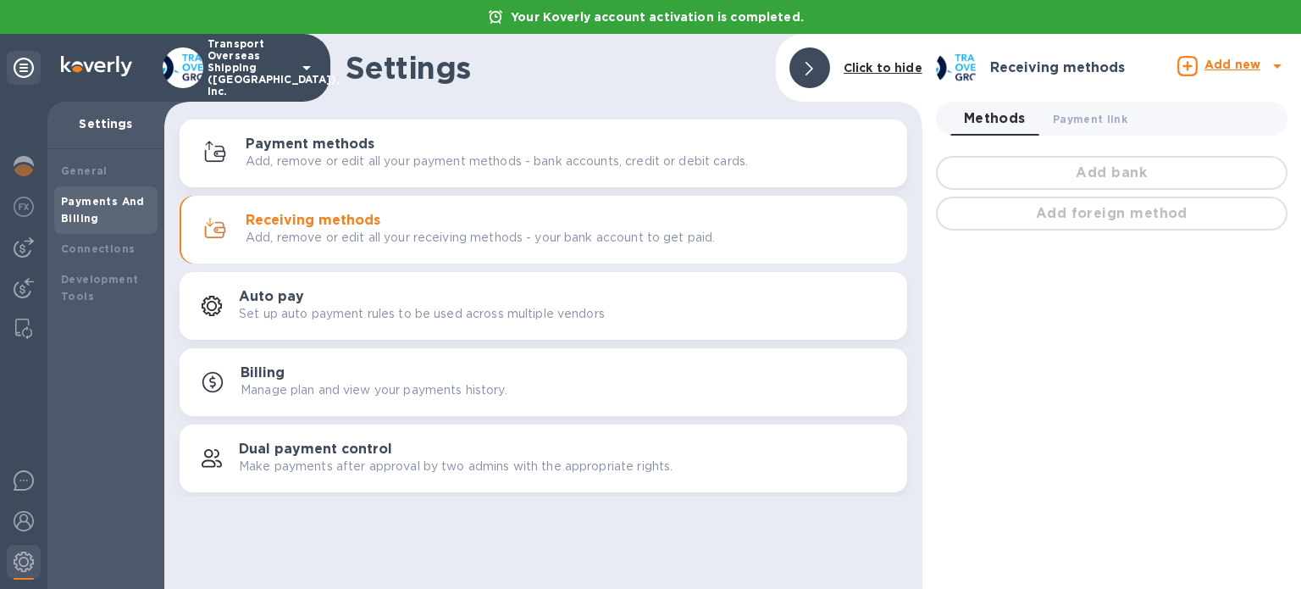
click at [1037, 169] on div "Add bank" at bounding box center [1112, 172] width 358 height 41
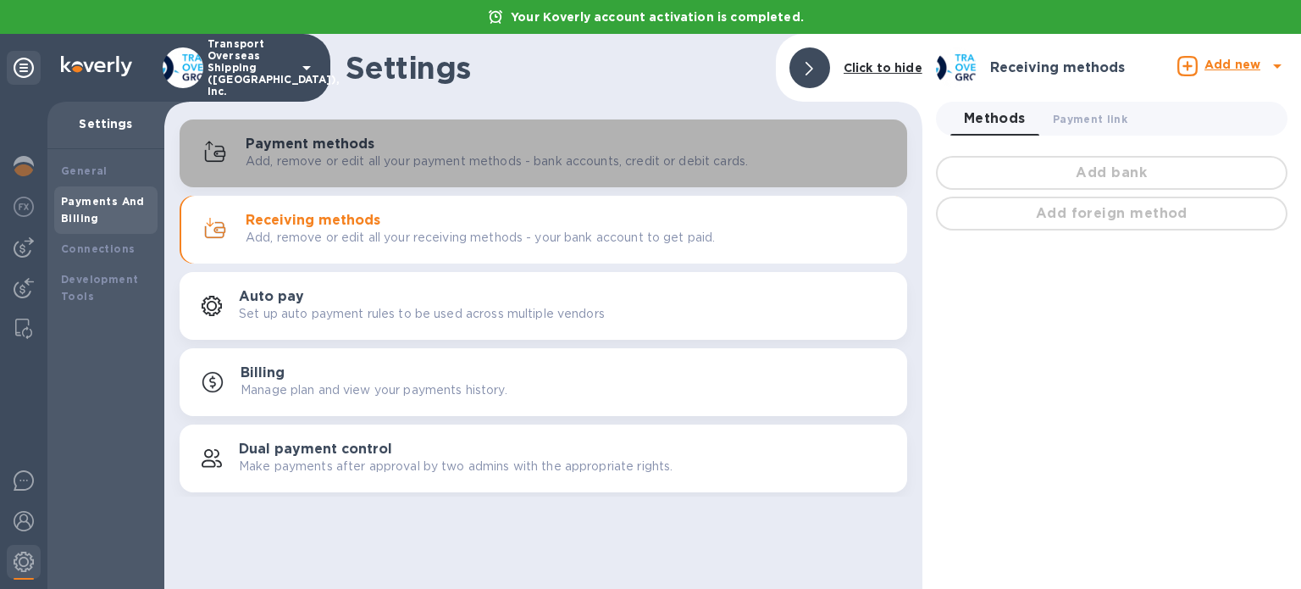
click at [423, 160] on p "Add, remove or edit all your payment methods - bank accounts, credit or debit c…" at bounding box center [497, 161] width 502 height 18
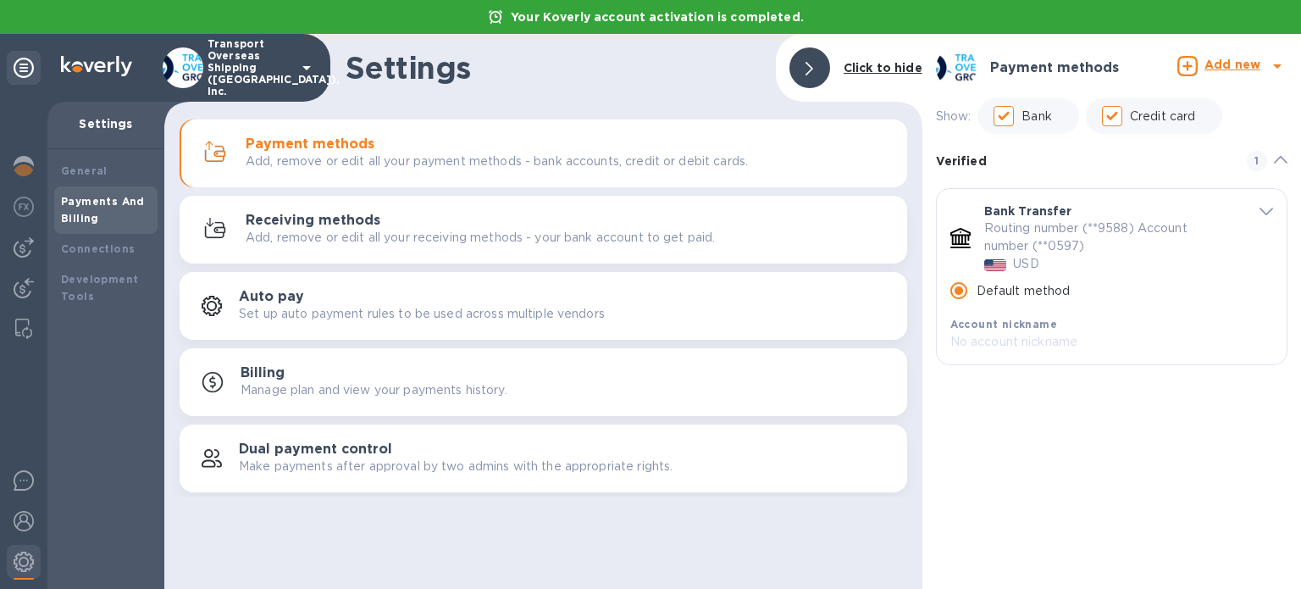
click at [1020, 304] on label "Default method" at bounding box center [1006, 291] width 130 height 36
click at [977, 304] on input "Default method" at bounding box center [959, 291] width 36 height 36
click at [1010, 346] on p "No account nickname" at bounding box center [1098, 342] width 296 height 18
click at [1278, 67] on icon at bounding box center [1277, 66] width 8 height 4
click at [1149, 53] on div at bounding box center [650, 294] width 1301 height 589
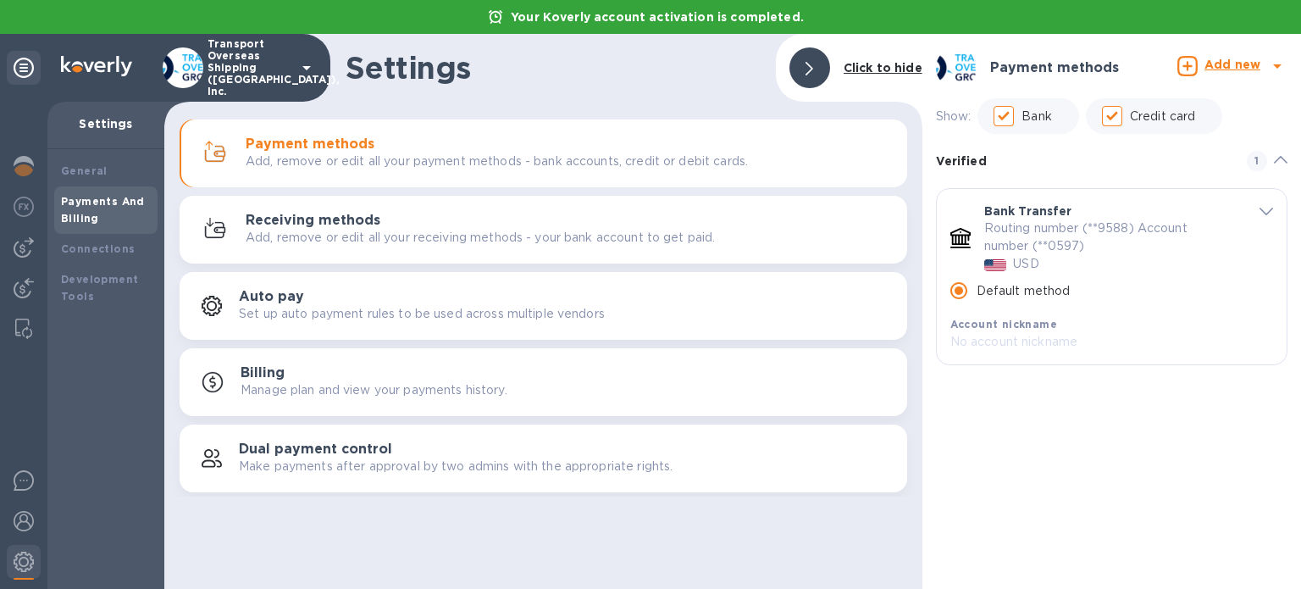
click at [980, 319] on b "Account nickname" at bounding box center [1003, 324] width 107 height 13
click at [962, 343] on p "No account nickname" at bounding box center [1098, 342] width 296 height 18
click at [1018, 208] on p "Bank Transfer" at bounding box center [1028, 210] width 88 height 17
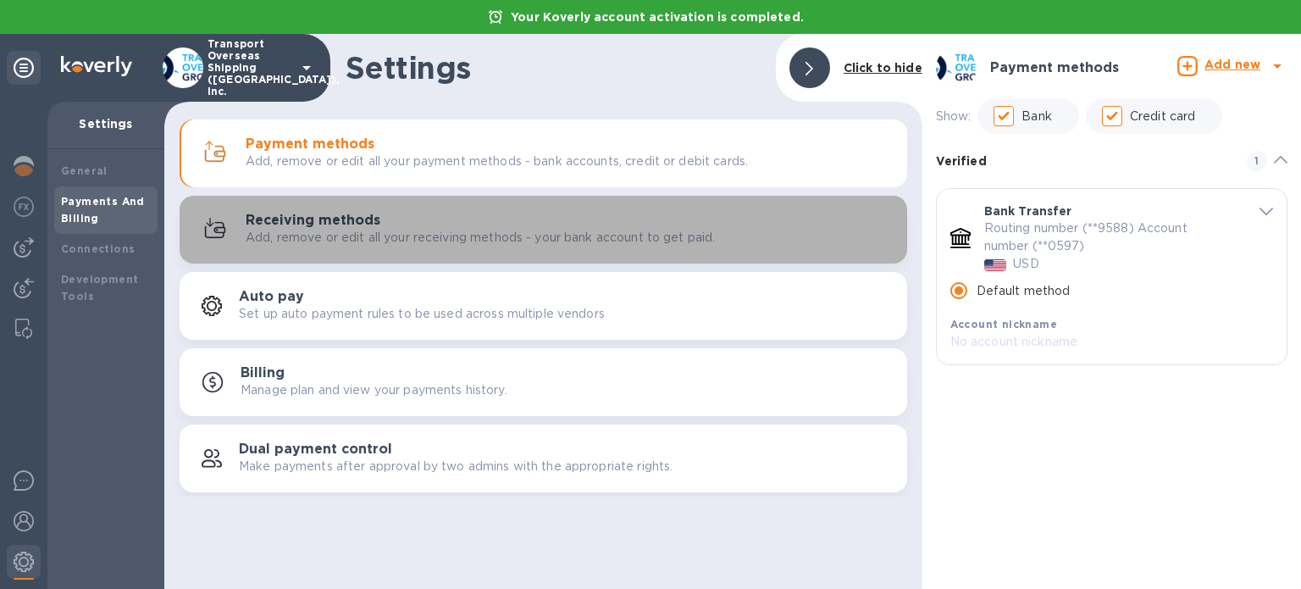
click at [395, 223] on div "Receiving methods Add, remove or edit all your receiving methods - your bank ac…" at bounding box center [570, 230] width 648 height 34
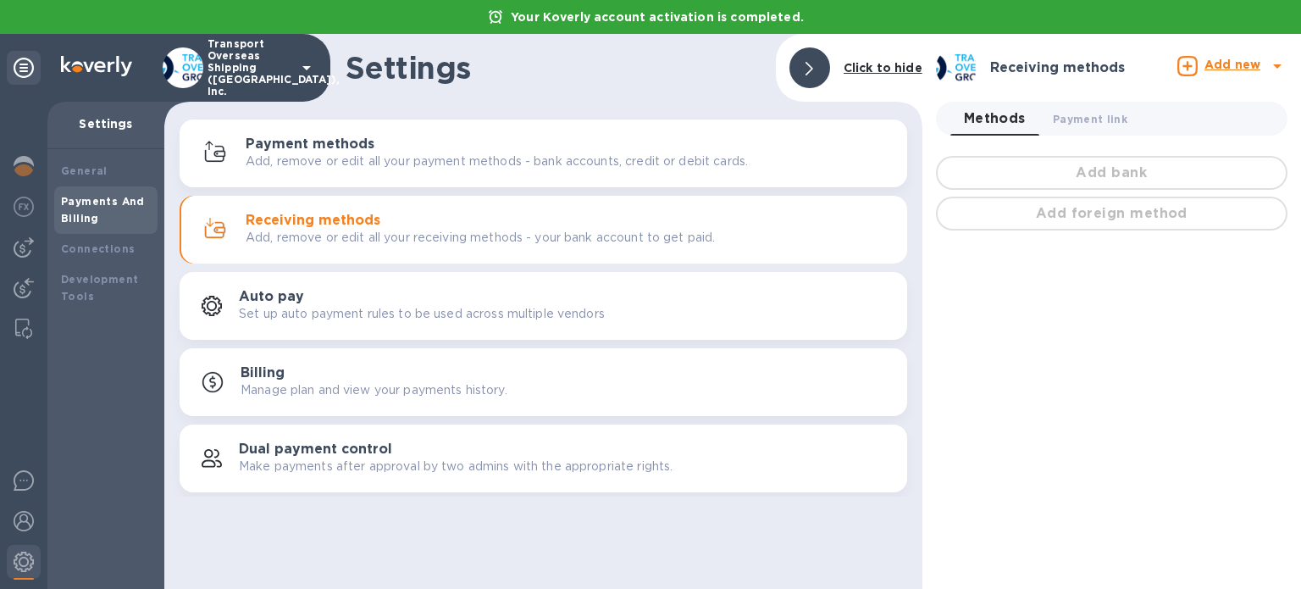
click at [1087, 178] on div "Add bank" at bounding box center [1112, 172] width 358 height 41
click at [1221, 65] on b "Add new" at bounding box center [1232, 65] width 56 height 14
click at [1165, 136] on ul "Receiving method Bank account Add foreign method" at bounding box center [1172, 149] width 230 height 104
click at [1127, 145] on ul "Receiving method Bank account Add foreign method" at bounding box center [1172, 149] width 230 height 104
click at [1128, 66] on div at bounding box center [650, 294] width 1301 height 589
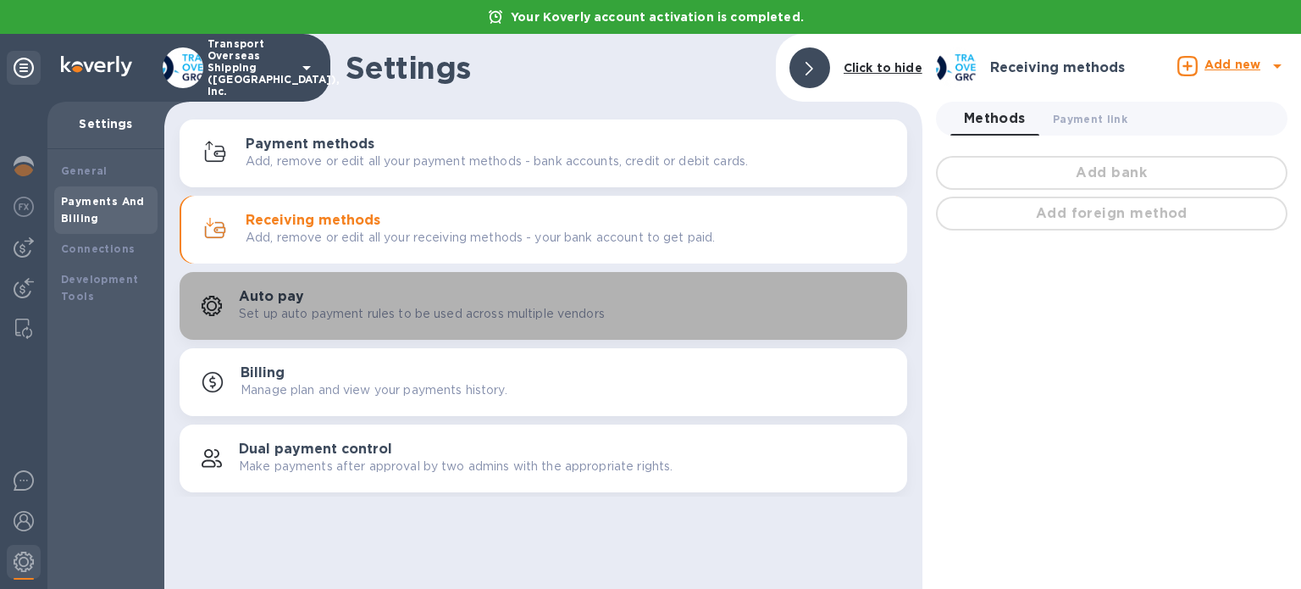
click at [254, 311] on p "Set up auto payment rules to be used across multiple vendors" at bounding box center [422, 314] width 366 height 18
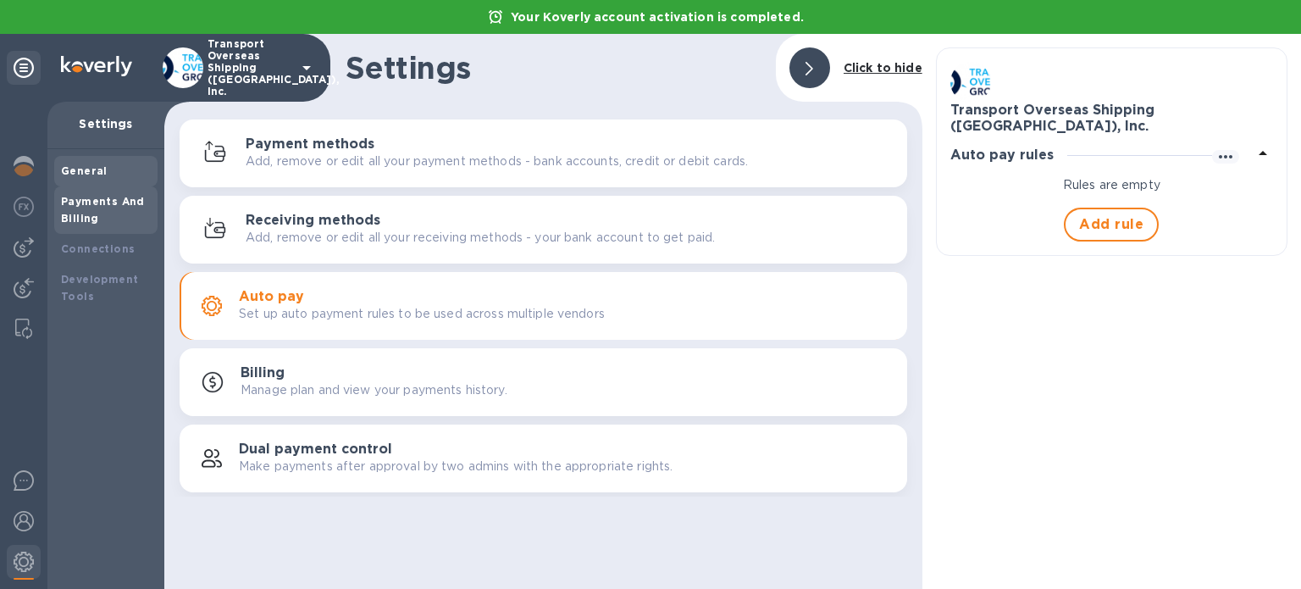
click at [95, 173] on b "General" at bounding box center [84, 170] width 47 height 13
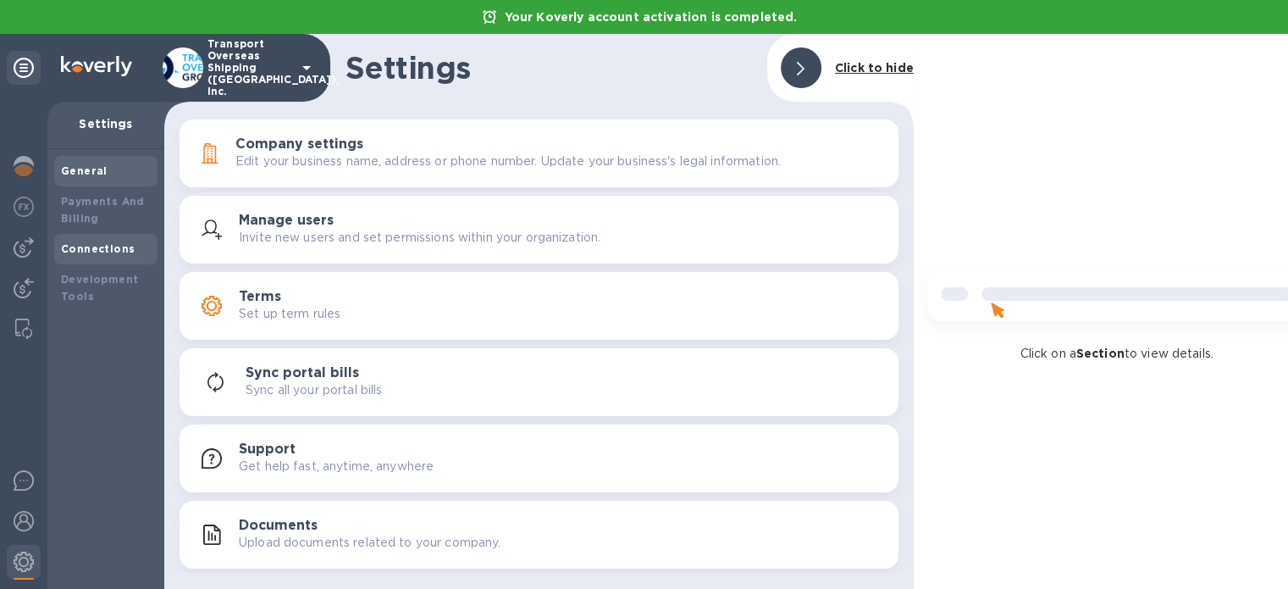
click at [115, 246] on b "Connections" at bounding box center [98, 248] width 74 height 13
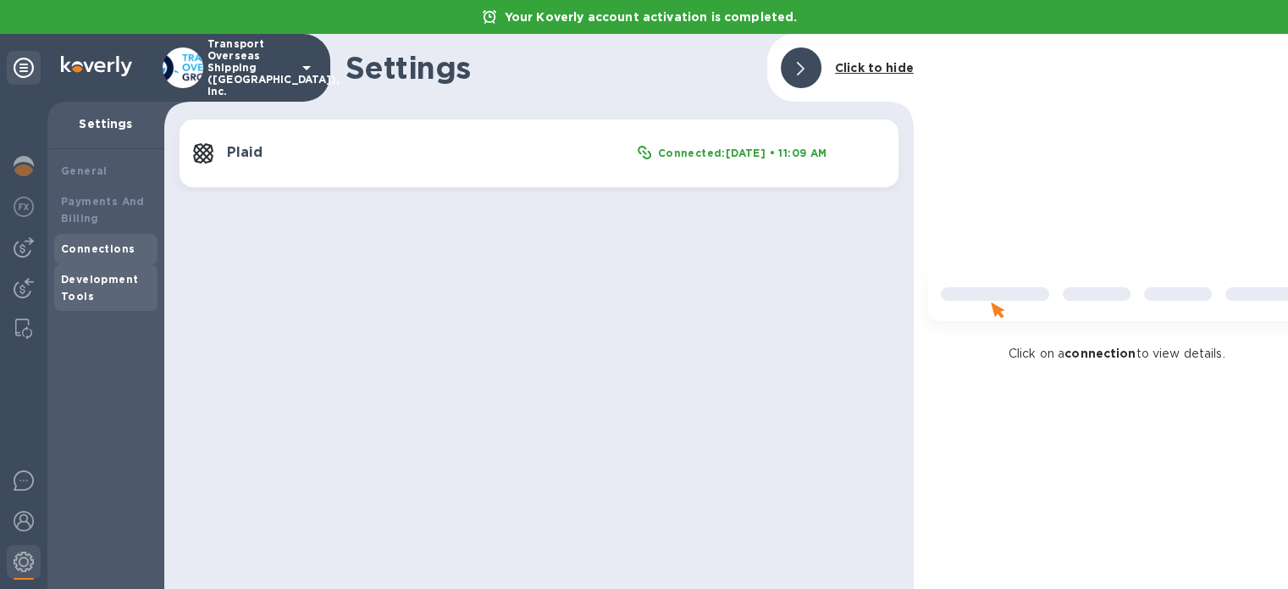
click at [97, 280] on b "Development Tools" at bounding box center [99, 288] width 77 height 30
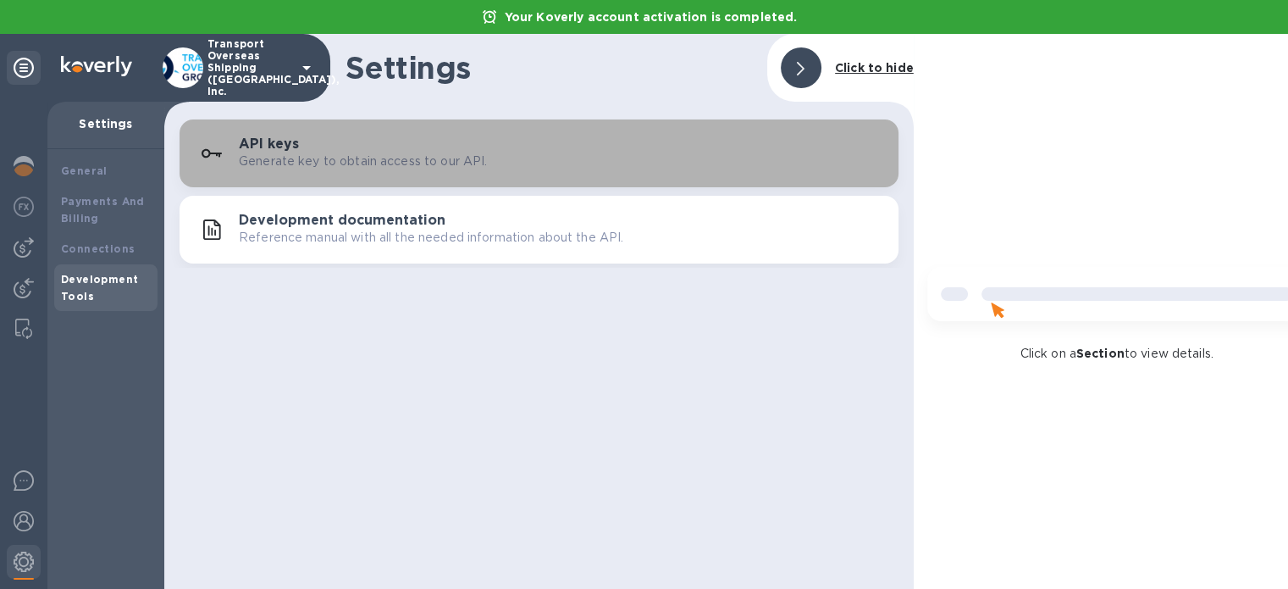
click at [307, 162] on p "Generate key to obtain access to our API." at bounding box center [363, 161] width 248 height 18
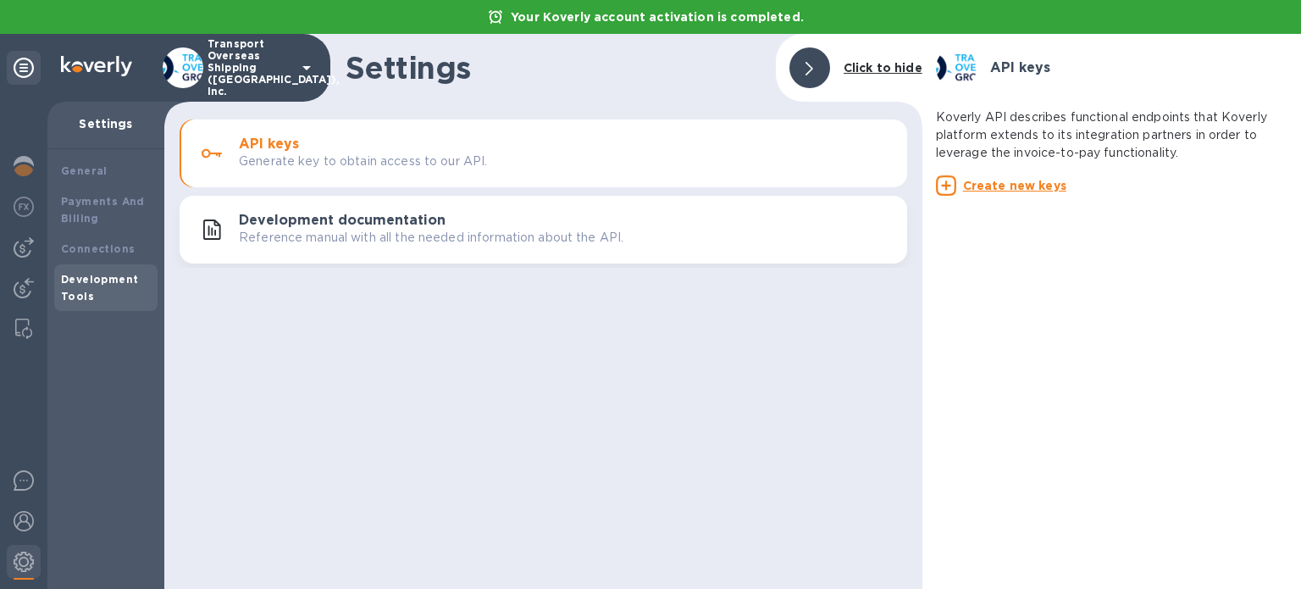
click at [1037, 191] on u "Create new keys" at bounding box center [1014, 186] width 103 height 14
